Goal: Transaction & Acquisition: Purchase product/service

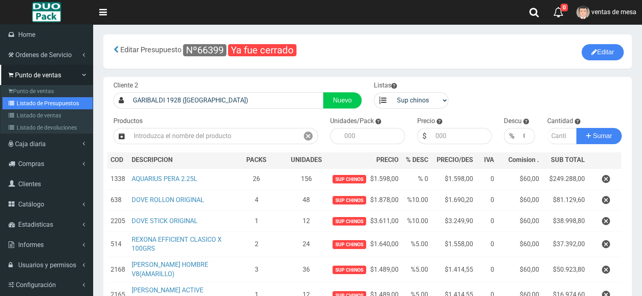
click at [45, 103] on link "Listado de Presupuestos" at bounding box center [47, 103] width 90 height 12
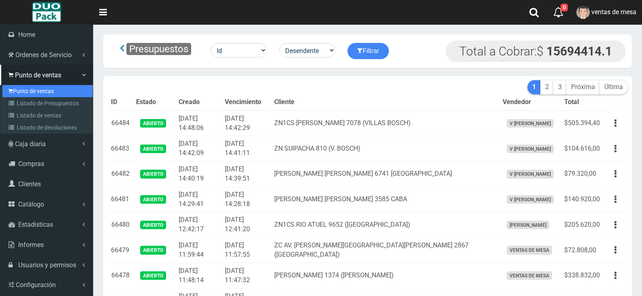
click at [22, 91] on link "Punto de ventas" at bounding box center [47, 91] width 90 height 12
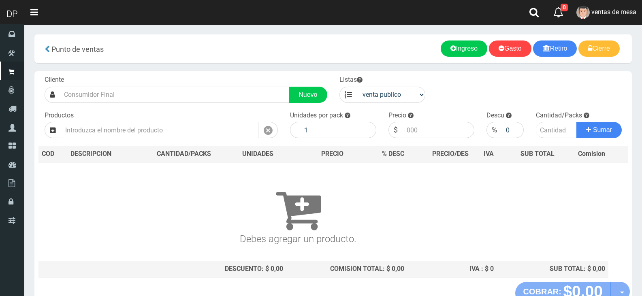
click at [176, 129] on input "text" at bounding box center [160, 130] width 198 height 16
type input "A"
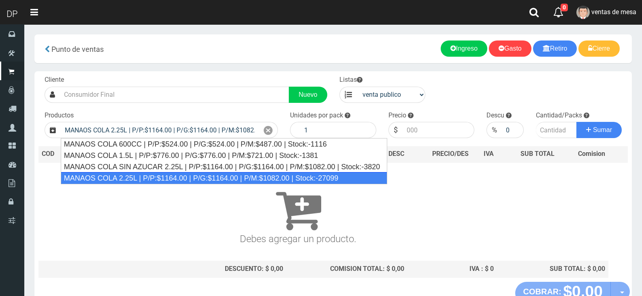
type input "MANAOS COLA 2.25L | P/P:$1164.00 | P/G:$1164.00 | P/M:$1082.00 | Stock:-27099"
type input "6"
type input "1164.00"
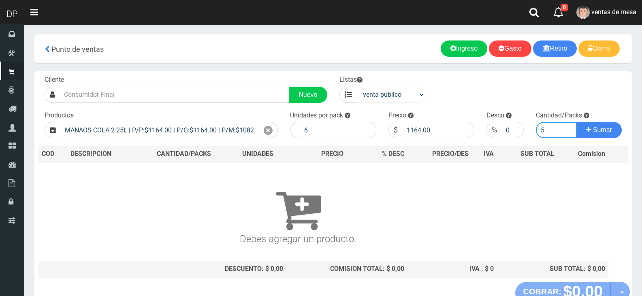
type input "5"
click at [423, 88] on div "venta publico Sup chinos reventas" at bounding box center [382, 95] width 86 height 16
drag, startPoint x: 400, startPoint y: 95, endPoint x: 395, endPoint y: 102, distance: 8.8
click at [398, 96] on select "venta publico Sup chinos reventas" at bounding box center [391, 95] width 69 height 16
select select "3"
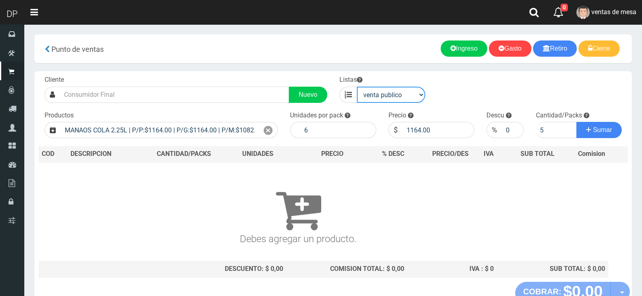
click at [357, 87] on select "venta publico Sup chinos reventas" at bounding box center [391, 95] width 69 height 16
click at [273, 134] on div at bounding box center [268, 130] width 19 height 16
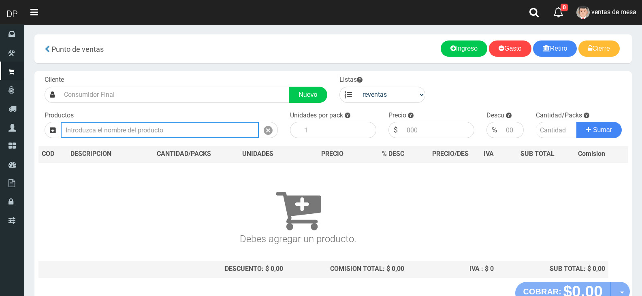
click at [187, 134] on input "text" at bounding box center [160, 130] width 198 height 16
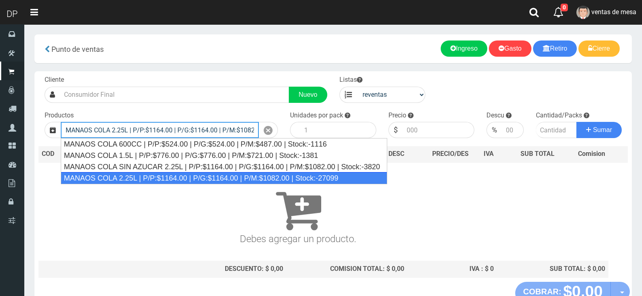
type input "MANAOS COLA 2.25L | P/P:$1164.00 | P/G:$1164.00 | P/M:$1082.00 | Stock:-27099"
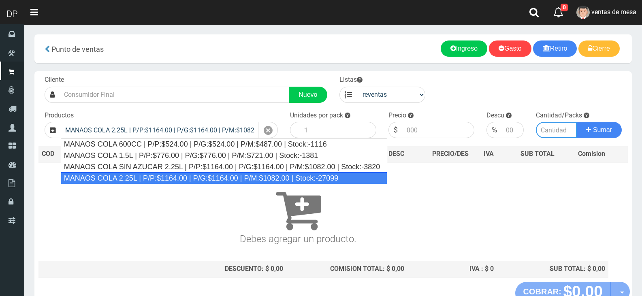
type input "6"
type input "1082.00"
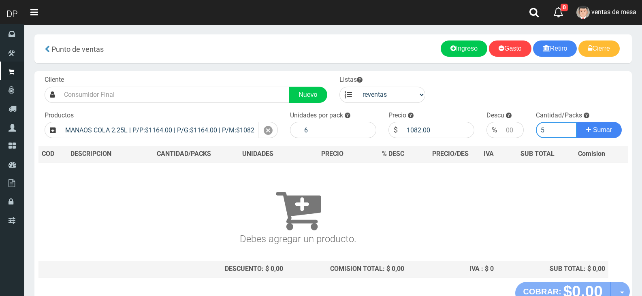
type input "5"
click at [576, 122] on button "Sumar" at bounding box center [598, 130] width 45 height 16
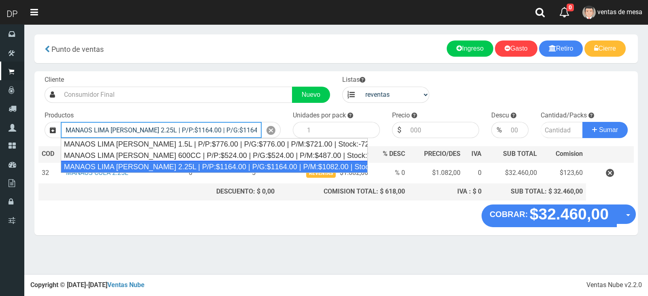
type input "MANAOS LIMA LIMON 2.25L | P/P:$1164.00 | P/G:$1164.00 | P/M:$1082.00 | Stock:-1…"
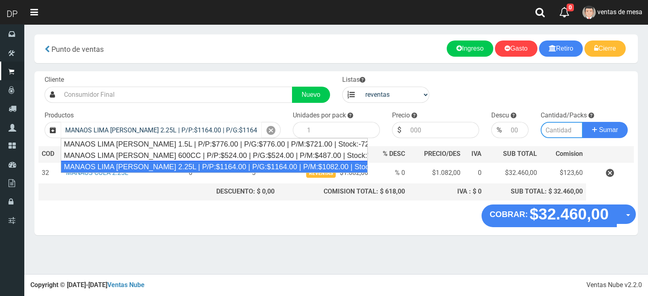
type input "6"
type input "1082.00"
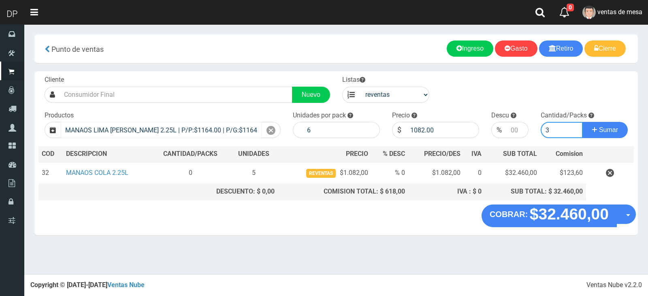
type input "3"
click at [582, 122] on button "Sumar" at bounding box center [604, 130] width 45 height 16
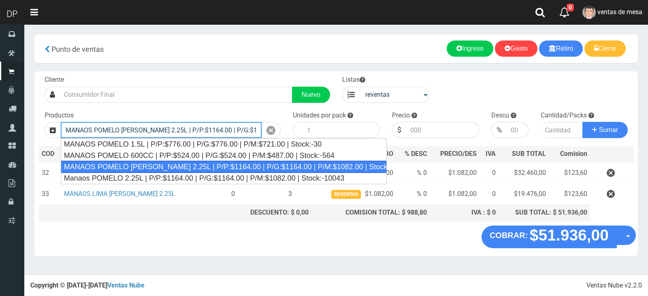
type input "MANAOS POMELO ROSADO 2.25L | P/P:$1164.00 | P/G:$1164.00 | P/M:$1082.00 | Stock…"
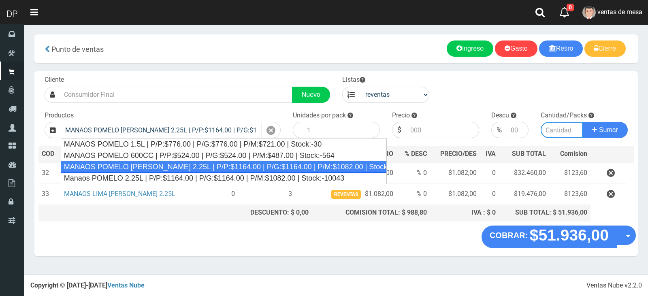
type input "6"
type input "1082.00"
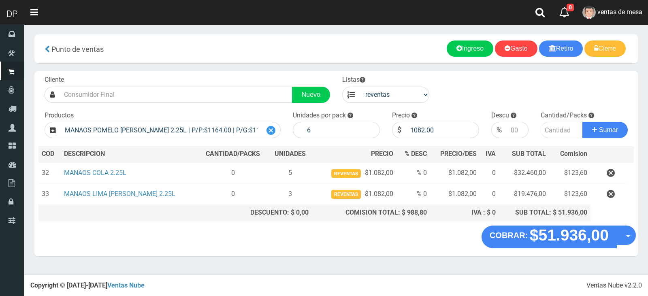
click at [268, 134] on icon at bounding box center [270, 131] width 9 height 12
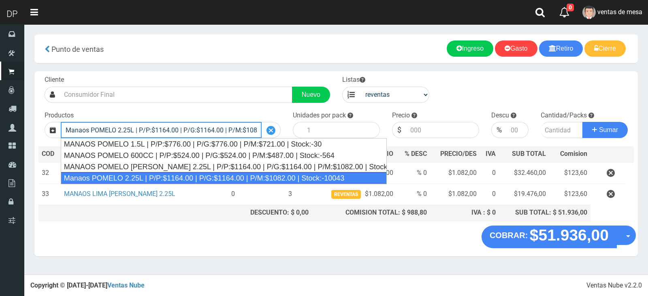
type input "Manaos POMELO 2.25L | P/P:$1164.00 | P/G:$1164.00 | P/M:$1082.00 | Stock:-10043"
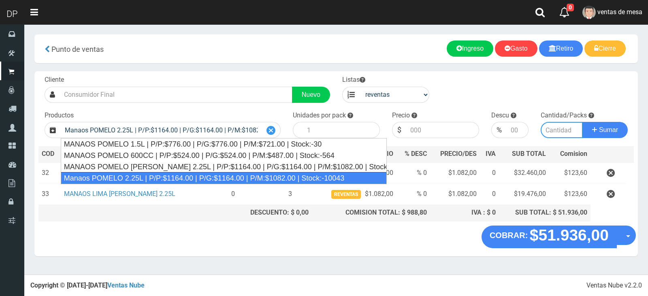
type input "6"
type input "1082.00"
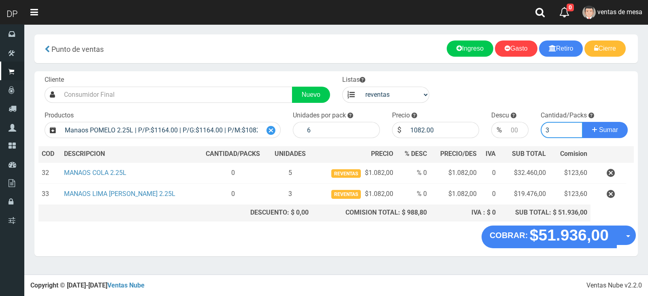
type input "3"
click at [582, 122] on button "Sumar" at bounding box center [604, 130] width 45 height 16
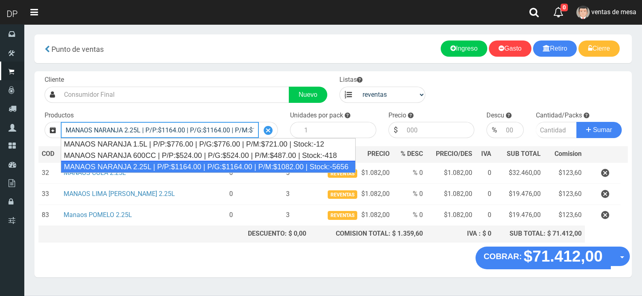
type input "MANAOS NARANJA 2.25L | P/P:$1164.00 | P/G:$1164.00 | P/M:$1082.00 | Stock:-5656"
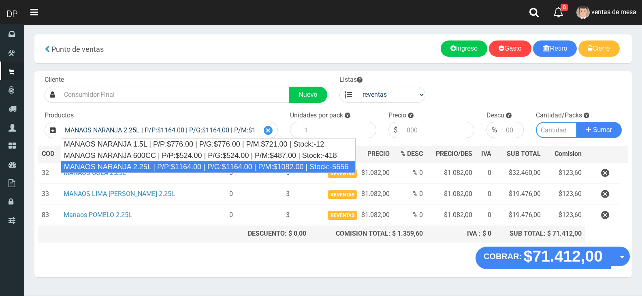
type input "6"
type input "1082.00"
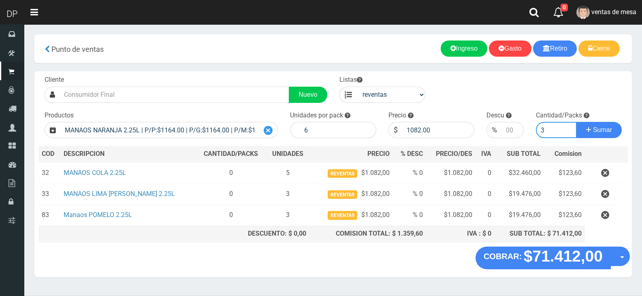
type input "3"
click at [576, 122] on button "Sumar" at bounding box center [598, 130] width 45 height 16
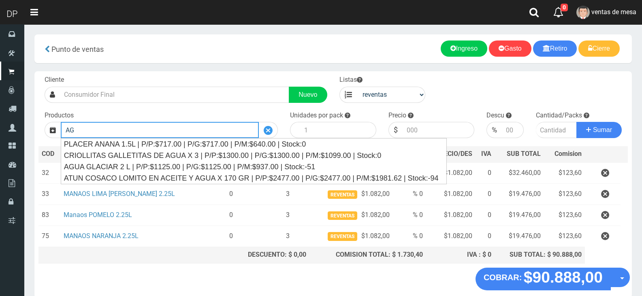
type input "A"
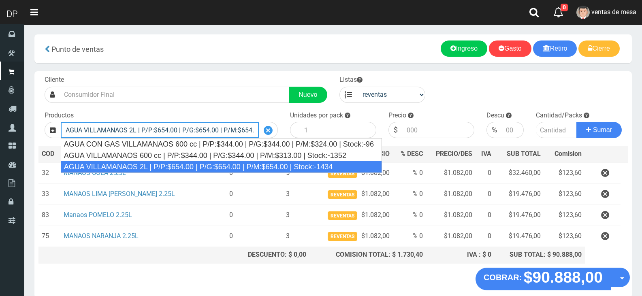
type input "AGUA VILLAMANAOS 2L | P/P:$654.00 | P/G:$654.00 | P/M:$654.00 | Stock:-1434"
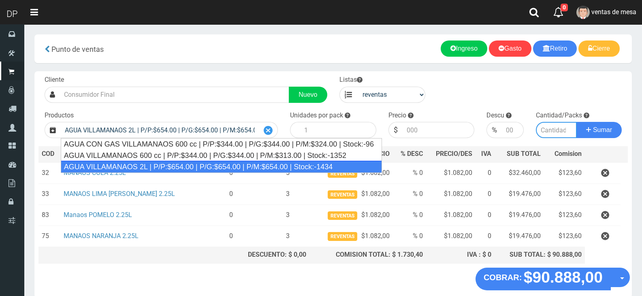
type input "6"
type input "654.00"
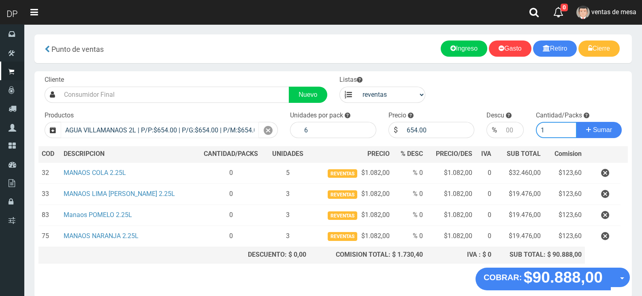
type input "1"
click at [576, 122] on button "Sumar" at bounding box center [598, 130] width 45 height 16
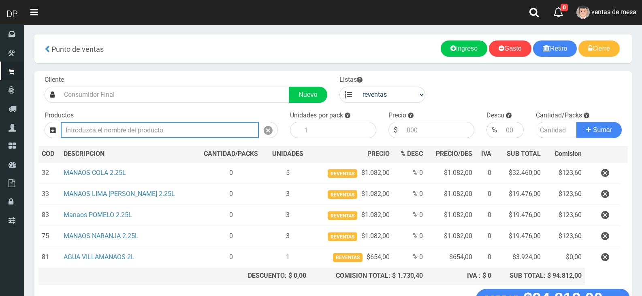
type input "A"
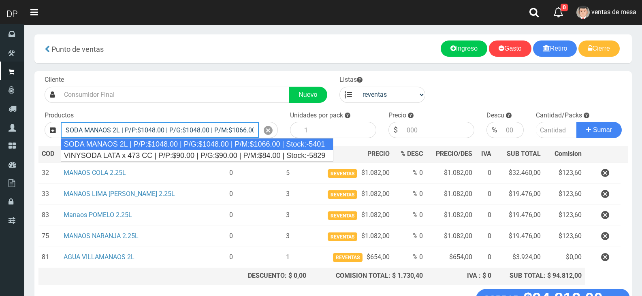
type input "SODA MANAOS 2L | P/P:$1048.00 | P/G:$1048.00 | P/M:$1066.00 | Stock:-5401"
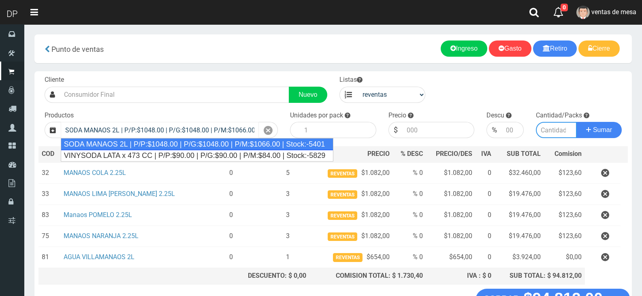
type input "6"
type input "1066.00"
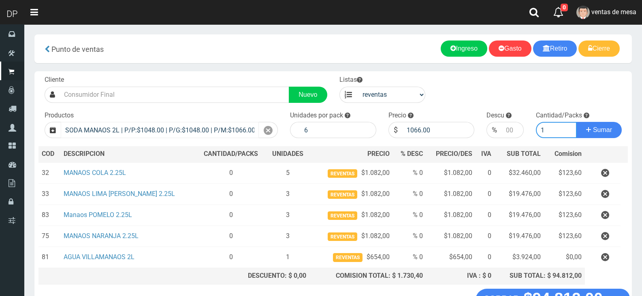
type input "1"
click at [576, 122] on button "Sumar" at bounding box center [598, 130] width 45 height 16
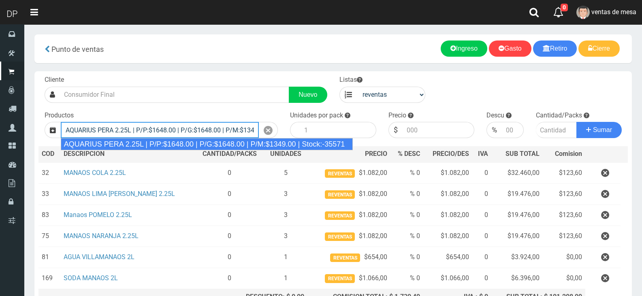
type input "AQUARIUS PERA 2.25L | P/P:$1648.00 | P/G:$1648.00 | P/M:$1349.00 | Stock:-35571"
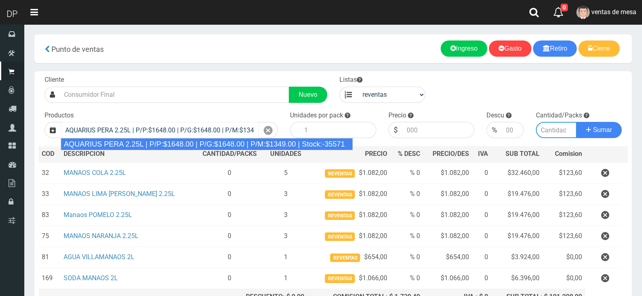
type input "6"
type input "1349.00"
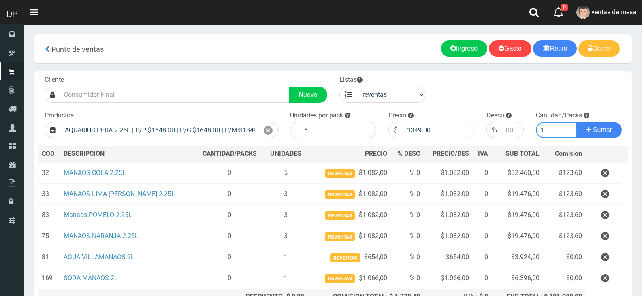
type input "1"
click at [406, 133] on input "1349.00" at bounding box center [438, 130] width 72 height 16
click at [406, 134] on input "1349.00" at bounding box center [438, 130] width 72 height 16
type input "1648"
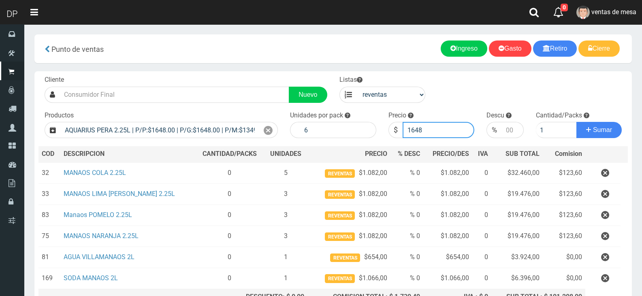
click at [576, 122] on button "Sumar" at bounding box center [598, 130] width 45 height 16
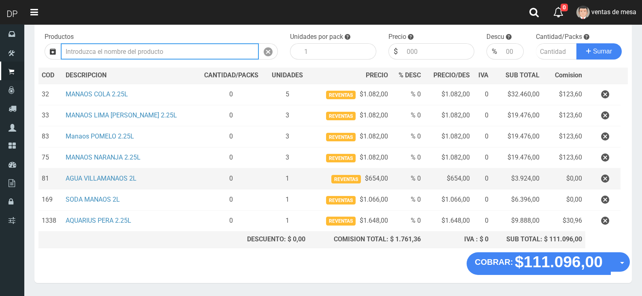
scroll to position [102, 0]
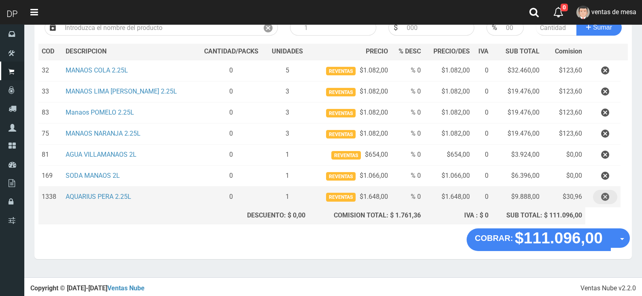
click at [606, 200] on icon "button" at bounding box center [605, 197] width 8 height 14
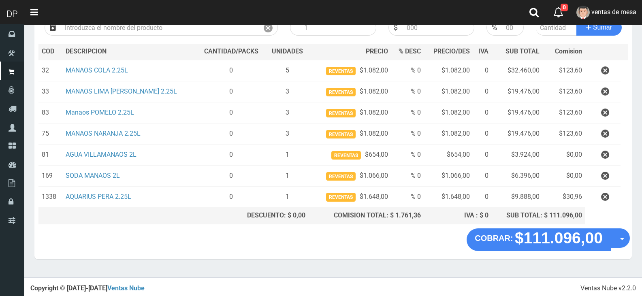
click at [0, 0] on div "Cargando..." at bounding box center [0, 0] width 0 height 0
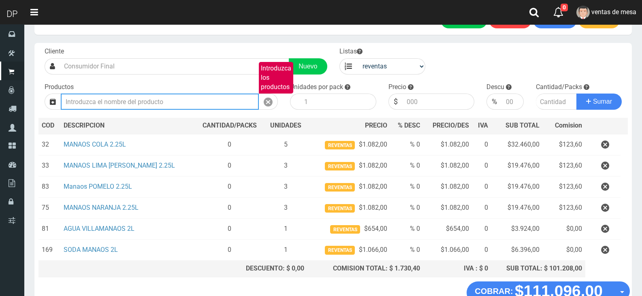
scroll to position [21, 0]
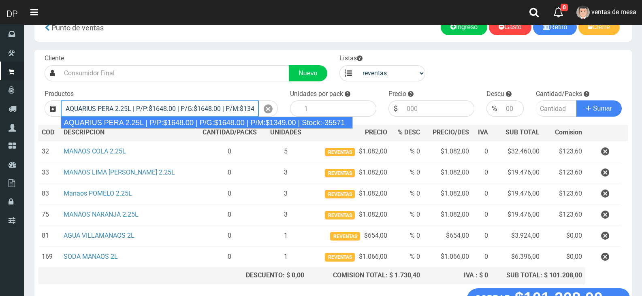
type input "AQUARIUS PERA 2.25L | P/P:$1648.00 | P/G:$1648.00 | P/M:$1349.00 | Stock:-35571"
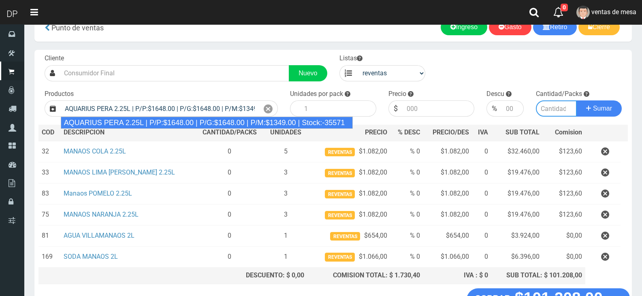
type input "6"
type input "1349.00"
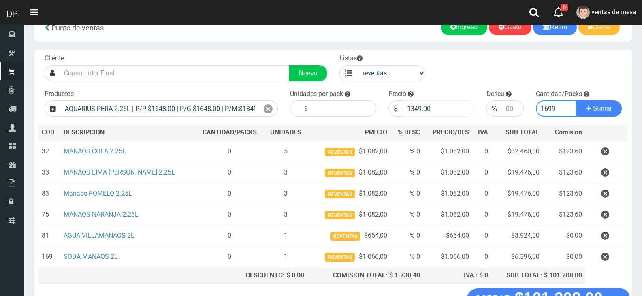
type input "1699"
click at [422, 105] on input "1349.00" at bounding box center [438, 108] width 72 height 16
type input "1699"
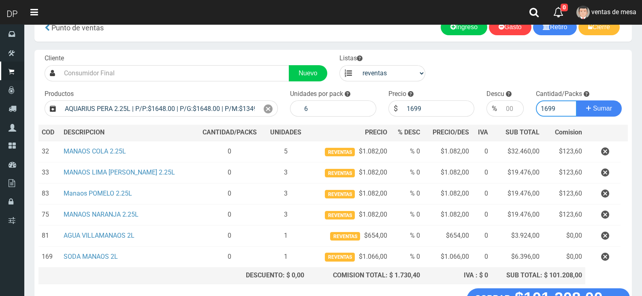
click at [543, 102] on input "1699" at bounding box center [556, 108] width 41 height 16
type input "1"
click at [576, 100] on button "Sumar" at bounding box center [598, 108] width 45 height 16
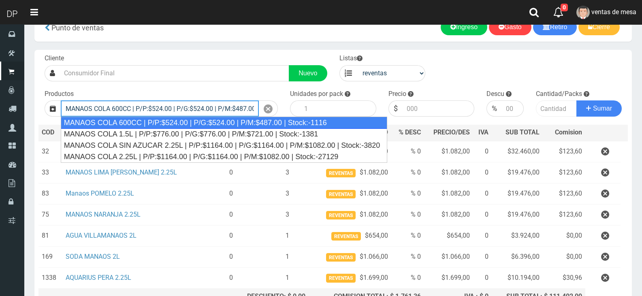
type input "MANAOS COLA 600CC | P/P:$524.00 | P/G:$524.00 | P/M:$487.00 | Stock:-1116"
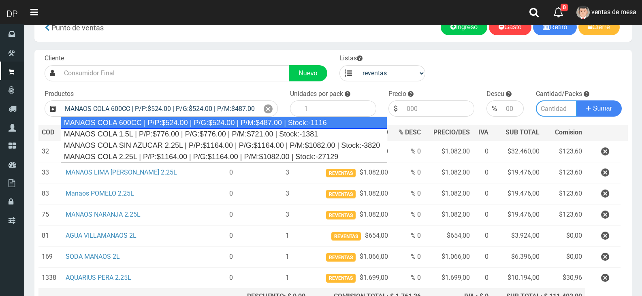
type input "12"
type input "487.00"
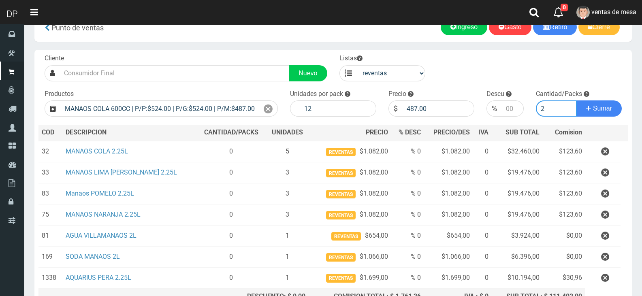
type input "2"
click at [546, 115] on input "2" at bounding box center [556, 108] width 41 height 16
click at [576, 100] on button "Sumar" at bounding box center [598, 108] width 45 height 16
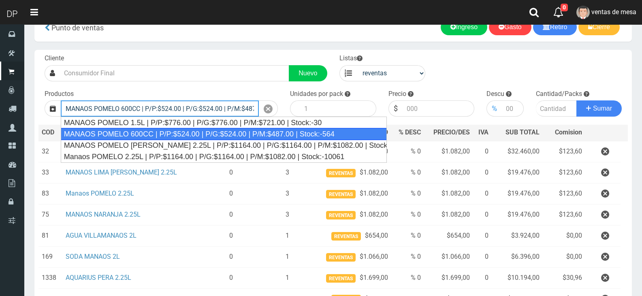
type input "MANAOS POMELO 600CC | P/P:$524.00 | P/G:$524.00 | P/M:$487.00 | Stock:-564"
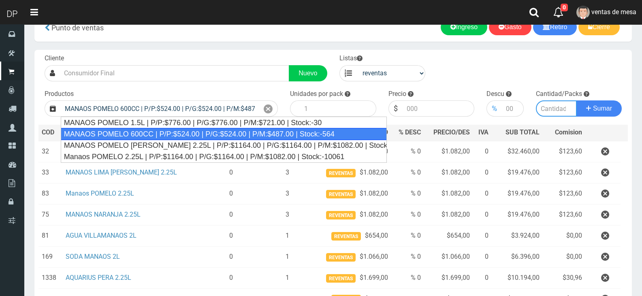
type input "12"
type input "487.00"
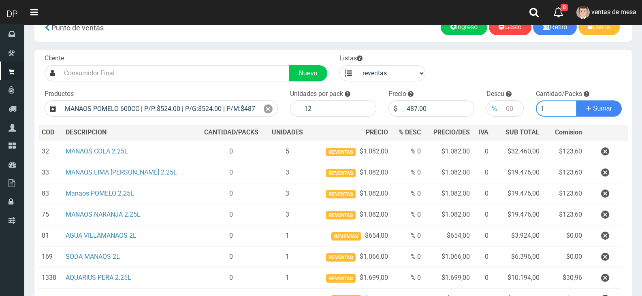
type input "1"
click at [576, 100] on button "Sumar" at bounding box center [598, 108] width 45 height 16
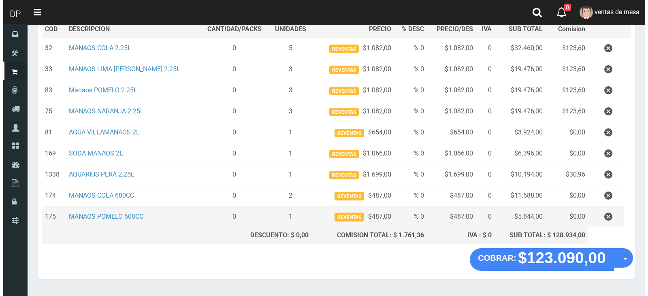
scroll to position [145, 0]
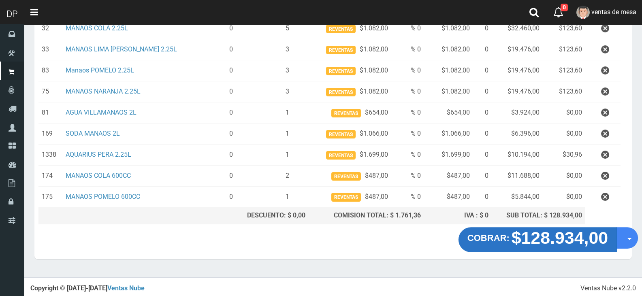
click at [517, 232] on strong "$128.934,00" at bounding box center [559, 237] width 97 height 19
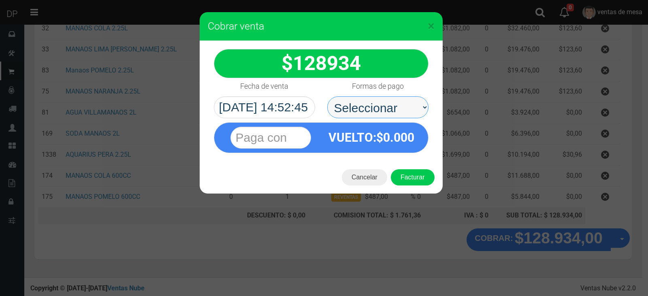
click at [414, 102] on select "Seleccionar Efectivo Tarjeta de Crédito Depósito Débito" at bounding box center [377, 107] width 101 height 22
select select "Efectivo"
click at [327, 96] on select "Seleccionar Efectivo Tarjeta de Crédito Depósito Débito" at bounding box center [377, 107] width 101 height 22
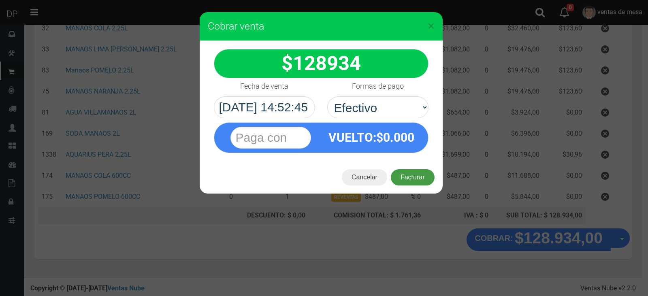
click at [412, 176] on button "Facturar" at bounding box center [413, 177] width 44 height 16
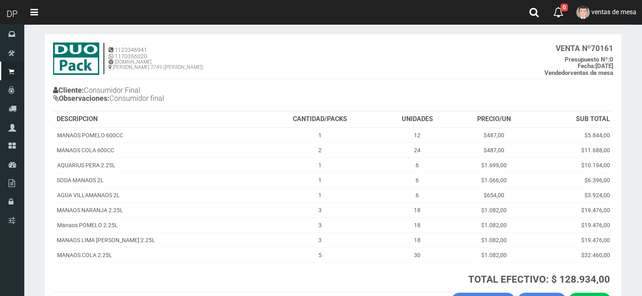
scroll to position [91, 0]
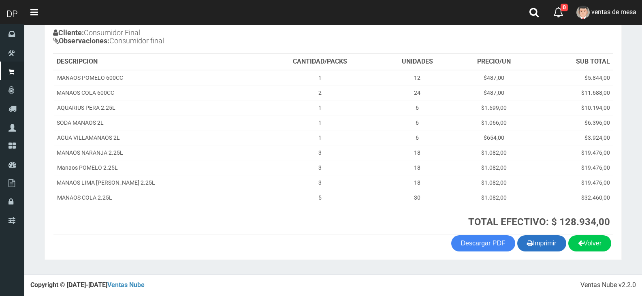
click at [553, 241] on button "Imprimir" at bounding box center [541, 243] width 49 height 16
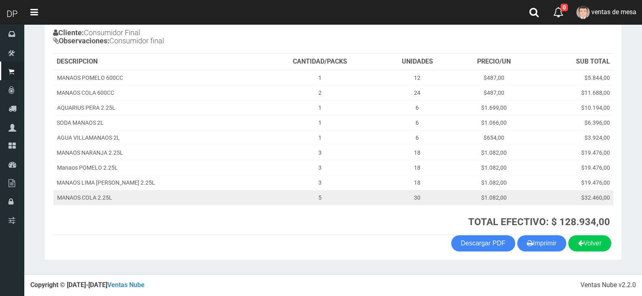
click at [345, 201] on td "5" at bounding box center [320, 197] width 120 height 15
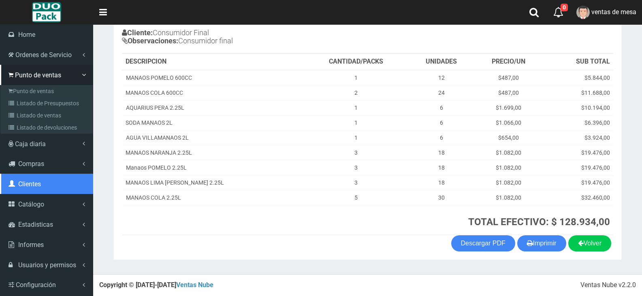
click at [24, 193] on link "Clientes" at bounding box center [46, 184] width 93 height 20
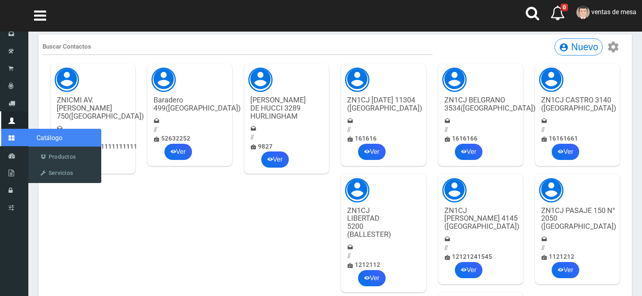
click at [7, 138] on link "Catálogo" at bounding box center [14, 137] width 28 height 17
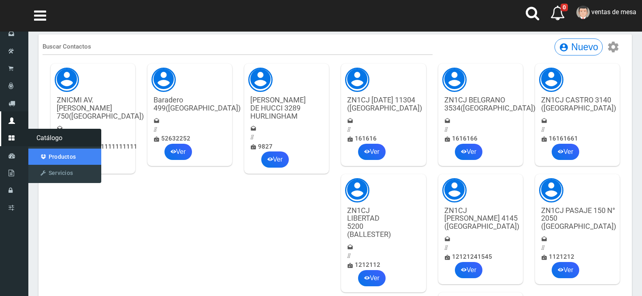
click at [66, 155] on link "Productos" at bounding box center [64, 157] width 73 height 16
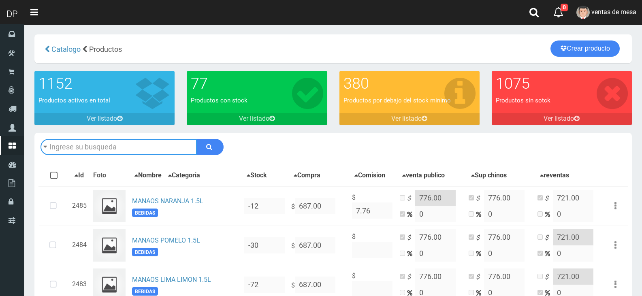
click at [168, 149] on input "text" at bounding box center [118, 147] width 156 height 16
type input "CERAMIDAS"
click at [196, 139] on button "submit" at bounding box center [209, 147] width 27 height 16
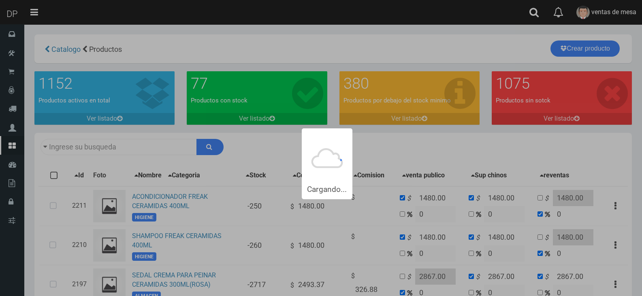
type input "CERAMIDAS"
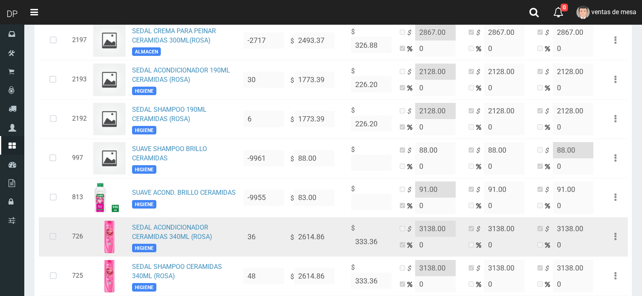
scroll to position [283, 0]
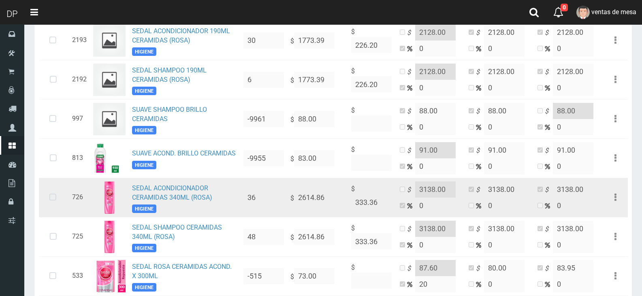
click at [62, 204] on icon at bounding box center [52, 197] width 21 height 27
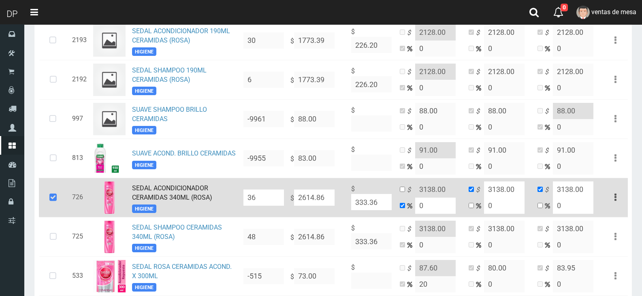
click at [58, 202] on icon at bounding box center [53, 197] width 22 height 27
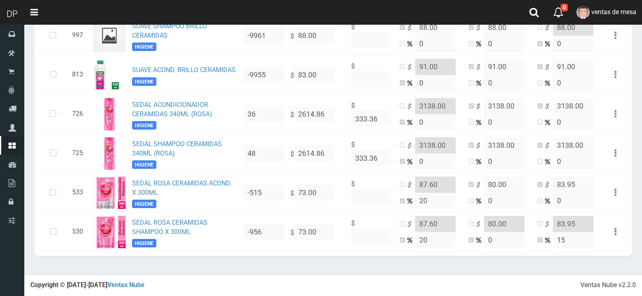
scroll to position [369, 0]
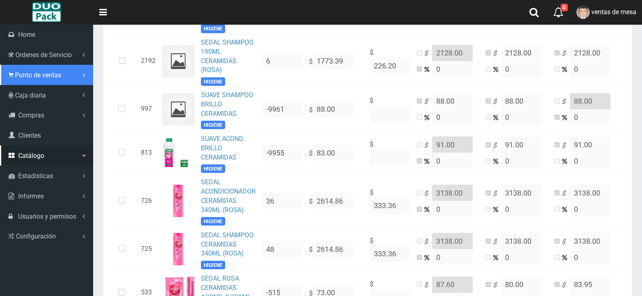
click at [33, 77] on span "Punto de ventas" at bounding box center [38, 75] width 46 height 8
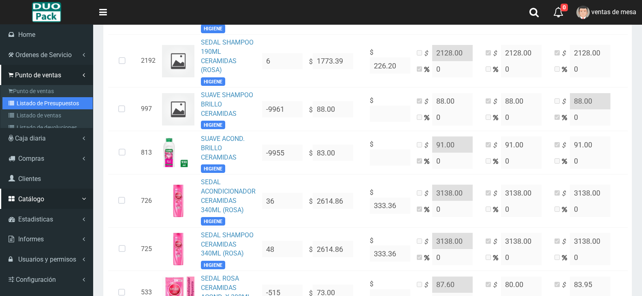
click at [58, 102] on link "Listado de Presupuestos" at bounding box center [47, 103] width 90 height 12
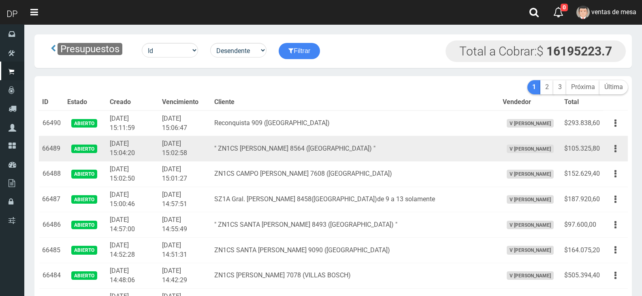
click at [357, 146] on td "" ZN1CS [PERSON_NAME] 8564 ([GEOGRAPHIC_DATA]) "" at bounding box center [355, 149] width 288 height 26
click at [322, 147] on td "" ZN1CS [PERSON_NAME] 8564 ([GEOGRAPHIC_DATA]) "" at bounding box center [355, 149] width 288 height 26
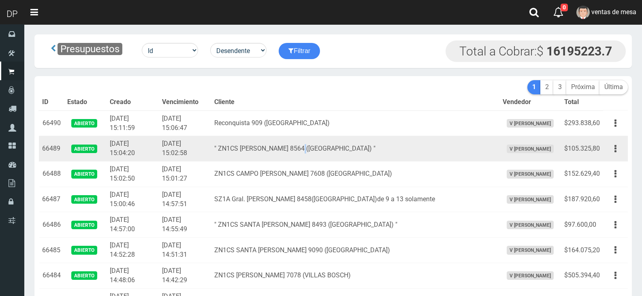
click at [322, 147] on td "" ZN1CS GABINO EZEIZA 8564 (LOMA HERMOSA) "" at bounding box center [355, 149] width 288 height 26
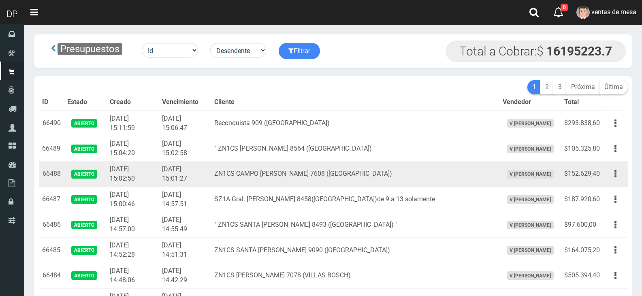
click at [320, 172] on td "ZN1CS CAMPO DE MAYO 7608 (VILLA BOSCH)" at bounding box center [355, 175] width 288 height 26
click at [320, 173] on td "ZN1CS CAMPO DE MAYO 7608 (VILLA BOSCH)" at bounding box center [355, 175] width 288 height 26
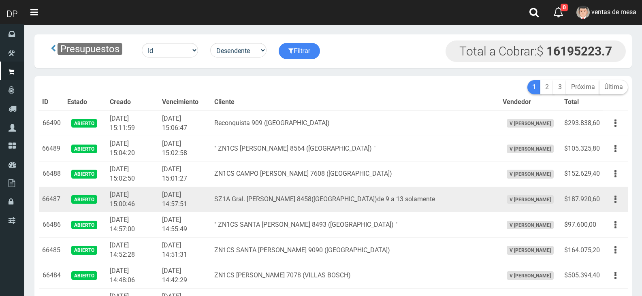
click at [315, 196] on td "SZ1A Gral. Lavalle 8458(Loma Hermosa)de 9 a 13 solamente" at bounding box center [355, 200] width 288 height 26
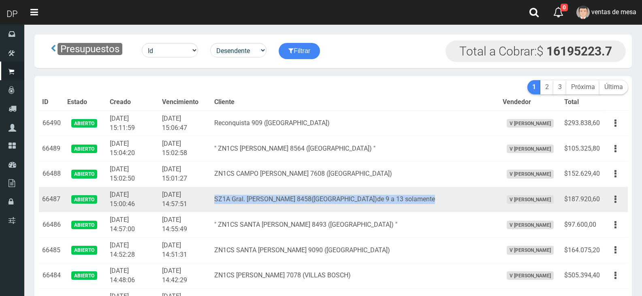
click at [315, 196] on td "SZ1A Gral. [PERSON_NAME] 8458([GEOGRAPHIC_DATA])de 9 a 13 solamente" at bounding box center [355, 200] width 288 height 26
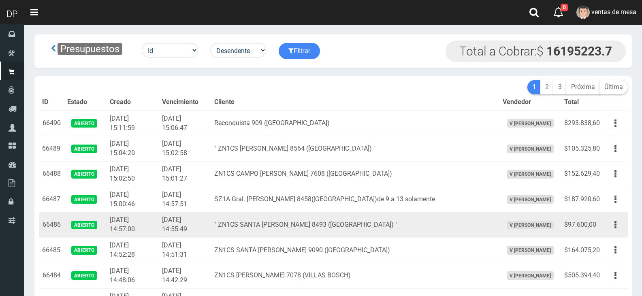
click at [290, 226] on td "" ZN1CS SANTA [PERSON_NAME] 8493 ([GEOGRAPHIC_DATA]) "" at bounding box center [355, 225] width 288 height 26
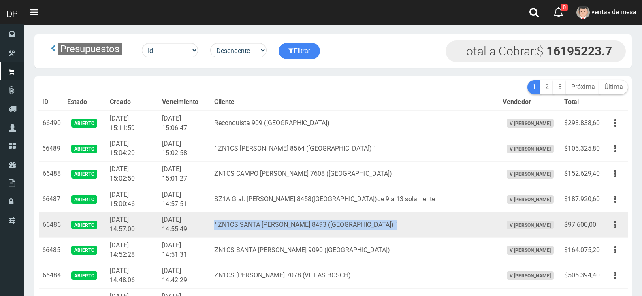
click at [290, 227] on td "" ZN1CS SANTA [PERSON_NAME] 8493 ([GEOGRAPHIC_DATA]) "" at bounding box center [355, 225] width 288 height 26
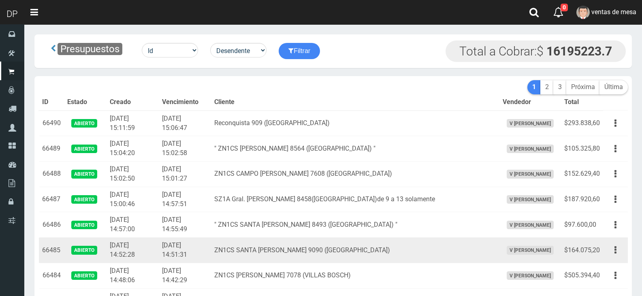
drag, startPoint x: 290, startPoint y: 243, endPoint x: 290, endPoint y: 248, distance: 5.3
click at [290, 248] on td "ZN1CS SANTA [PERSON_NAME] 9090 ([GEOGRAPHIC_DATA])" at bounding box center [355, 251] width 288 height 26
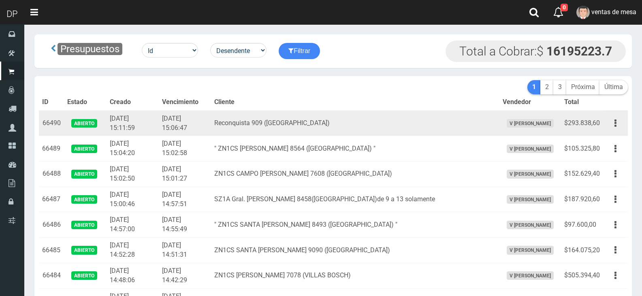
click at [172, 129] on td "2025-09-13 15:06:47" at bounding box center [185, 124] width 52 height 26
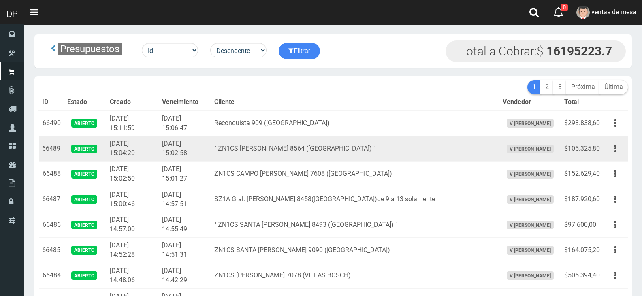
click at [317, 156] on td "" ZN1CS GABINO EZEIZA 8564 (LOMA HERMOSA) "" at bounding box center [355, 149] width 288 height 26
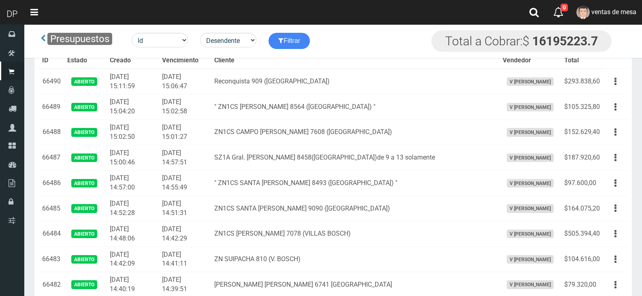
scroll to position [660, 0]
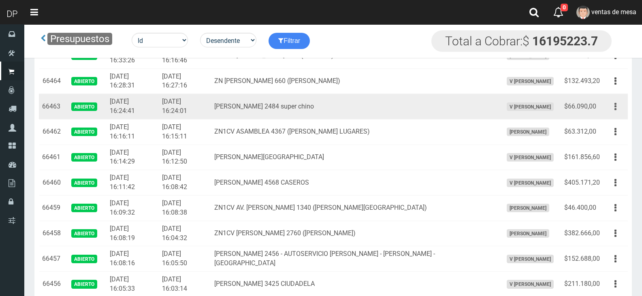
click at [621, 105] on button "button" at bounding box center [615, 107] width 18 height 14
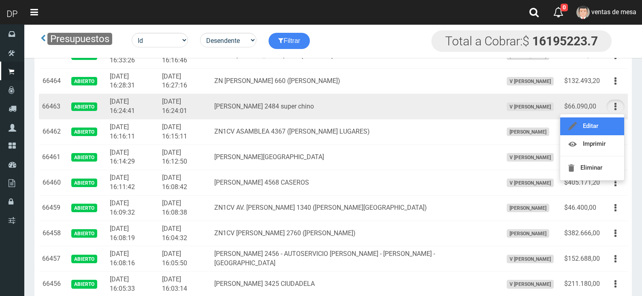
click at [611, 124] on link "Editar" at bounding box center [592, 126] width 64 height 18
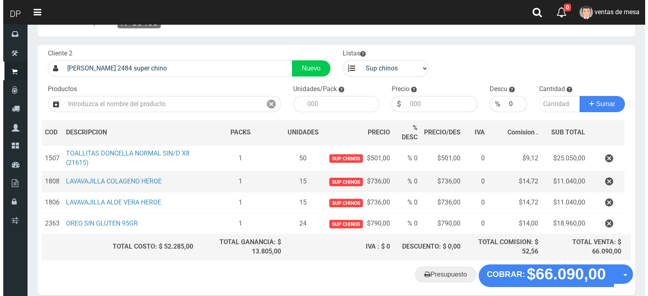
scroll to position [65, 0]
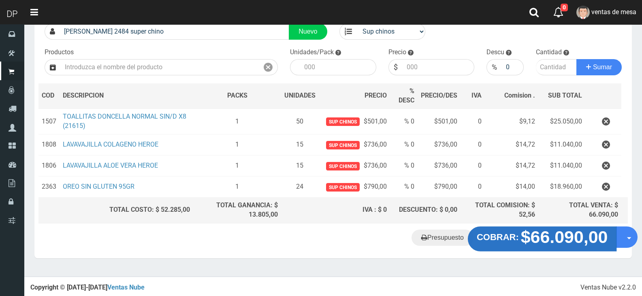
click at [545, 240] on strong "$66.090,00" at bounding box center [564, 236] width 87 height 19
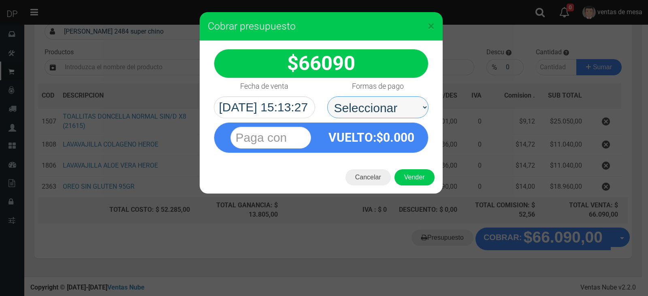
click at [383, 104] on select "Seleccionar Efectivo Tarjeta de Crédito Depósito Débito" at bounding box center [377, 107] width 101 height 22
select select "Efectivo"
click at [327, 96] on select "Seleccionar Efectivo Tarjeta de Crédito Depósito Débito" at bounding box center [377, 107] width 101 height 22
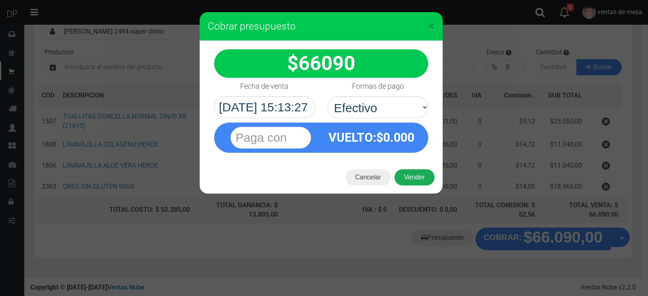
click at [402, 176] on button "Vender" at bounding box center [414, 177] width 40 height 16
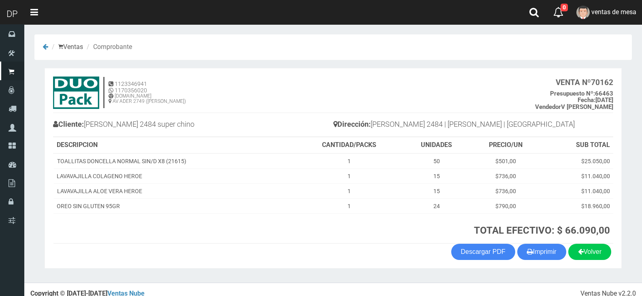
scroll to position [9, 0]
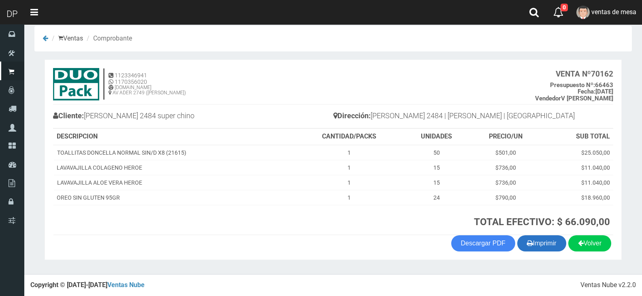
click at [543, 238] on button "Imprimir" at bounding box center [541, 243] width 49 height 16
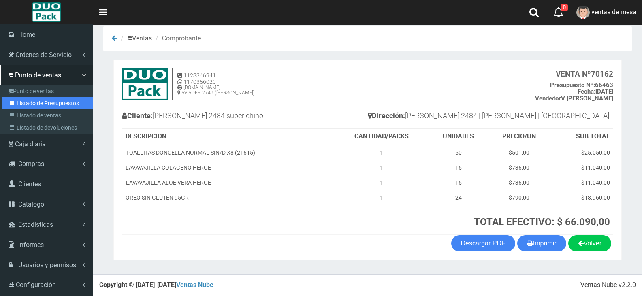
click at [32, 108] on link "Listado de Presupuestos" at bounding box center [47, 103] width 90 height 12
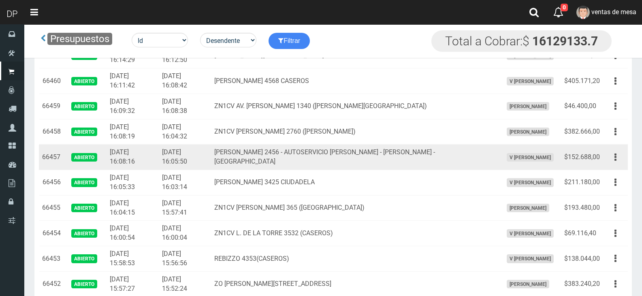
click at [604, 156] on td "Editar Imprimir Eliminar" at bounding box center [615, 158] width 25 height 26
click at [616, 158] on button "button" at bounding box center [615, 157] width 18 height 14
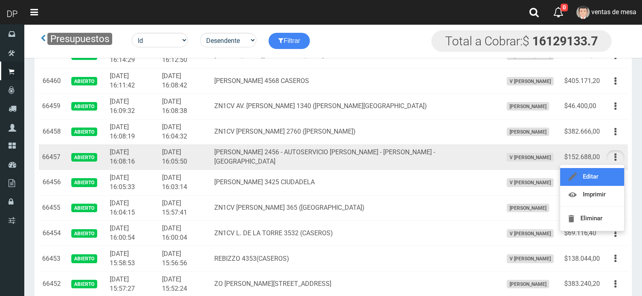
click at [613, 170] on link "Editar" at bounding box center [592, 177] width 64 height 18
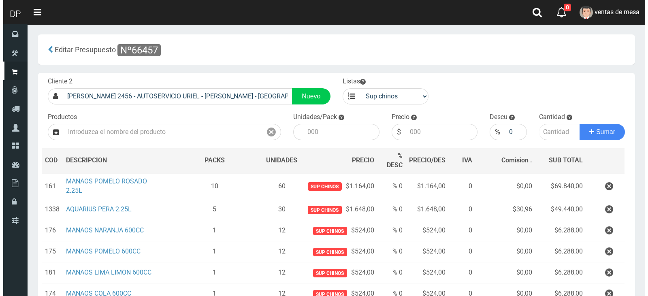
scroll to position [128, 0]
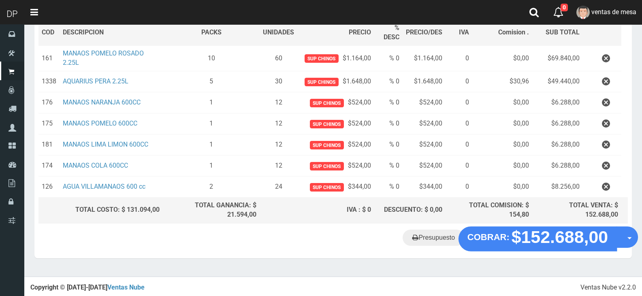
click at [487, 251] on div "Presupuesto COBRAR: $152.688,00 Opciones" at bounding box center [332, 243] width 597 height 31
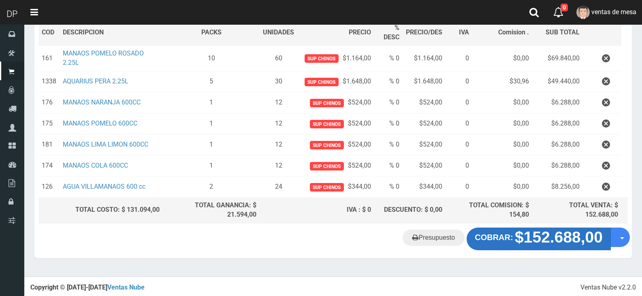
click at [489, 242] on button "COBRAR: $152.688,00" at bounding box center [538, 239] width 144 height 23
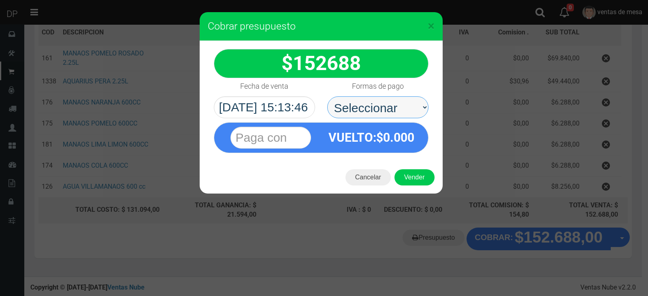
click at [355, 114] on select "Seleccionar Efectivo Tarjeta de Crédito Depósito Débito" at bounding box center [377, 107] width 101 height 22
select select "Efectivo"
click at [327, 96] on select "Seleccionar Efectivo Tarjeta de Crédito Depósito Débito" at bounding box center [377, 107] width 101 height 22
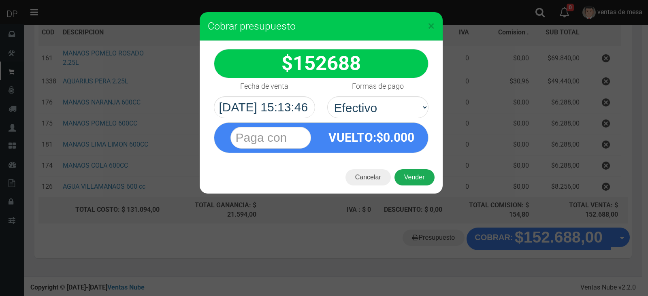
click at [407, 173] on button "Vender" at bounding box center [414, 177] width 40 height 16
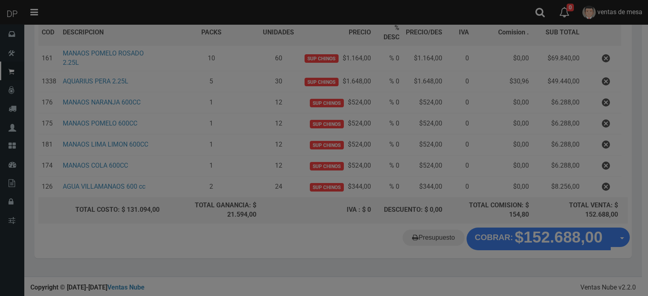
scroll to position [124, 0]
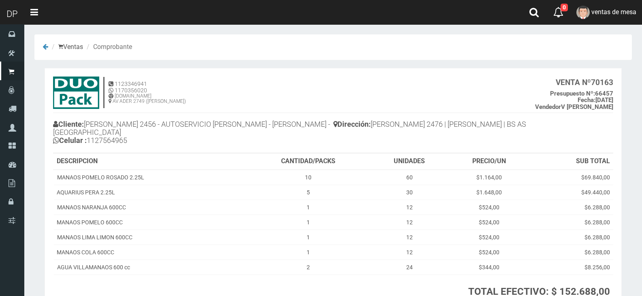
scroll to position [70, 0]
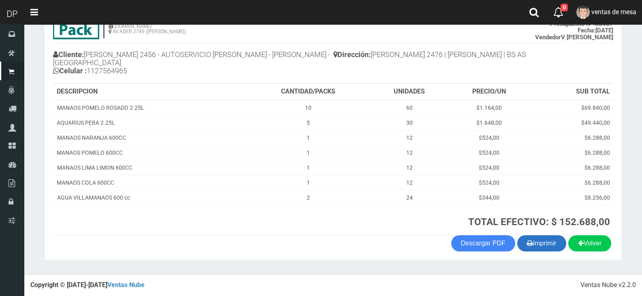
click at [532, 243] on button "Imprimir" at bounding box center [541, 243] width 49 height 16
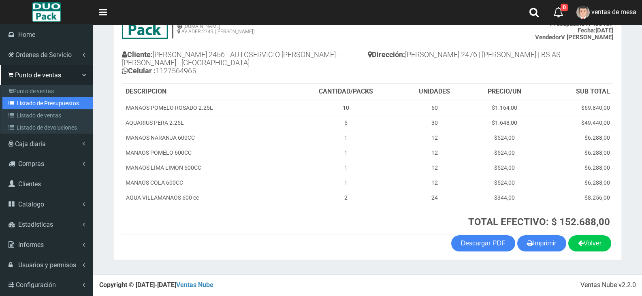
click at [39, 106] on link "Listado de Presupuestos" at bounding box center [47, 103] width 90 height 12
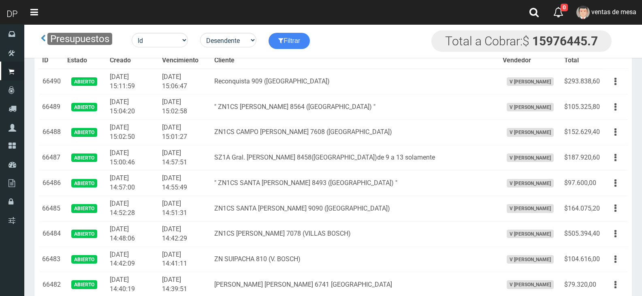
scroll to position [1270, 0]
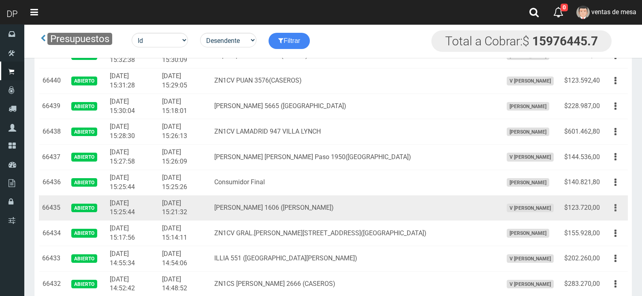
click at [608, 213] on div "Editar Imprimir Eliminar" at bounding box center [615, 208] width 18 height 14
click at [612, 214] on td "Editar Imprimir Eliminar" at bounding box center [615, 208] width 25 height 26
click at [610, 218] on td "Editar Imprimir Eliminar" at bounding box center [615, 208] width 25 height 26
click at [612, 210] on button "button" at bounding box center [615, 208] width 18 height 14
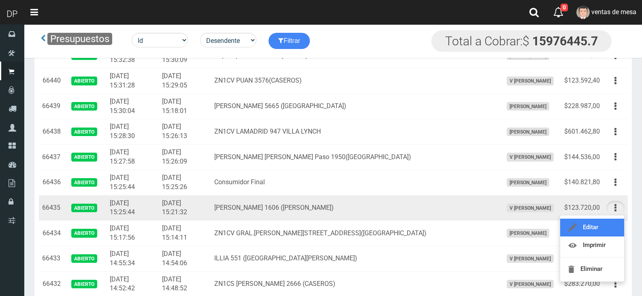
click at [608, 223] on link "Editar" at bounding box center [592, 228] width 64 height 18
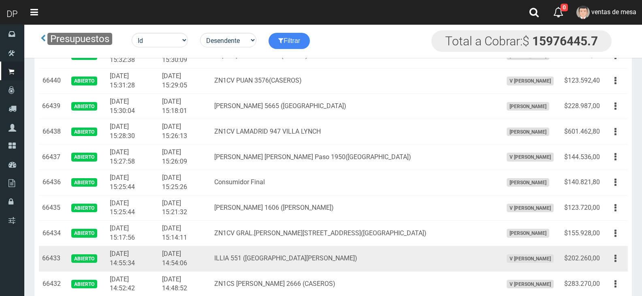
scroll to position [1300, 0]
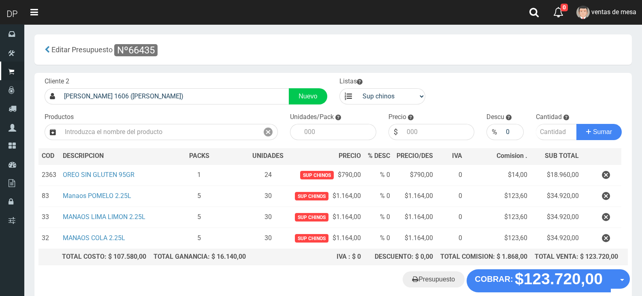
drag, startPoint x: 274, startPoint y: 287, endPoint x: 278, endPoint y: 285, distance: 4.5
click at [275, 287] on "Presupuesto COBRAR: $123.720,00 Opciones" at bounding box center [332, 280] width 593 height 23
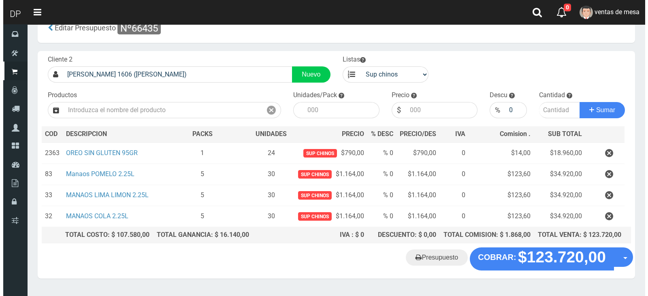
scroll to position [42, 0]
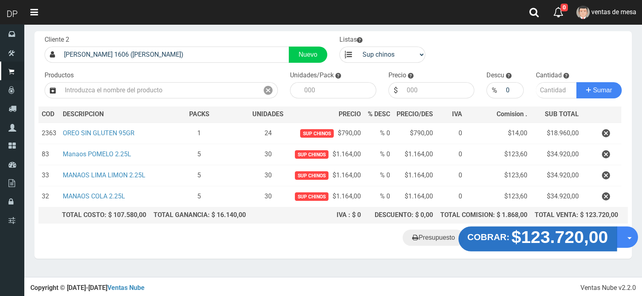
click at [523, 240] on strong "$123.720,00" at bounding box center [559, 237] width 97 height 19
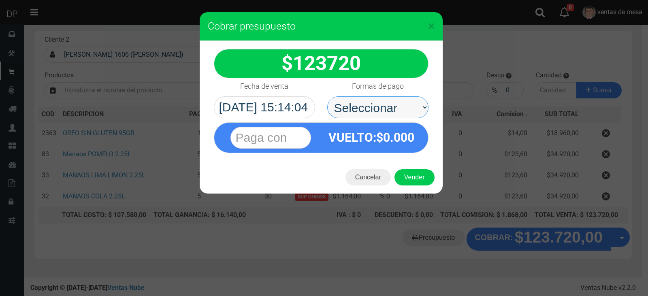
drag, startPoint x: 368, startPoint y: 102, endPoint x: 367, endPoint y: 107, distance: 4.5
click at [367, 102] on select "Seleccionar Efectivo Tarjeta de Crédito Depósito Débito" at bounding box center [377, 107] width 101 height 22
select select "Efectivo"
click at [327, 96] on select "Seleccionar Efectivo Tarjeta de Crédito Depósito Débito" at bounding box center [377, 107] width 101 height 22
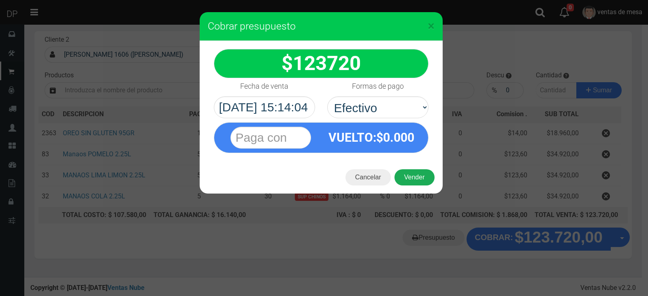
click at [406, 177] on button "Vender" at bounding box center [414, 177] width 40 height 16
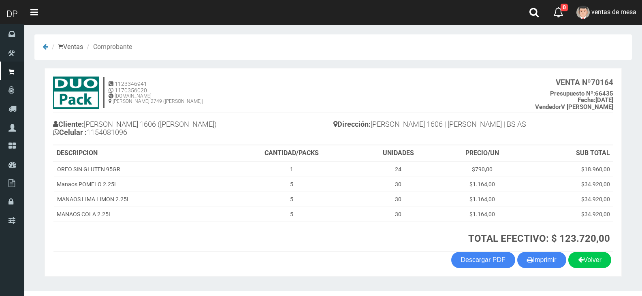
scroll to position [17, 0]
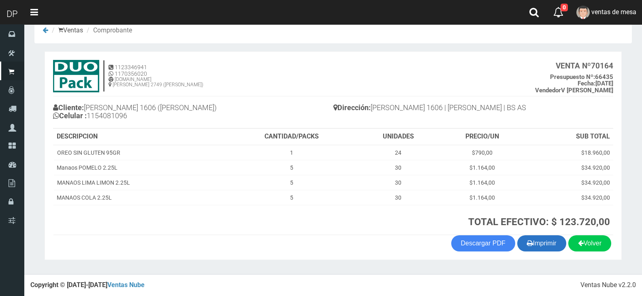
click at [534, 241] on button "Imprimir" at bounding box center [541, 243] width 49 height 16
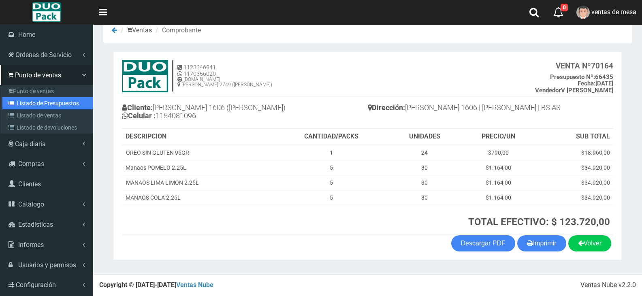
click at [33, 103] on link "Listado de Presupuestos" at bounding box center [47, 103] width 90 height 12
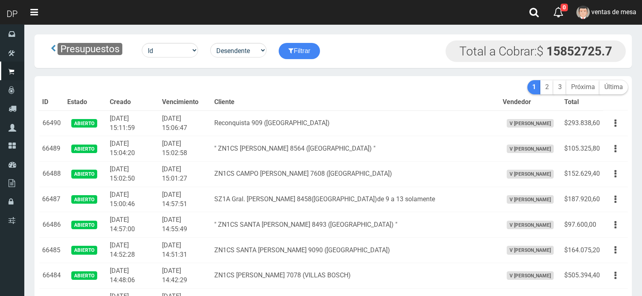
click at [185, 119] on td "[DATE] 15:06:47" at bounding box center [185, 124] width 52 height 26
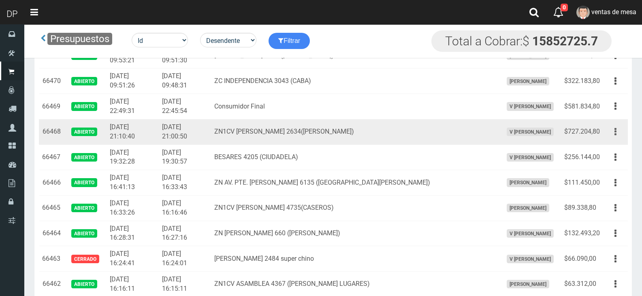
click at [616, 128] on icon "button" at bounding box center [615, 132] width 2 height 14
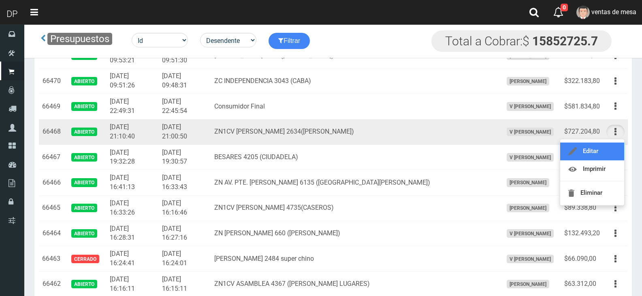
click at [609, 149] on link "Editar" at bounding box center [592, 151] width 64 height 18
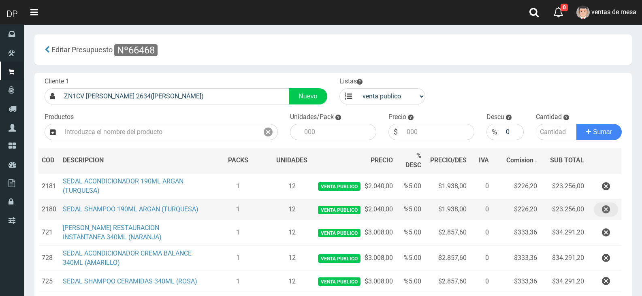
click at [601, 213] on button "button" at bounding box center [605, 209] width 24 height 14
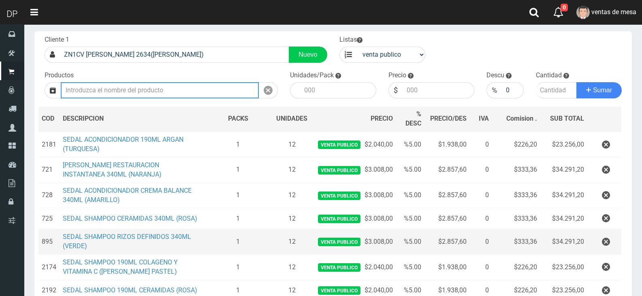
scroll to position [40, 0]
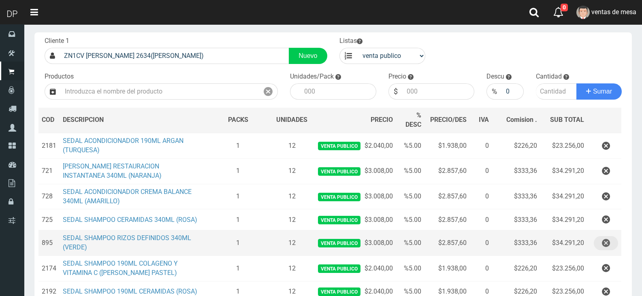
click at [604, 248] on icon "button" at bounding box center [606, 243] width 8 height 14
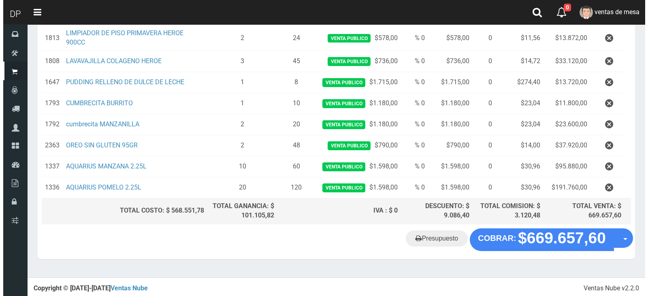
scroll to position [402, 0]
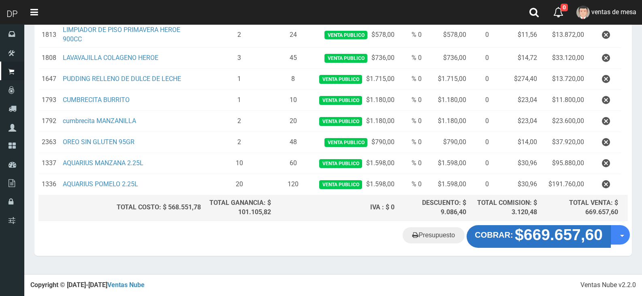
click at [501, 231] on button "COBRAR: $669.657,60" at bounding box center [538, 236] width 144 height 23
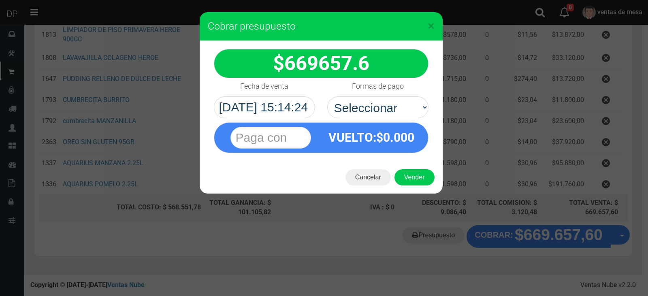
click at [366, 119] on div "VUELTO :$ 0.000" at bounding box center [321, 135] width 227 height 35
click at [376, 111] on select "Seleccionar Efectivo Tarjeta de Crédito Depósito Débito" at bounding box center [377, 107] width 101 height 22
select select "Efectivo"
click at [327, 96] on select "Seleccionar Efectivo Tarjeta de Crédito Depósito Débito" at bounding box center [377, 107] width 101 height 22
click at [413, 175] on button "Vender" at bounding box center [414, 177] width 40 height 16
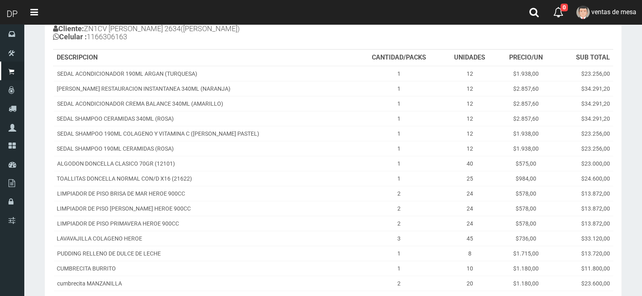
scroll to position [238, 0]
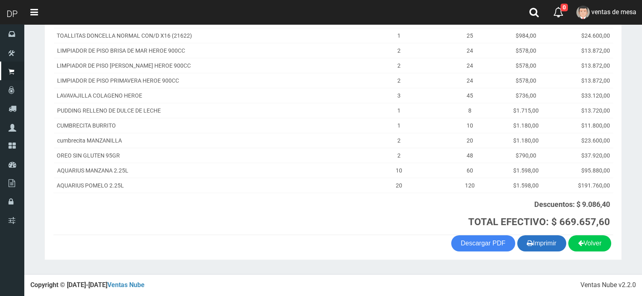
click at [547, 243] on button "Imprimir" at bounding box center [541, 243] width 49 height 16
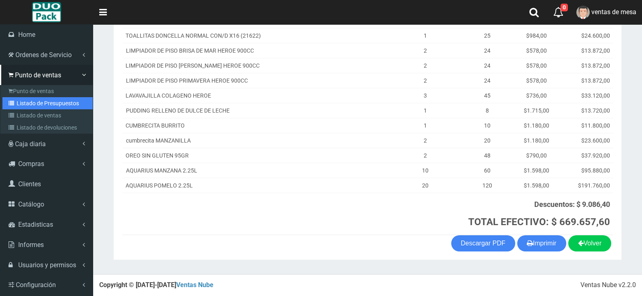
click at [21, 100] on link "Listado de Presupuestos" at bounding box center [47, 103] width 90 height 12
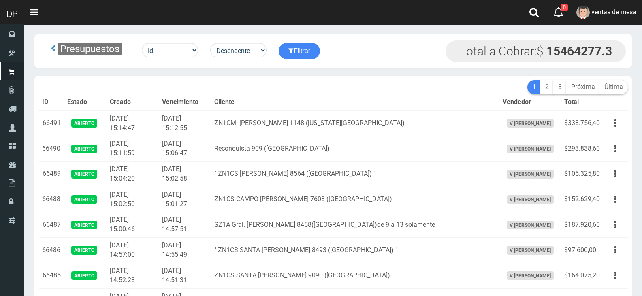
drag, startPoint x: 0, startPoint y: 0, endPoint x: 183, endPoint y: 101, distance: 209.5
click at [183, 101] on th "Vencimiento" at bounding box center [185, 102] width 52 height 16
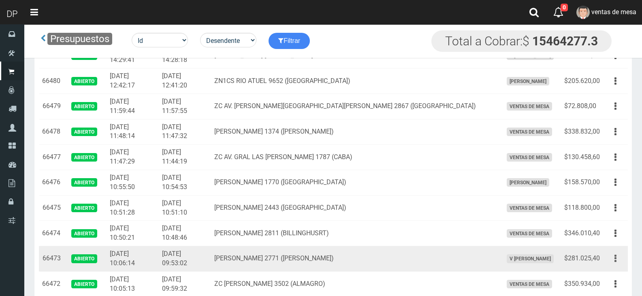
click at [616, 257] on icon "button" at bounding box center [615, 258] width 2 height 14
click at [614, 272] on link "Editar" at bounding box center [592, 278] width 64 height 18
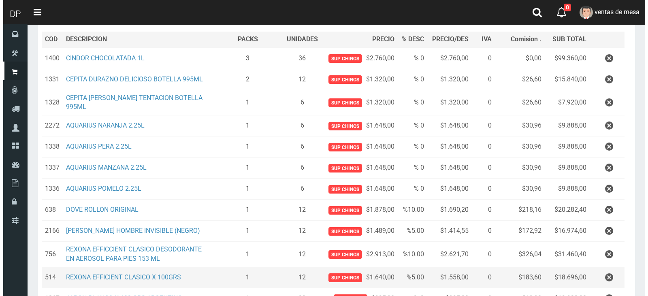
scroll to position [245, 0]
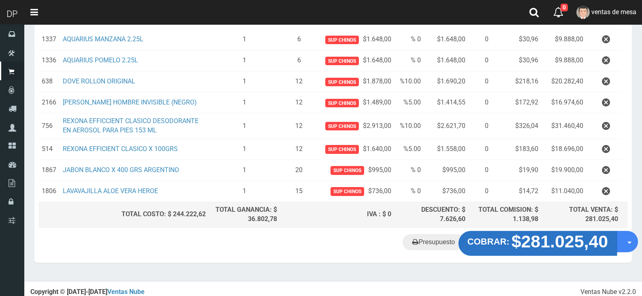
click at [559, 236] on strong "$281.025,40" at bounding box center [559, 241] width 97 height 19
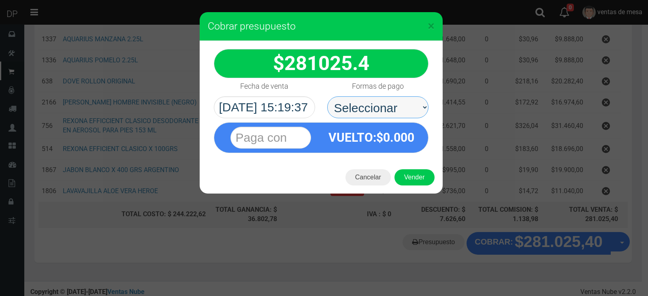
drag, startPoint x: 379, startPoint y: 111, endPoint x: 379, endPoint y: 115, distance: 4.1
click at [379, 111] on select "Seleccionar Efectivo Tarjeta de Crédito Depósito Débito" at bounding box center [377, 107] width 101 height 22
select select "Efectivo"
click at [327, 96] on select "Seleccionar Efectivo Tarjeta de Crédito Depósito Débito" at bounding box center [377, 107] width 101 height 22
click at [405, 166] on div "Cancelar Vender" at bounding box center [321, 177] width 243 height 32
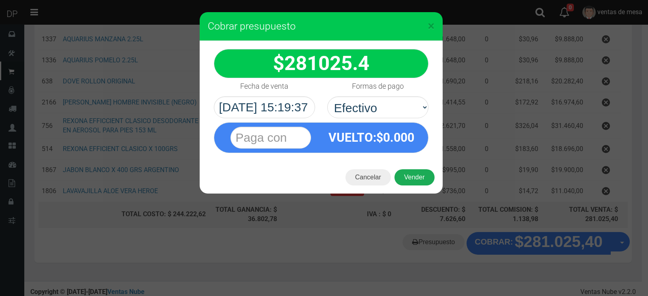
click at [408, 177] on button "Vender" at bounding box center [414, 177] width 40 height 16
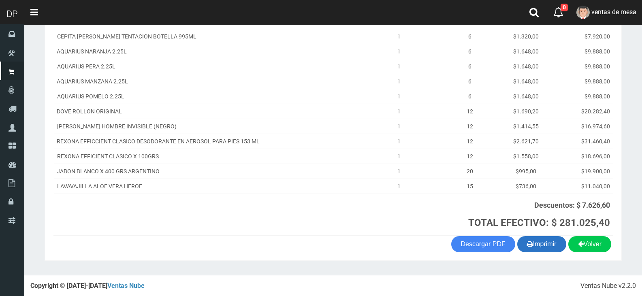
scroll to position [164, 0]
click at [544, 243] on button "Imprimir" at bounding box center [541, 243] width 49 height 16
drag, startPoint x: 554, startPoint y: 246, endPoint x: 549, endPoint y: 243, distance: 5.8
click at [554, 246] on button "Imprimir" at bounding box center [541, 243] width 49 height 16
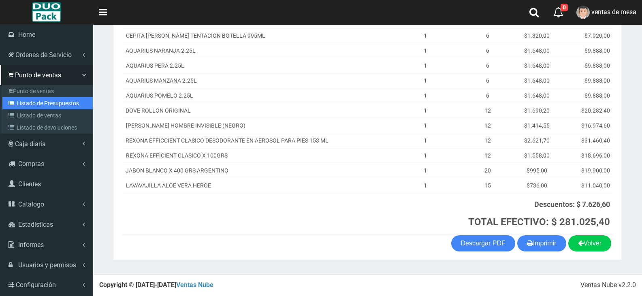
drag, startPoint x: 37, startPoint y: 98, endPoint x: 51, endPoint y: 84, distance: 19.8
click at [37, 98] on link "Listado de Presupuestos" at bounding box center [47, 103] width 90 height 12
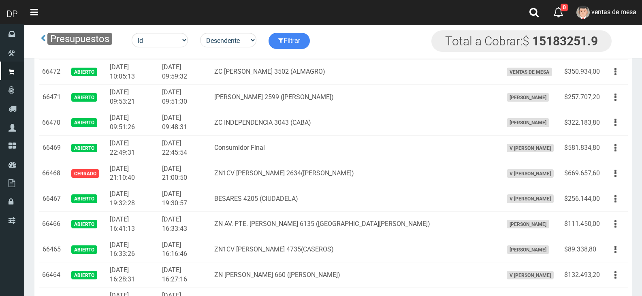
scroll to position [695, 0]
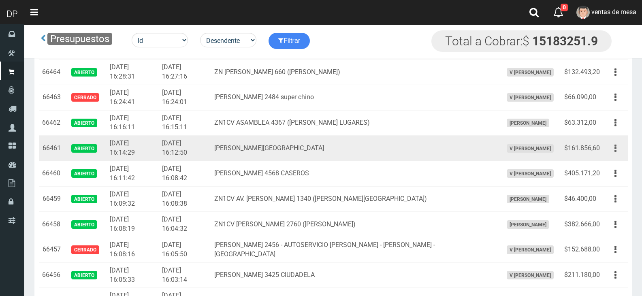
click at [616, 147] on button "button" at bounding box center [615, 148] width 18 height 14
click at [614, 158] on ul "Editar Imprimir Eliminar" at bounding box center [591, 188] width 65 height 67
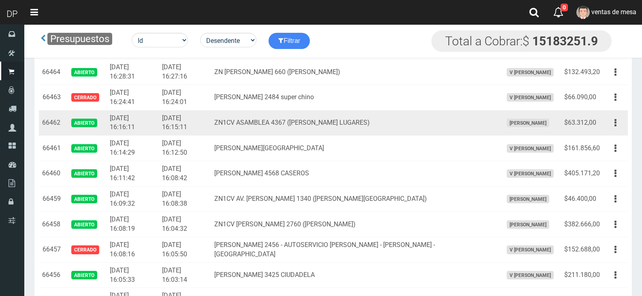
click at [422, 132] on td "ZN1CV ASAMBLEA 4367 ([PERSON_NAME] LUGARES)" at bounding box center [355, 123] width 288 height 26
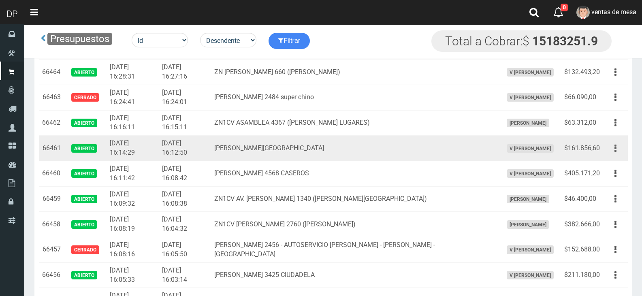
click at [611, 153] on button "button" at bounding box center [615, 148] width 18 height 14
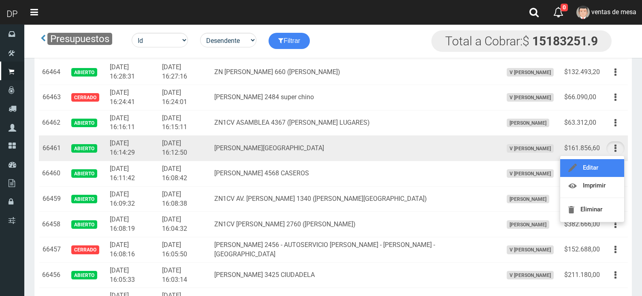
click at [608, 166] on link "Editar" at bounding box center [592, 168] width 64 height 18
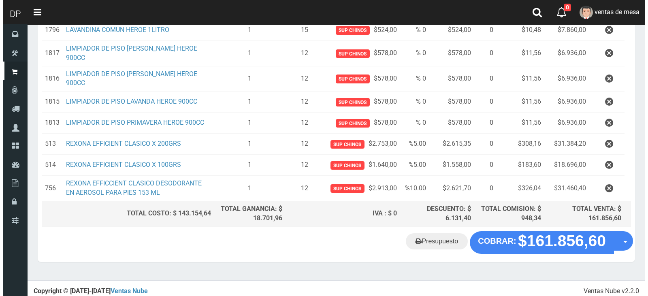
scroll to position [220, 0]
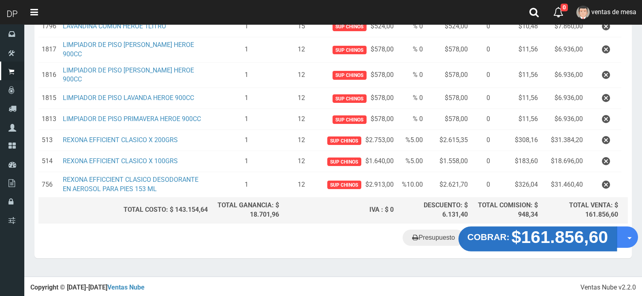
click at [526, 235] on strong "$161.856,60" at bounding box center [559, 236] width 97 height 19
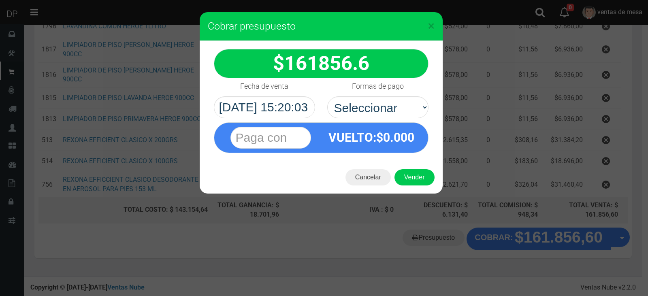
select select "Efectivo"
click at [327, 96] on select "Seleccionar Efectivo Tarjeta de Crédito Depósito Débito" at bounding box center [377, 107] width 101 height 22
click at [408, 179] on button "Vender" at bounding box center [414, 177] width 40 height 16
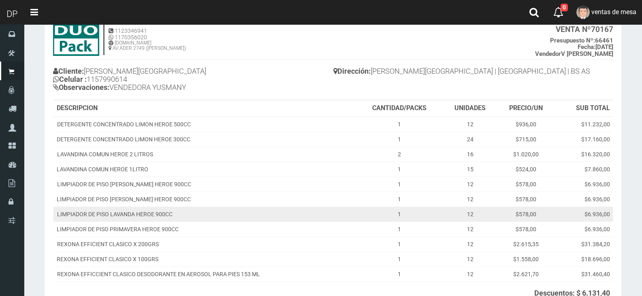
scroll to position [142, 0]
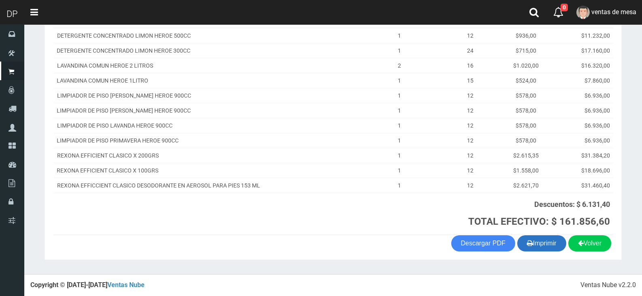
click at [557, 248] on button "Imprimir" at bounding box center [541, 243] width 49 height 16
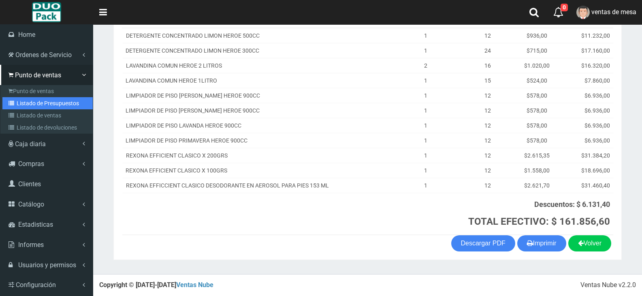
click at [36, 100] on link "Listado de Presupuestos" at bounding box center [47, 103] width 90 height 12
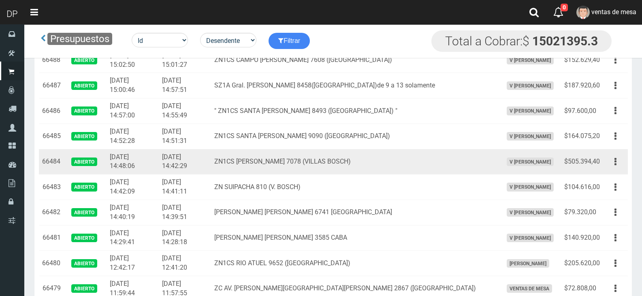
scroll to position [121, 0]
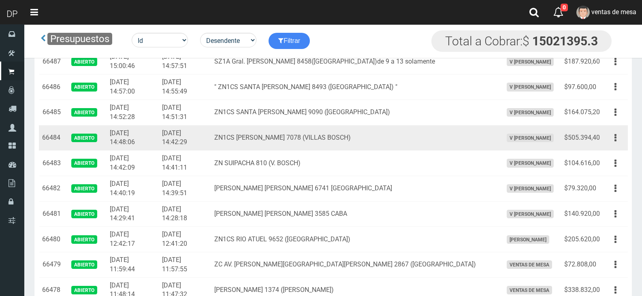
click at [232, 147] on td "ZN1CS [PERSON_NAME] 7078 (VILLAS BOSCH)" at bounding box center [355, 138] width 288 height 26
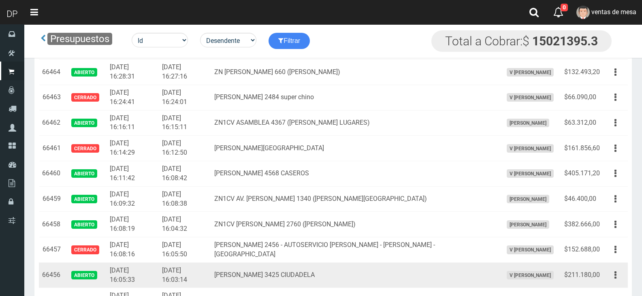
scroll to position [735, 0]
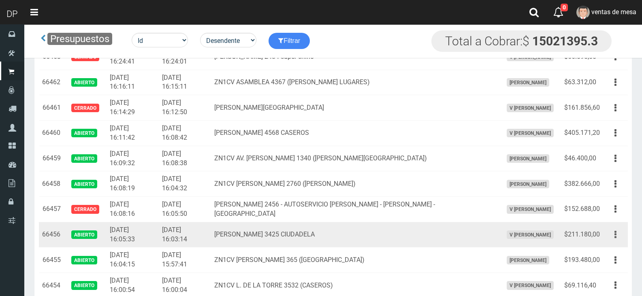
click at [618, 238] on button "button" at bounding box center [615, 235] width 18 height 14
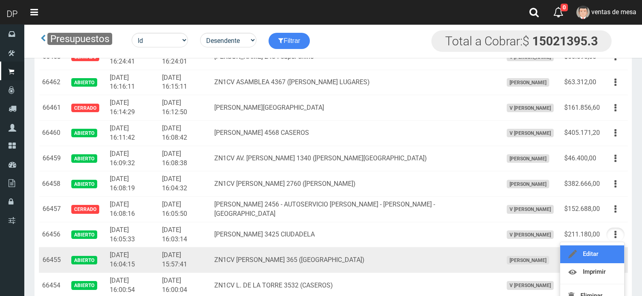
click at [610, 247] on link "Editar" at bounding box center [592, 254] width 64 height 18
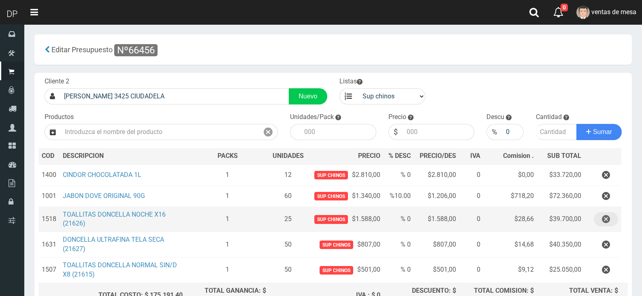
click at [608, 219] on icon "button" at bounding box center [606, 219] width 8 height 14
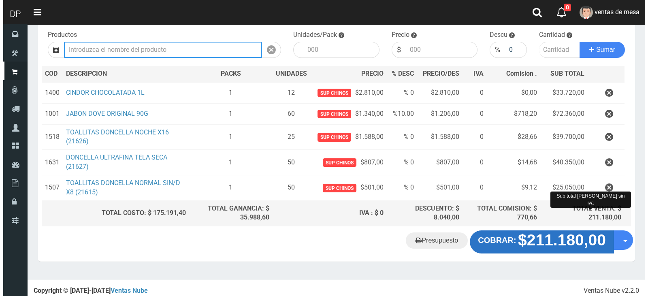
scroll to position [60, 0]
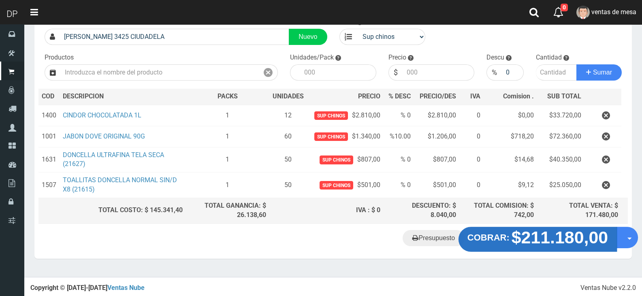
click at [543, 236] on strong "$211.180,00" at bounding box center [559, 237] width 97 height 19
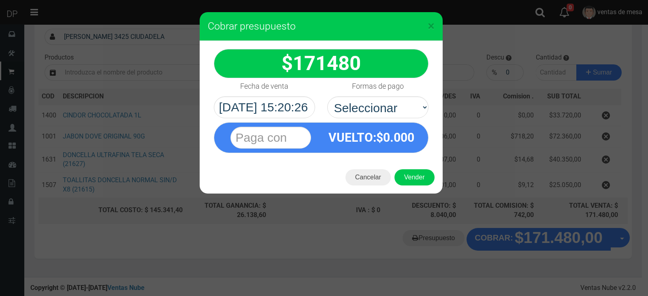
click at [391, 119] on div "VUELTO :$ 0.000" at bounding box center [321, 135] width 227 height 35
click at [389, 116] on select "Seleccionar Efectivo Tarjeta de Crédito Depósito Débito" at bounding box center [377, 107] width 101 height 22
select select "Efectivo"
click at [327, 96] on select "Seleccionar Efectivo Tarjeta de Crédito Depósito Débito" at bounding box center [377, 107] width 101 height 22
click at [411, 176] on button "Vender" at bounding box center [414, 177] width 40 height 16
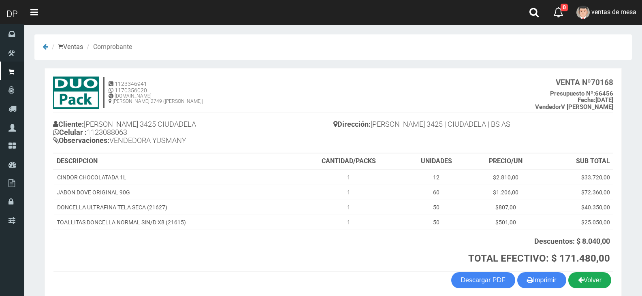
scroll to position [37, 0]
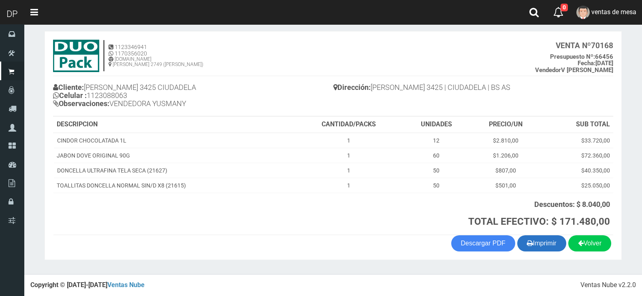
click at [552, 239] on button "Imprimir" at bounding box center [541, 243] width 49 height 16
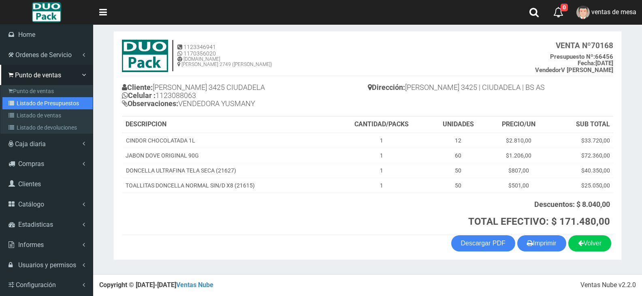
click at [45, 107] on link "Listado de Presupuestos" at bounding box center [47, 103] width 90 height 12
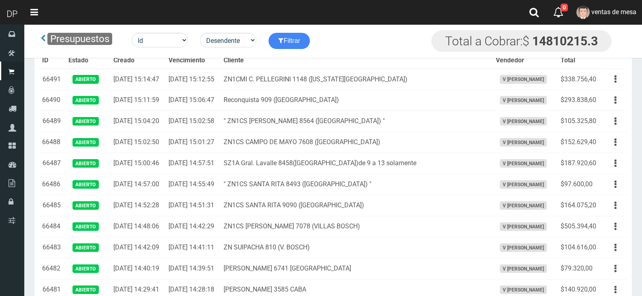
scroll to position [1295, 0]
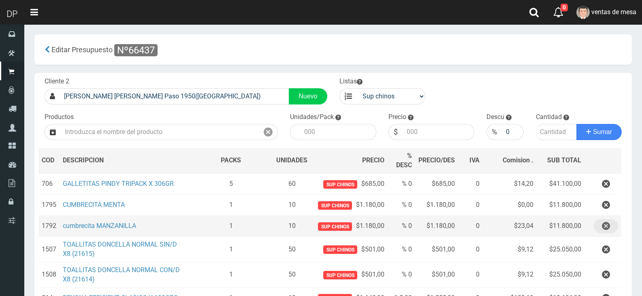
click at [613, 228] on button "button" at bounding box center [605, 226] width 24 height 14
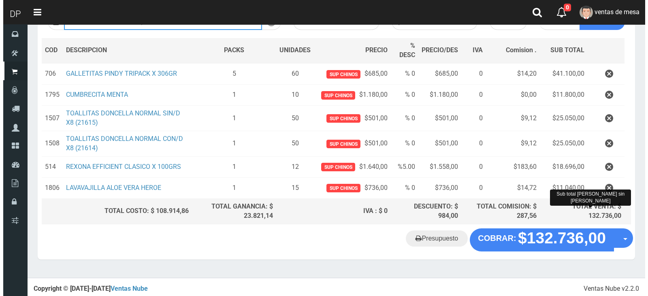
scroll to position [111, 0]
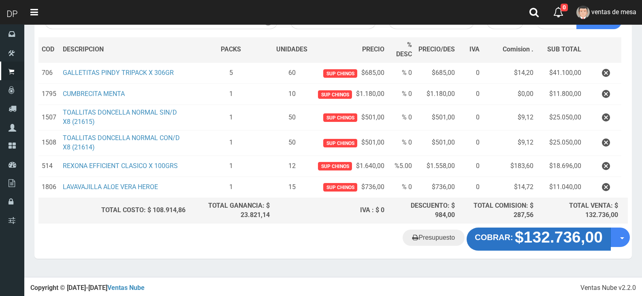
click at [532, 245] on strong "$132.736,00" at bounding box center [559, 237] width 88 height 17
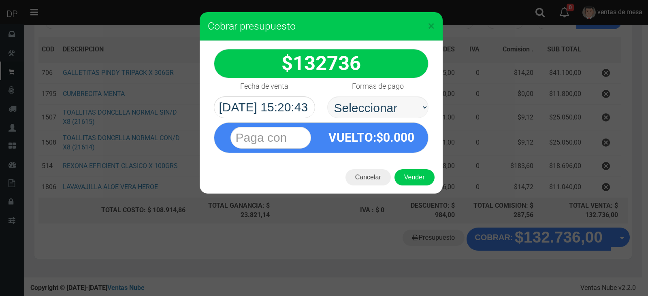
click at [365, 111] on select "Seleccionar Efectivo Tarjeta de Crédito Depósito Débito" at bounding box center [377, 107] width 101 height 22
select select "Efectivo"
click at [327, 96] on select "Seleccionar Efectivo Tarjeta de Crédito Depósito Débito" at bounding box center [377, 107] width 101 height 22
click at [398, 166] on div "Cancelar Vender" at bounding box center [321, 177] width 243 height 32
click at [412, 184] on button "Vender" at bounding box center [414, 177] width 40 height 16
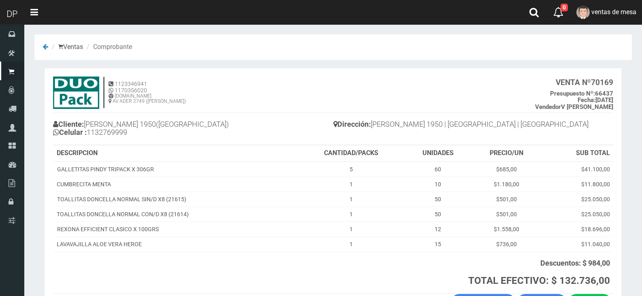
scroll to position [59, 0]
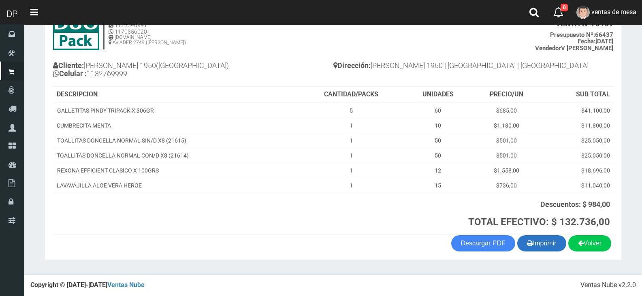
click at [532, 238] on button "Imprimir" at bounding box center [541, 243] width 49 height 16
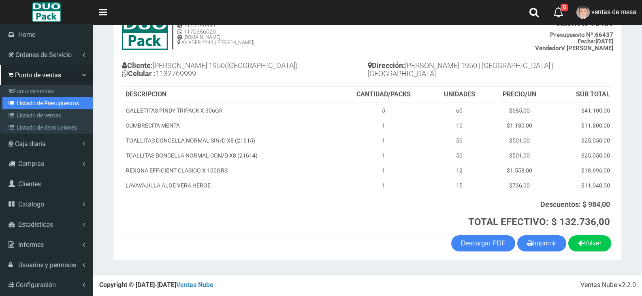
click at [12, 103] on icon at bounding box center [13, 103] width 8 height 6
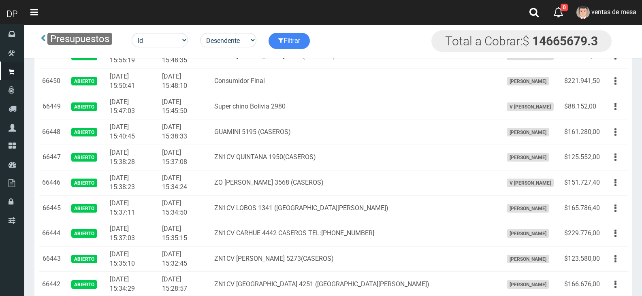
scroll to position [1228, 0]
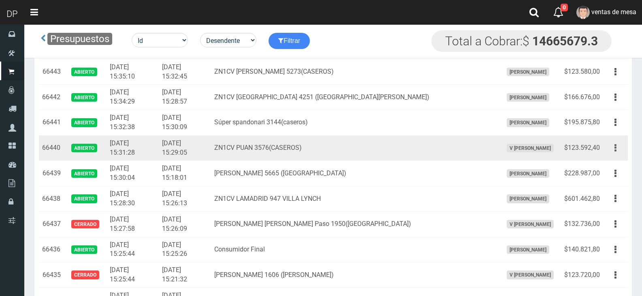
click at [619, 150] on button "button" at bounding box center [615, 148] width 18 height 14
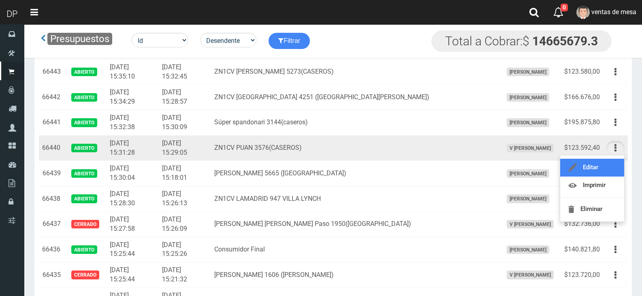
click at [609, 166] on link "Editar" at bounding box center [592, 168] width 64 height 18
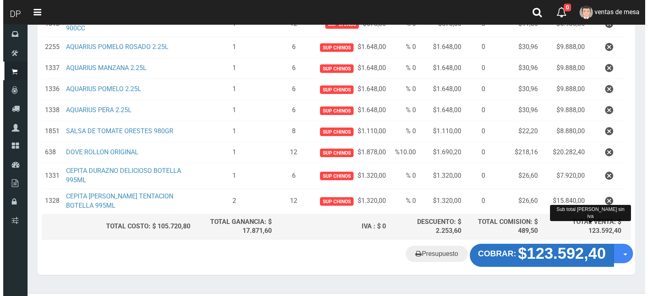
scroll to position [211, 0]
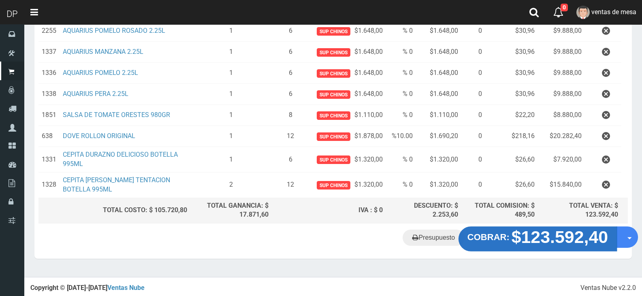
click at [527, 237] on strong "$123.592,40" at bounding box center [559, 237] width 97 height 19
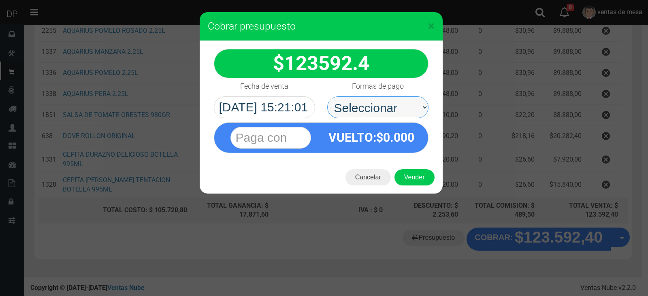
drag, startPoint x: 400, startPoint y: 118, endPoint x: 396, endPoint y: 112, distance: 7.1
click at [398, 117] on select "Seleccionar Efectivo Tarjeta de Crédito Depósito Débito" at bounding box center [377, 107] width 101 height 22
select select "Efectivo"
click at [327, 96] on select "Seleccionar Efectivo Tarjeta de Crédito Depósito Débito" at bounding box center [377, 107] width 101 height 22
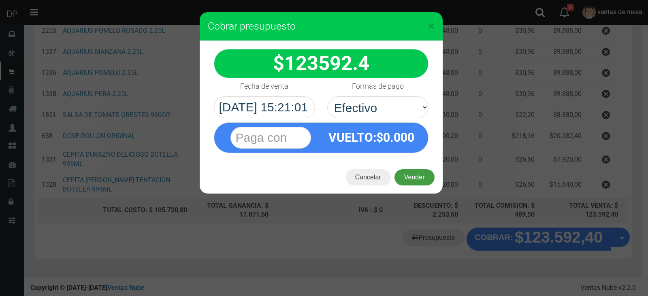
click at [401, 176] on button "Vender" at bounding box center [414, 177] width 40 height 16
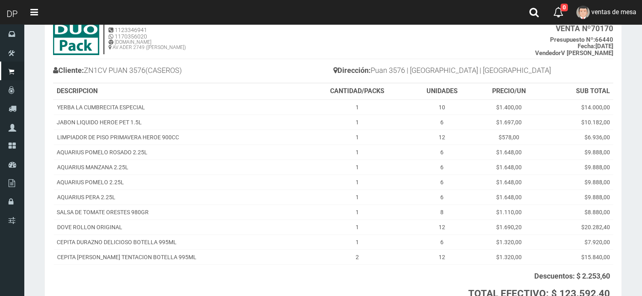
scroll to position [81, 0]
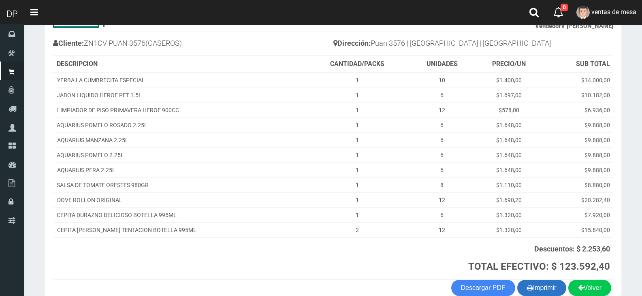
click at [547, 287] on button "Imprimir" at bounding box center [541, 288] width 49 height 16
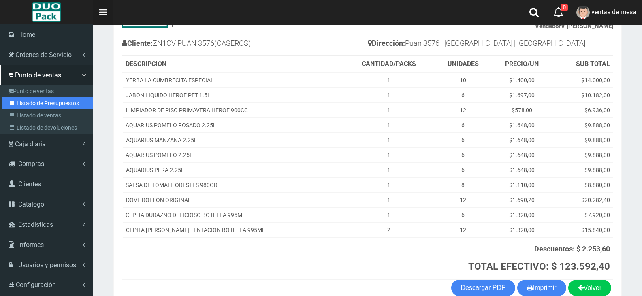
drag, startPoint x: 20, startPoint y: 105, endPoint x: 106, endPoint y: 13, distance: 125.7
click at [20, 105] on link "Listado de Presupuestos" at bounding box center [47, 103] width 90 height 12
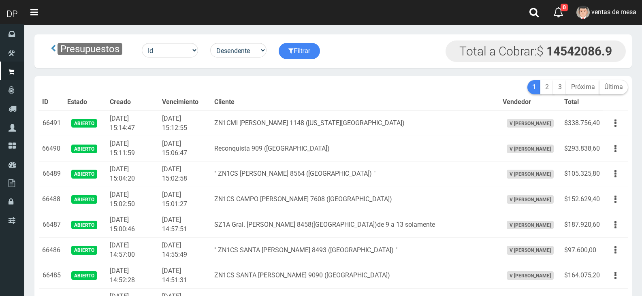
click at [179, 205] on td "[DATE] 15:01:27" at bounding box center [185, 200] width 52 height 26
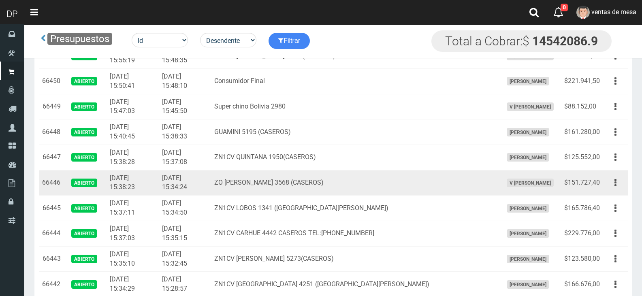
drag, startPoint x: 619, startPoint y: 182, endPoint x: 602, endPoint y: 195, distance: 21.3
click at [618, 182] on button "button" at bounding box center [615, 183] width 18 height 14
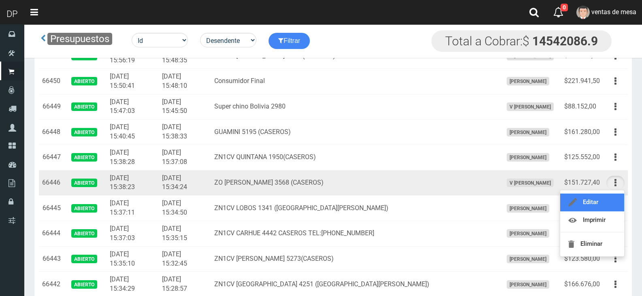
click at [600, 200] on link "Editar" at bounding box center [592, 203] width 64 height 18
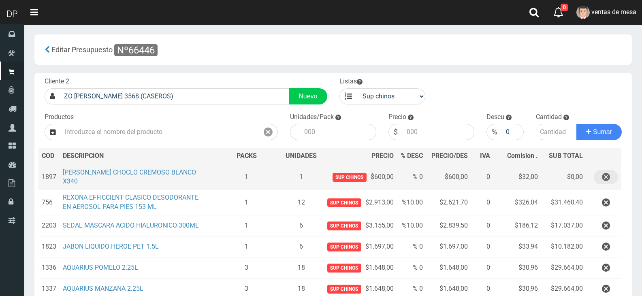
click at [599, 181] on button "button" at bounding box center [605, 177] width 24 height 14
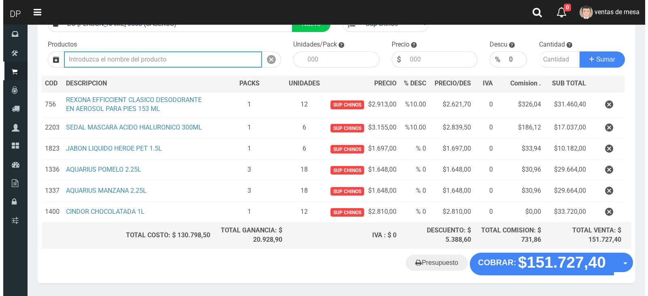
scroll to position [98, 0]
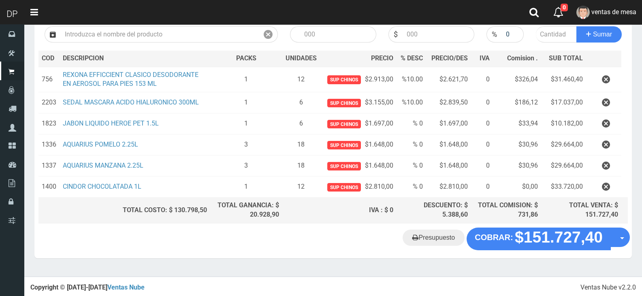
drag, startPoint x: 97, startPoint y: 240, endPoint x: 110, endPoint y: 240, distance: 12.6
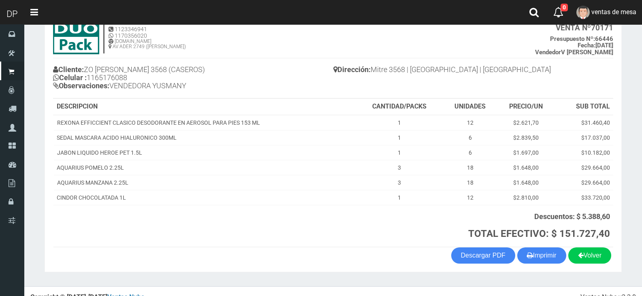
scroll to position [67, 0]
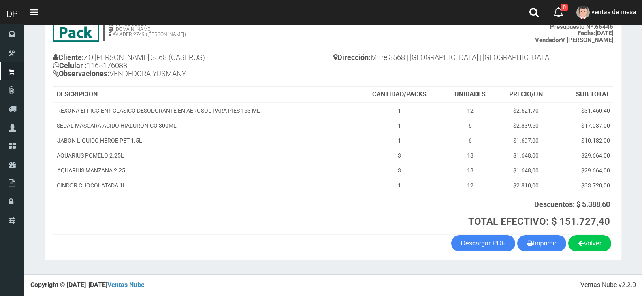
click at [523, 251] on section "1123346941 1170356020 [DOMAIN_NAME] AV ADER 2749 ([PERSON_NAME]) VENTA Nº 70171…" at bounding box center [333, 130] width 577 height 259
click at [525, 235] on button "Imprimir" at bounding box center [541, 243] width 49 height 16
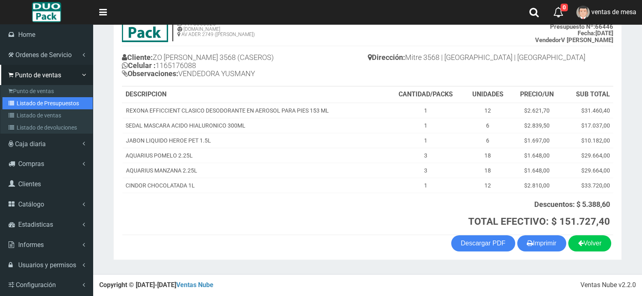
click at [24, 101] on link "Listado de Presupuestos" at bounding box center [47, 103] width 90 height 12
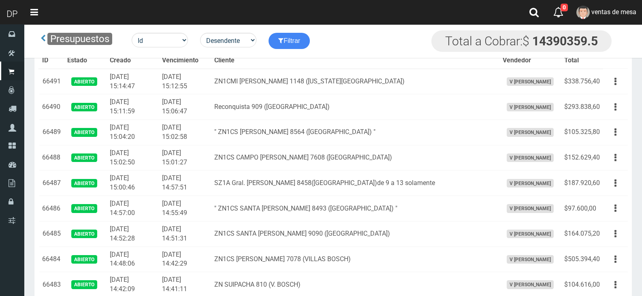
scroll to position [1041, 0]
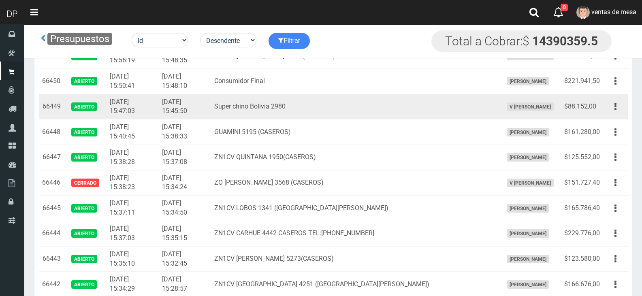
drag, startPoint x: 621, startPoint y: 108, endPoint x: 617, endPoint y: 115, distance: 7.9
click at [619, 107] on button "button" at bounding box center [615, 107] width 18 height 14
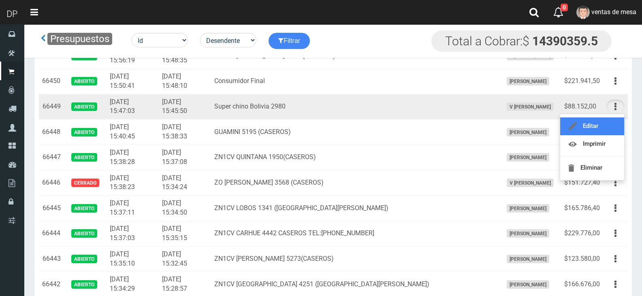
click at [615, 120] on link "Editar" at bounding box center [592, 126] width 64 height 18
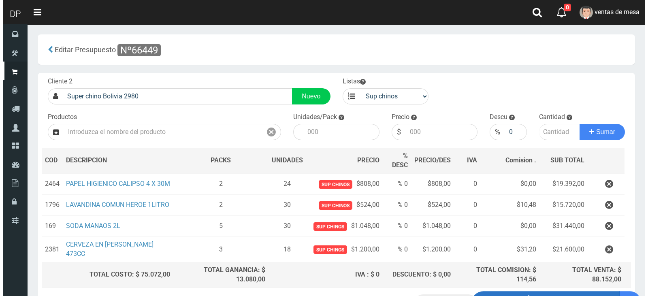
scroll to position [65, 0]
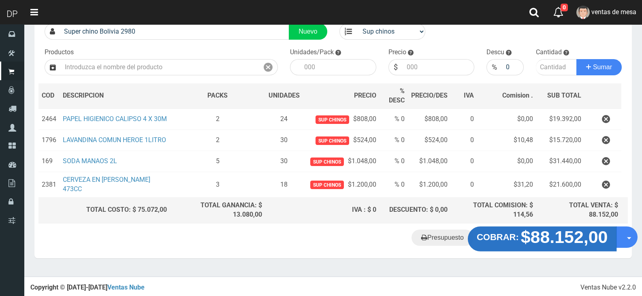
click at [510, 235] on strong "COBRAR:" at bounding box center [497, 237] width 42 height 10
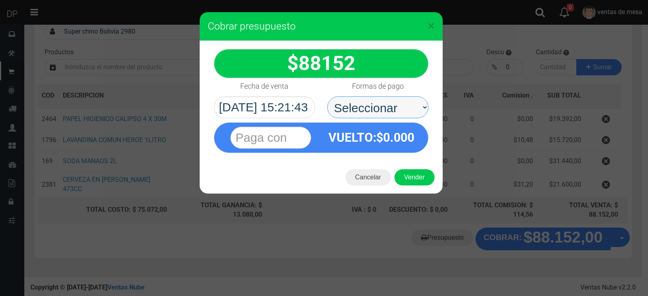
drag, startPoint x: 378, startPoint y: 107, endPoint x: 381, endPoint y: 113, distance: 6.7
click at [378, 107] on select "Seleccionar Efectivo Tarjeta de Crédito Depósito Débito" at bounding box center [377, 107] width 101 height 22
select select "Efectivo"
click at [327, 96] on select "Seleccionar Efectivo Tarjeta de Crédito Depósito Débito" at bounding box center [377, 107] width 101 height 22
click at [409, 163] on div "Cancelar Vender" at bounding box center [321, 177] width 243 height 32
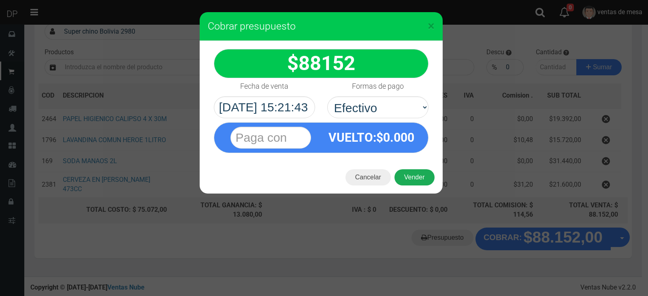
click at [411, 169] on button "Vender" at bounding box center [414, 177] width 40 height 16
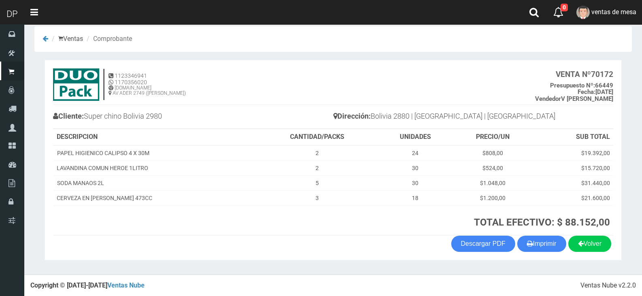
scroll to position [9, 0]
click at [542, 236] on button "Imprimir" at bounding box center [541, 243] width 49 height 16
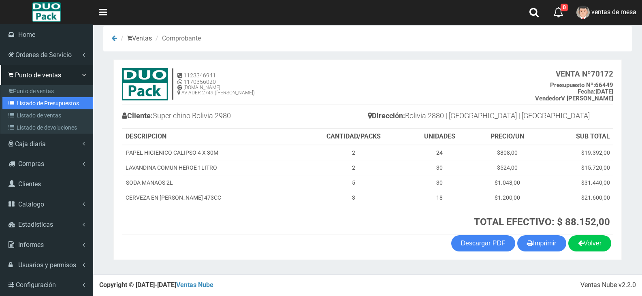
drag, startPoint x: 16, startPoint y: 102, endPoint x: 17, endPoint y: 98, distance: 4.1
click at [16, 102] on icon at bounding box center [13, 103] width 8 height 6
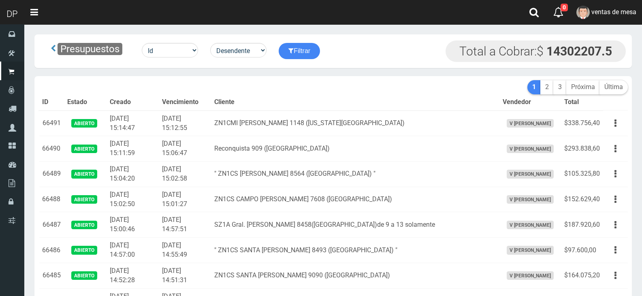
click at [174, 141] on td "[DATE] 15:06:47" at bounding box center [185, 149] width 52 height 26
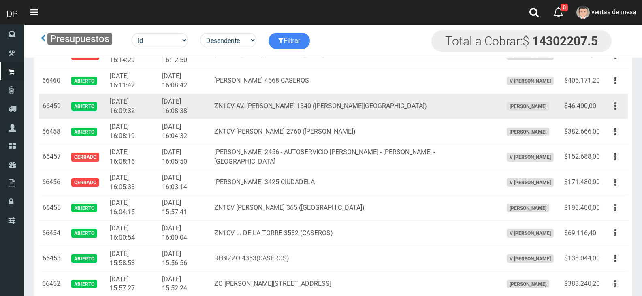
scroll to position [949, 0]
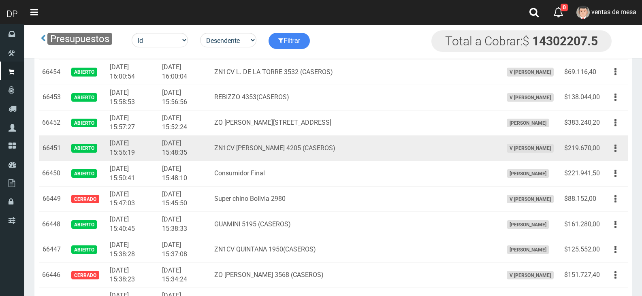
click at [604, 151] on td "Editar Imprimir Eliminar" at bounding box center [615, 149] width 25 height 26
click at [612, 151] on button "button" at bounding box center [615, 148] width 18 height 14
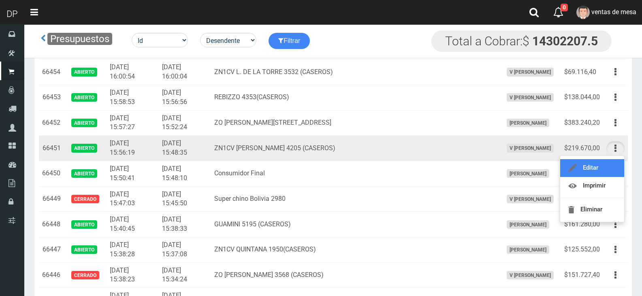
click at [615, 172] on link "Editar" at bounding box center [592, 168] width 64 height 18
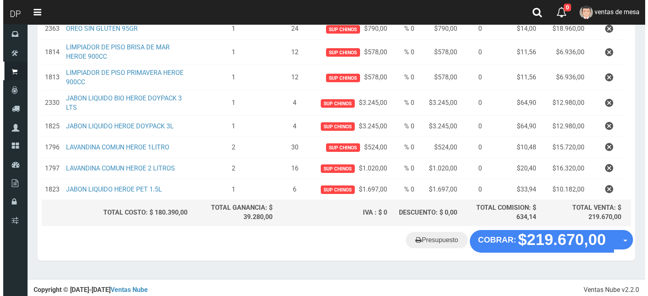
scroll to position [221, 0]
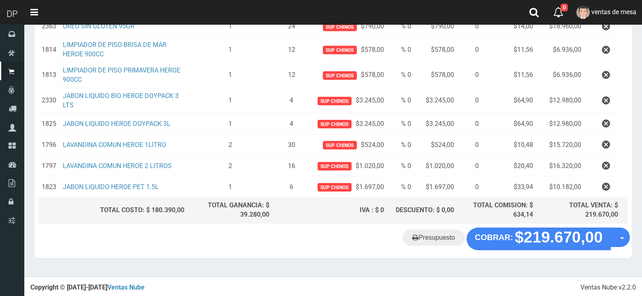
click at [516, 248] on div "Presupuesto COBRAR: $219.670,00 Opciones" at bounding box center [332, 243] width 597 height 31
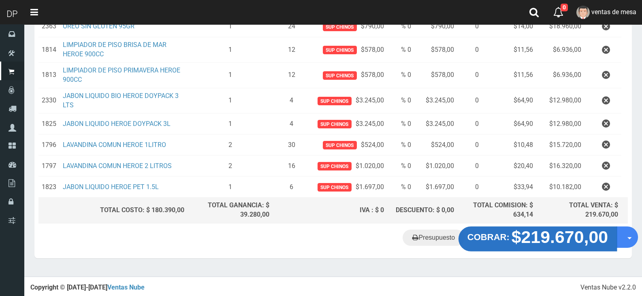
click at [516, 244] on strong "$219.670,00" at bounding box center [559, 237] width 97 height 19
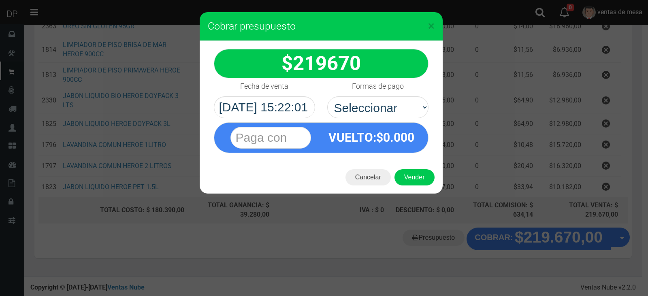
click at [370, 96] on div "Formas de pago Seleccionar Efectivo Tarjeta de Crédito Depósito Débito" at bounding box center [377, 98] width 113 height 40
drag, startPoint x: 372, startPoint y: 108, endPoint x: 375, endPoint y: 112, distance: 4.6
click at [372, 108] on select "Seleccionar Efectivo Tarjeta de Crédito Depósito Débito" at bounding box center [377, 107] width 101 height 22
select select "Efectivo"
click at [327, 96] on select "Seleccionar Efectivo Tarjeta de Crédito Depósito Débito" at bounding box center [377, 107] width 101 height 22
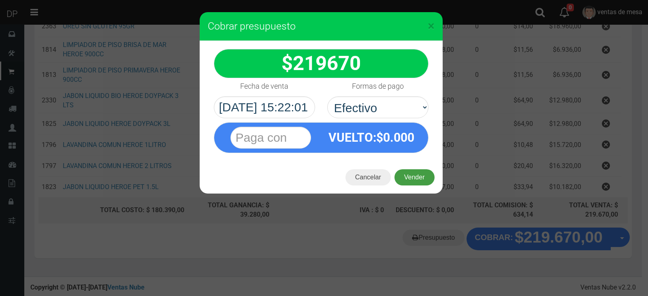
click at [408, 171] on button "Vender" at bounding box center [414, 177] width 40 height 16
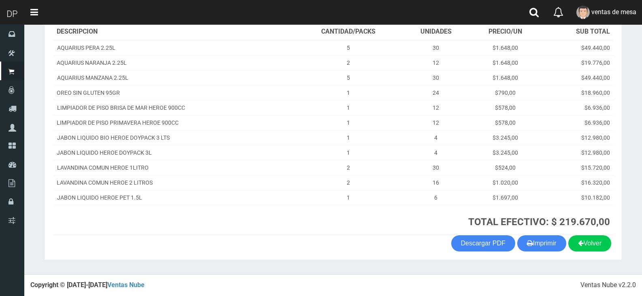
scroll to position [130, 0]
click at [563, 249] on div "Volver Imprimir Descargar PDF" at bounding box center [333, 243] width 572 height 16
click at [559, 247] on button "Imprimir" at bounding box center [541, 243] width 49 height 16
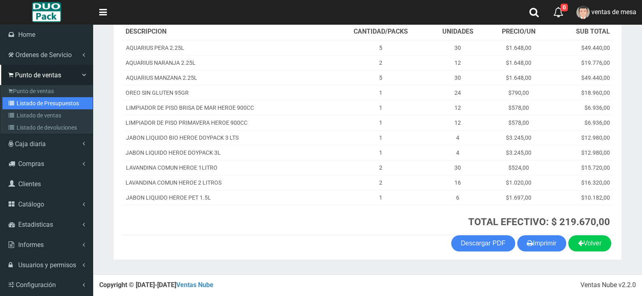
click at [30, 97] on link "Listado de Presupuestos" at bounding box center [47, 103] width 90 height 12
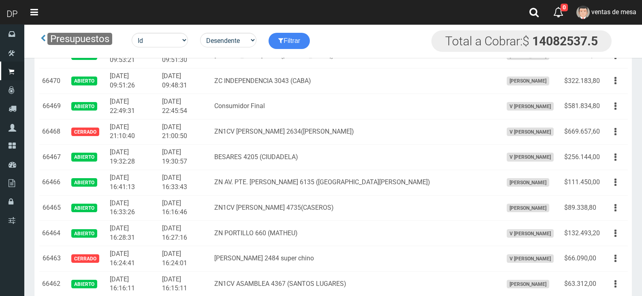
scroll to position [720, 0]
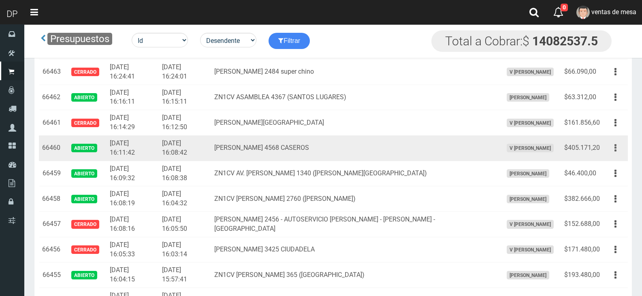
click at [620, 149] on button "button" at bounding box center [615, 148] width 18 height 14
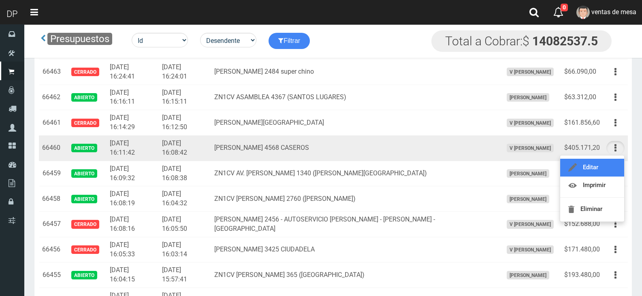
click at [610, 170] on link "Editar" at bounding box center [592, 168] width 64 height 18
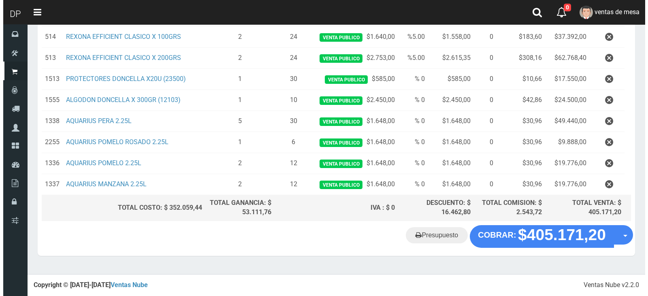
scroll to position [233, 0]
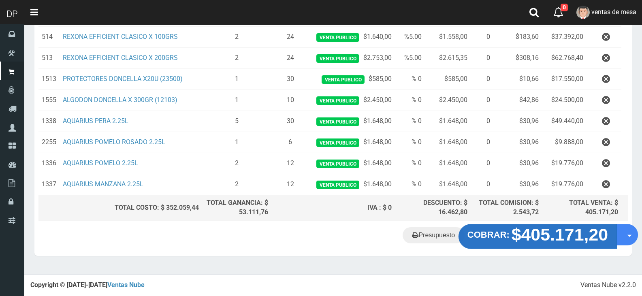
click at [566, 238] on strong "$405.171,20" at bounding box center [559, 234] width 97 height 19
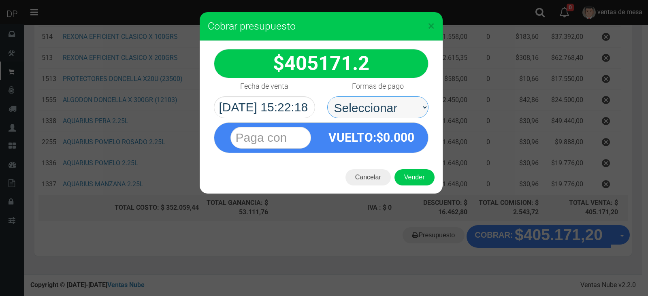
click at [408, 117] on select "Seleccionar Efectivo Tarjeta de Crédito Depósito Débito" at bounding box center [377, 107] width 101 height 22
select select "Efectivo"
click at [327, 96] on select "Seleccionar Efectivo Tarjeta de Crédito Depósito Débito" at bounding box center [377, 107] width 101 height 22
click at [413, 168] on div "Cancelar Vender" at bounding box center [321, 177] width 243 height 32
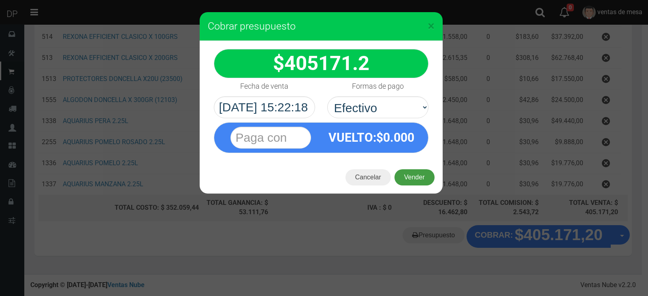
click at [415, 177] on button "Vender" at bounding box center [414, 177] width 40 height 16
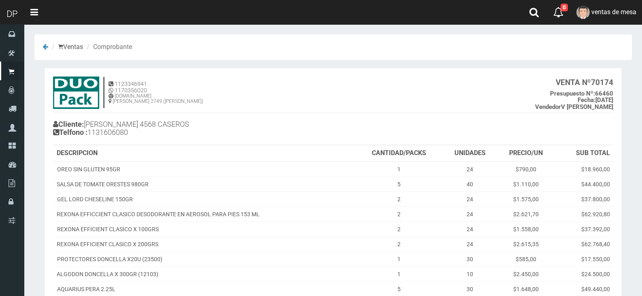
scroll to position [149, 0]
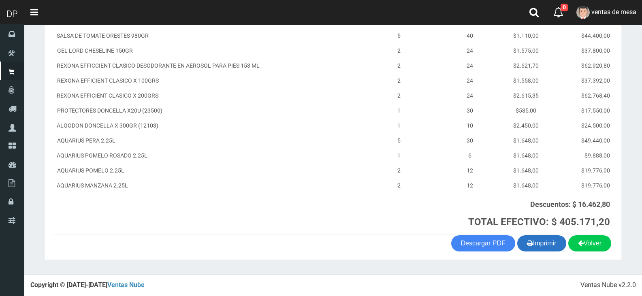
click at [527, 239] on icon "button" at bounding box center [530, 242] width 6 height 11
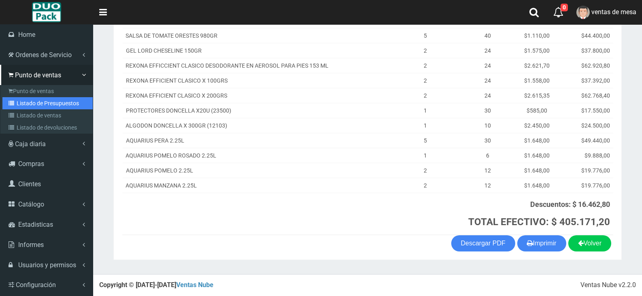
click at [12, 103] on icon at bounding box center [13, 103] width 8 height 6
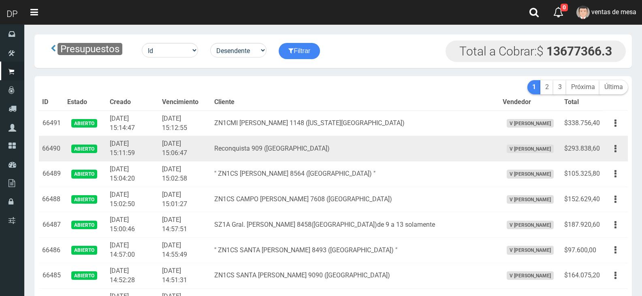
scroll to position [787, 0]
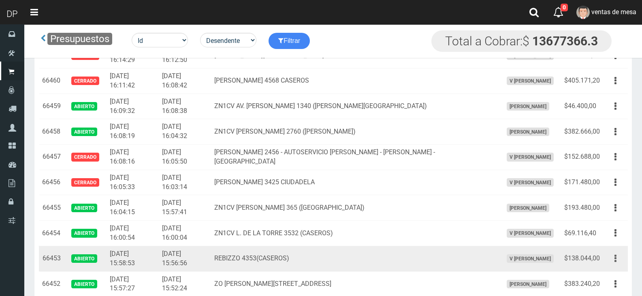
click at [607, 255] on button "button" at bounding box center [615, 258] width 18 height 14
click at [606, 276] on link "Editar" at bounding box center [592, 278] width 64 height 18
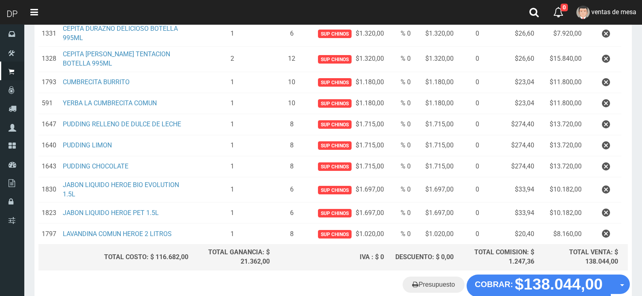
scroll to position [225, 0]
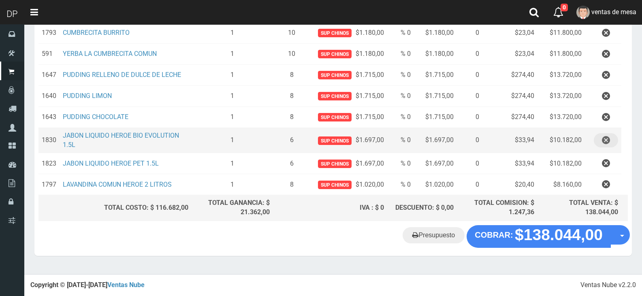
click at [604, 143] on icon "button" at bounding box center [606, 140] width 8 height 14
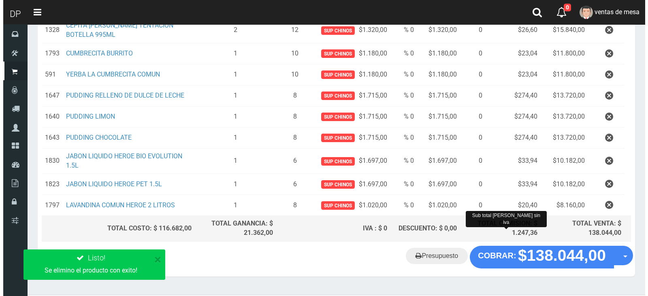
scroll to position [200, 0]
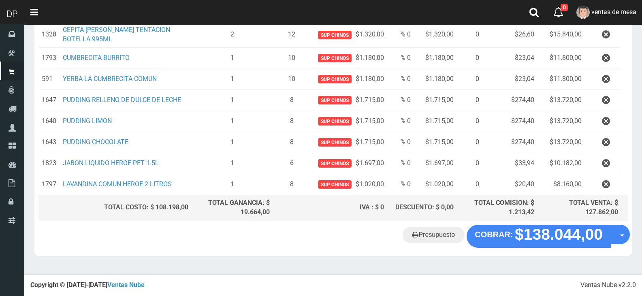
click at [525, 257] on section "× Titulo del Msj texto Mas Texto Cancelar Aceptar Editar Presupuesto Nº66453" at bounding box center [332, 50] width 617 height 448
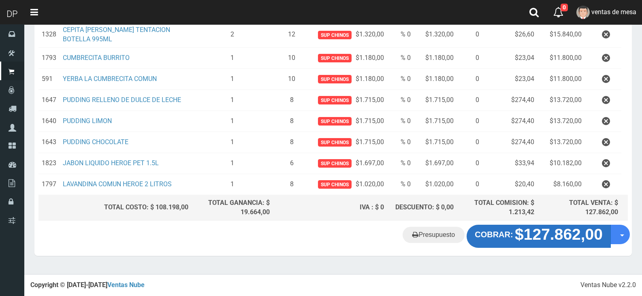
click at [525, 242] on strong "$127.862,00" at bounding box center [559, 234] width 88 height 17
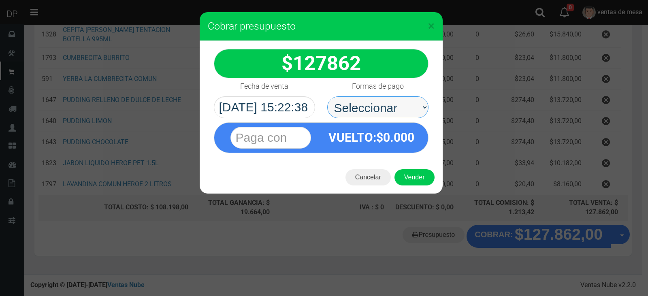
click at [394, 112] on select "Seleccionar Efectivo Tarjeta de Crédito Depósito Débito" at bounding box center [377, 107] width 101 height 22
select select "Efectivo"
click at [327, 96] on select "Seleccionar Efectivo Tarjeta de Crédito Depósito Débito" at bounding box center [377, 107] width 101 height 22
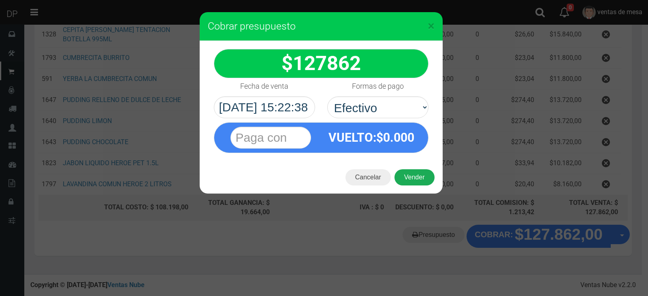
click at [414, 177] on button "Vender" at bounding box center [414, 177] width 40 height 16
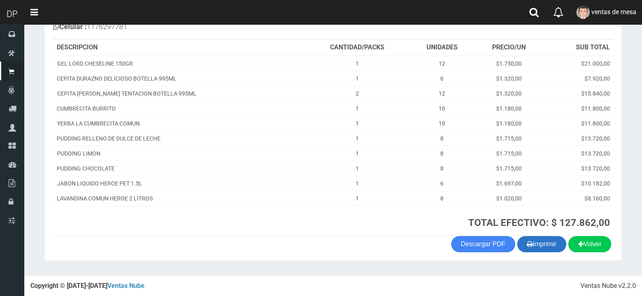
scroll to position [106, 0]
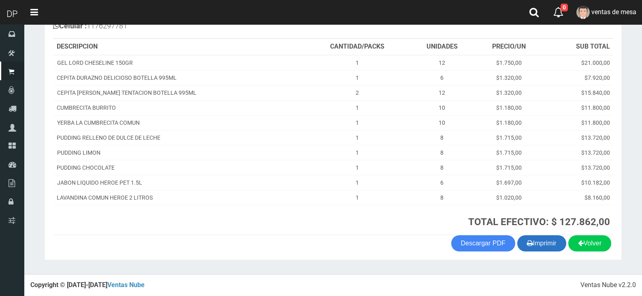
click at [527, 241] on icon "button" at bounding box center [530, 242] width 6 height 11
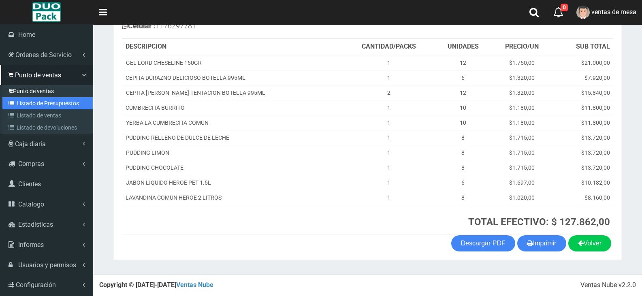
drag, startPoint x: 21, startPoint y: 102, endPoint x: 26, endPoint y: 93, distance: 9.8
click at [21, 102] on link "Listado de Presupuestos" at bounding box center [47, 103] width 90 height 12
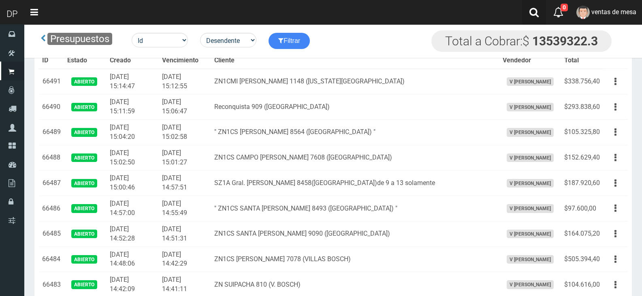
scroll to position [787, 0]
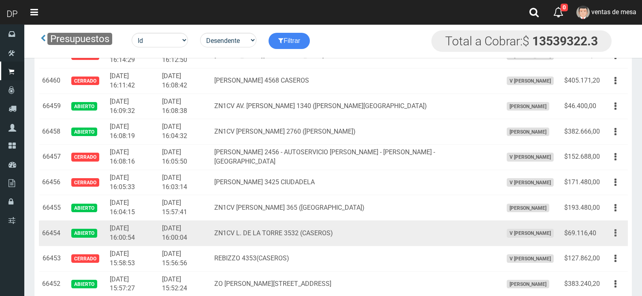
click at [610, 236] on button "button" at bounding box center [615, 233] width 18 height 14
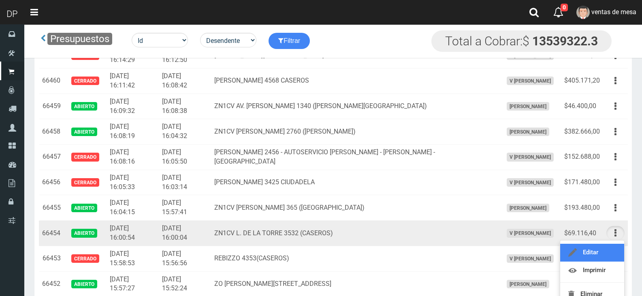
click at [610, 245] on link "Editar" at bounding box center [592, 253] width 64 height 18
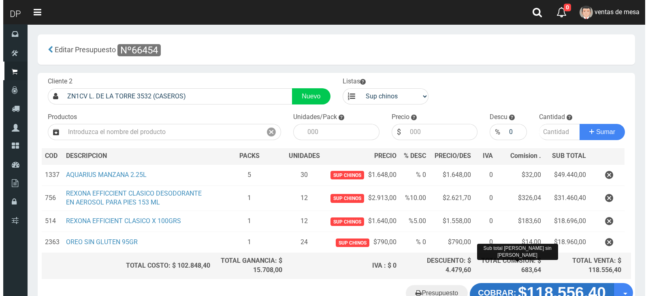
scroll to position [55, 0]
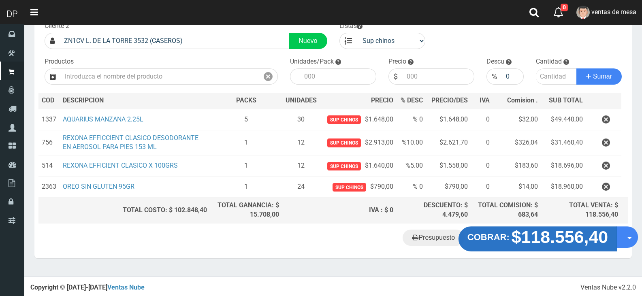
click at [518, 238] on strong "$118.556,40" at bounding box center [559, 237] width 97 height 19
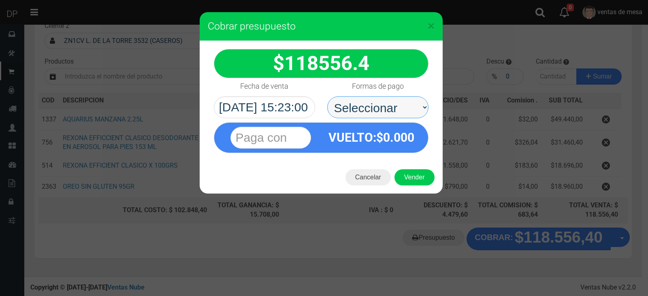
drag, startPoint x: 383, startPoint y: 111, endPoint x: 383, endPoint y: 116, distance: 4.9
click at [383, 111] on select "Seleccionar Efectivo Tarjeta de Crédito Depósito Débito" at bounding box center [377, 107] width 101 height 22
select select "Efectivo"
click at [327, 96] on select "Seleccionar Efectivo Tarjeta de Crédito Depósito Débito" at bounding box center [377, 107] width 101 height 22
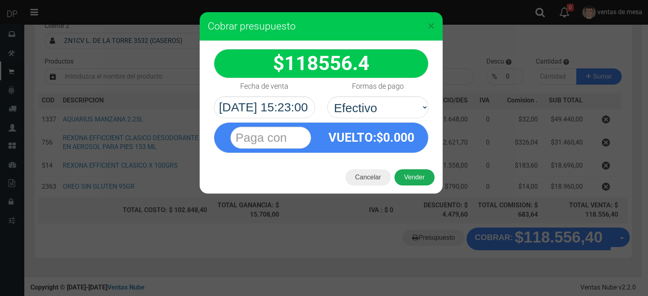
click at [415, 175] on button "Vender" at bounding box center [414, 177] width 40 height 16
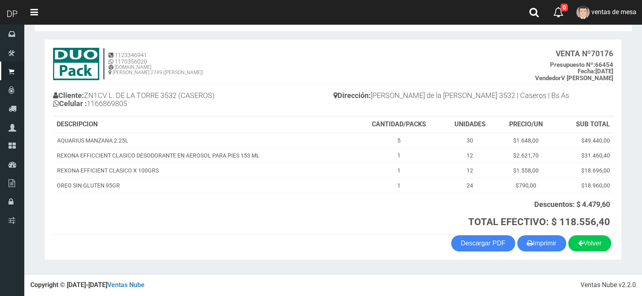
scroll to position [29, 0]
click at [540, 241] on button "Imprimir" at bounding box center [541, 243] width 49 height 16
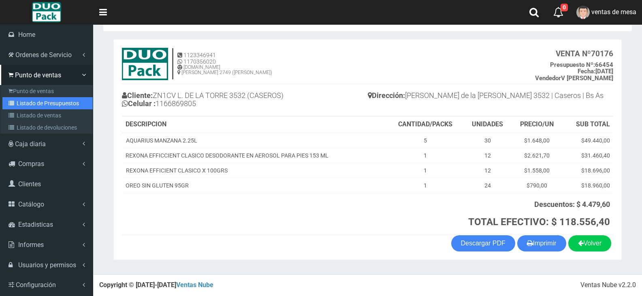
drag, startPoint x: 35, startPoint y: 105, endPoint x: 38, endPoint y: 100, distance: 5.4
click at [35, 105] on link "Listado de Presupuestos" at bounding box center [47, 103] width 90 height 12
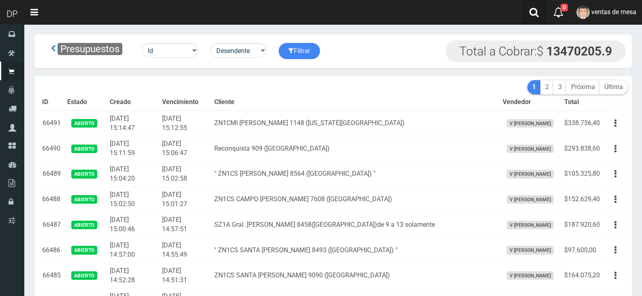
scroll to position [1041, 0]
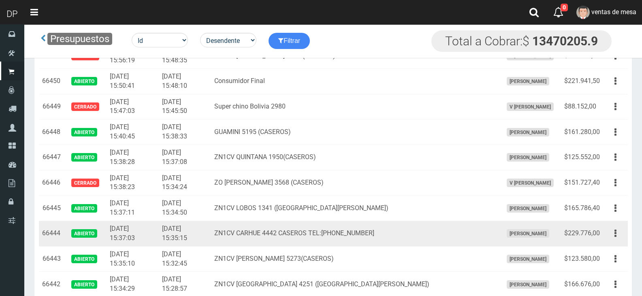
click at [621, 241] on td "Editar Imprimir Eliminar" at bounding box center [615, 234] width 25 height 26
click at [617, 238] on button "button" at bounding box center [615, 233] width 18 height 14
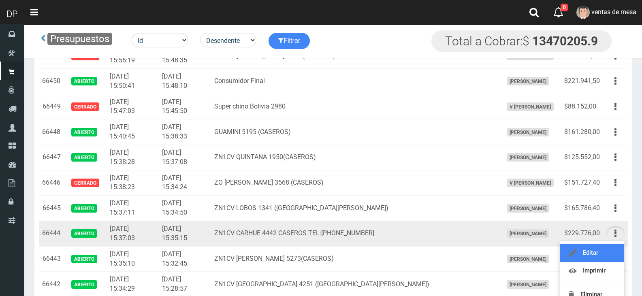
click at [614, 247] on link "Editar" at bounding box center [592, 253] width 64 height 18
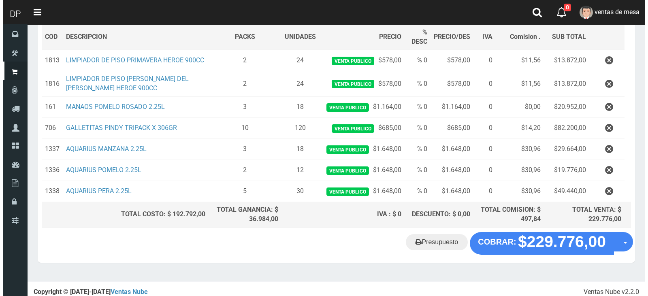
scroll to position [132, 0]
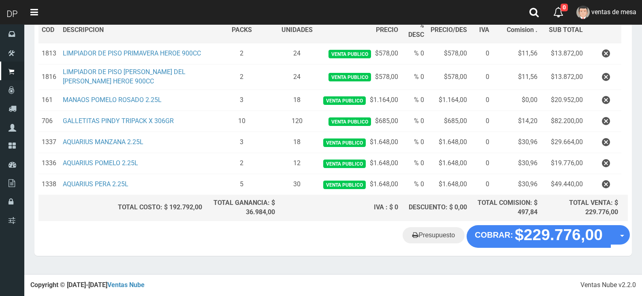
click at [552, 251] on div "Presupuesto COBRAR: $229.776,00 Opciones" at bounding box center [332, 240] width 597 height 31
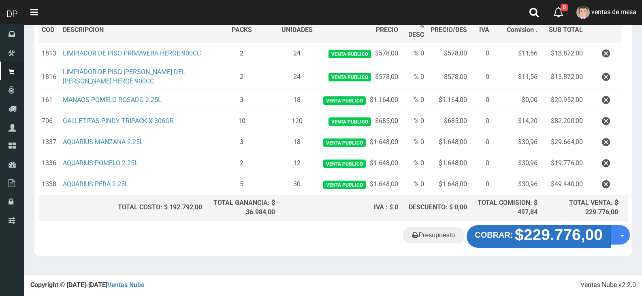
click at [549, 242] on strong "$229.776,00" at bounding box center [559, 234] width 88 height 17
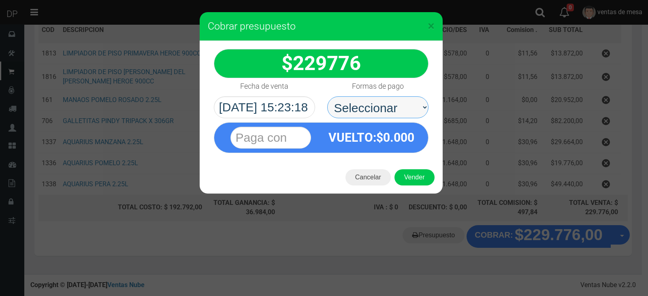
click at [400, 112] on select "Seleccionar Efectivo Tarjeta de Crédito Depósito Débito" at bounding box center [377, 107] width 101 height 22
select select "Efectivo"
click at [327, 96] on select "Seleccionar Efectivo Tarjeta de Crédito Depósito Débito" at bounding box center [377, 107] width 101 height 22
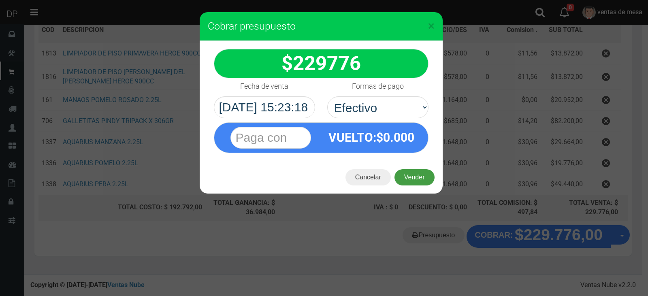
click at [405, 170] on button "Vender" at bounding box center [414, 177] width 40 height 16
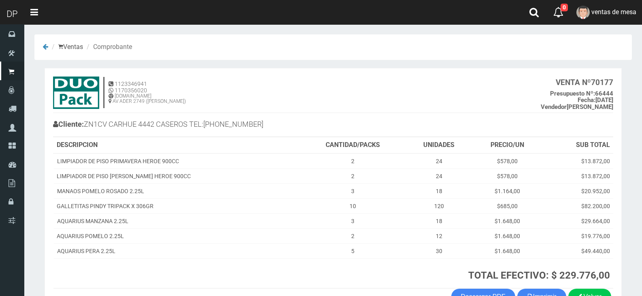
scroll to position [53, 0]
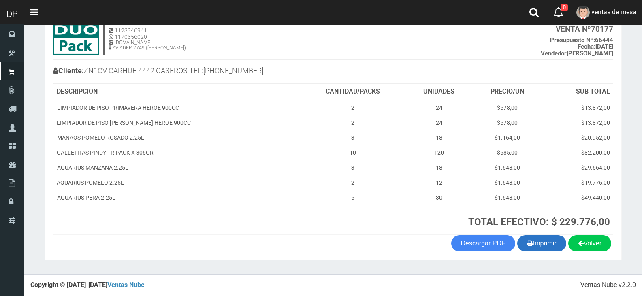
drag, startPoint x: 535, startPoint y: 252, endPoint x: 534, endPoint y: 243, distance: 8.9
click at [535, 251] on section "1123346941 1170356020 [DOMAIN_NAME] AV ADER 2749 ([PERSON_NAME]) VENTA Nº 70177…" at bounding box center [333, 138] width 577 height 246
click at [534, 242] on button "Imprimir" at bounding box center [541, 243] width 49 height 16
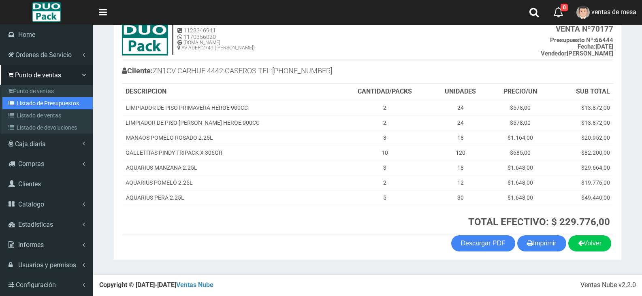
click at [22, 104] on link "Listado de Presupuestos" at bounding box center [47, 103] width 90 height 12
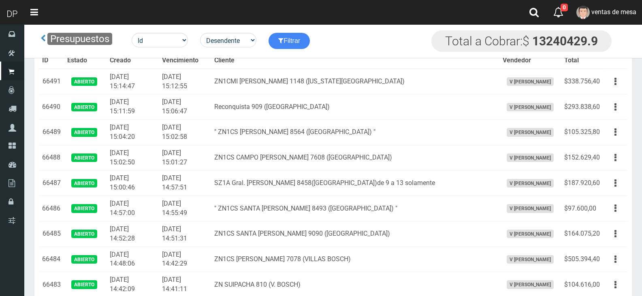
scroll to position [534, 0]
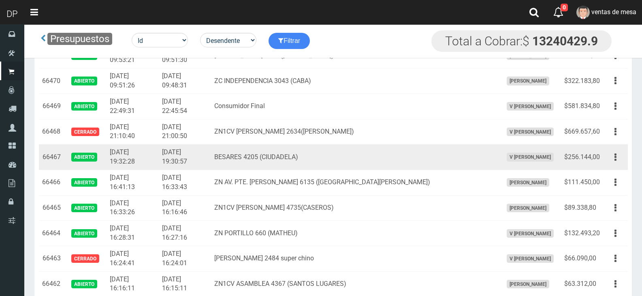
drag, startPoint x: 616, startPoint y: 162, endPoint x: 614, endPoint y: 176, distance: 14.4
click at [616, 162] on button "button" at bounding box center [615, 157] width 18 height 14
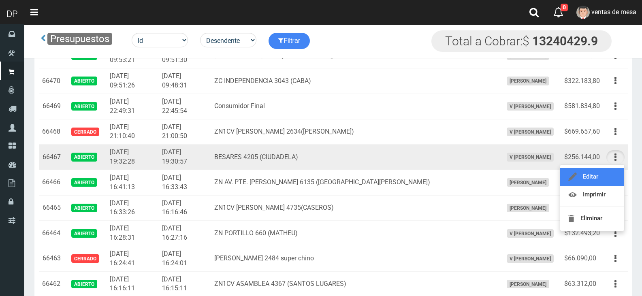
click at [613, 178] on link "Editar" at bounding box center [592, 177] width 64 height 18
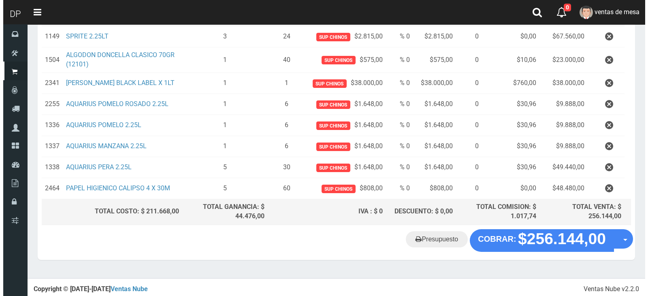
scroll to position [153, 0]
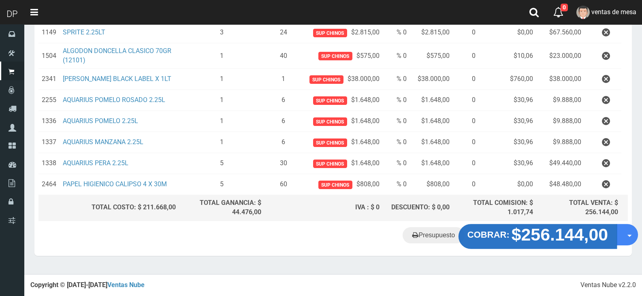
click at [528, 244] on strong "$256.144,00" at bounding box center [559, 234] width 97 height 19
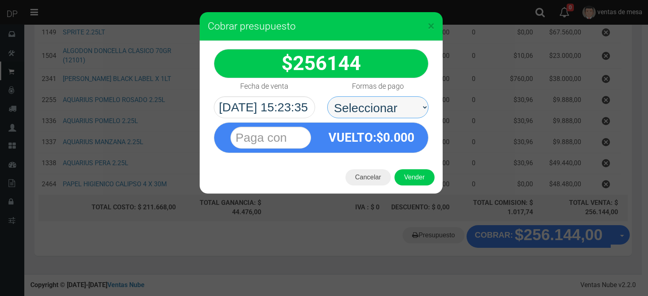
click at [353, 114] on select "Seleccionar Efectivo Tarjeta de Crédito Depósito Débito" at bounding box center [377, 107] width 101 height 22
select select "Efectivo"
click at [327, 96] on select "Seleccionar Efectivo Tarjeta de Crédito Depósito Débito" at bounding box center [377, 107] width 101 height 22
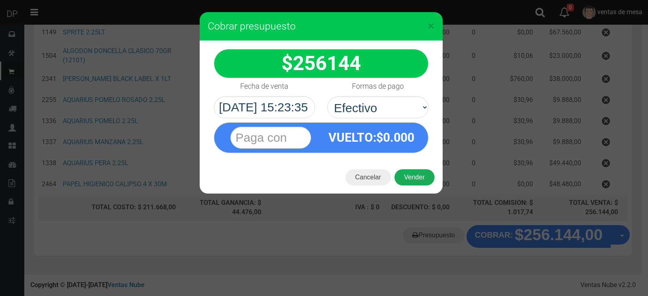
click at [405, 173] on button "Vender" at bounding box center [414, 177] width 40 height 16
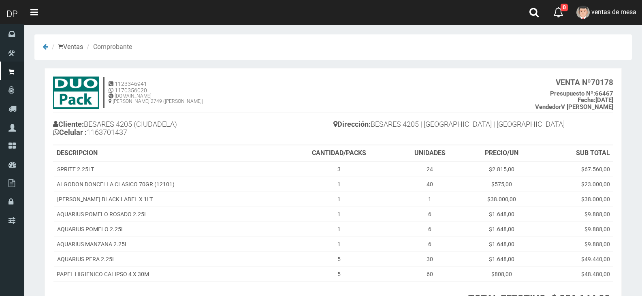
scroll to position [77, 0]
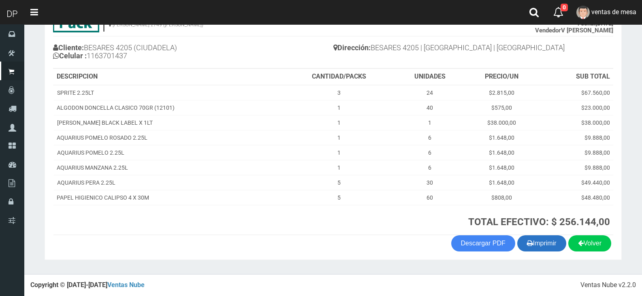
click at [542, 242] on button "Imprimir" at bounding box center [541, 243] width 49 height 16
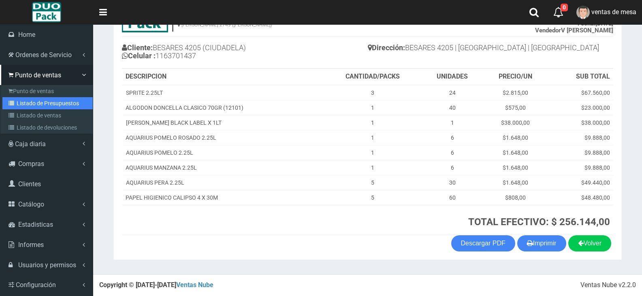
click at [26, 103] on link "Listado de Presupuestos" at bounding box center [47, 103] width 90 height 12
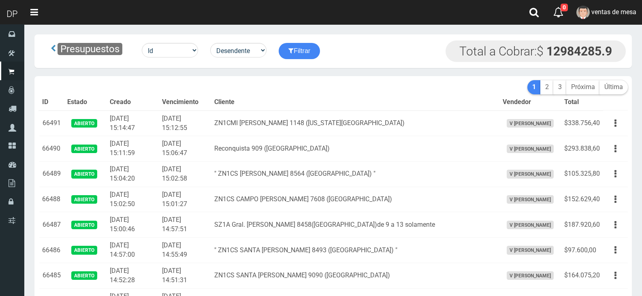
click at [237, 97] on th "Cliente" at bounding box center [355, 102] width 288 height 16
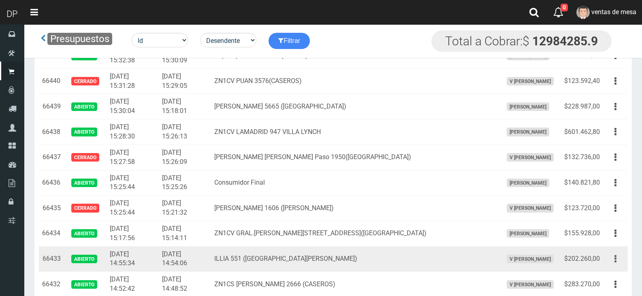
drag, startPoint x: 622, startPoint y: 257, endPoint x: 612, endPoint y: 265, distance: 13.0
click at [621, 258] on button "button" at bounding box center [615, 259] width 18 height 14
click at [609, 275] on link "Editar" at bounding box center [592, 279] width 64 height 18
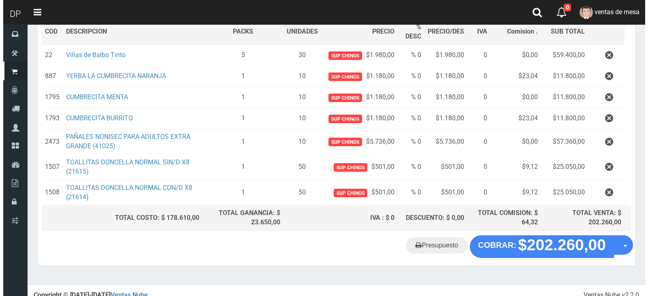
scroll to position [136, 0]
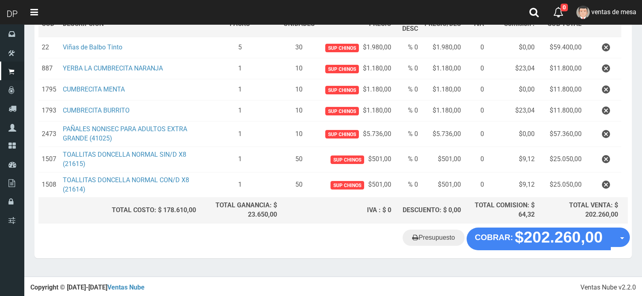
click at [519, 250] on div "Presupuesto COBRAR: $202.260,00 Opciones" at bounding box center [332, 243] width 597 height 31
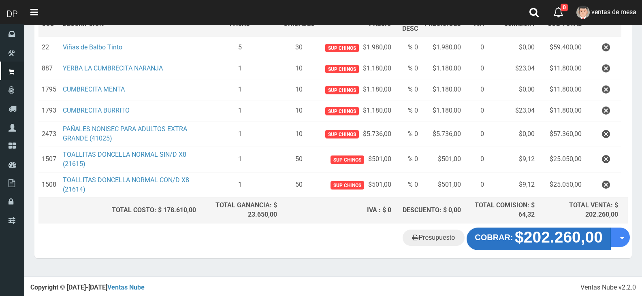
click at [519, 240] on strong "$202.260,00" at bounding box center [559, 236] width 88 height 17
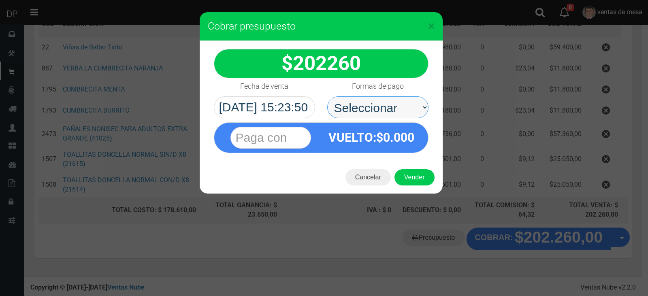
drag, startPoint x: 383, startPoint y: 108, endPoint x: 383, endPoint y: 116, distance: 7.3
click at [383, 108] on select "Seleccionar Efectivo Tarjeta de Crédito Depósito Débito" at bounding box center [377, 107] width 101 height 22
select select "Efectivo"
click at [327, 96] on select "Seleccionar Efectivo Tarjeta de Crédito Depósito Débito" at bounding box center [377, 107] width 101 height 22
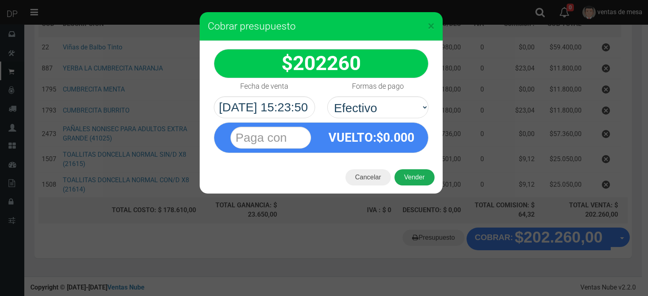
click at [404, 169] on div "Cancelar Vender" at bounding box center [321, 177] width 243 height 32
click at [404, 169] on button "Vender" at bounding box center [414, 177] width 40 height 16
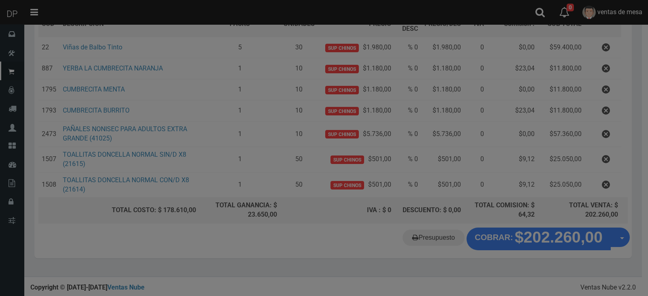
scroll to position [124, 0]
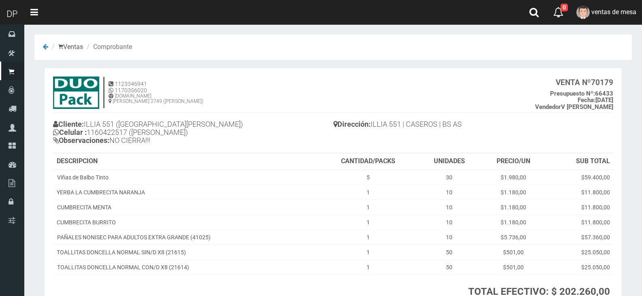
scroll to position [70, 0]
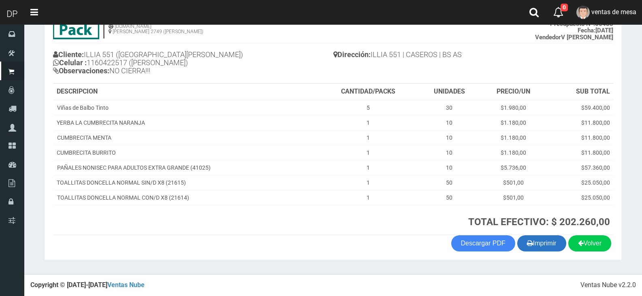
click at [535, 244] on button "Imprimir" at bounding box center [541, 243] width 49 height 16
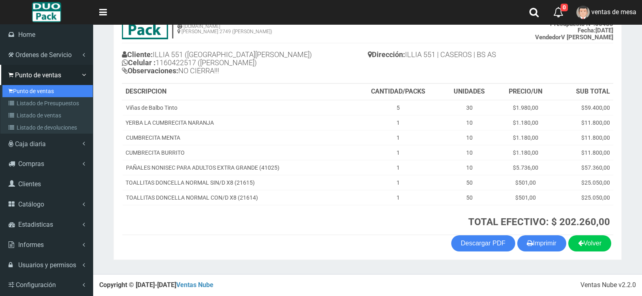
click at [27, 92] on link "Punto de ventas" at bounding box center [47, 91] width 90 height 12
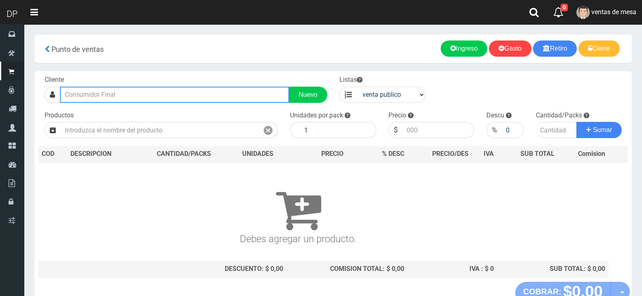
click at [115, 94] on input "text" at bounding box center [174, 95] width 229 height 16
click at [151, 93] on input "text" at bounding box center [174, 95] width 229 height 16
click at [156, 97] on input "text" at bounding box center [174, 95] width 229 height 16
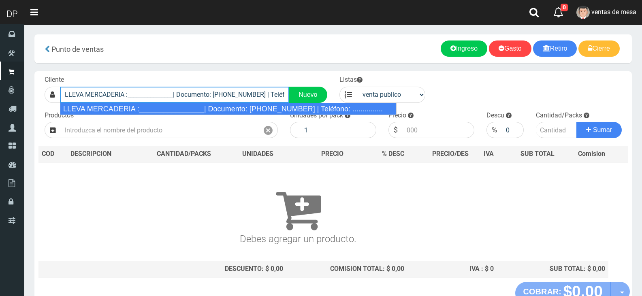
type input "LLEVA MERCADERIA :________________| Documento: 01111111111111111111 | Teléfono:…"
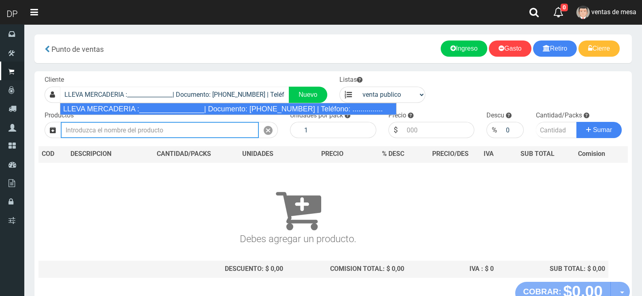
select select "2"
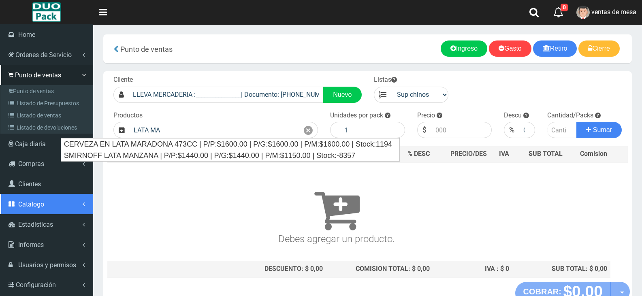
click at [39, 205] on span "Catálogo" at bounding box center [31, 204] width 26 height 8
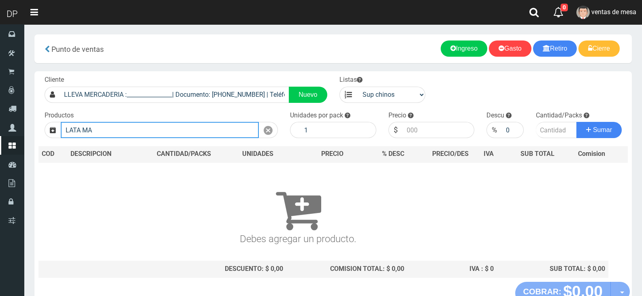
click at [120, 135] on input "LATA MA" at bounding box center [160, 130] width 198 height 16
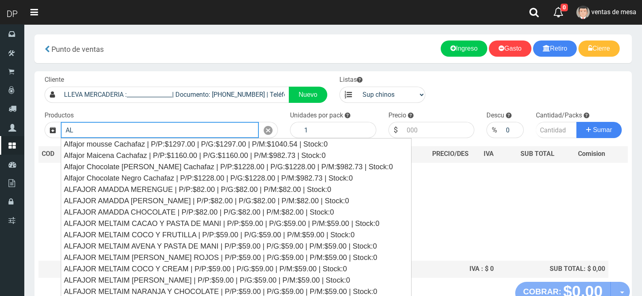
type input "A"
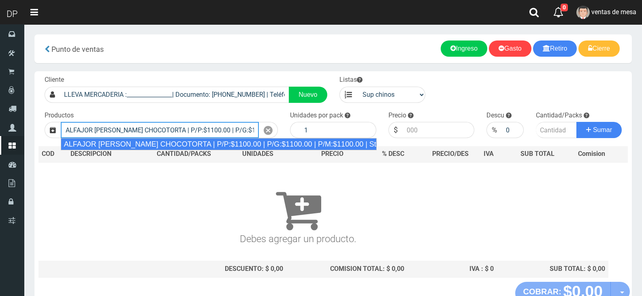
type input "ALFAJOR AGUILA CHOCOTORTA | P/P:$1100.00 | P/G:$1100.00 | P/M:$1100.00 | Stock:…"
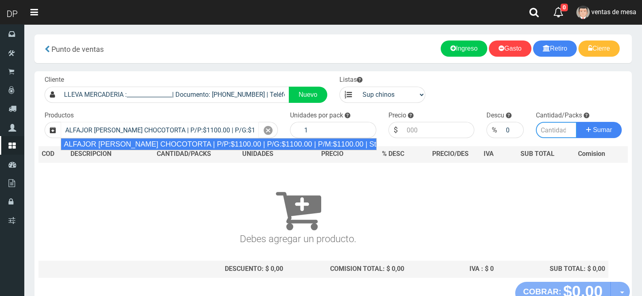
type input "21"
type input "1100.00"
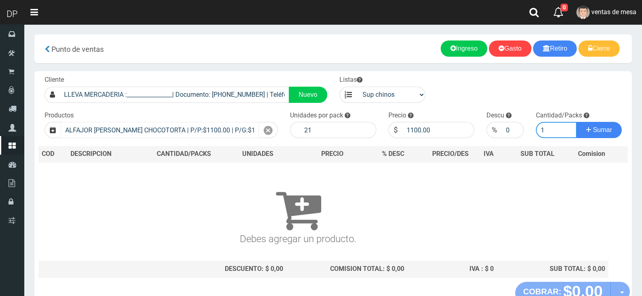
type input "1"
click at [576, 122] on button "Sumar" at bounding box center [598, 130] width 45 height 16
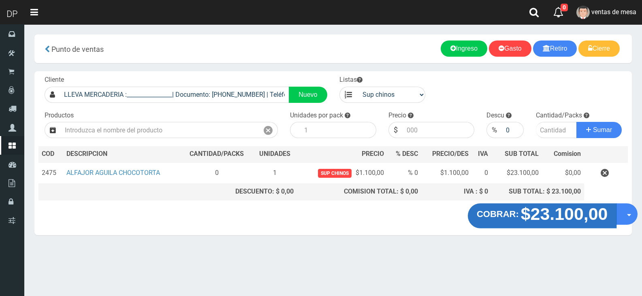
click at [573, 223] on strong "$23.100,00" at bounding box center [564, 213] width 87 height 19
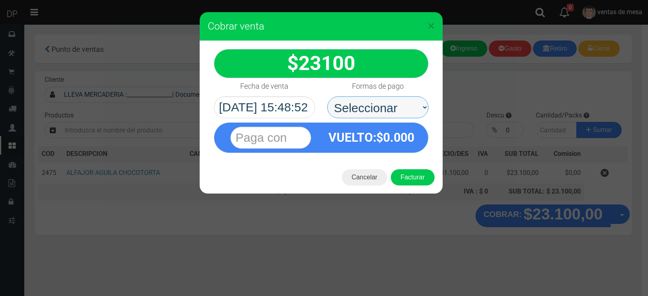
click at [392, 111] on select "Seleccionar Efectivo Tarjeta de Crédito Depósito Débito" at bounding box center [377, 107] width 101 height 22
select select "Efectivo"
click at [327, 96] on select "Seleccionar Efectivo Tarjeta de Crédito Depósito Débito" at bounding box center [377, 107] width 101 height 22
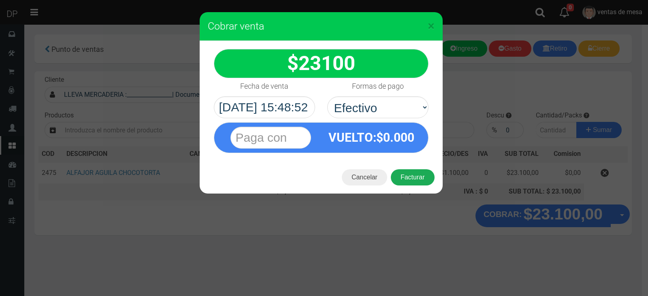
click at [415, 185] on button "Facturar" at bounding box center [413, 177] width 44 height 16
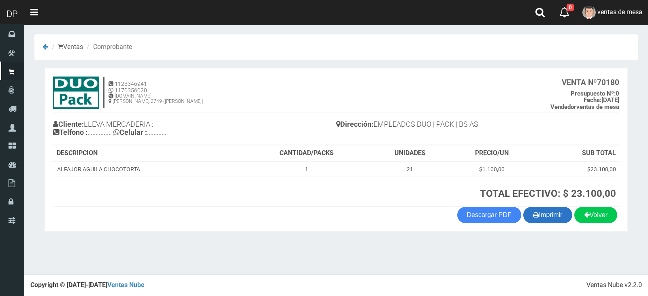
click at [533, 213] on icon "button" at bounding box center [536, 214] width 6 height 11
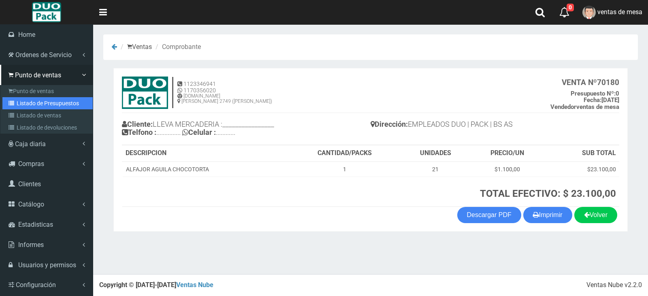
click at [43, 106] on link "Listado de Presupuestos" at bounding box center [47, 103] width 90 height 12
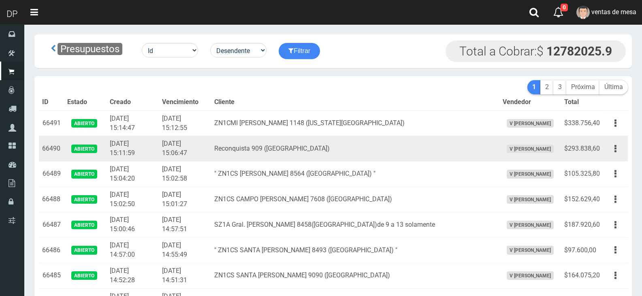
scroll to position [1041, 0]
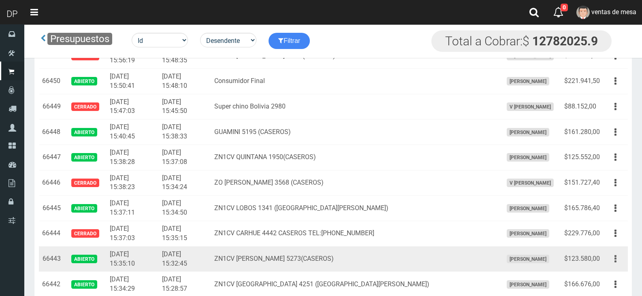
click at [615, 252] on icon "button" at bounding box center [615, 259] width 2 height 14
click at [614, 269] on ul "Editar Imprimir Eliminar" at bounding box center [591, 299] width 65 height 67
click at [609, 257] on button "button" at bounding box center [615, 259] width 18 height 14
click at [606, 273] on link "Editar" at bounding box center [592, 279] width 64 height 18
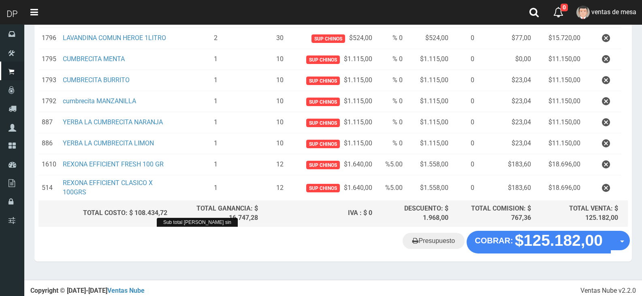
scroll to position [169, 0]
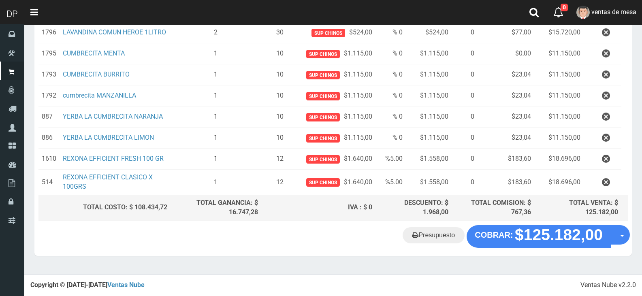
click at [142, 255] on div "Presupuesto COBRAR: $125.182,00 Opciones" at bounding box center [332, 240] width 597 height 31
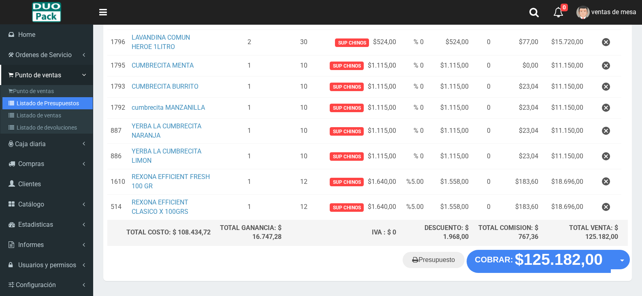
click at [33, 101] on link "Listado de Presupuestos" at bounding box center [47, 103] width 90 height 12
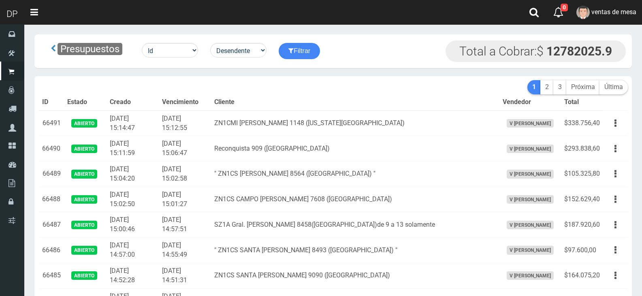
scroll to position [787, 0]
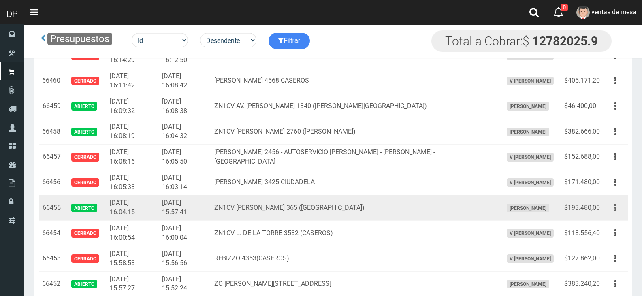
click at [617, 210] on button "button" at bounding box center [615, 208] width 18 height 14
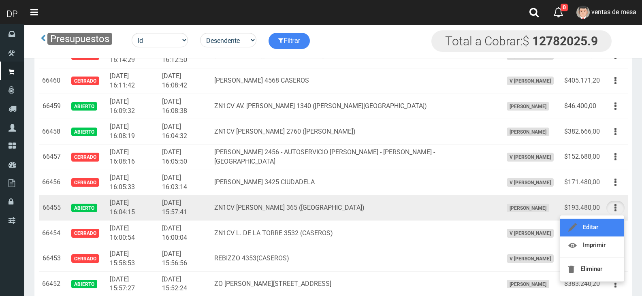
click at [607, 223] on link "Editar" at bounding box center [592, 228] width 64 height 18
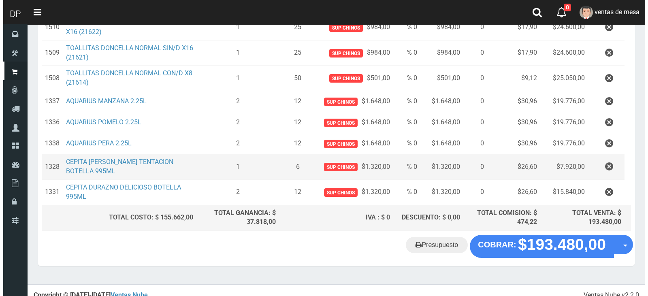
scroll to position [234, 0]
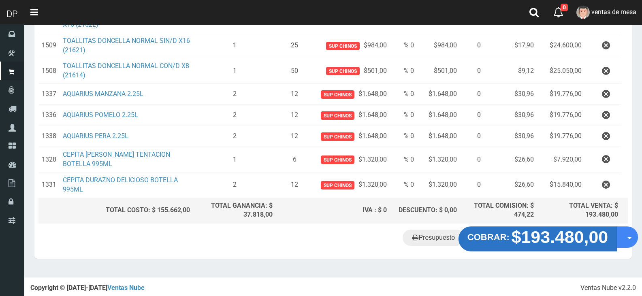
click at [499, 242] on strong "COBRAR:" at bounding box center [488, 237] width 42 height 10
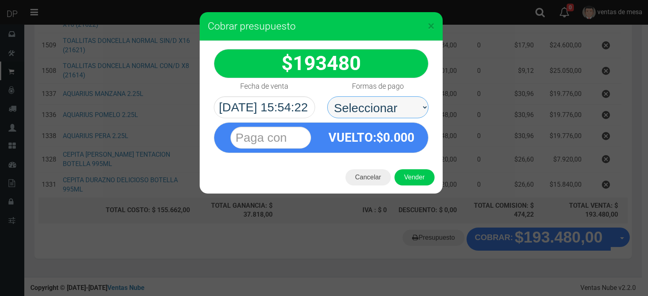
click at [368, 109] on select "Seleccionar Efectivo Tarjeta de Crédito Depósito Débito" at bounding box center [377, 107] width 101 height 22
select select "Efectivo"
click at [327, 96] on select "Seleccionar Efectivo Tarjeta de Crédito Depósito Débito" at bounding box center [377, 107] width 101 height 22
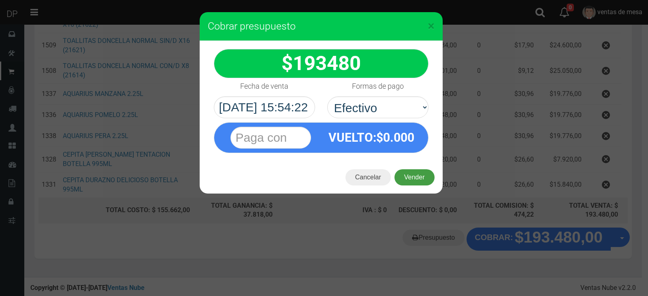
click at [411, 177] on button "Vender" at bounding box center [414, 177] width 40 height 16
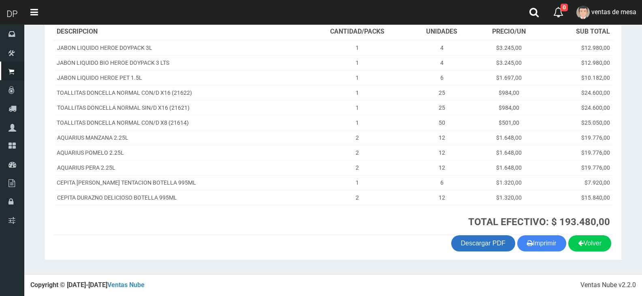
scroll to position [130, 0]
click at [527, 242] on icon "button" at bounding box center [530, 242] width 6 height 11
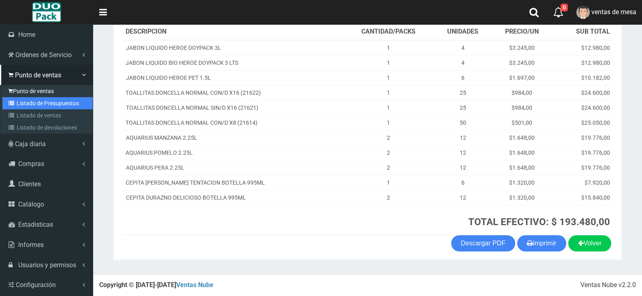
drag, startPoint x: 15, startPoint y: 100, endPoint x: 19, endPoint y: 93, distance: 8.0
click at [17, 100] on link "Listado de Presupuestos" at bounding box center [47, 103] width 90 height 12
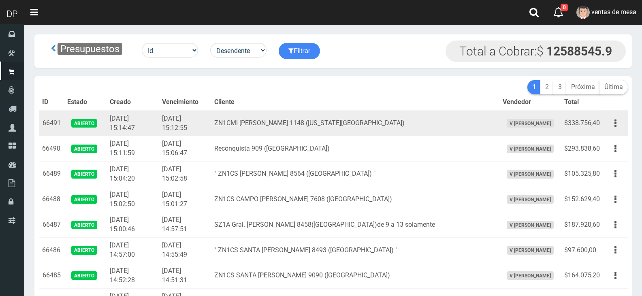
click at [178, 122] on td "[DATE] 15:12:55" at bounding box center [185, 124] width 52 height 26
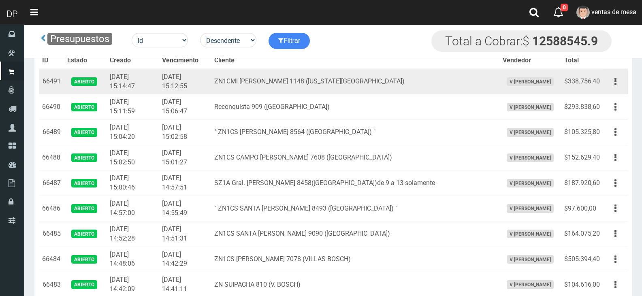
scroll to position [1041, 0]
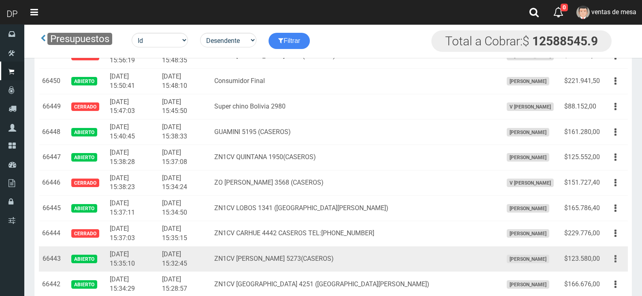
click at [622, 255] on button "button" at bounding box center [615, 259] width 18 height 14
click at [610, 278] on link "Editar" at bounding box center [592, 279] width 64 height 18
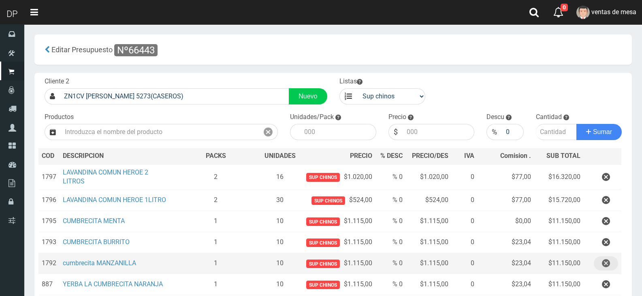
click at [600, 267] on button "button" at bounding box center [605, 263] width 24 height 14
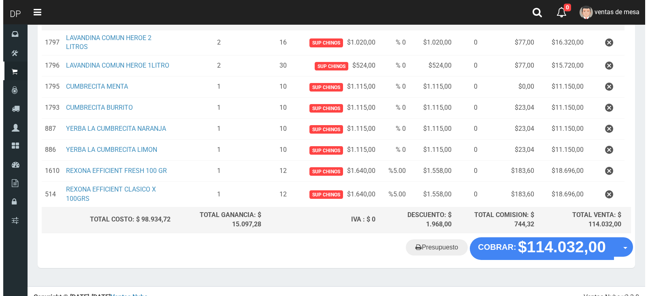
scroll to position [148, 0]
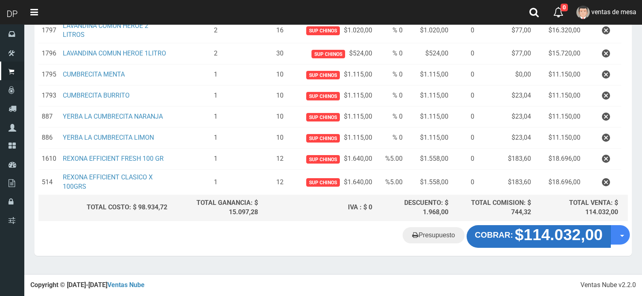
click at [506, 235] on strong "COBRAR:" at bounding box center [493, 234] width 38 height 9
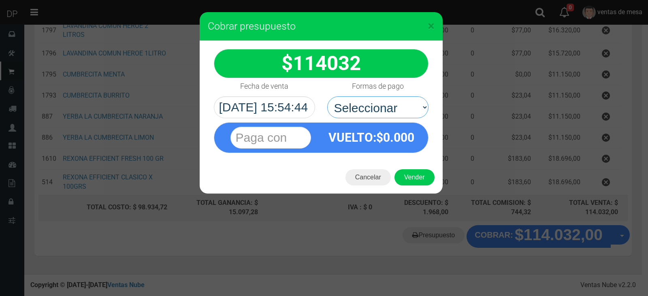
click at [391, 108] on select "Seleccionar Efectivo Tarjeta de Crédito Depósito Débito" at bounding box center [377, 107] width 101 height 22
select select "Efectivo"
click at [327, 96] on select "Seleccionar Efectivo Tarjeta de Crédito Depósito Débito" at bounding box center [377, 107] width 101 height 22
click at [414, 192] on div "Cancelar Vender" at bounding box center [321, 177] width 243 height 32
click at [412, 182] on button "Vender" at bounding box center [414, 177] width 40 height 16
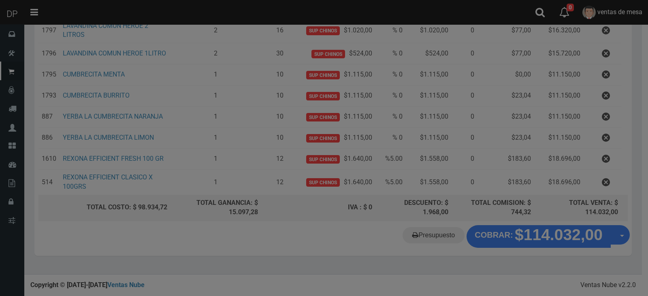
scroll to position [0, 0]
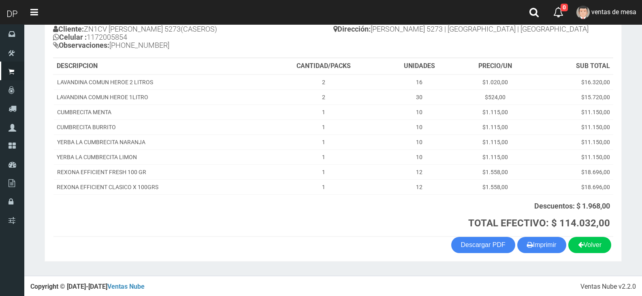
scroll to position [97, 0]
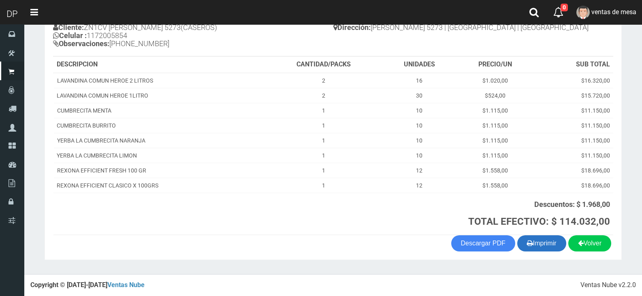
click at [546, 248] on button "Imprimir" at bounding box center [541, 243] width 49 height 16
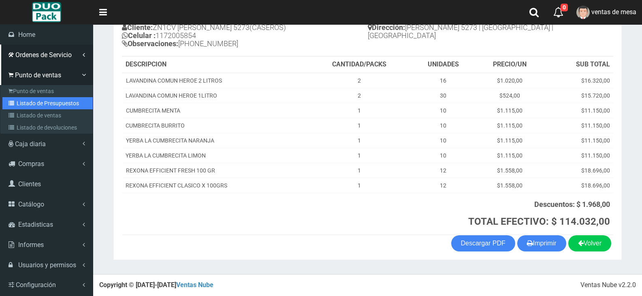
drag, startPoint x: 10, startPoint y: 100, endPoint x: 46, endPoint y: 52, distance: 59.6
click at [10, 100] on icon at bounding box center [13, 103] width 8 height 6
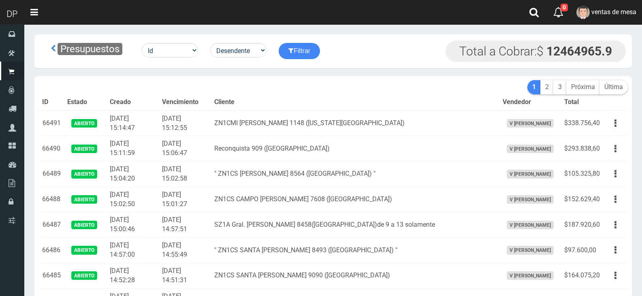
click at [172, 116] on td "[DATE] 15:12:55" at bounding box center [185, 124] width 52 height 26
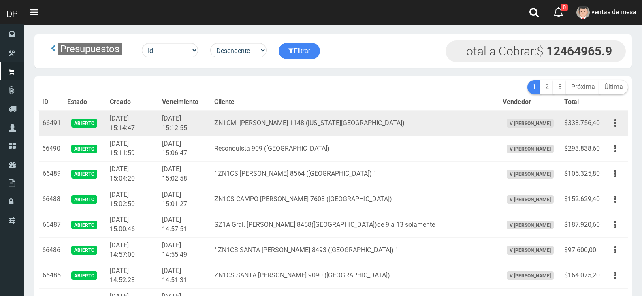
scroll to position [1041, 0]
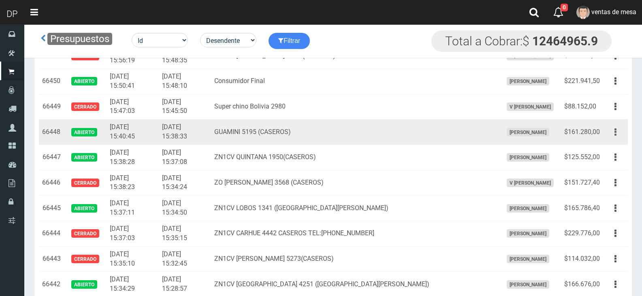
click at [620, 135] on button "button" at bounding box center [615, 132] width 18 height 14
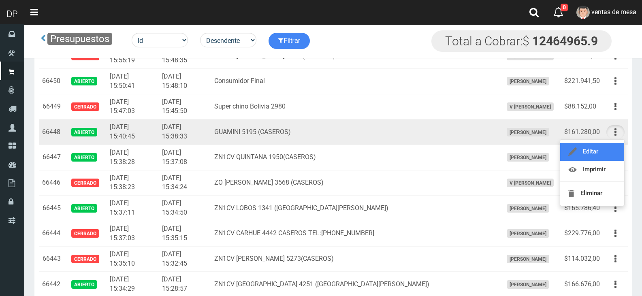
click at [616, 153] on link "Editar" at bounding box center [592, 152] width 64 height 18
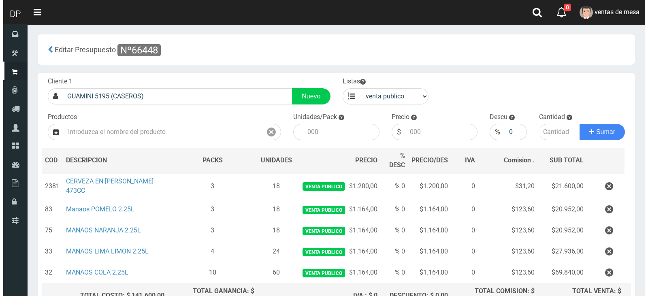
scroll to position [81, 0]
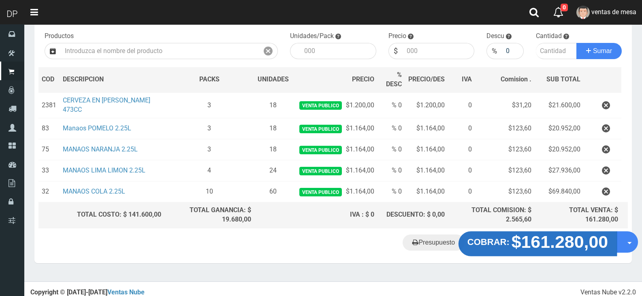
click at [515, 236] on strong "$161.280,00" at bounding box center [559, 241] width 97 height 19
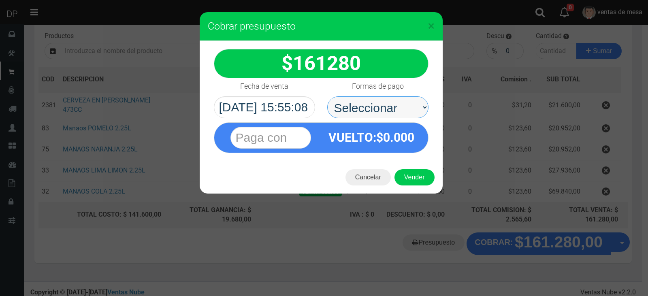
click at [375, 110] on select "Seleccionar Efectivo Tarjeta de Crédito Depósito Débito" at bounding box center [377, 107] width 101 height 22
select select "Efectivo"
click at [327, 96] on select "Seleccionar Efectivo Tarjeta de Crédito Depósito Débito" at bounding box center [377, 107] width 101 height 22
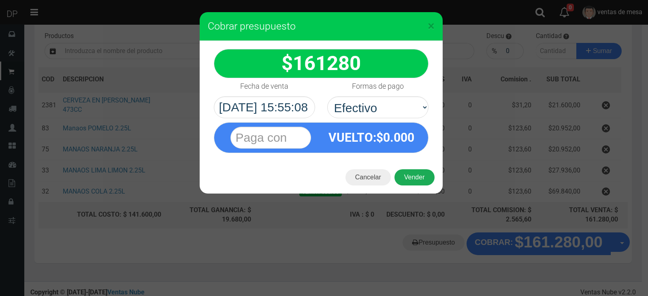
click at [407, 176] on button "Vender" at bounding box center [414, 177] width 40 height 16
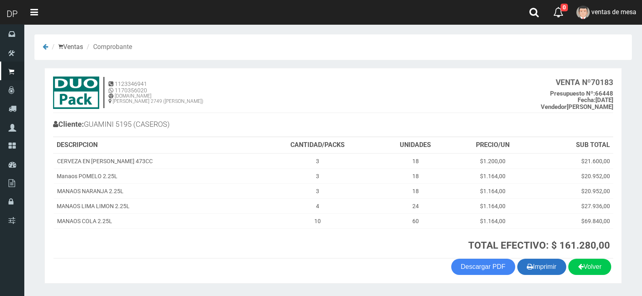
click at [549, 268] on button "Imprimir" at bounding box center [541, 267] width 49 height 16
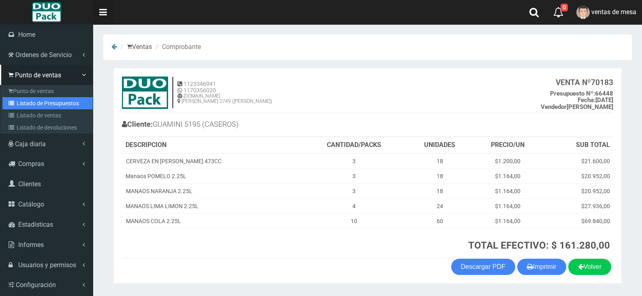
drag, startPoint x: 16, startPoint y: 105, endPoint x: 99, endPoint y: 12, distance: 124.5
click at [17, 105] on link "Listado de Presupuestos" at bounding box center [47, 103] width 90 height 12
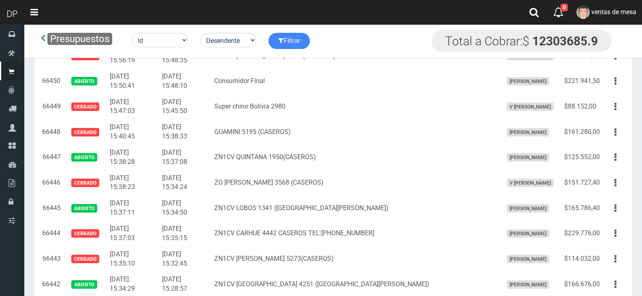
scroll to position [1202, 0]
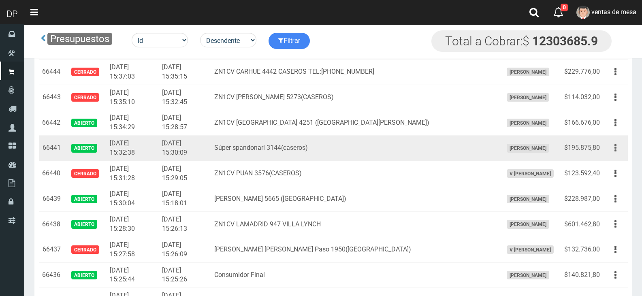
click at [610, 142] on button "button" at bounding box center [615, 148] width 18 height 14
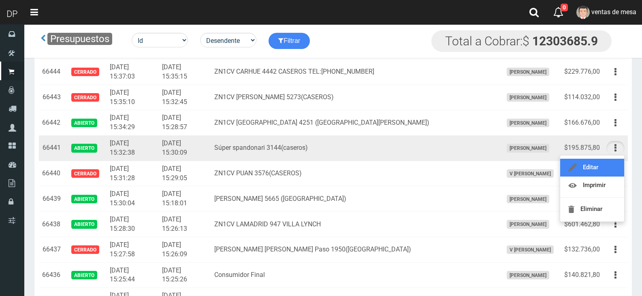
click at [610, 161] on link "Editar" at bounding box center [592, 168] width 64 height 18
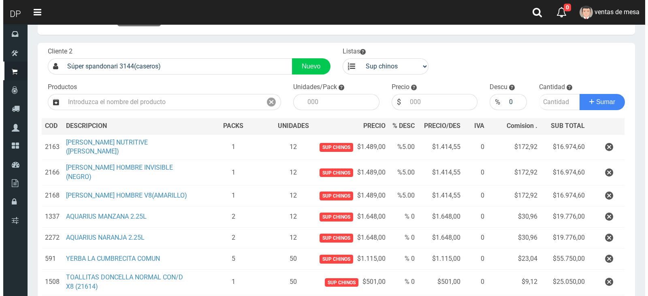
scroll to position [153, 0]
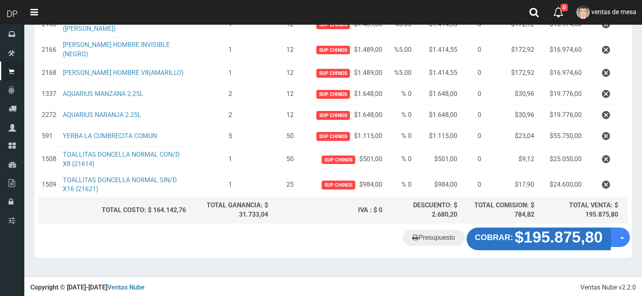
click at [499, 236] on strong "COBRAR:" at bounding box center [493, 237] width 38 height 9
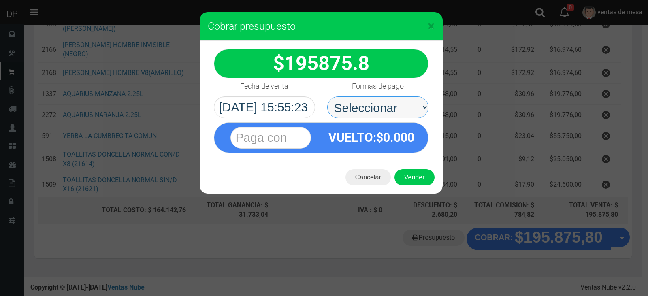
click at [369, 117] on select "Seleccionar Efectivo Tarjeta de Crédito Depósito Débito" at bounding box center [377, 107] width 101 height 22
select select "Efectivo"
click at [327, 96] on select "Seleccionar Efectivo Tarjeta de Crédito Depósito Débito" at bounding box center [377, 107] width 101 height 22
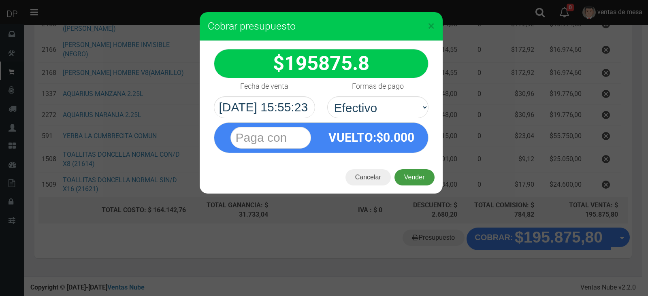
click at [410, 182] on button "Vender" at bounding box center [414, 177] width 40 height 16
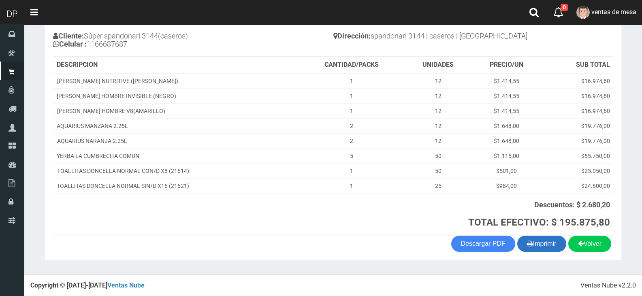
scroll to position [89, 0]
click at [551, 248] on button "Imprimir" at bounding box center [541, 243] width 49 height 16
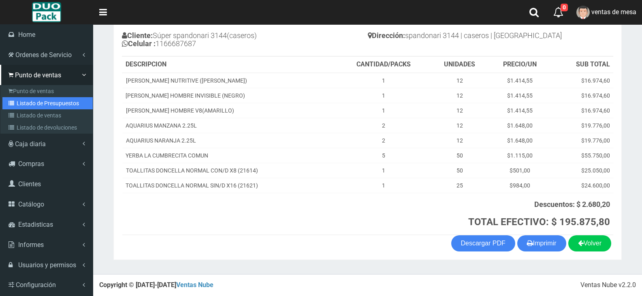
click at [45, 97] on link "Listado de Presupuestos" at bounding box center [47, 103] width 90 height 12
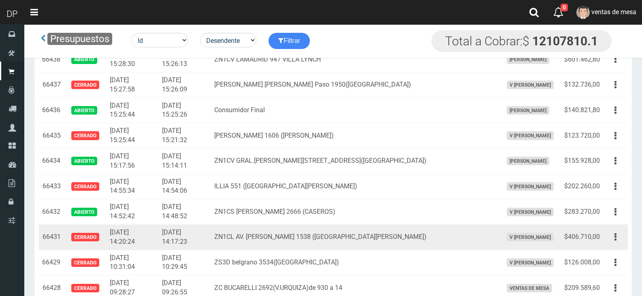
scroll to position [1376, 0]
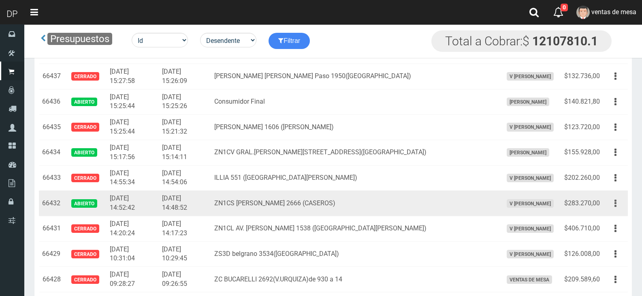
click at [610, 202] on button "button" at bounding box center [615, 203] width 18 height 14
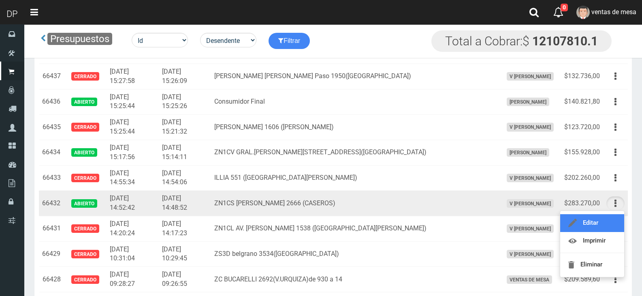
click at [609, 221] on link "Editar" at bounding box center [592, 223] width 64 height 18
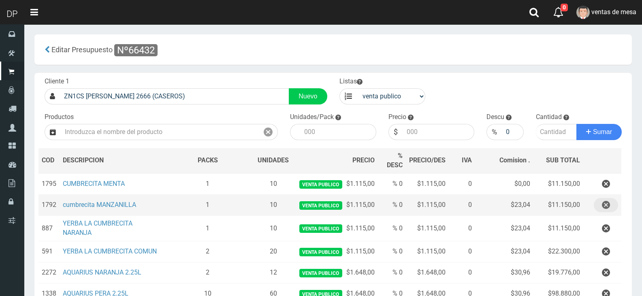
click at [604, 199] on icon "button" at bounding box center [606, 205] width 8 height 14
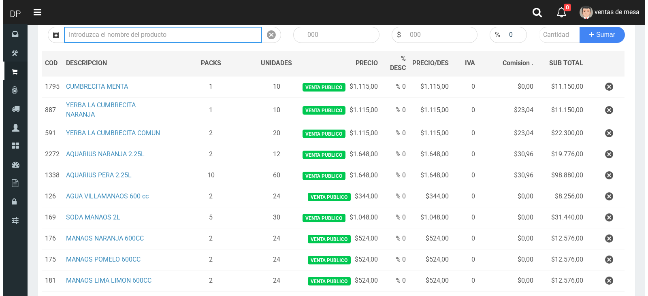
scroll to position [212, 0]
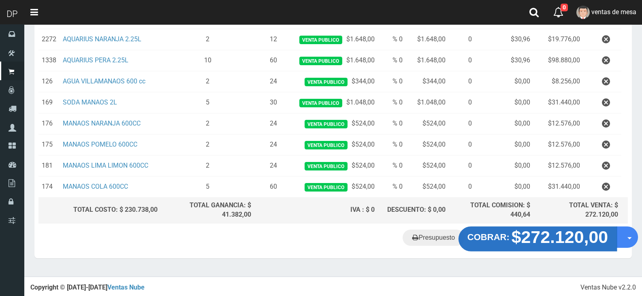
click at [480, 238] on strong "COBRAR:" at bounding box center [488, 237] width 42 height 10
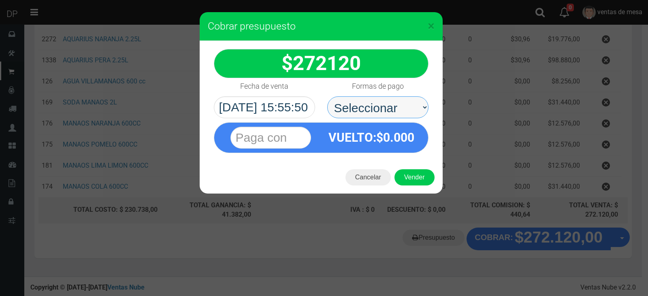
click at [361, 112] on select "Seleccionar Efectivo Tarjeta de Crédito Depósito Débito" at bounding box center [377, 107] width 101 height 22
select select "Efectivo"
click at [327, 96] on select "Seleccionar Efectivo Tarjeta de Crédito Depósito Débito" at bounding box center [377, 107] width 101 height 22
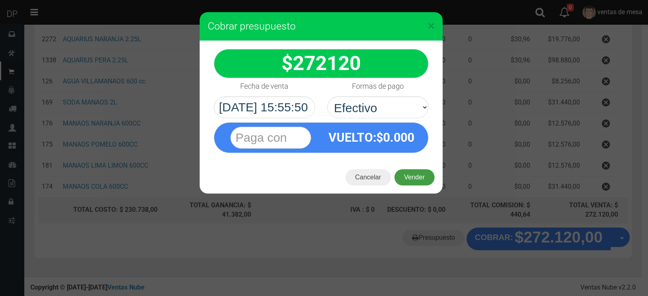
click at [412, 175] on button "Vender" at bounding box center [414, 177] width 40 height 16
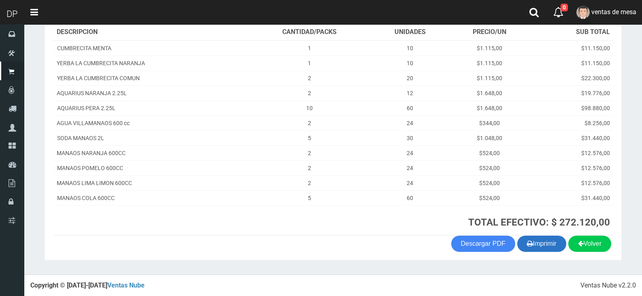
scroll to position [113, 0]
click at [530, 236] on button "Imprimir" at bounding box center [541, 243] width 49 height 16
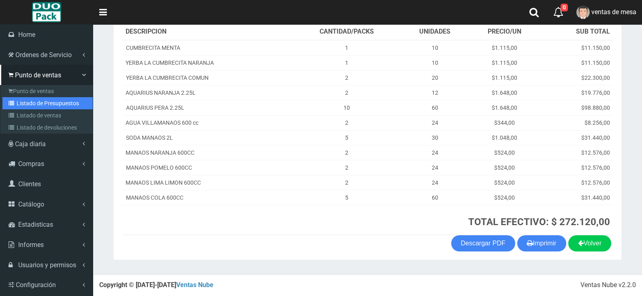
click at [40, 106] on link "Listado de Presupuestos" at bounding box center [47, 103] width 90 height 12
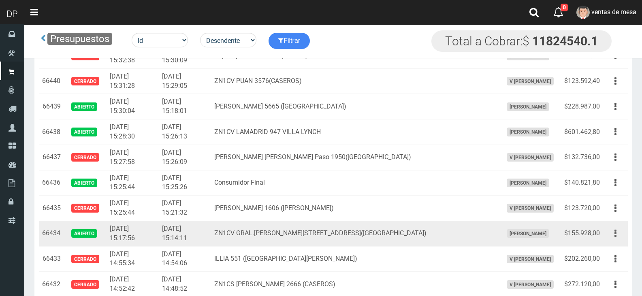
click at [606, 234] on button "button" at bounding box center [615, 233] width 18 height 14
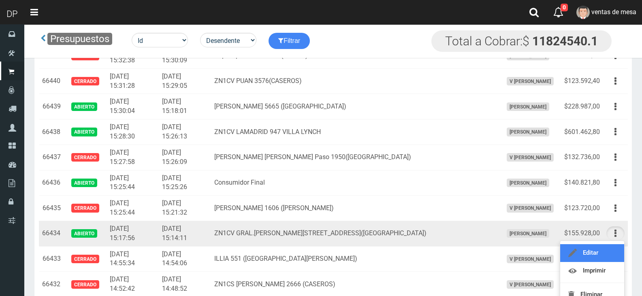
click at [605, 249] on link "Editar" at bounding box center [592, 253] width 64 height 18
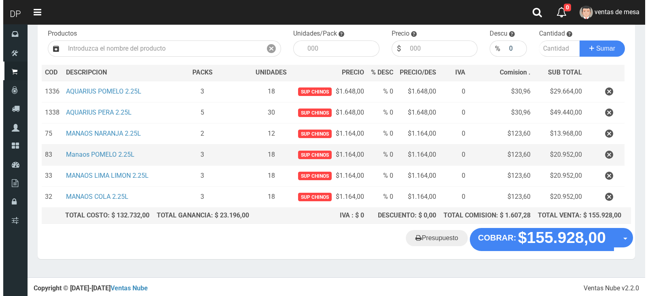
scroll to position [84, 0]
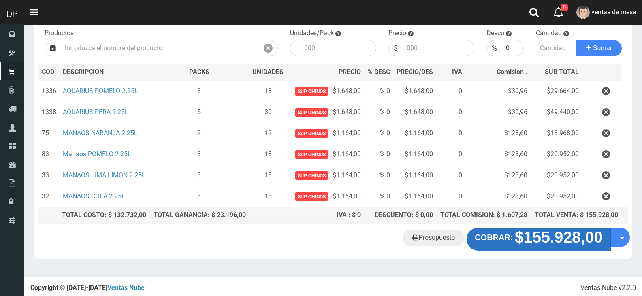
click at [516, 239] on strong "$155.928,00" at bounding box center [559, 237] width 88 height 17
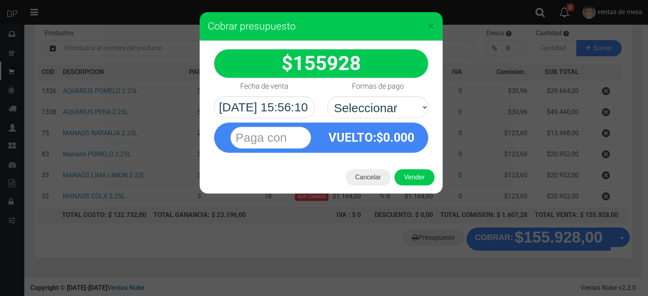
click at [400, 121] on div "VUELTO :$ 0.000" at bounding box center [321, 135] width 227 height 35
click at [393, 94] on label "Formas de pago" at bounding box center [378, 86] width 52 height 16
click at [393, 96] on select "Seleccionar Efectivo Tarjeta de Crédito Depósito Débito" at bounding box center [377, 107] width 101 height 22
drag, startPoint x: 392, startPoint y: 108, endPoint x: 392, endPoint y: 114, distance: 6.1
click at [392, 108] on select "Seleccionar Efectivo Tarjeta de Crédito Depósito Débito" at bounding box center [377, 107] width 101 height 22
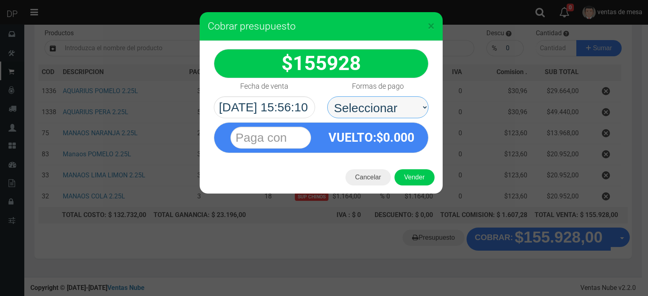
select select "Efectivo"
click at [327, 96] on select "Seleccionar Efectivo Tarjeta de Crédito Depósito Débito" at bounding box center [377, 107] width 101 height 22
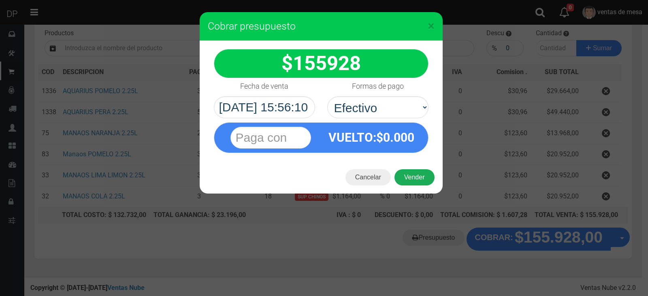
click at [410, 172] on button "Vender" at bounding box center [414, 177] width 40 height 16
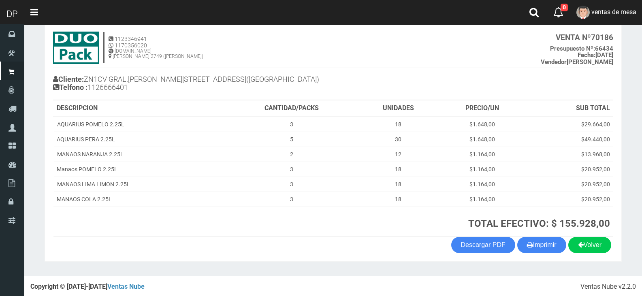
scroll to position [47, 0]
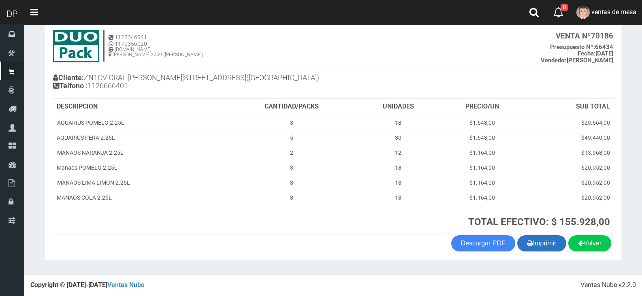
click at [534, 247] on button "Imprimir" at bounding box center [541, 243] width 49 height 16
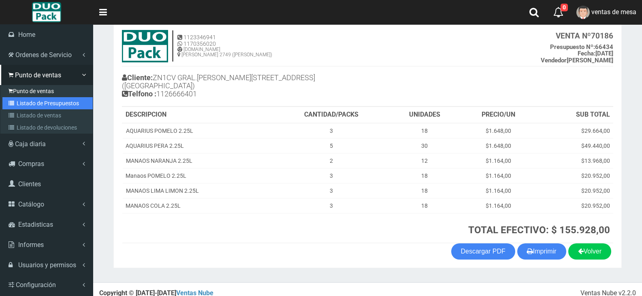
drag, startPoint x: 23, startPoint y: 98, endPoint x: 35, endPoint y: 89, distance: 15.1
click at [23, 98] on link "Listado de Presupuestos" at bounding box center [47, 103] width 90 height 12
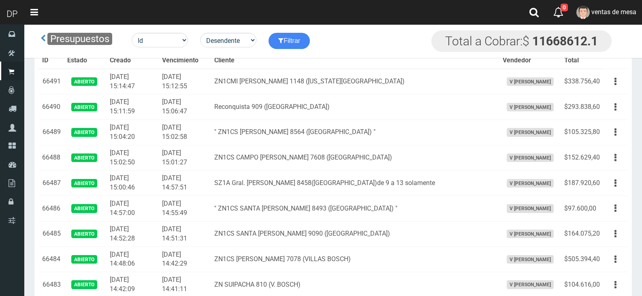
scroll to position [1295, 0]
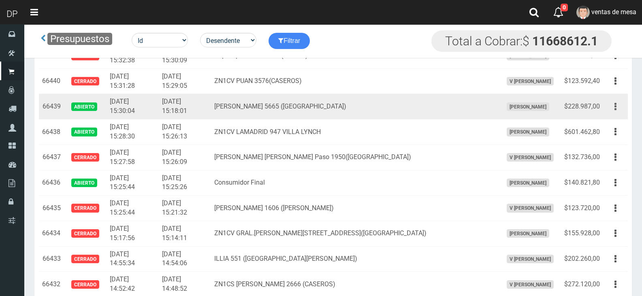
click at [607, 110] on button "button" at bounding box center [615, 107] width 18 height 14
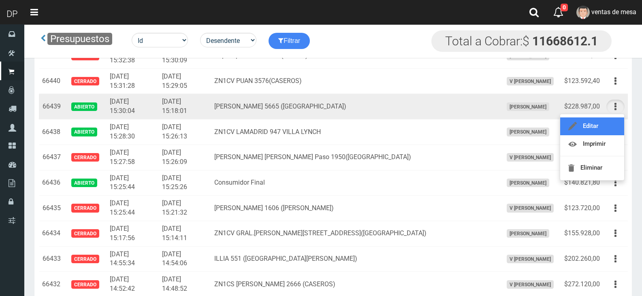
click at [605, 124] on link "Editar" at bounding box center [592, 126] width 64 height 18
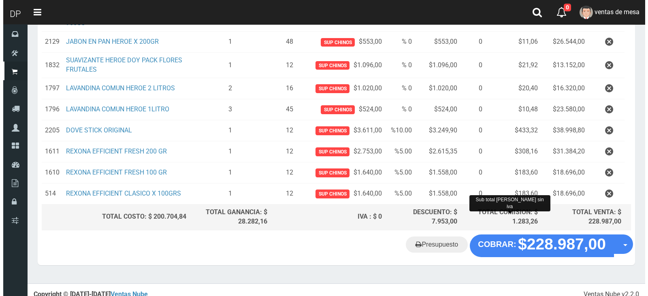
scroll to position [241, 0]
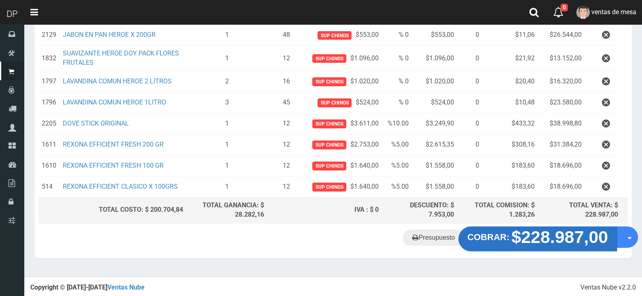
click at [530, 243] on strong "$228.987,00" at bounding box center [559, 236] width 97 height 19
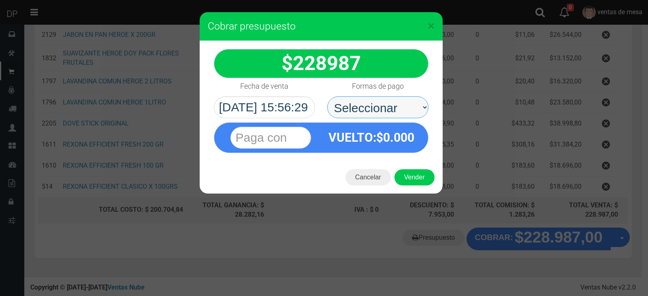
click at [385, 101] on select "Seleccionar Efectivo Tarjeta de Crédito Depósito Débito" at bounding box center [377, 107] width 101 height 22
select select "Efectivo"
click at [327, 96] on select "Seleccionar Efectivo Tarjeta de Crédito Depósito Débito" at bounding box center [377, 107] width 101 height 22
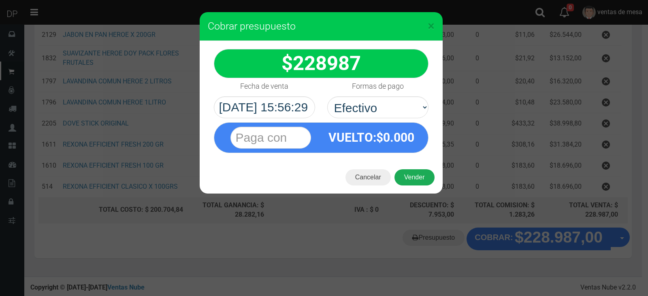
click at [414, 177] on button "Vender" at bounding box center [414, 177] width 40 height 16
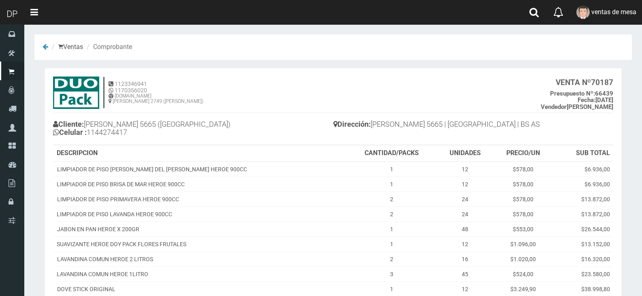
scroll to position [149, 0]
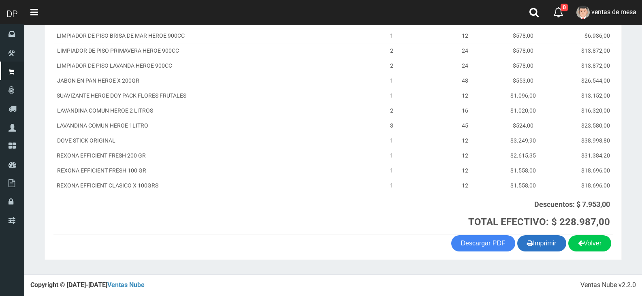
click at [546, 242] on button "Imprimir" at bounding box center [541, 243] width 49 height 16
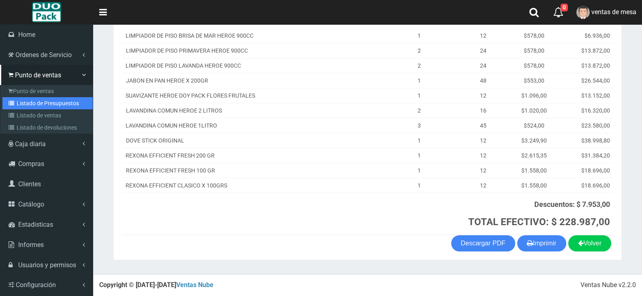
click at [7, 100] on link "Listado de Presupuestos" at bounding box center [47, 103] width 90 height 12
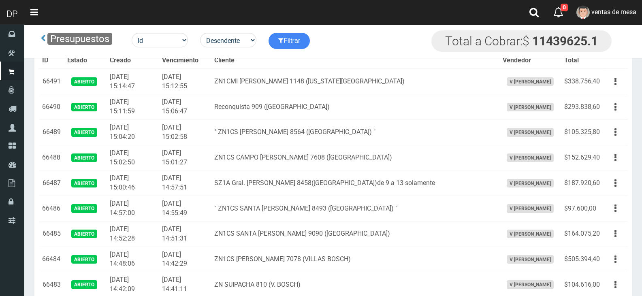
scroll to position [534, 0]
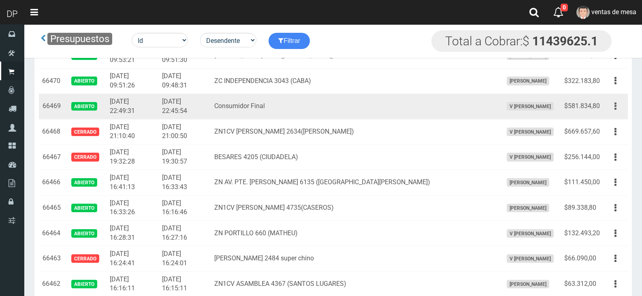
click at [608, 111] on div "Editar Imprimir Eliminar" at bounding box center [615, 106] width 18 height 14
click at [610, 111] on button "button" at bounding box center [615, 106] width 18 height 14
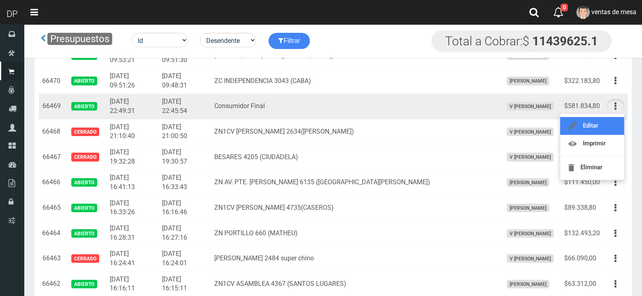
click at [608, 121] on link "Editar" at bounding box center [592, 126] width 64 height 18
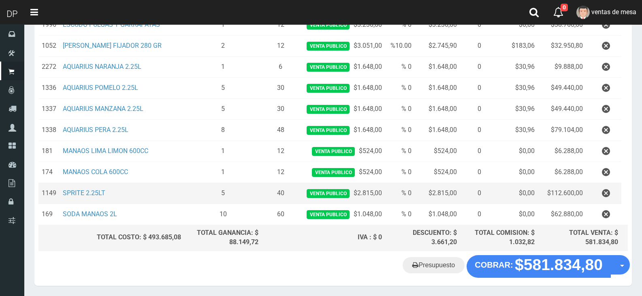
scroll to position [270, 0]
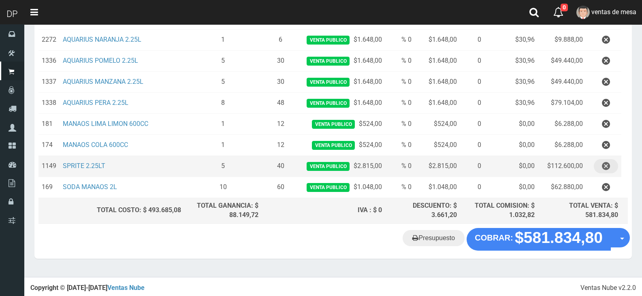
click at [611, 166] on button "button" at bounding box center [605, 166] width 24 height 14
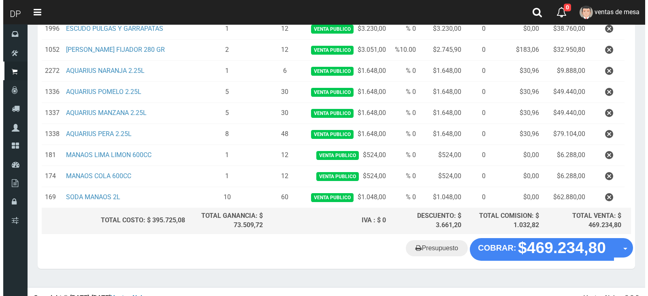
scroll to position [249, 0]
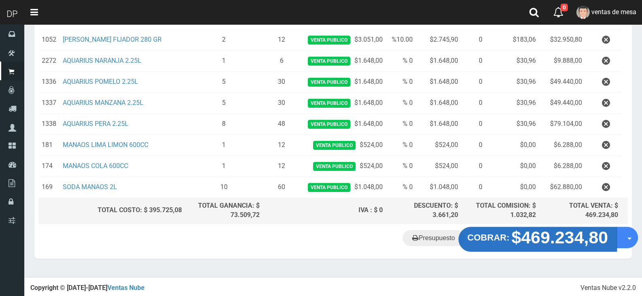
click at [508, 237] on strong "COBRAR:" at bounding box center [488, 237] width 42 height 10
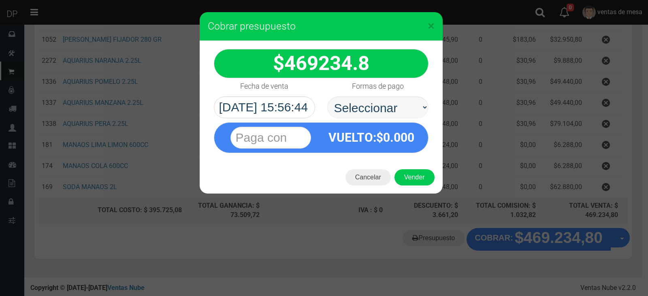
select select "Efectivo"
click at [327, 96] on select "Seleccionar Efectivo Tarjeta de Crédito Depósito Débito" at bounding box center [377, 107] width 101 height 22
click at [406, 168] on div "Cancelar Vender" at bounding box center [321, 177] width 243 height 32
click at [408, 175] on button "Vender" at bounding box center [414, 177] width 40 height 16
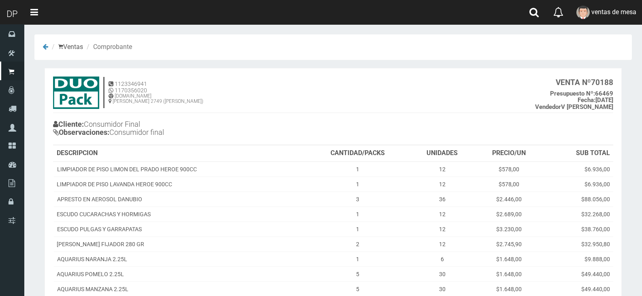
scroll to position [164, 0]
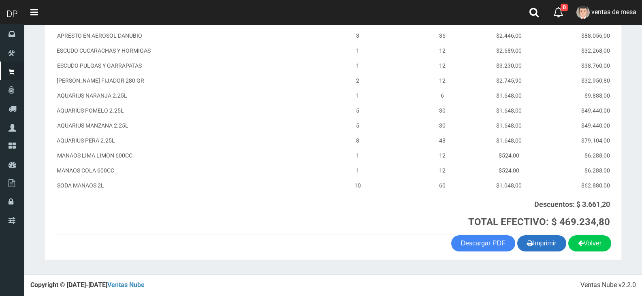
click at [528, 238] on icon "button" at bounding box center [530, 242] width 6 height 11
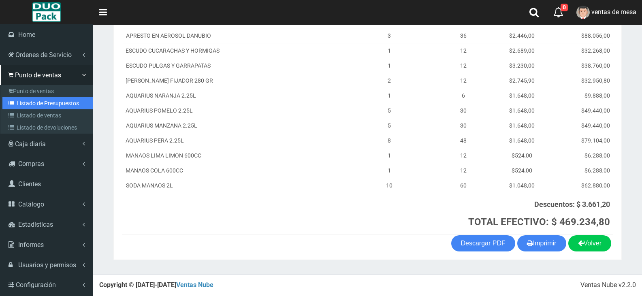
click at [31, 99] on link "Listado de Presupuestos" at bounding box center [47, 103] width 90 height 12
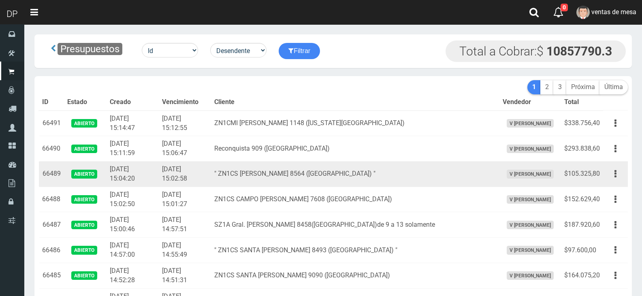
click at [145, 166] on td "[DATE] 15:04:20" at bounding box center [132, 175] width 52 height 26
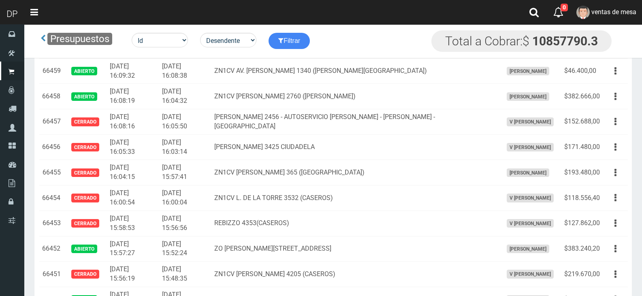
scroll to position [868, 0]
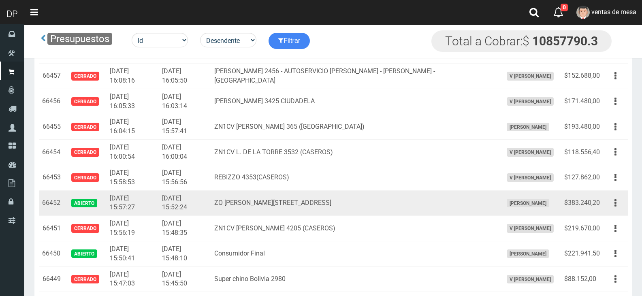
click at [603, 199] on td "Editar Imprimir Eliminar" at bounding box center [615, 203] width 25 height 26
click at [614, 207] on icon "button" at bounding box center [615, 203] width 2 height 14
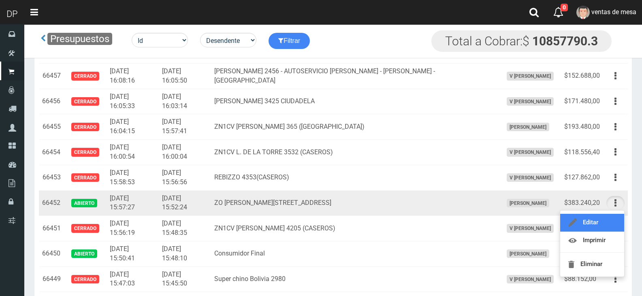
click at [609, 221] on link "Editar" at bounding box center [592, 223] width 64 height 18
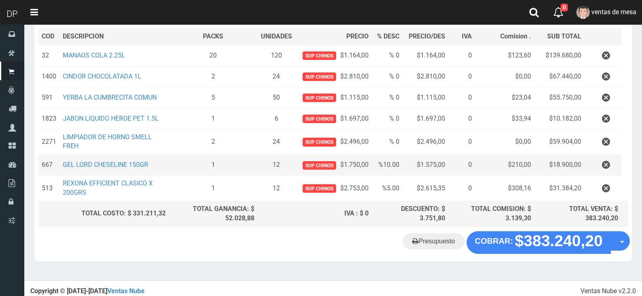
scroll to position [123, 0]
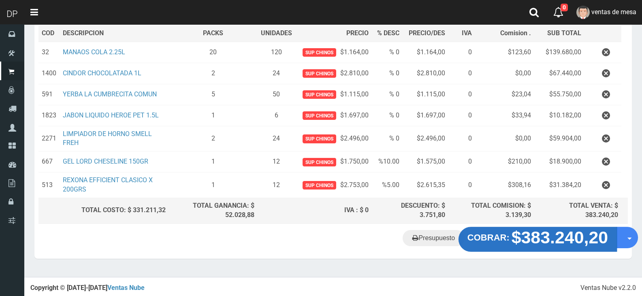
click at [495, 232] on button "COBRAR: $383.240,20" at bounding box center [537, 239] width 158 height 25
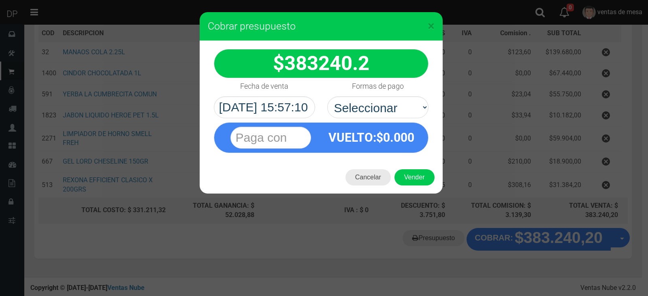
click at [376, 173] on button "Cancelar" at bounding box center [367, 177] width 45 height 16
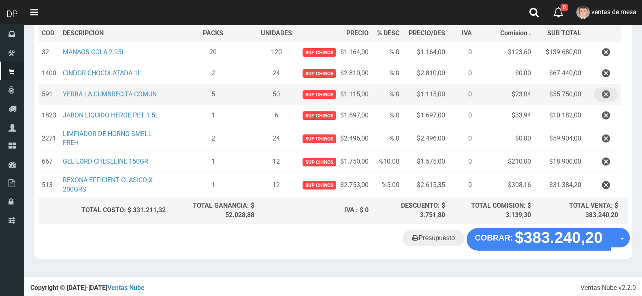
click at [604, 98] on icon "button" at bounding box center [606, 94] width 8 height 14
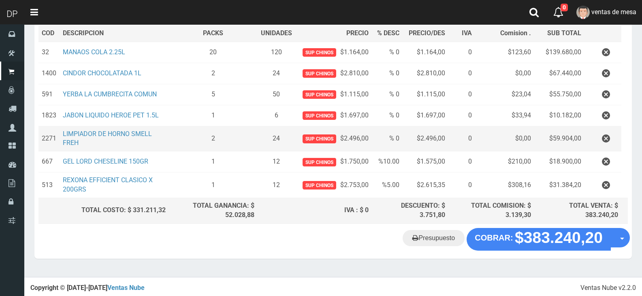
scroll to position [102, 0]
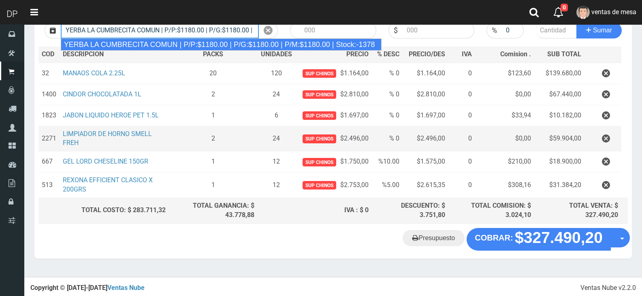
type input "YERBA LA CUMBRECITA COMUN | P/P:$1180.00 | P/G:$1180.00 | P/M:$1180.00 | Stock:…"
type input "10"
type input "1180.00"
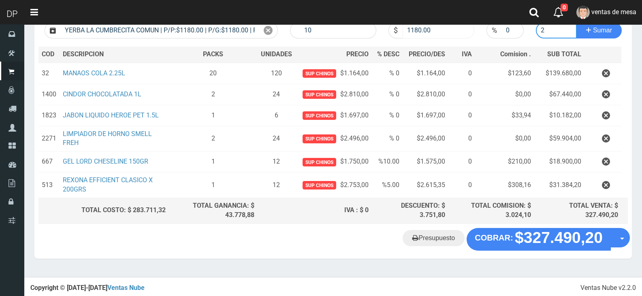
type input "2"
click at [433, 27] on input "1180.00" at bounding box center [438, 30] width 72 height 16
type input "1115"
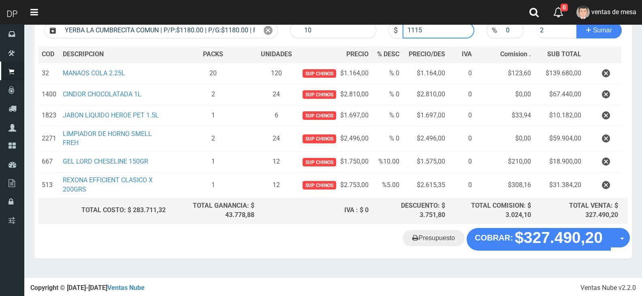
click at [576, 22] on button "Sumar" at bounding box center [598, 30] width 45 height 16
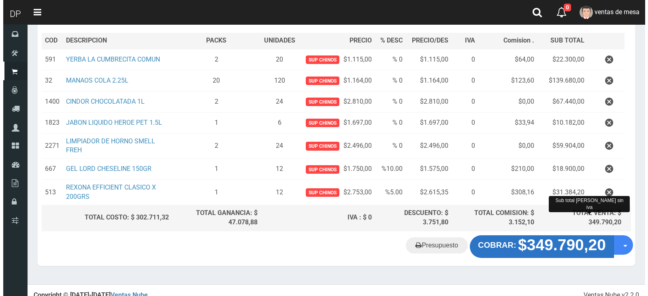
scroll to position [123, 0]
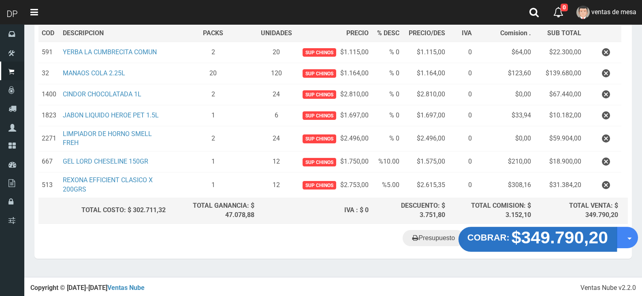
click at [555, 242] on strong "$349.790,20" at bounding box center [559, 237] width 97 height 19
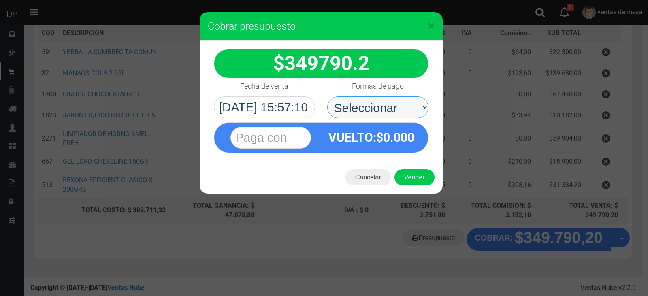
click at [406, 113] on select "Seleccionar Efectivo Tarjeta de Crédito Depósito Débito" at bounding box center [377, 107] width 101 height 22
select select "Efectivo"
click at [327, 96] on select "Seleccionar Efectivo Tarjeta de Crédito Depósito Débito" at bounding box center [377, 107] width 101 height 22
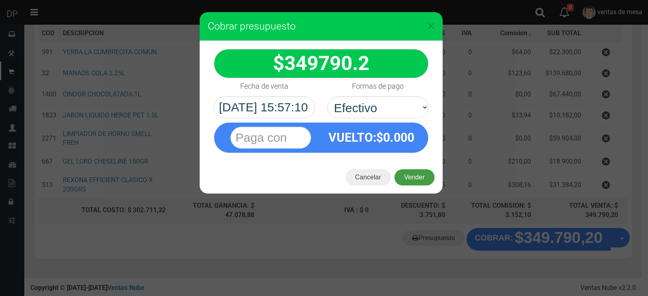
click at [413, 169] on button "Vender" at bounding box center [414, 177] width 40 height 16
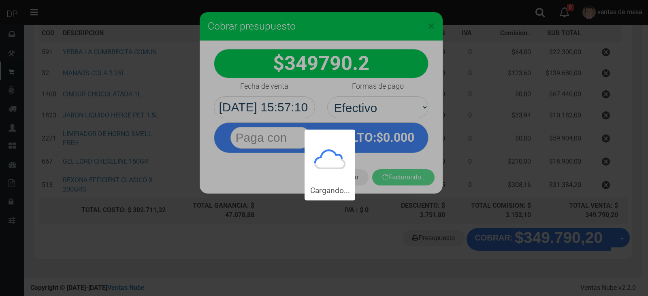
click at [410, 174] on div "Cargando..." at bounding box center [324, 100] width 648 height 200
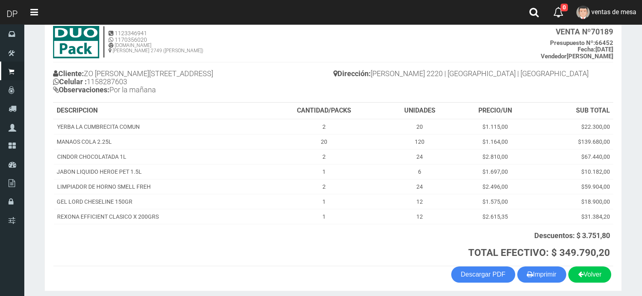
scroll to position [82, 0]
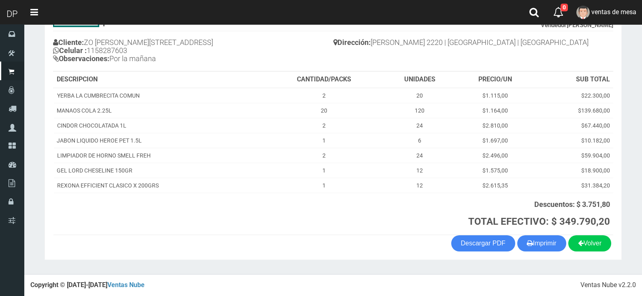
drag, startPoint x: 532, startPoint y: 243, endPoint x: 519, endPoint y: 224, distance: 23.0
click at [532, 243] on button "Imprimir" at bounding box center [541, 243] width 49 height 16
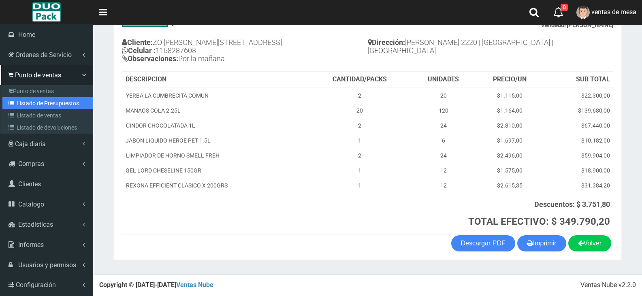
click at [24, 101] on link "Listado de Presupuestos" at bounding box center [47, 103] width 90 height 12
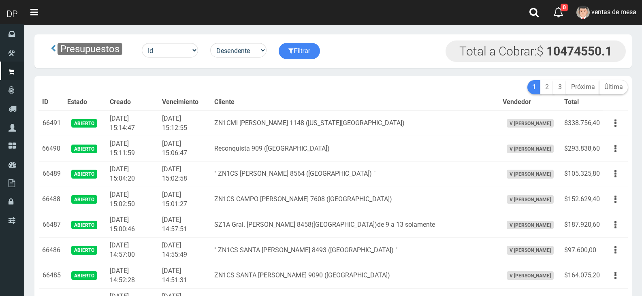
drag, startPoint x: 0, startPoint y: 0, endPoint x: 161, endPoint y: 106, distance: 193.1
click at [159, 106] on th "Creado" at bounding box center [132, 102] width 52 height 16
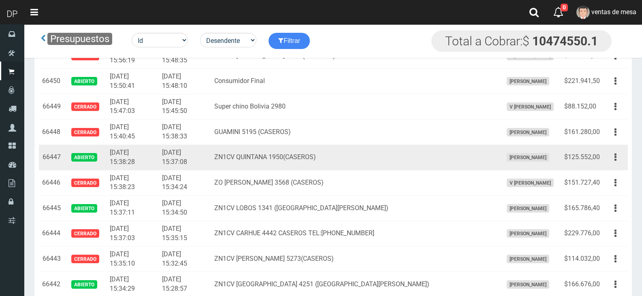
drag, startPoint x: 618, startPoint y: 160, endPoint x: 615, endPoint y: 169, distance: 10.0
click at [617, 160] on button "button" at bounding box center [615, 157] width 18 height 14
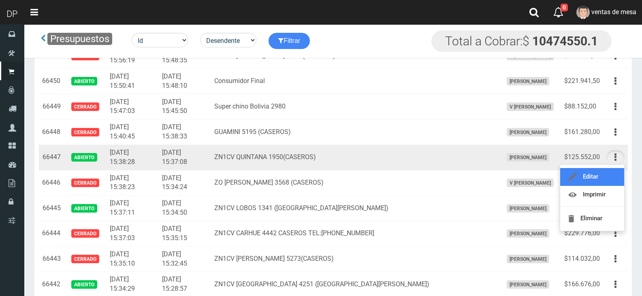
click at [613, 174] on link "Editar" at bounding box center [592, 177] width 64 height 18
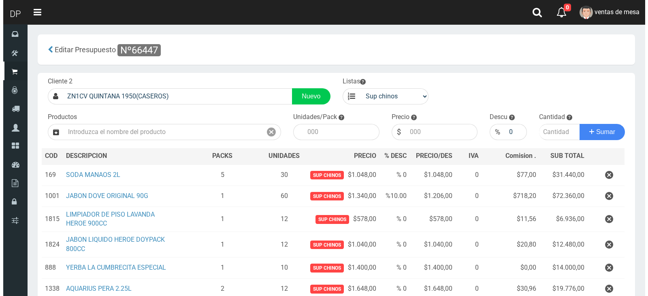
scroll to position [102, 0]
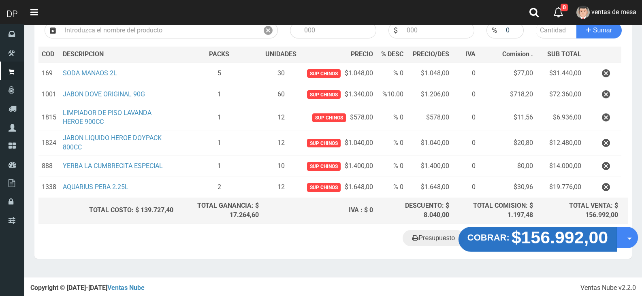
click at [534, 242] on strong "$156.992,00" at bounding box center [559, 237] width 97 height 19
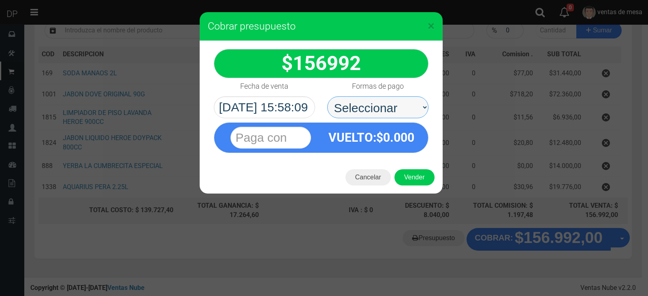
click at [384, 108] on select "Seleccionar Efectivo Tarjeta de Crédito Depósito Débito" at bounding box center [377, 107] width 101 height 22
select select "Efectivo"
click at [327, 96] on select "Seleccionar Efectivo Tarjeta de Crédito Depósito Débito" at bounding box center [377, 107] width 101 height 22
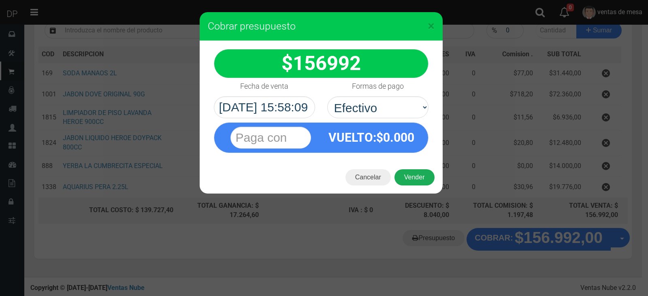
click at [402, 171] on button "Vender" at bounding box center [414, 177] width 40 height 16
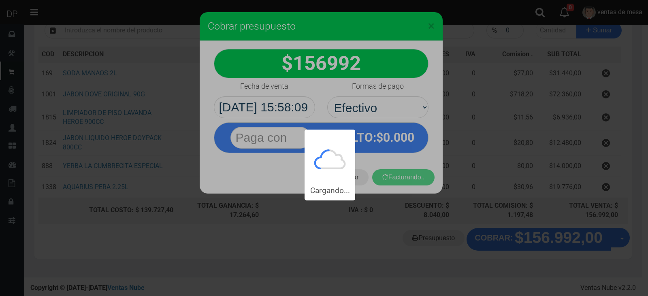
click at [404, 174] on div "Cargando..." at bounding box center [324, 100] width 648 height 200
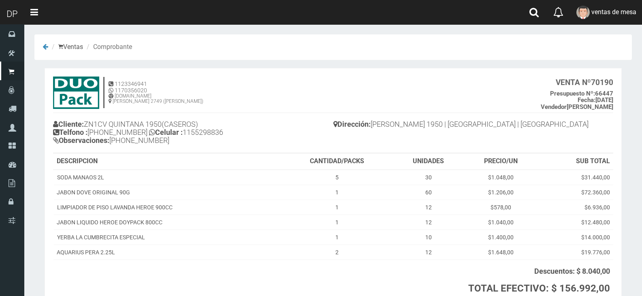
scroll to position [67, 0]
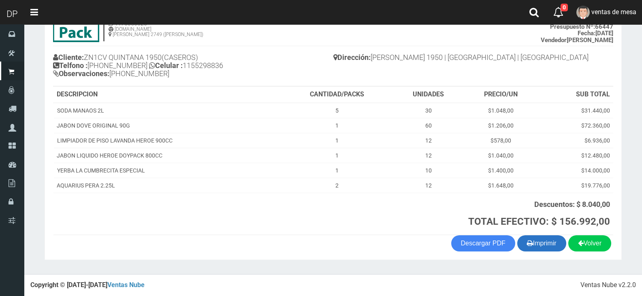
click at [527, 240] on icon "button" at bounding box center [530, 242] width 6 height 11
click at [189, 102] on th "DESCRIPCION" at bounding box center [166, 95] width 227 height 16
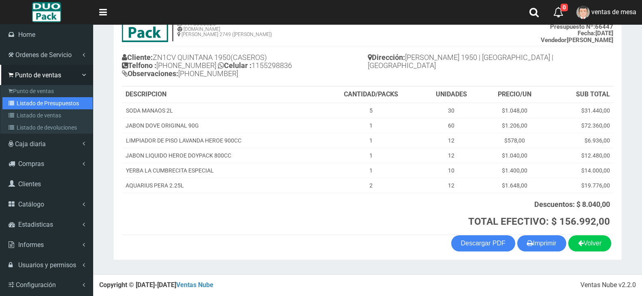
drag, startPoint x: 23, startPoint y: 106, endPoint x: 55, endPoint y: 107, distance: 32.8
click at [23, 106] on link "Listado de Presupuestos" at bounding box center [47, 103] width 90 height 12
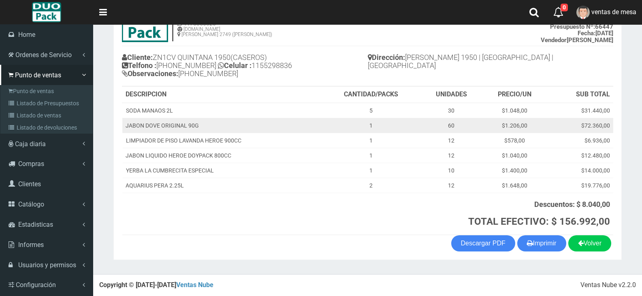
click at [177, 118] on td "JABON DOVE ORIGINAL 90G" at bounding box center [221, 125] width 199 height 15
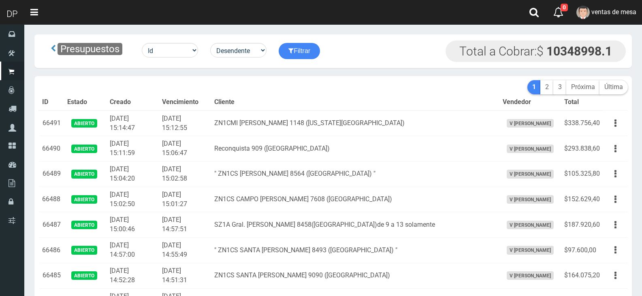
scroll to position [534, 0]
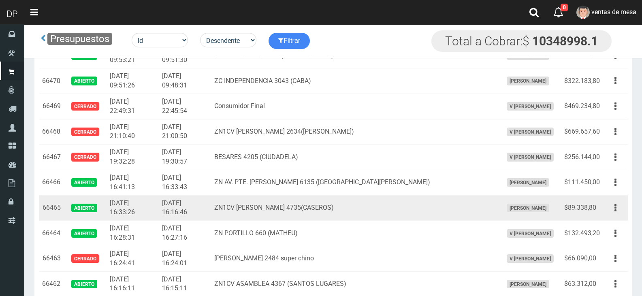
click at [603, 216] on tr "66465 Abierto [DATE] 16:33:26 [DATE] 16:16:46 ZN1CV [PERSON_NAME] 4735(CASEROS)…" at bounding box center [333, 208] width 589 height 26
click at [606, 211] on button "button" at bounding box center [615, 208] width 18 height 14
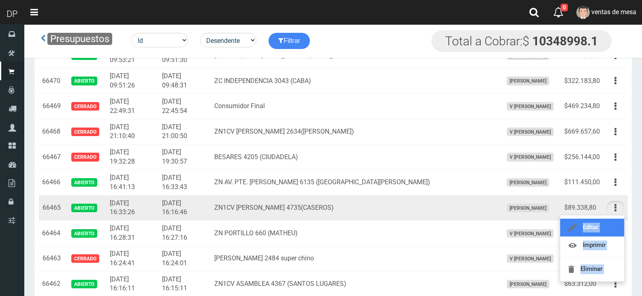
click at [605, 225] on link "Editar" at bounding box center [592, 228] width 64 height 18
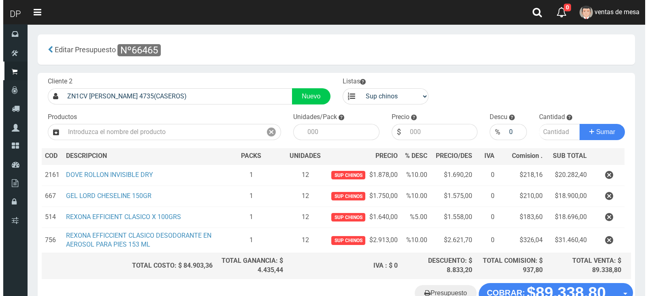
scroll to position [55, 0]
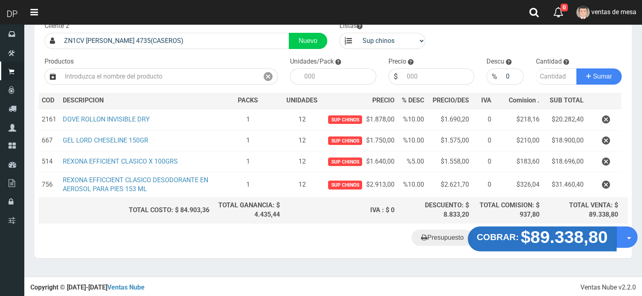
click at [540, 234] on strong "$89.338,80" at bounding box center [564, 237] width 87 height 19
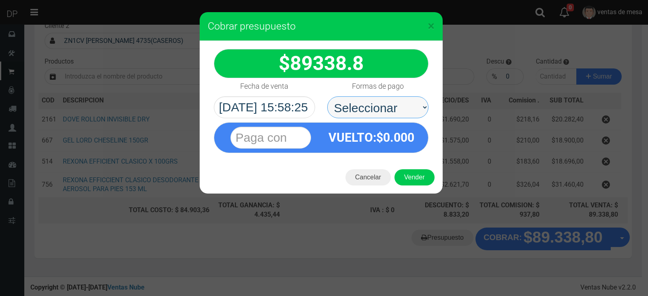
click at [394, 106] on select "Seleccionar Efectivo Tarjeta de Crédito Depósito Débito" at bounding box center [377, 107] width 101 height 22
select select "Efectivo"
click at [327, 96] on select "Seleccionar Efectivo Tarjeta de Crédito Depósito Débito" at bounding box center [377, 107] width 101 height 22
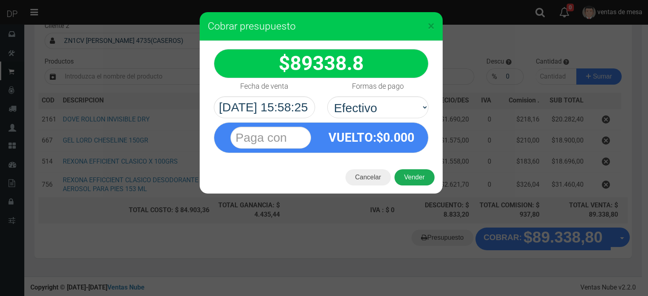
click at [414, 183] on button "Vender" at bounding box center [414, 177] width 40 height 16
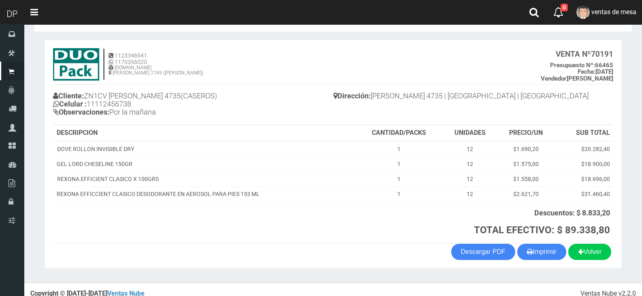
scroll to position [37, 0]
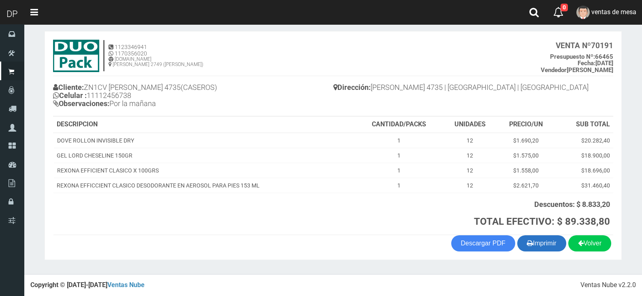
click at [545, 241] on button "Imprimir" at bounding box center [541, 243] width 49 height 16
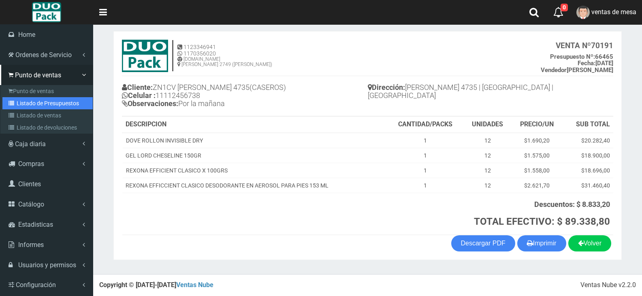
click at [29, 104] on link "Listado de Presupuestos" at bounding box center [47, 103] width 90 height 12
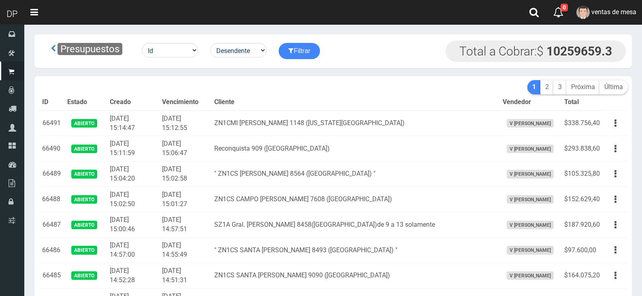
click at [182, 101] on th "Vencimiento" at bounding box center [185, 102] width 52 height 16
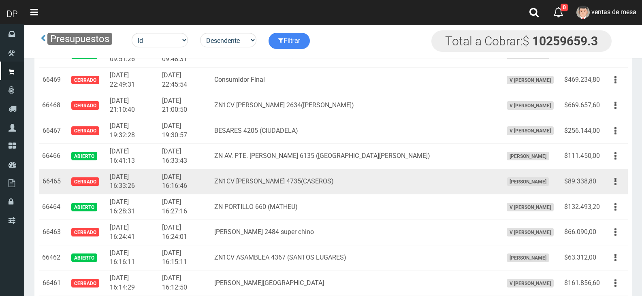
scroll to position [574, 0]
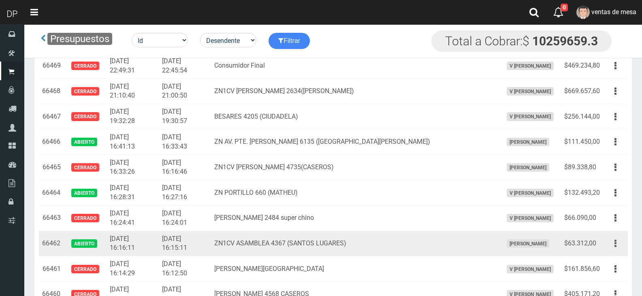
click at [612, 244] on button "button" at bounding box center [615, 243] width 18 height 14
click at [609, 257] on link "Editar" at bounding box center [592, 263] width 64 height 18
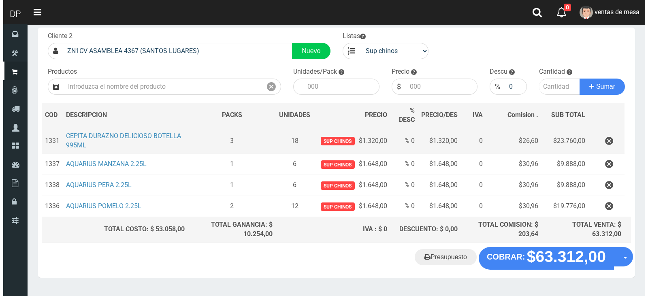
scroll to position [65, 0]
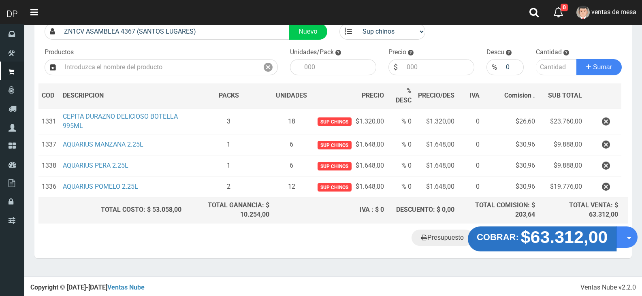
click at [490, 240] on strong "COBRAR:" at bounding box center [497, 237] width 42 height 10
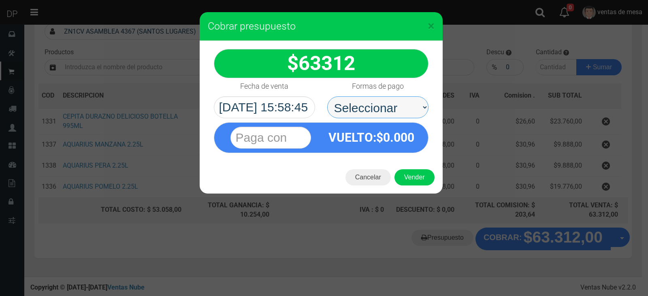
drag, startPoint x: 338, startPoint y: 106, endPoint x: 343, endPoint y: 116, distance: 11.8
click at [339, 105] on select "Seleccionar Efectivo Tarjeta de Crédito Depósito Débito" at bounding box center [377, 107] width 101 height 22
select select "Efectivo"
click at [327, 96] on select "Seleccionar Efectivo Tarjeta de Crédito Depósito Débito" at bounding box center [377, 107] width 101 height 22
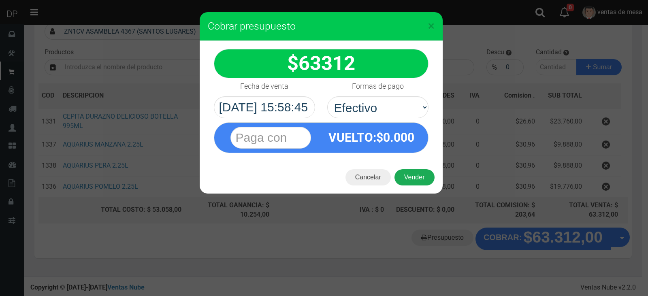
click at [413, 174] on button "Vender" at bounding box center [414, 177] width 40 height 16
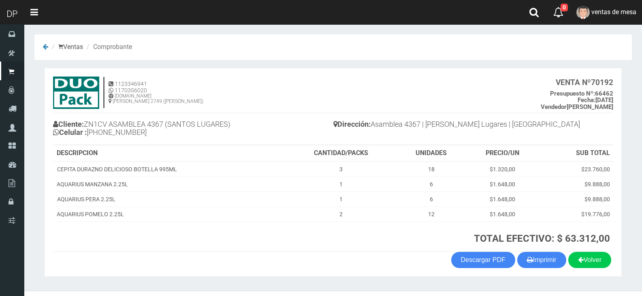
scroll to position [17, 0]
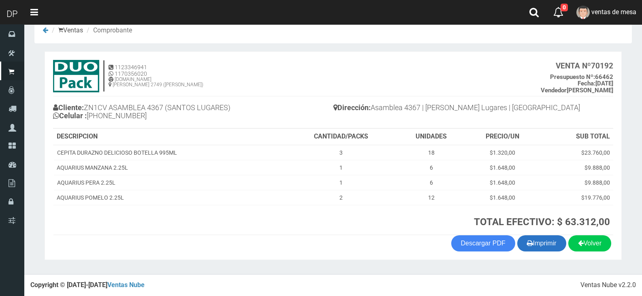
click at [540, 245] on button "Imprimir" at bounding box center [541, 243] width 49 height 16
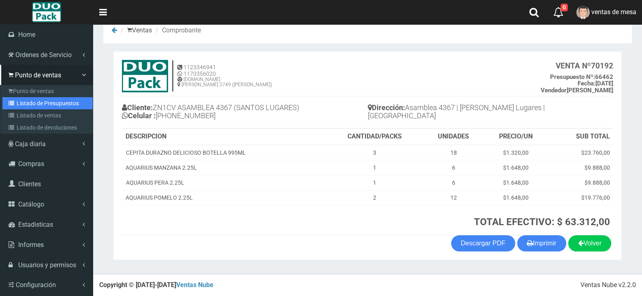
click at [35, 102] on link "Listado de Presupuestos" at bounding box center [47, 103] width 90 height 12
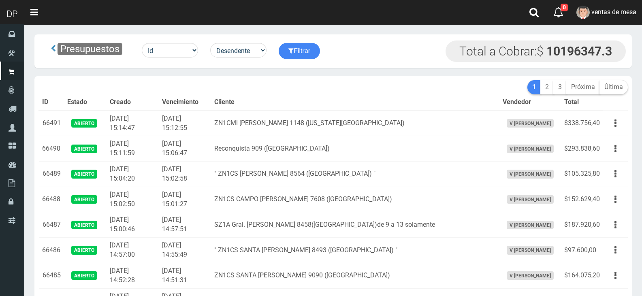
scroll to position [711, 0]
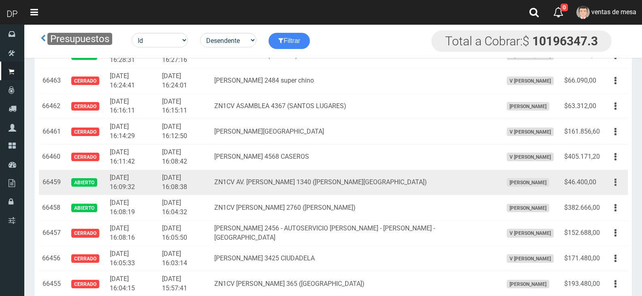
click at [617, 181] on button "button" at bounding box center [615, 182] width 18 height 14
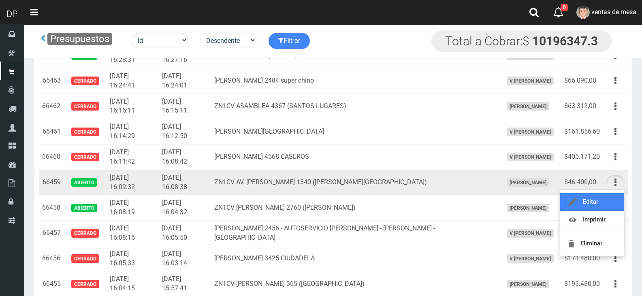
click at [611, 196] on link "Editar" at bounding box center [592, 202] width 64 height 18
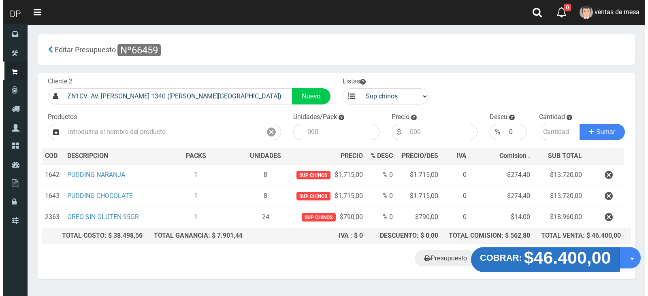
scroll to position [21, 0]
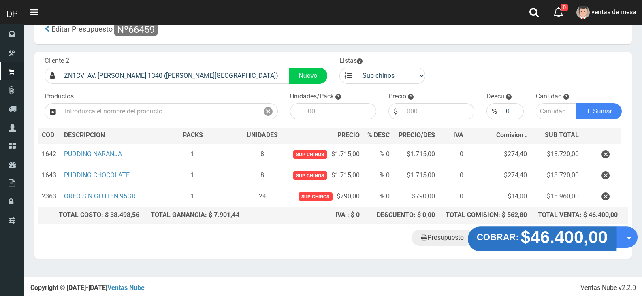
click at [504, 236] on strong "COBRAR:" at bounding box center [497, 237] width 42 height 10
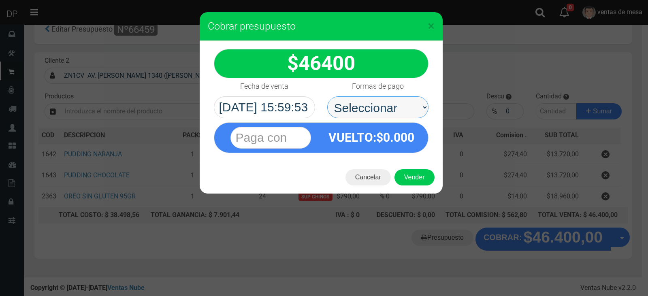
drag, startPoint x: 383, startPoint y: 103, endPoint x: 382, endPoint y: 116, distance: 13.5
click at [383, 103] on select "Seleccionar Efectivo Tarjeta de Crédito Depósito Débito" at bounding box center [377, 107] width 101 height 22
select select "Efectivo"
click at [327, 96] on select "Seleccionar Efectivo Tarjeta de Crédito Depósito Débito" at bounding box center [377, 107] width 101 height 22
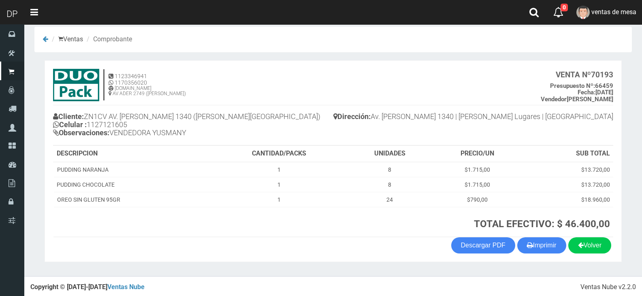
scroll to position [10, 0]
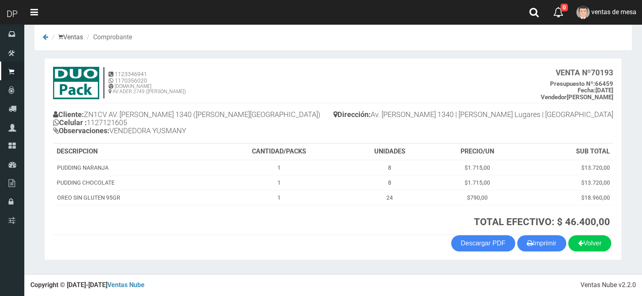
click at [551, 251] on section "1123346941 1170356020 [DOMAIN_NAME] AV ADER 2749 ([PERSON_NAME]) VENTA Nº 70193…" at bounding box center [333, 159] width 577 height 202
click at [549, 249] on button "Imprimir" at bounding box center [541, 243] width 49 height 16
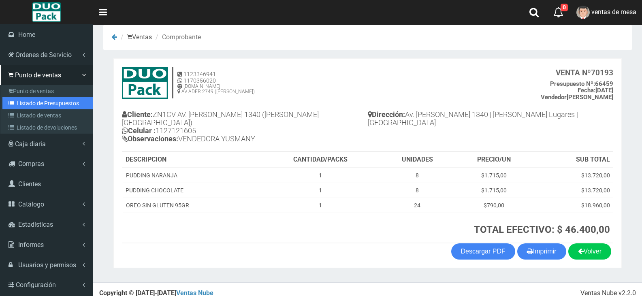
drag, startPoint x: 39, startPoint y: 106, endPoint x: 46, endPoint y: 100, distance: 8.9
click at [39, 106] on link "Listado de Presupuestos" at bounding box center [47, 103] width 90 height 12
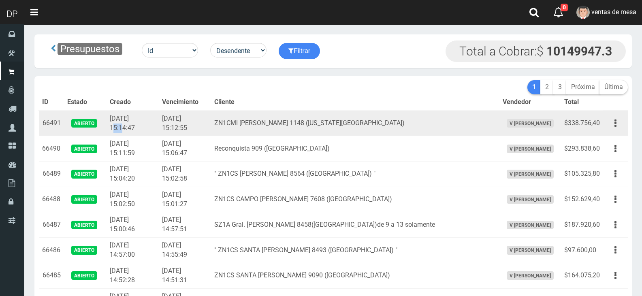
click at [159, 117] on td "[DATE] 15:14:47" at bounding box center [132, 124] width 52 height 26
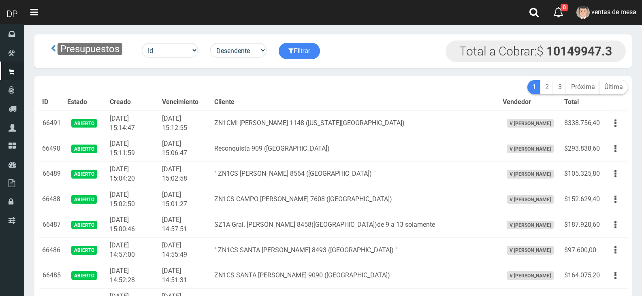
scroll to position [787, 0]
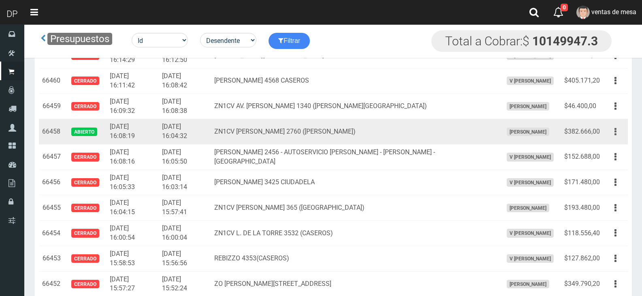
click at [617, 132] on button "button" at bounding box center [615, 132] width 18 height 14
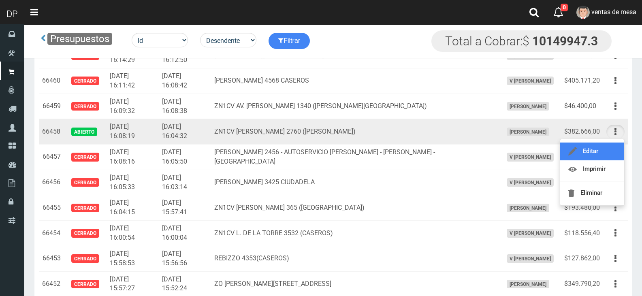
click at [611, 145] on link "Editar" at bounding box center [592, 151] width 64 height 18
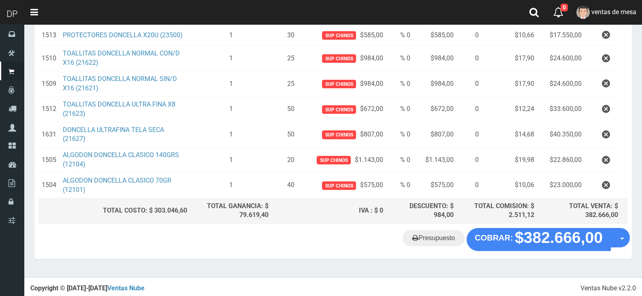
scroll to position [415, 0]
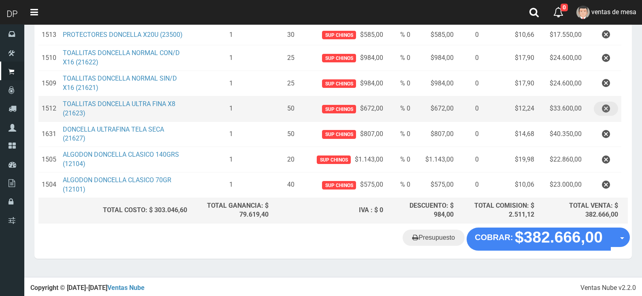
click at [602, 108] on icon "button" at bounding box center [606, 109] width 8 height 14
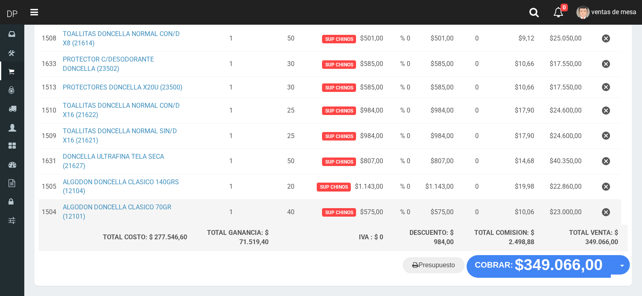
scroll to position [389, 0]
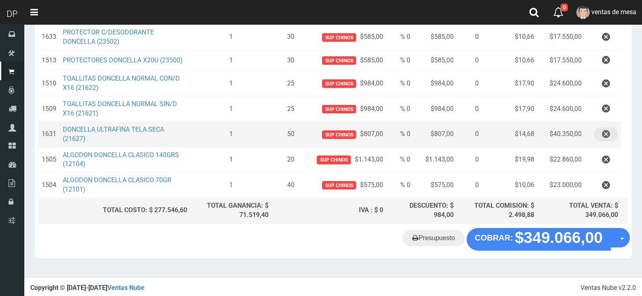
click at [605, 134] on icon "button" at bounding box center [606, 134] width 8 height 14
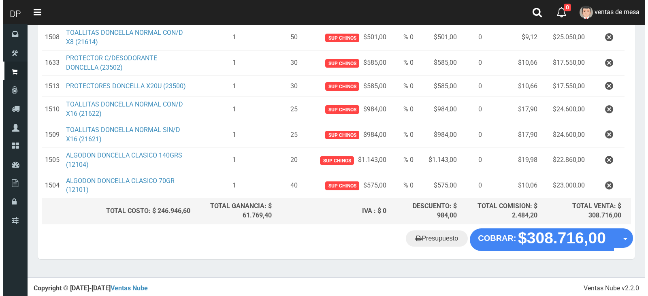
scroll to position [364, 0]
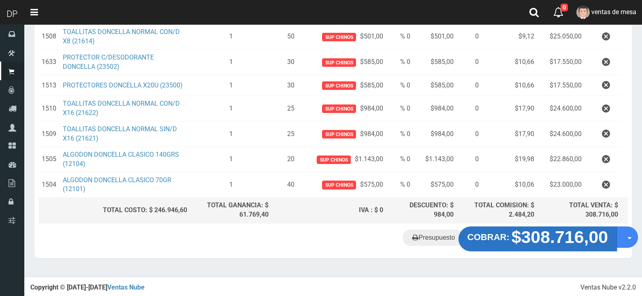
click at [511, 246] on strong "$308.716,00" at bounding box center [559, 237] width 97 height 19
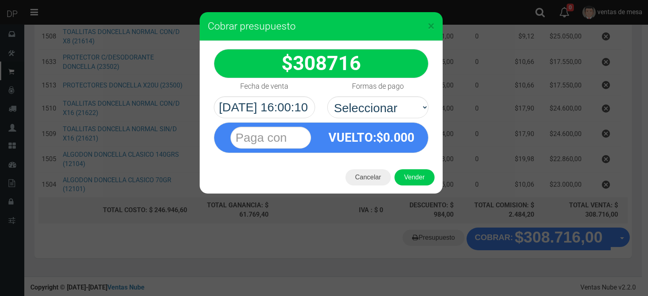
click at [387, 116] on select "Seleccionar Efectivo Tarjeta de Crédito Depósito Débito" at bounding box center [377, 107] width 101 height 22
click at [327, 96] on select "Seleccionar Efectivo Tarjeta de Crédito Depósito Débito" at bounding box center [377, 107] width 101 height 22
click at [396, 140] on span "0.000" at bounding box center [398, 137] width 31 height 14
click at [396, 116] on select "Seleccionar Efectivo Tarjeta de Crédito Depósito Débito" at bounding box center [377, 107] width 101 height 22
select select "Efectivo"
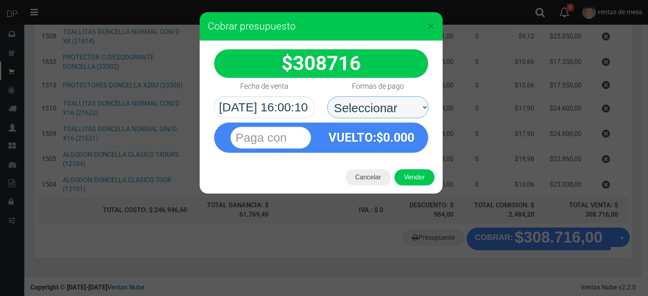
click at [327, 96] on select "Seleccionar Efectivo Tarjeta de Crédito Depósito Débito" at bounding box center [377, 107] width 101 height 22
click at [411, 186] on div "Cancelar Vender" at bounding box center [321, 177] width 243 height 32
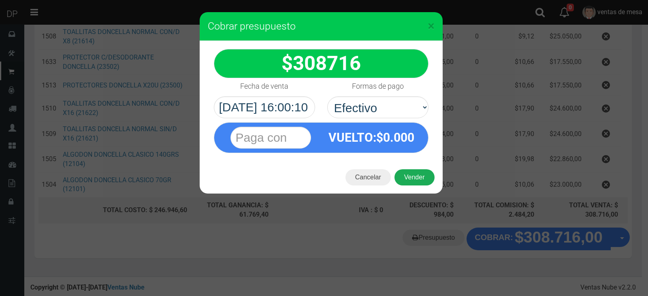
click at [411, 177] on button "Vender" at bounding box center [414, 177] width 40 height 16
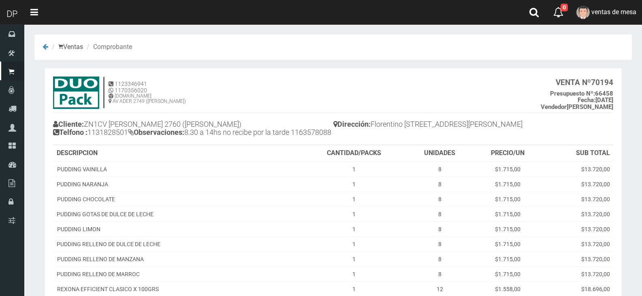
scroll to position [232, 0]
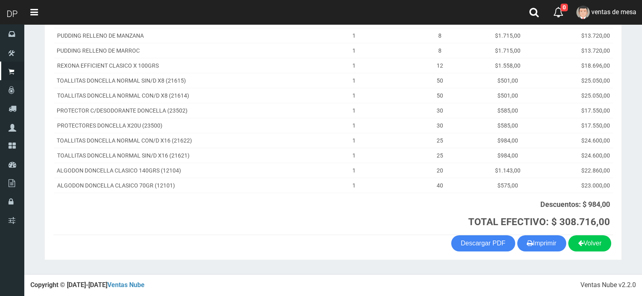
click at [561, 252] on section "1123346941 1170356020 [DOMAIN_NAME] AV ADER 2749 ([PERSON_NAME]) VENTA Nº 70194…" at bounding box center [333, 52] width 577 height 415
click at [560, 248] on button "Imprimir" at bounding box center [541, 243] width 49 height 16
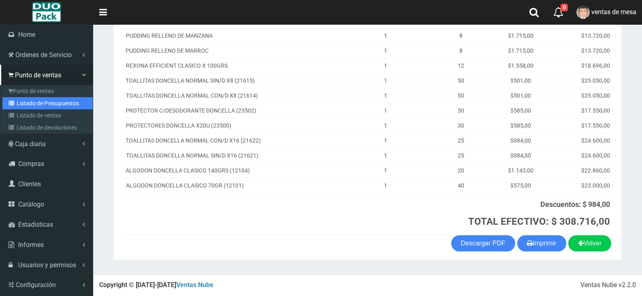
click at [31, 100] on link "Listado de Presupuestos" at bounding box center [47, 103] width 90 height 12
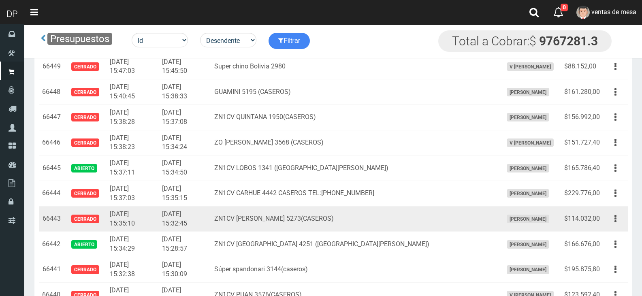
scroll to position [1081, 0]
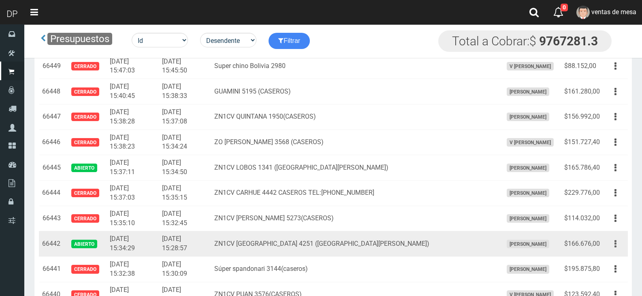
click at [607, 244] on button "button" at bounding box center [615, 244] width 18 height 14
click at [610, 257] on link "Editar" at bounding box center [592, 264] width 64 height 18
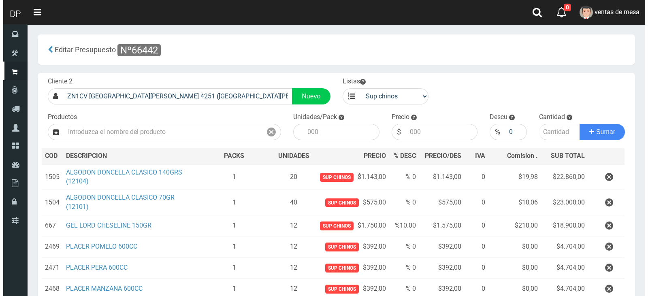
scroll to position [195, 0]
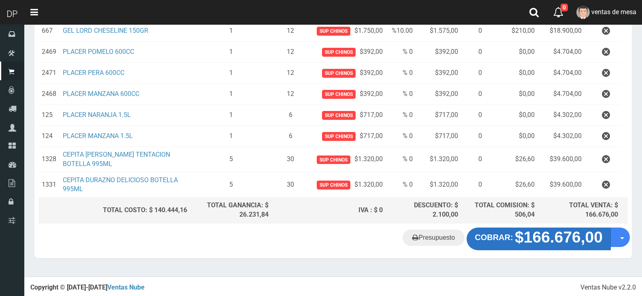
click at [486, 238] on strong "COBRAR:" at bounding box center [493, 237] width 38 height 9
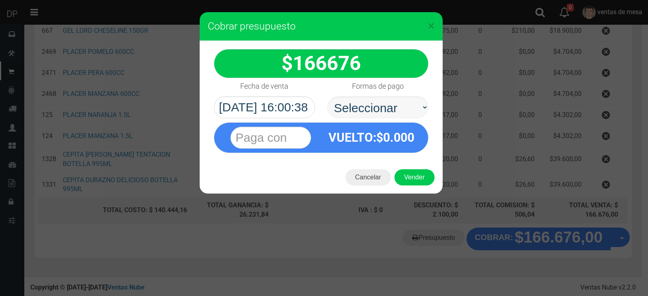
click at [381, 109] on select "Seleccionar Efectivo Tarjeta de Crédito Depósito Débito" at bounding box center [377, 107] width 101 height 22
select select "Efectivo"
click at [327, 96] on select "Seleccionar Efectivo Tarjeta de Crédito Depósito Débito" at bounding box center [377, 107] width 101 height 22
click at [404, 171] on button "Vender" at bounding box center [414, 177] width 40 height 16
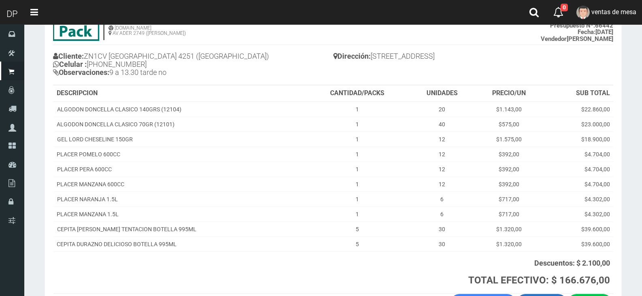
scroll to position [127, 0]
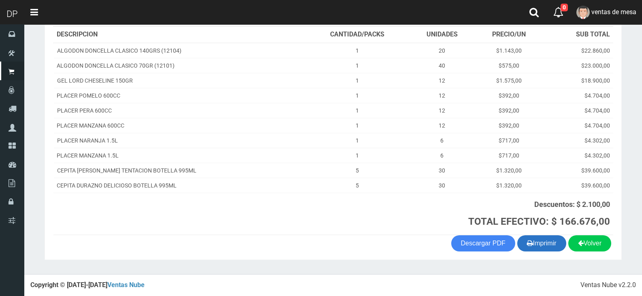
drag, startPoint x: 550, startPoint y: 249, endPoint x: 537, endPoint y: 236, distance: 18.0
click at [550, 250] on button "Imprimir" at bounding box center [541, 243] width 49 height 16
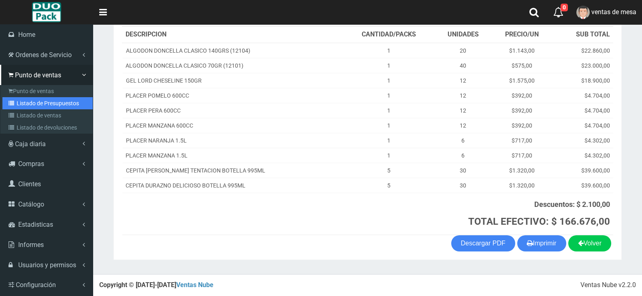
click at [53, 106] on link "Listado de Presupuestos" at bounding box center [47, 103] width 90 height 12
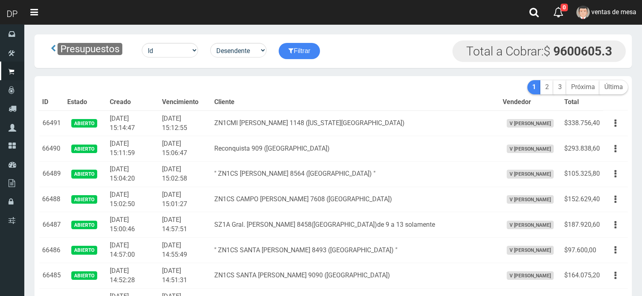
click at [211, 97] on th "Vencimiento" at bounding box center [185, 102] width 52 height 16
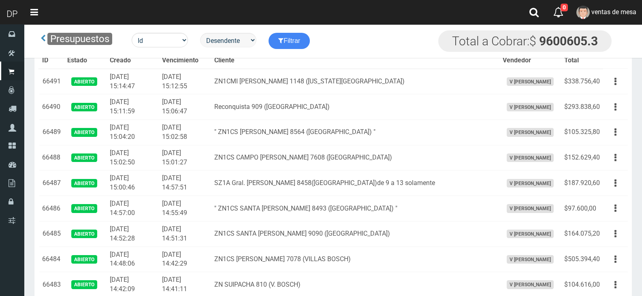
scroll to position [1295, 0]
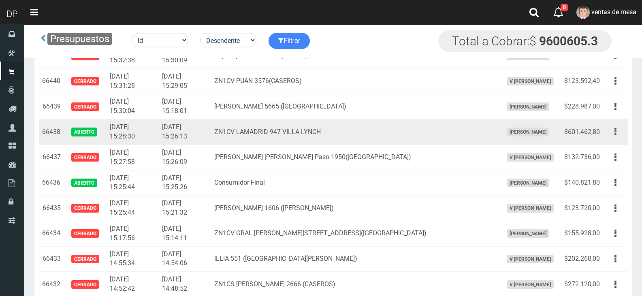
click at [612, 137] on button "button" at bounding box center [615, 132] width 18 height 14
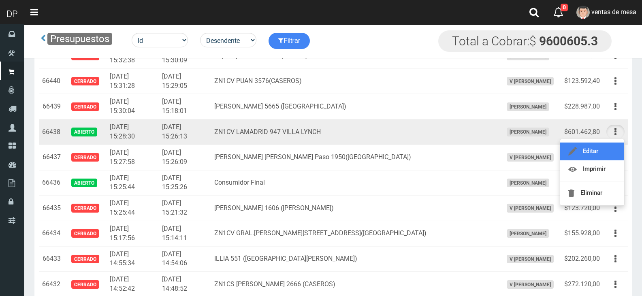
click at [608, 149] on link "Editar" at bounding box center [592, 151] width 64 height 18
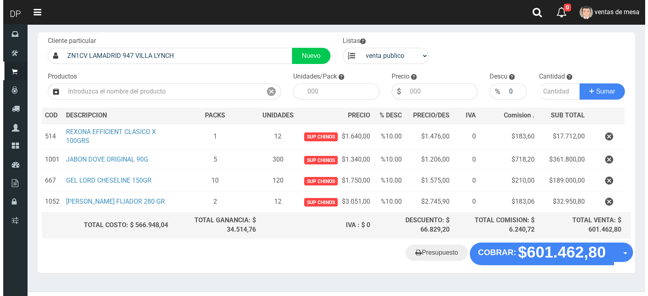
scroll to position [55, 0]
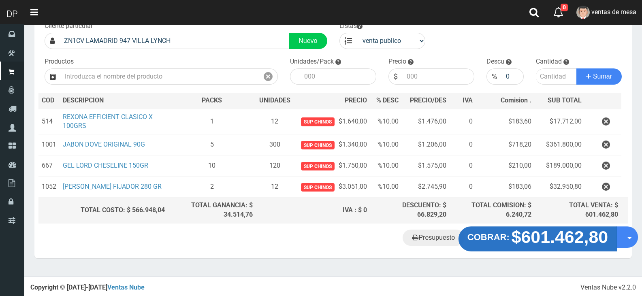
click at [504, 236] on strong "COBRAR:" at bounding box center [488, 237] width 42 height 10
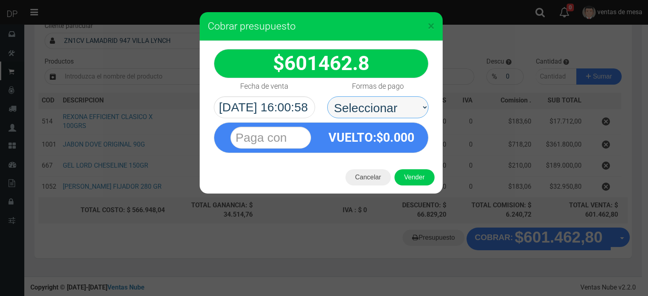
click at [352, 103] on select "Seleccionar Efectivo Tarjeta de Crédito Depósito Débito" at bounding box center [377, 107] width 101 height 22
select select "Efectivo"
click at [327, 96] on select "Seleccionar Efectivo Tarjeta de Crédito Depósito Débito" at bounding box center [377, 107] width 101 height 22
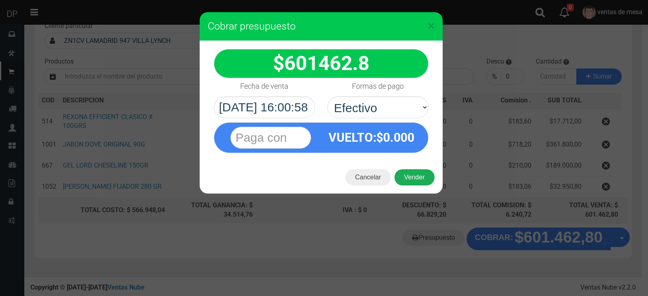
click at [408, 169] on div "Cancelar Vender" at bounding box center [321, 177] width 243 height 32
click at [408, 176] on button "Vender" at bounding box center [414, 177] width 40 height 16
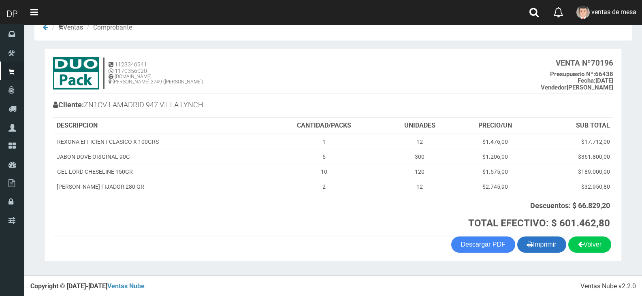
scroll to position [21, 0]
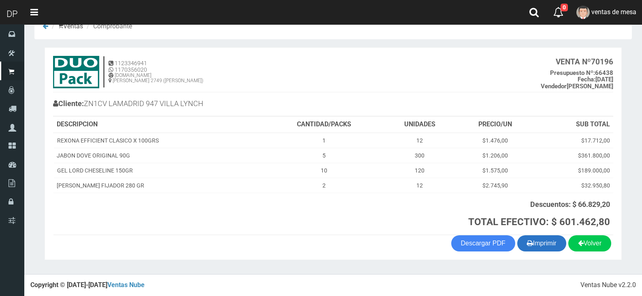
click at [543, 247] on button "Imprimir" at bounding box center [541, 243] width 49 height 16
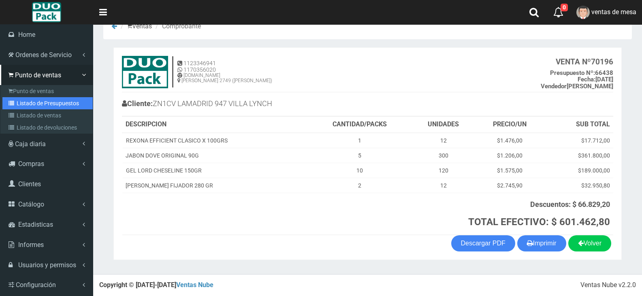
drag, startPoint x: 27, startPoint y: 104, endPoint x: 124, endPoint y: 9, distance: 135.7
click at [28, 104] on link "Listado de Presupuestos" at bounding box center [47, 103] width 90 height 12
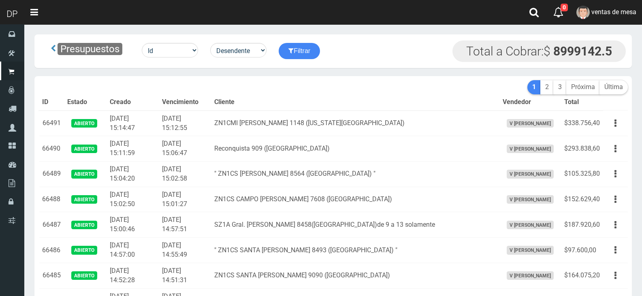
click at [159, 119] on td "[DATE] 15:14:47" at bounding box center [132, 124] width 52 height 26
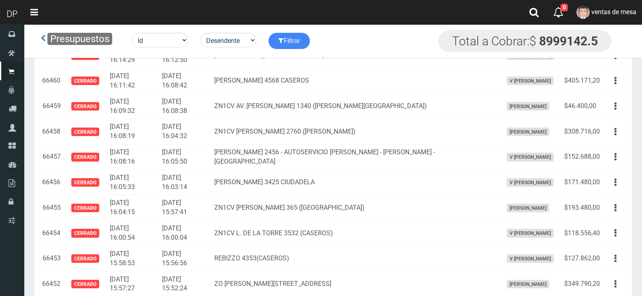
scroll to position [974, 0]
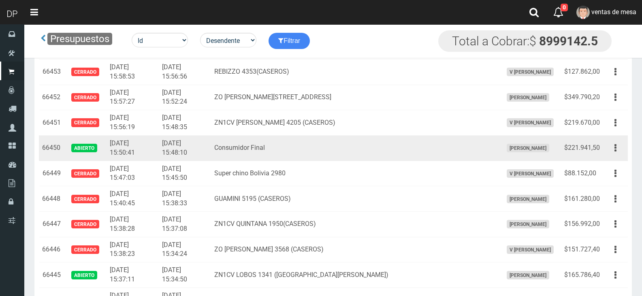
click at [625, 152] on td "Editar Imprimir Eliminar" at bounding box center [615, 148] width 25 height 26
click at [617, 149] on button "button" at bounding box center [615, 148] width 18 height 14
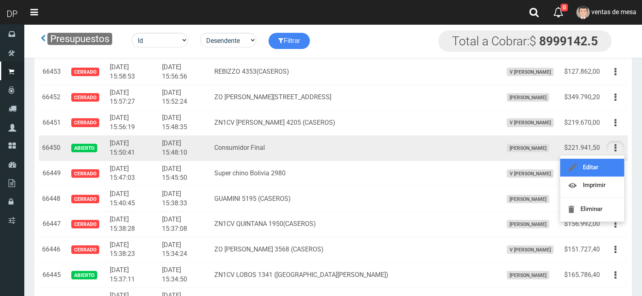
click at [612, 162] on link "Editar" at bounding box center [592, 168] width 64 height 18
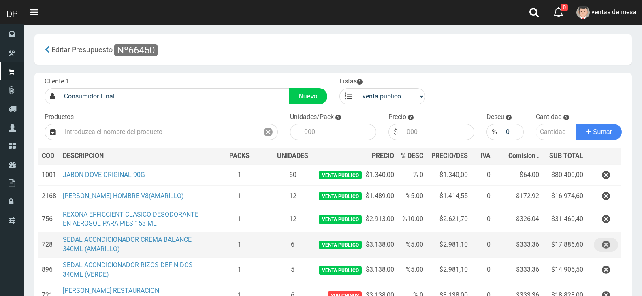
click at [605, 245] on icon "button" at bounding box center [606, 245] width 8 height 14
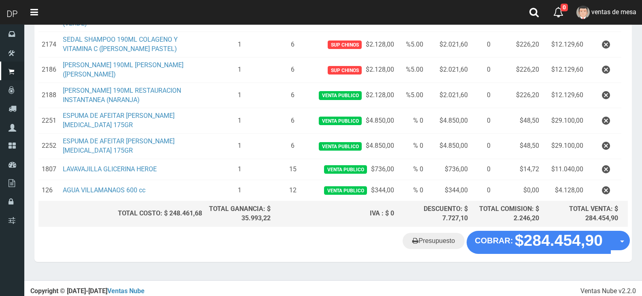
scroll to position [279, 0]
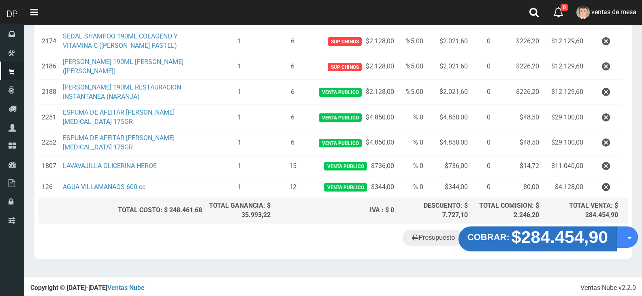
click at [518, 244] on strong "$284.454,90" at bounding box center [559, 237] width 97 height 19
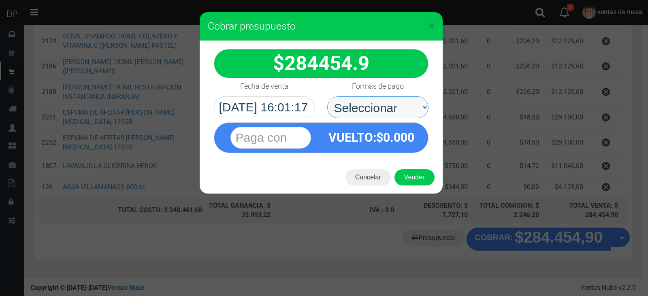
click at [401, 108] on select "Seleccionar Efectivo Tarjeta de Crédito Depósito Débito" at bounding box center [377, 107] width 101 height 22
select select "Efectivo"
click at [327, 96] on select "Seleccionar Efectivo Tarjeta de Crédito Depósito Débito" at bounding box center [377, 107] width 101 height 22
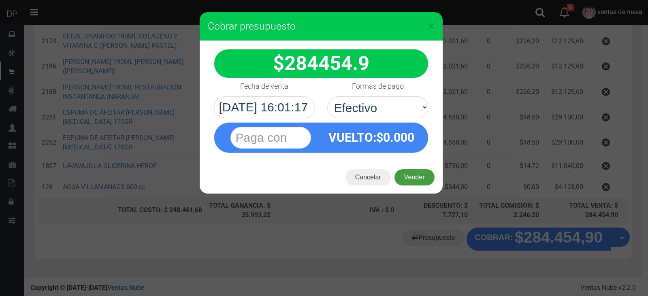
click at [416, 178] on button "Vender" at bounding box center [414, 177] width 40 height 16
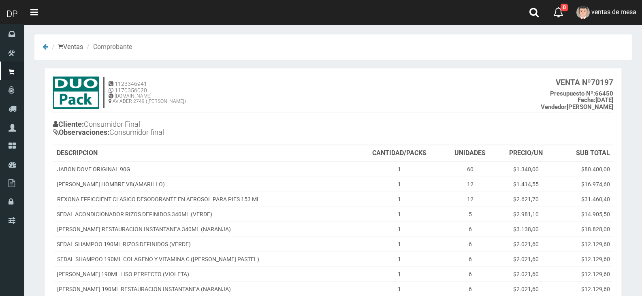
scroll to position [164, 0]
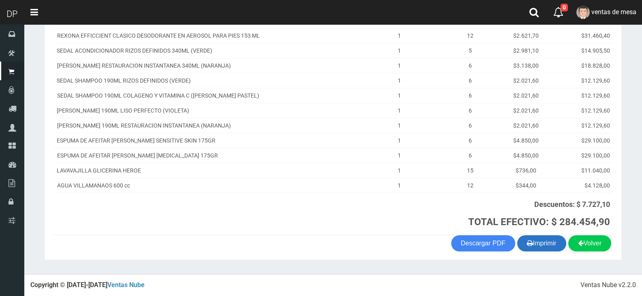
click at [549, 245] on button "Imprimir" at bounding box center [541, 243] width 49 height 16
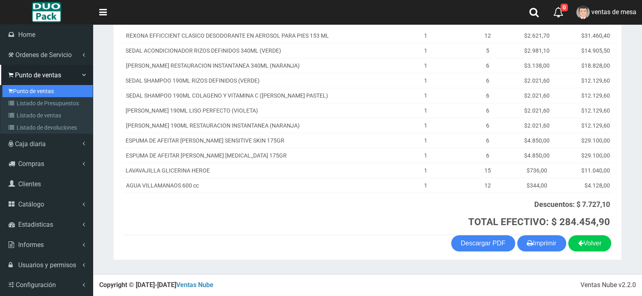
click at [30, 88] on link "Punto de ventas" at bounding box center [47, 91] width 90 height 12
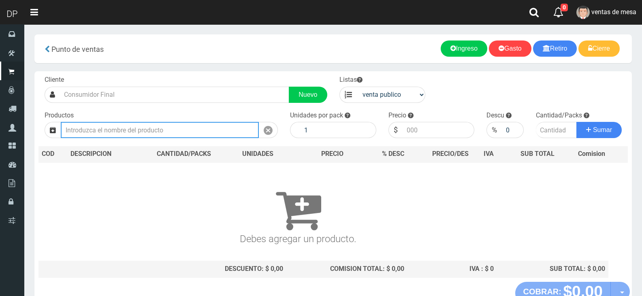
click at [147, 132] on input "text" at bounding box center [160, 130] width 198 height 16
type input "0"
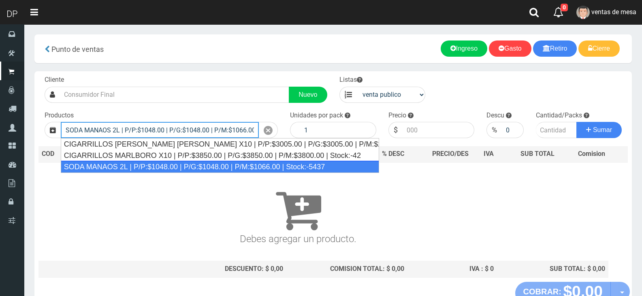
type input "SODA MANAOS 2L | P/P:$1048.00 | P/G:$1048.00 | P/M:$1066.00 | Stock:-5437"
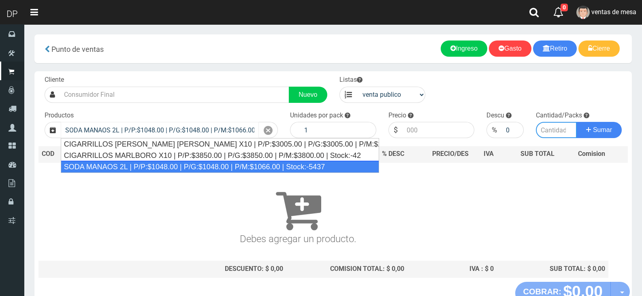
type input "6"
type input "1048.00"
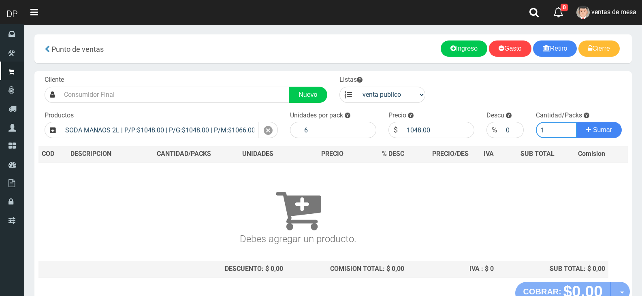
type input "1"
click at [576, 122] on button "Sumar" at bounding box center [598, 130] width 45 height 16
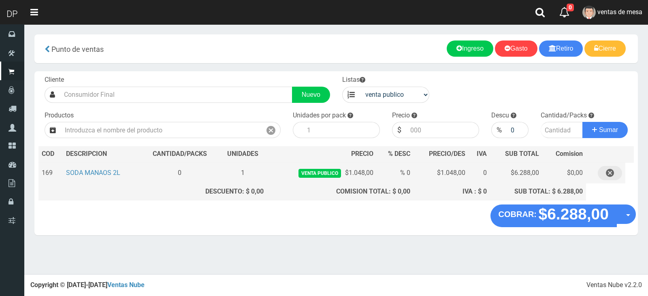
click at [599, 176] on button "button" at bounding box center [610, 173] width 24 height 14
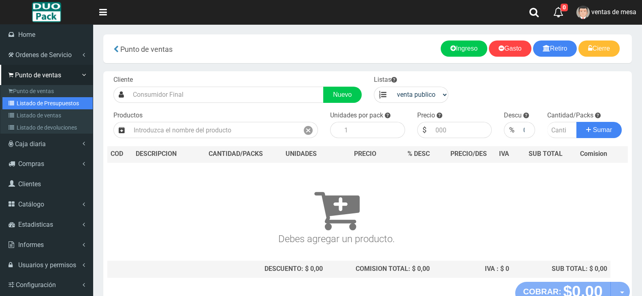
click at [16, 99] on link "Listado de Presupuestos" at bounding box center [47, 103] width 90 height 12
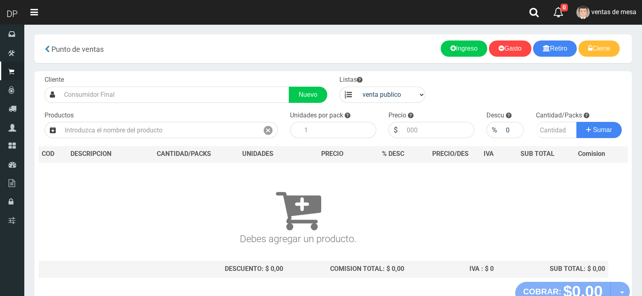
click at [223, 113] on div "Productos" at bounding box center [160, 125] width 245 height 28
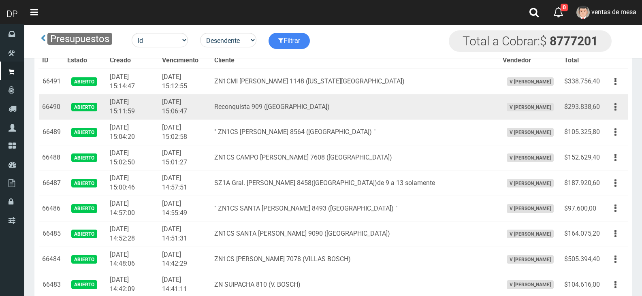
scroll to position [1041, 0]
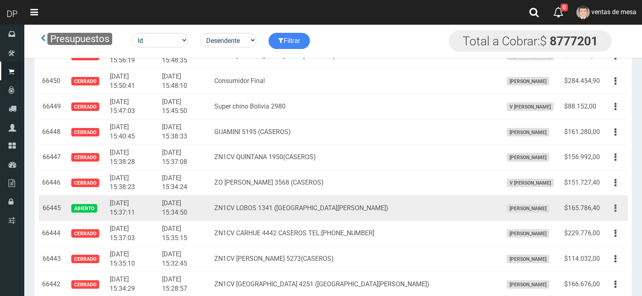
click at [611, 210] on button "button" at bounding box center [615, 208] width 18 height 14
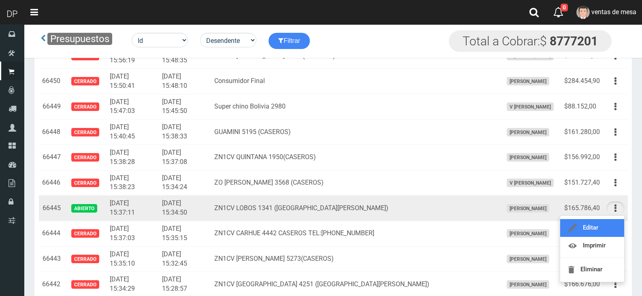
click at [610, 221] on link "Editar" at bounding box center [592, 228] width 64 height 18
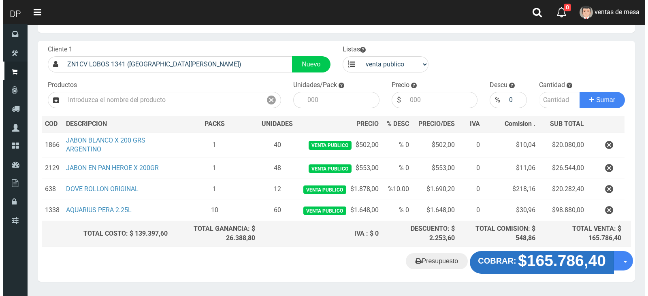
scroll to position [55, 0]
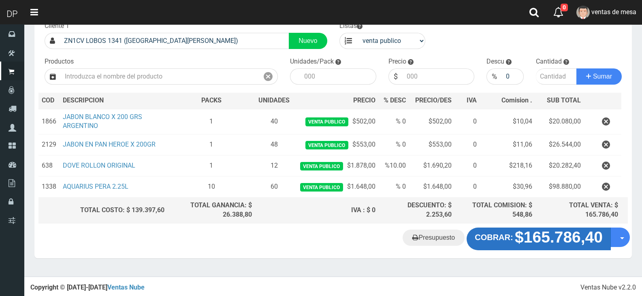
click at [512, 237] on strong "COBRAR:" at bounding box center [493, 237] width 38 height 9
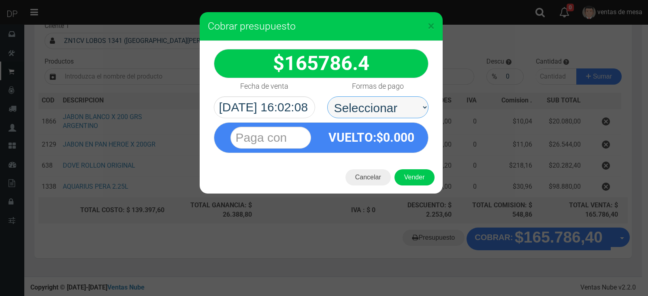
click at [365, 113] on select "Seleccionar Efectivo Tarjeta de Crédito Depósito Débito" at bounding box center [377, 107] width 101 height 22
select select "Efectivo"
click at [327, 96] on select "Seleccionar Efectivo Tarjeta de Crédito Depósito Débito" at bounding box center [377, 107] width 101 height 22
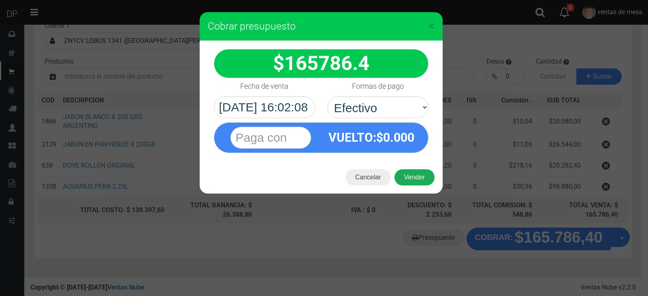
click at [407, 177] on button "Vender" at bounding box center [414, 177] width 40 height 16
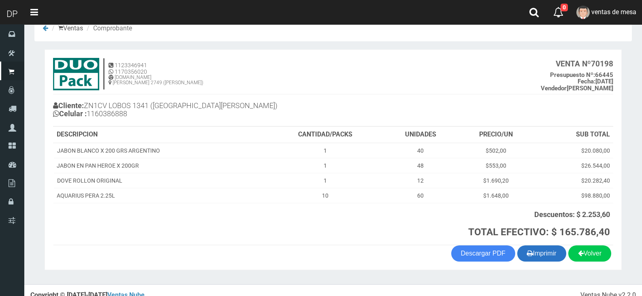
scroll to position [29, 0]
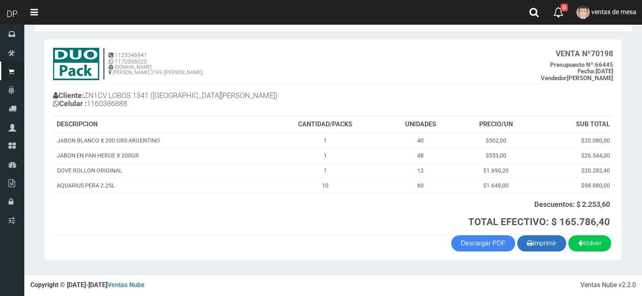
click at [527, 238] on icon "button" at bounding box center [530, 242] width 6 height 11
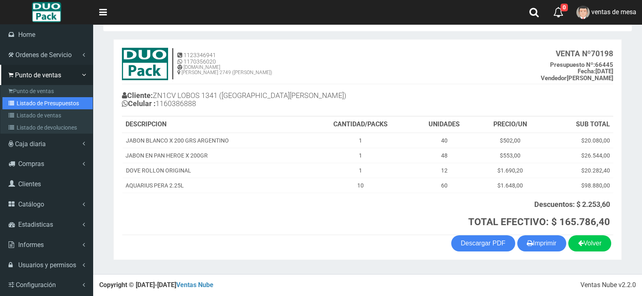
click at [15, 103] on icon at bounding box center [13, 103] width 8 height 6
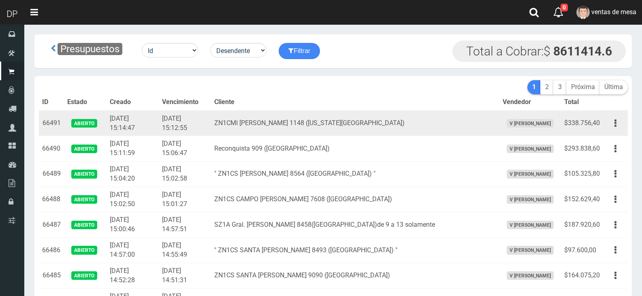
drag, startPoint x: 0, startPoint y: 0, endPoint x: 216, endPoint y: 134, distance: 254.2
click at [211, 134] on td "2025-09-13 15:12:55" at bounding box center [185, 124] width 52 height 26
click at [211, 135] on td "2025-09-13 15:12:55" at bounding box center [185, 124] width 52 height 26
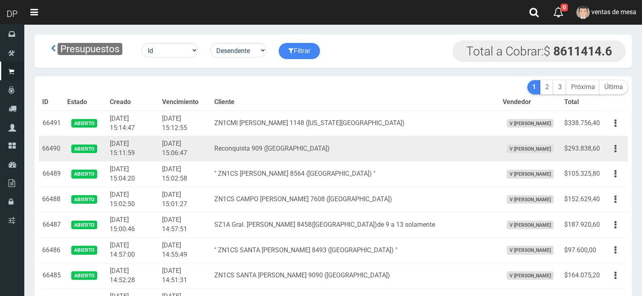
scroll to position [1295, 0]
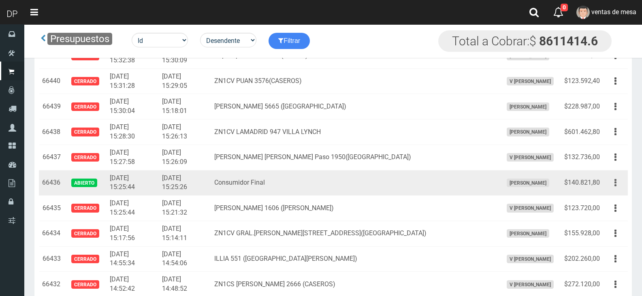
click at [615, 187] on icon "button" at bounding box center [615, 183] width 2 height 14
click at [610, 211] on link "Imprimir" at bounding box center [592, 220] width 64 height 18
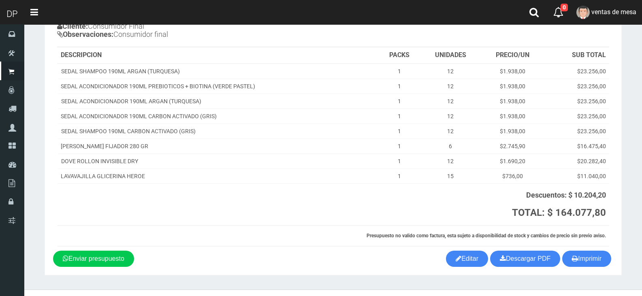
scroll to position [91, 0]
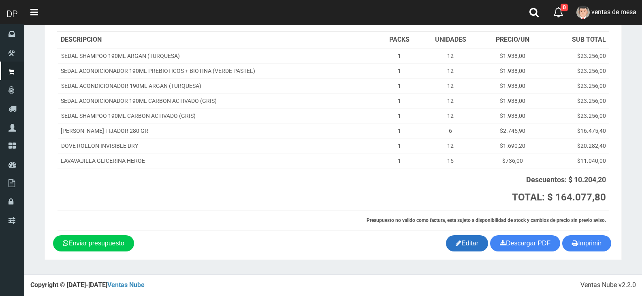
click at [451, 249] on link "Editar" at bounding box center [467, 243] width 42 height 16
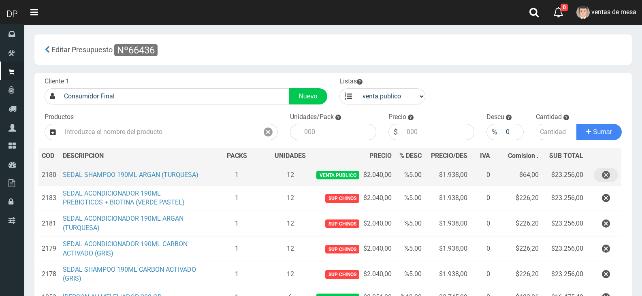
click at [602, 179] on icon "button" at bounding box center [606, 175] width 8 height 14
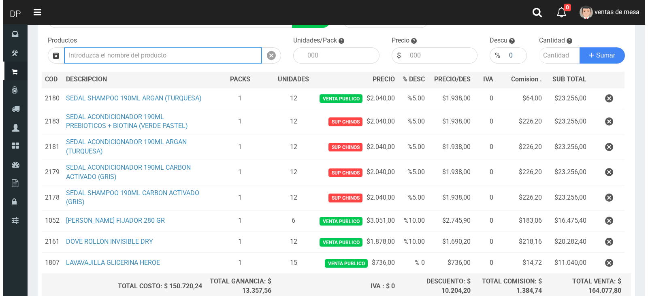
scroll to position [132, 0]
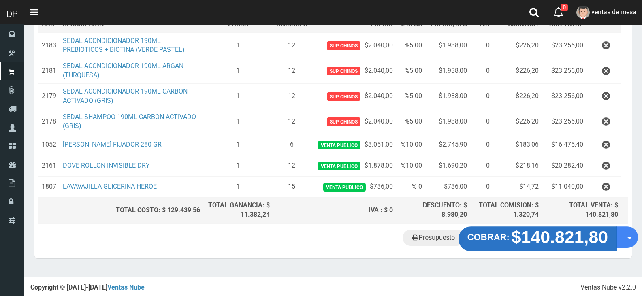
click at [509, 237] on strong "COBRAR:" at bounding box center [488, 237] width 42 height 10
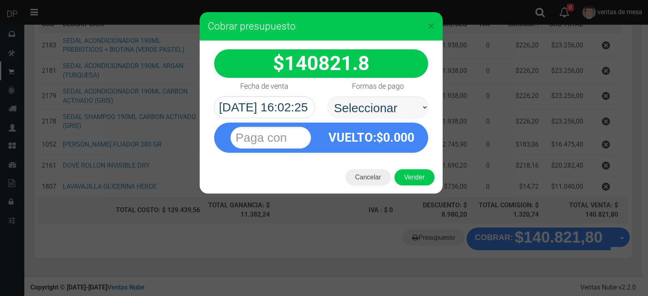
click at [378, 113] on select "Seleccionar Efectivo Tarjeta de Crédito Depósito Débito" at bounding box center [377, 107] width 101 height 22
select select "Efectivo"
click at [327, 96] on select "Seleccionar Efectivo Tarjeta de Crédito Depósito Débito" at bounding box center [377, 107] width 101 height 22
click at [409, 178] on button "Vender" at bounding box center [414, 177] width 40 height 16
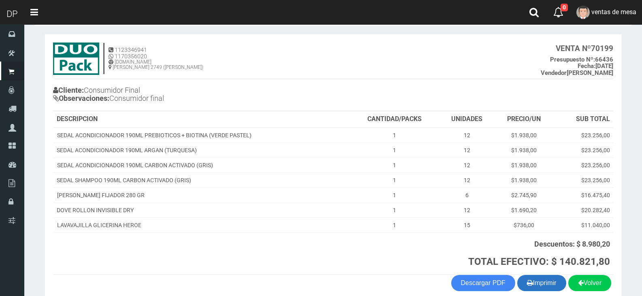
scroll to position [74, 0]
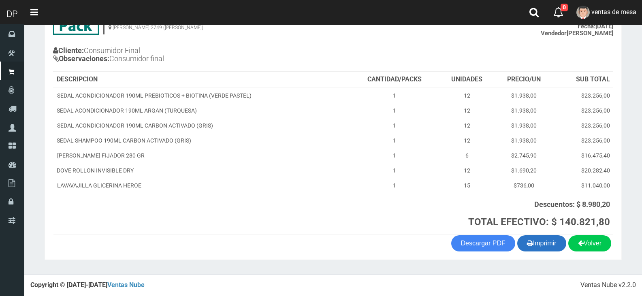
click at [549, 242] on button "Imprimir" at bounding box center [541, 243] width 49 height 16
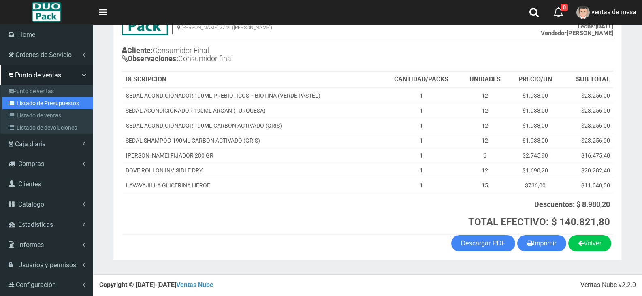
click at [29, 103] on link "Listado de Presupuestos" at bounding box center [47, 103] width 90 height 12
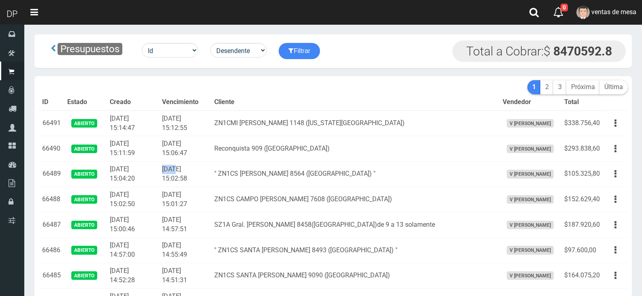
click at [173, 165] on td "2025-09-13 15:02:58" at bounding box center [185, 175] width 52 height 26
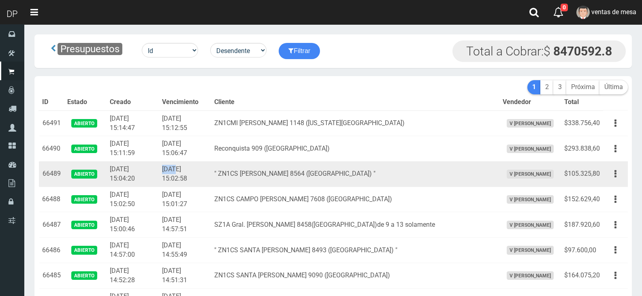
click at [174, 162] on td "2025-09-13 15:02:58" at bounding box center [185, 175] width 52 height 26
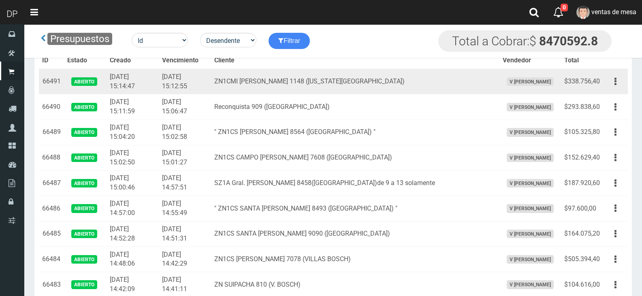
scroll to position [534, 0]
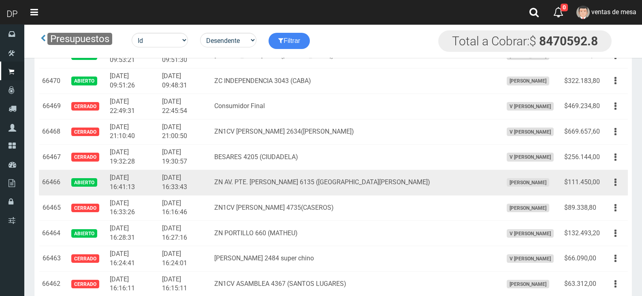
click at [604, 185] on td "Editar Imprimir Eliminar" at bounding box center [615, 183] width 25 height 26
click at [610, 189] on button "button" at bounding box center [615, 182] width 18 height 14
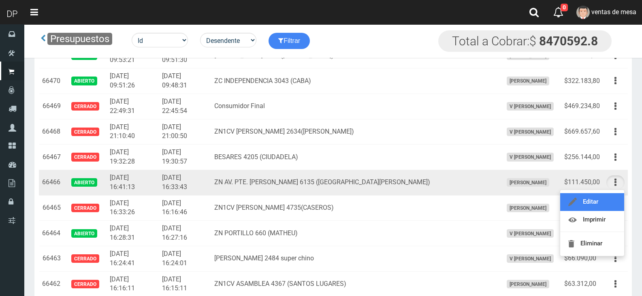
click at [606, 196] on link "Editar" at bounding box center [592, 202] width 64 height 18
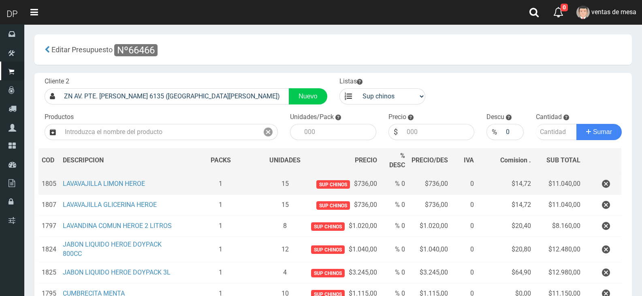
click at [606, 173] on th at bounding box center [602, 161] width 38 height 26
click at [606, 178] on icon "button" at bounding box center [606, 184] width 8 height 14
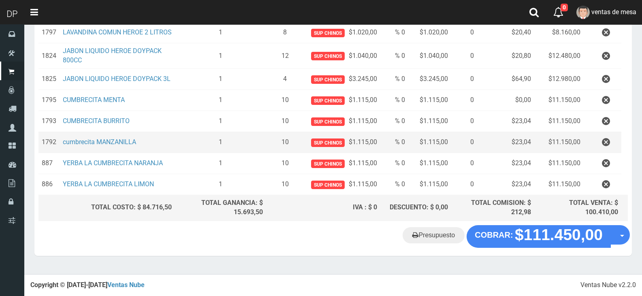
scroll to position [174, 0]
click at [597, 149] on button "button" at bounding box center [605, 142] width 24 height 14
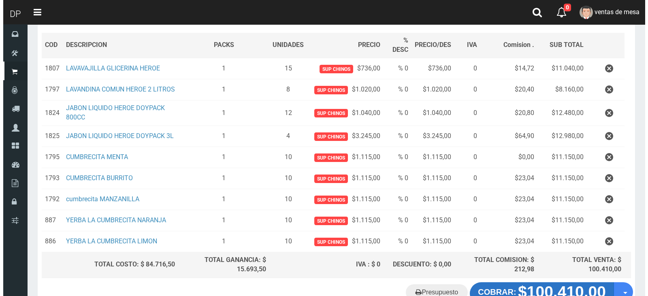
scroll to position [153, 0]
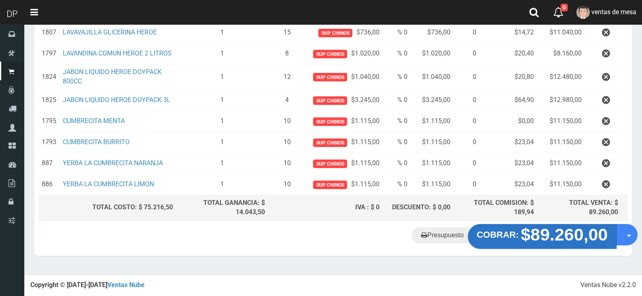
click at [530, 234] on strong "$89.260,00" at bounding box center [564, 234] width 87 height 19
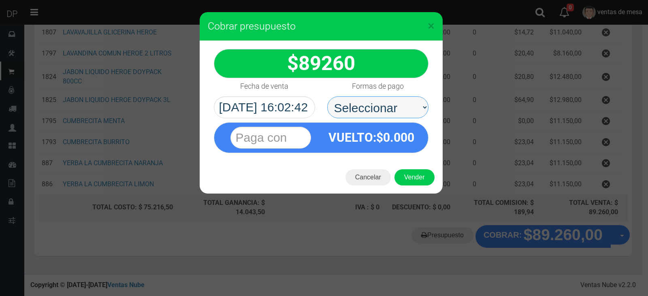
click at [372, 102] on select "Seleccionar Efectivo Tarjeta de Crédito Depósito Débito" at bounding box center [377, 107] width 101 height 22
select select "Efectivo"
click at [327, 96] on select "Seleccionar Efectivo Tarjeta de Crédito Depósito Débito" at bounding box center [377, 107] width 101 height 22
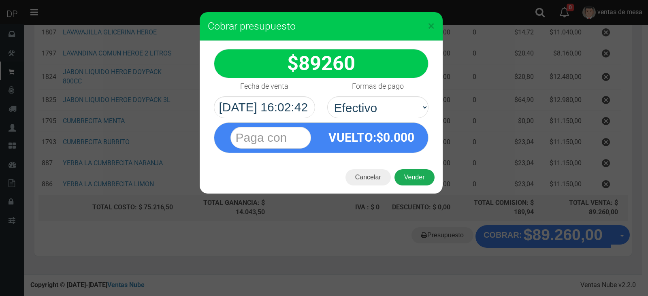
click at [405, 172] on button "Vender" at bounding box center [414, 177] width 40 height 16
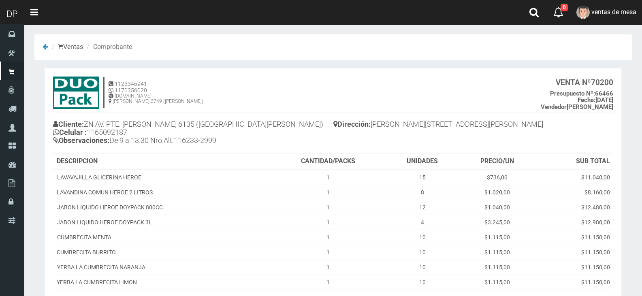
scroll to position [85, 0]
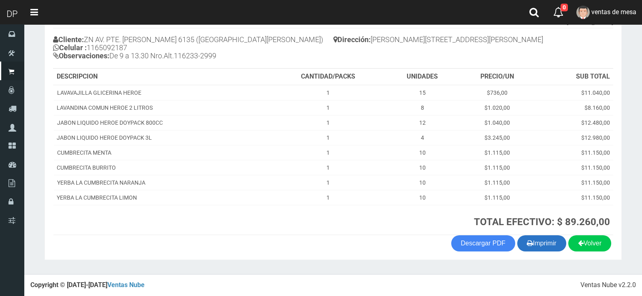
click at [557, 248] on button "Imprimir" at bounding box center [541, 243] width 49 height 16
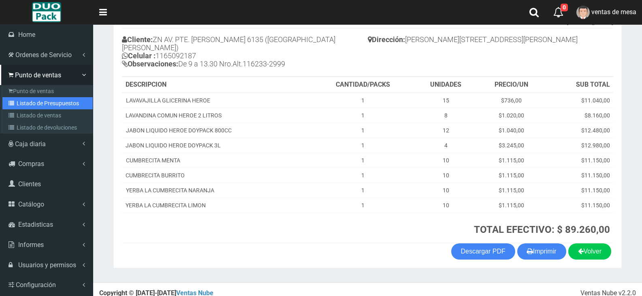
click at [20, 102] on link "Listado de Presupuestos" at bounding box center [47, 103] width 90 height 12
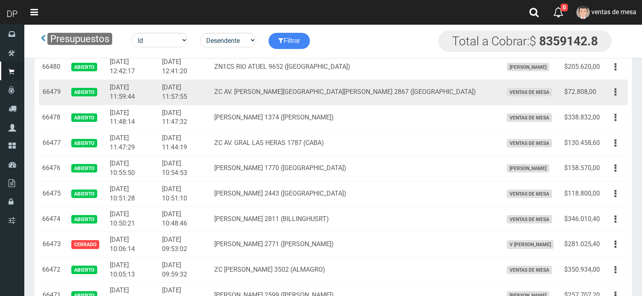
scroll to position [280, 0]
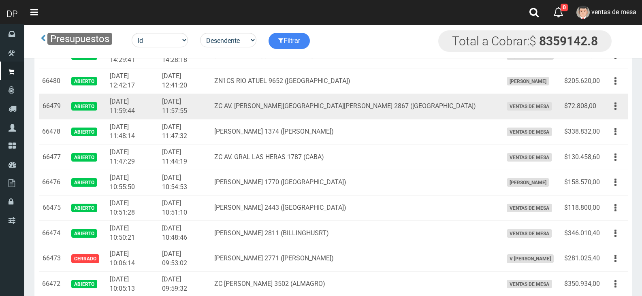
click at [615, 108] on icon "button" at bounding box center [615, 106] width 2 height 14
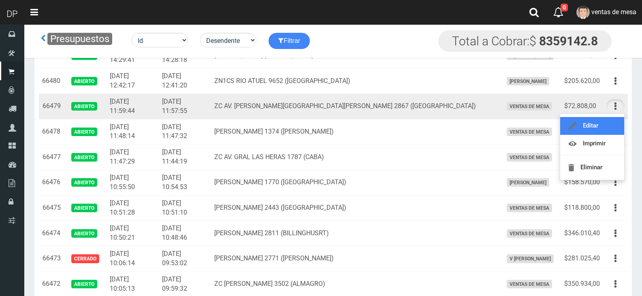
click at [611, 127] on link "Editar" at bounding box center [592, 126] width 64 height 18
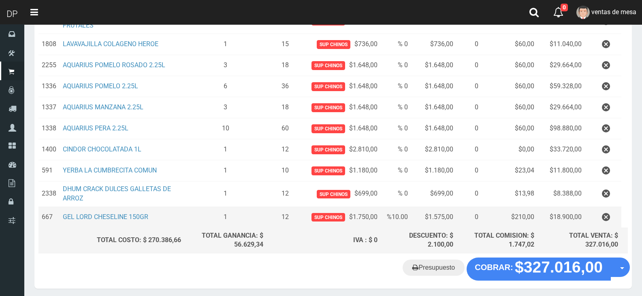
scroll to position [211, 0]
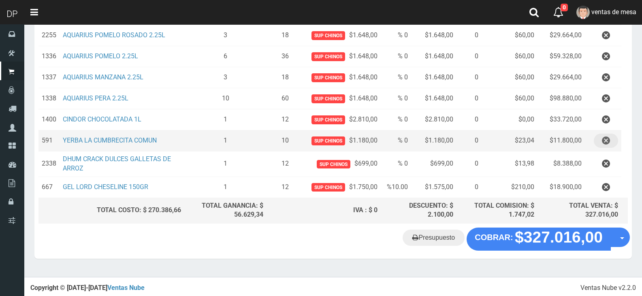
click at [609, 140] on icon "button" at bounding box center [606, 141] width 8 height 14
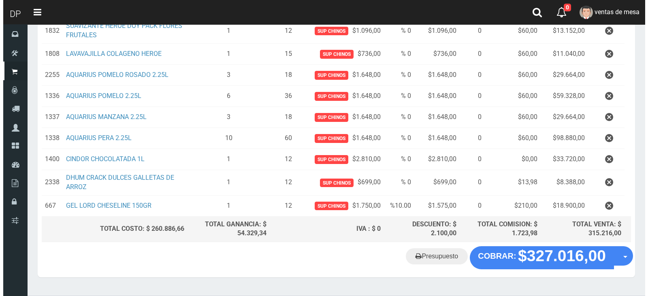
scroll to position [190, 0]
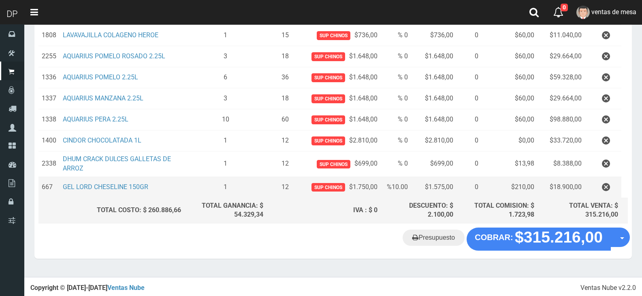
click at [583, 178] on td "$18.900,00" at bounding box center [560, 187] width 47 height 21
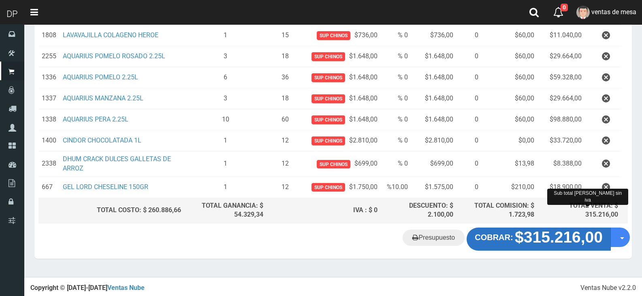
click at [570, 228] on button "COBRAR: $315.216,00" at bounding box center [538, 239] width 144 height 23
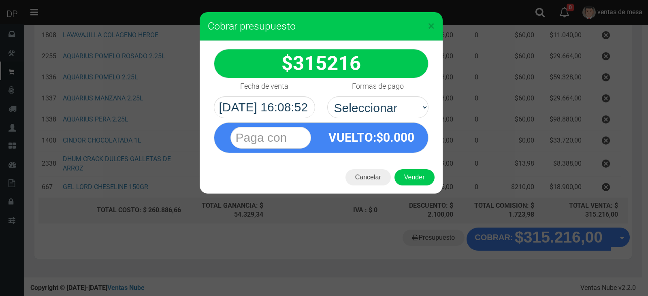
click at [401, 130] on span "0.000" at bounding box center [398, 137] width 31 height 14
click at [392, 104] on select "Seleccionar Efectivo Tarjeta de Crédito Depósito Débito" at bounding box center [377, 107] width 101 height 22
click at [415, 179] on button "Vender" at bounding box center [414, 177] width 40 height 16
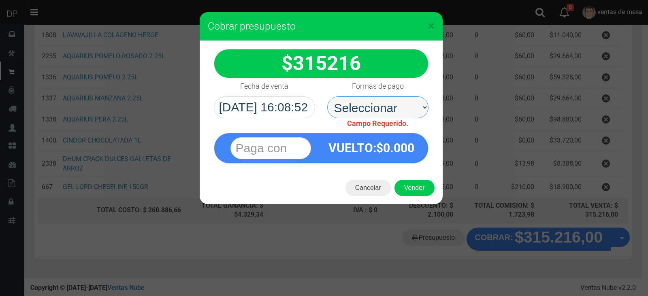
drag, startPoint x: 406, startPoint y: 111, endPoint x: 402, endPoint y: 117, distance: 7.2
click at [406, 111] on select "Seleccionar Efectivo Tarjeta de Crédito Depósito Débito" at bounding box center [377, 107] width 101 height 22
select select "Efectivo"
click at [327, 96] on select "Seleccionar Efectivo Tarjeta de Crédito Depósito Débito" at bounding box center [377, 107] width 101 height 22
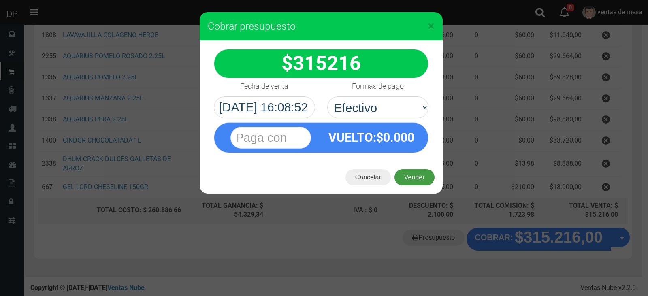
click at [411, 178] on button "Vender" at bounding box center [414, 177] width 40 height 16
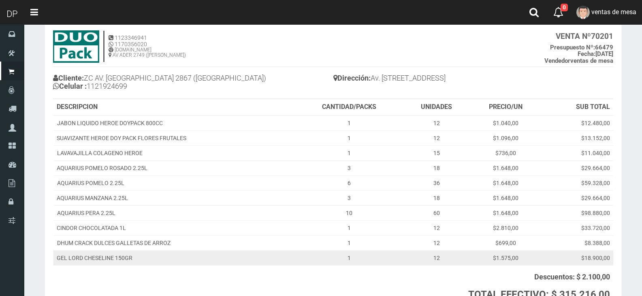
scroll to position [119, 0]
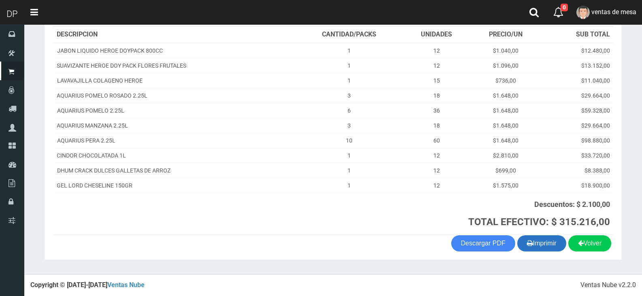
click at [527, 238] on icon "button" at bounding box center [530, 242] width 6 height 11
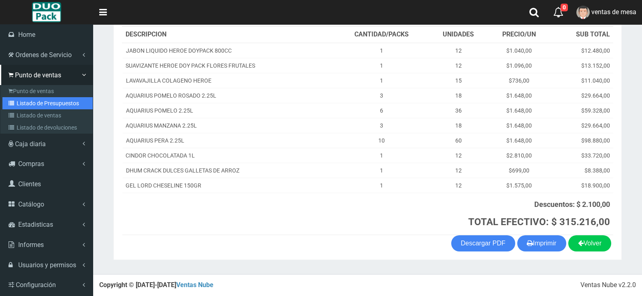
click at [14, 97] on link "Listado de Presupuestos" at bounding box center [47, 103] width 90 height 12
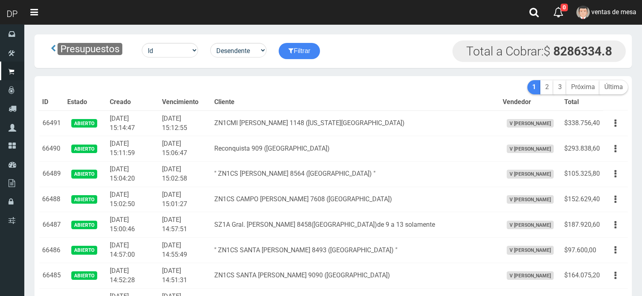
drag, startPoint x: 0, startPoint y: 0, endPoint x: 143, endPoint y: 90, distance: 168.8
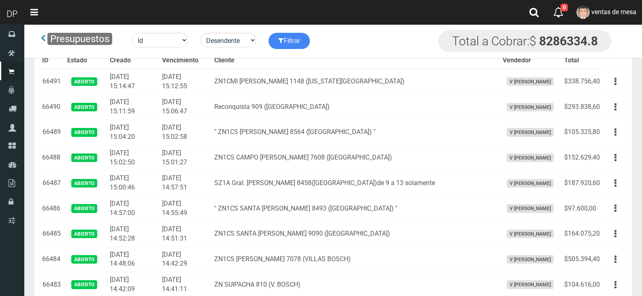
scroll to position [280, 0]
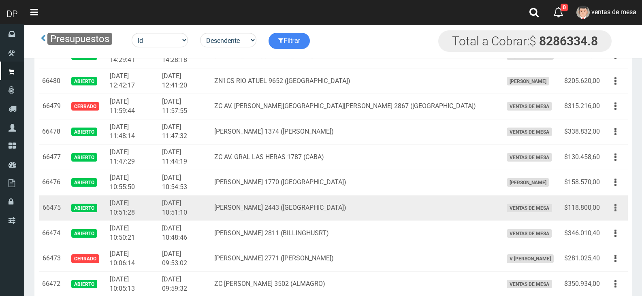
click at [616, 212] on button "button" at bounding box center [615, 208] width 18 height 14
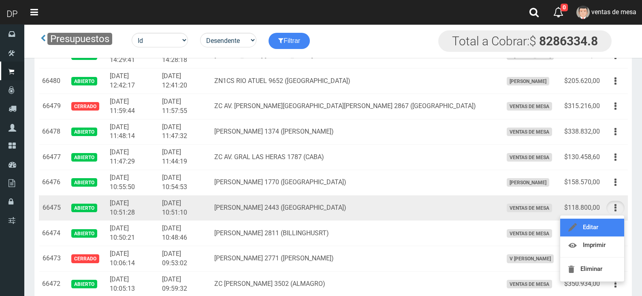
click at [615, 228] on link "Editar" at bounding box center [592, 228] width 64 height 18
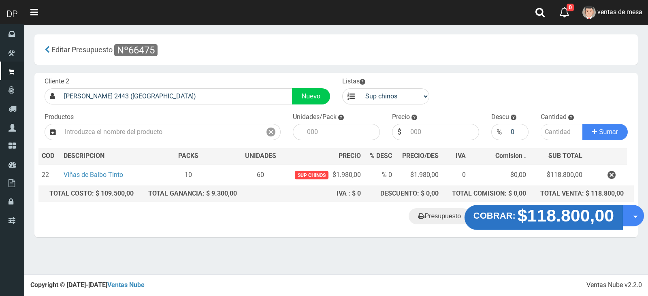
click at [505, 215] on strong "COBRAR:" at bounding box center [494, 216] width 42 height 10
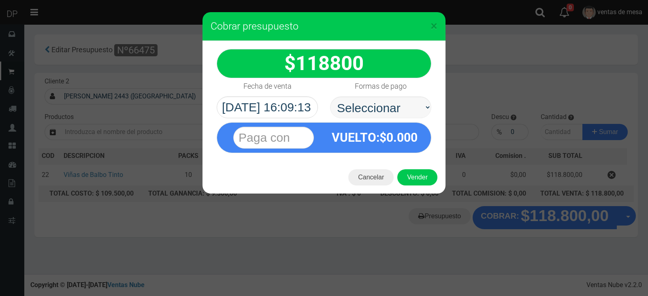
select select "Efectivo"
click at [330, 96] on select "Seleccionar Efectivo Tarjeta de Crédito Depósito Débito" at bounding box center [380, 107] width 101 height 22
click at [422, 169] on button "Vender" at bounding box center [417, 177] width 40 height 16
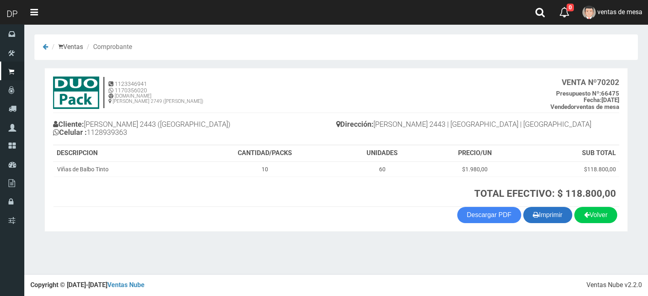
click at [556, 216] on button "Imprimir" at bounding box center [547, 215] width 49 height 16
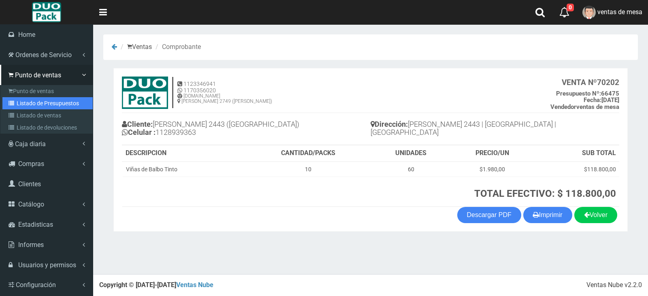
click at [16, 103] on icon at bounding box center [13, 103] width 8 height 6
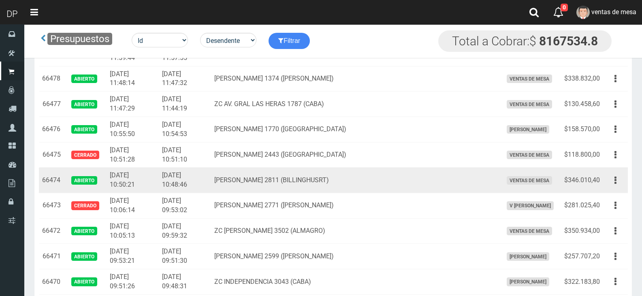
scroll to position [361, 0]
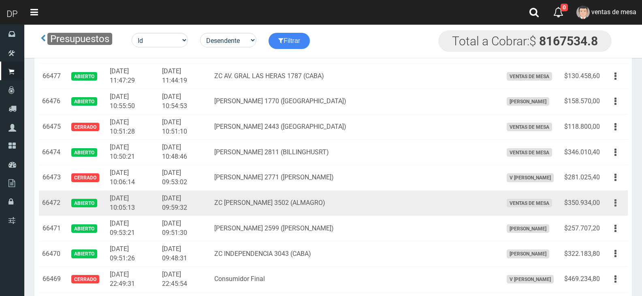
click at [612, 201] on button "button" at bounding box center [615, 203] width 18 height 14
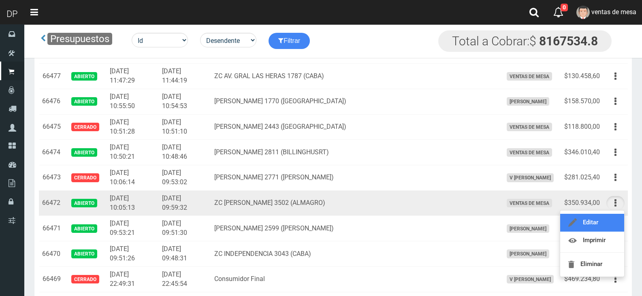
click at [608, 219] on link "Editar" at bounding box center [592, 223] width 64 height 18
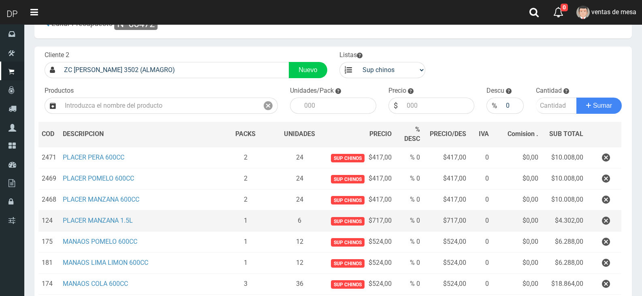
scroll to position [40, 0]
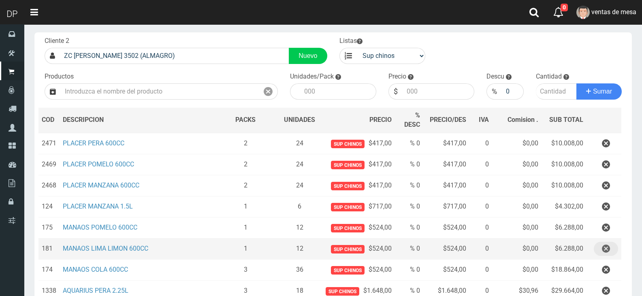
click at [607, 249] on icon "button" at bounding box center [606, 249] width 8 height 14
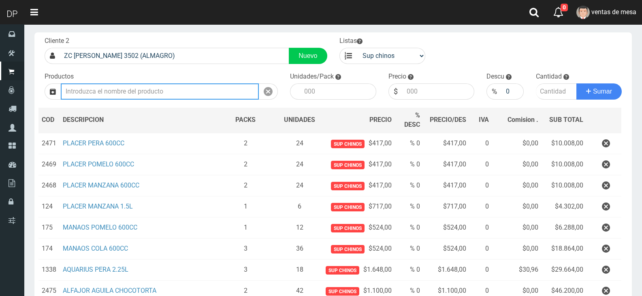
click at [170, 94] on input "text" at bounding box center [160, 91] width 198 height 16
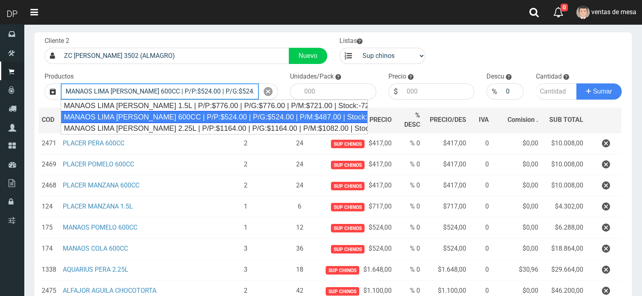
type input "MANAOS LIMA LIMON 600CC | P/P:$524.00 | P/G:$524.00 | P/M:$487.00 | Stock:-985"
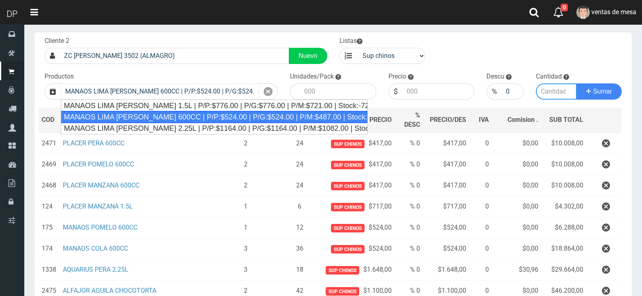
type input "12"
type input "524.00"
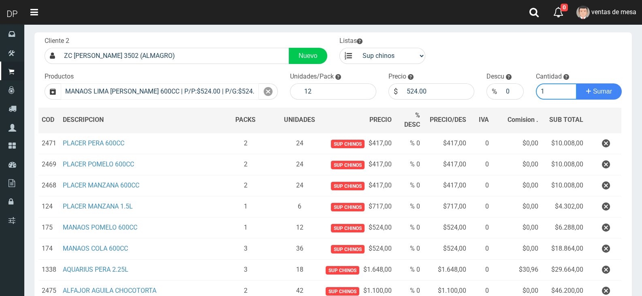
type input "1"
click at [576, 83] on button "Sumar" at bounding box center [598, 91] width 45 height 16
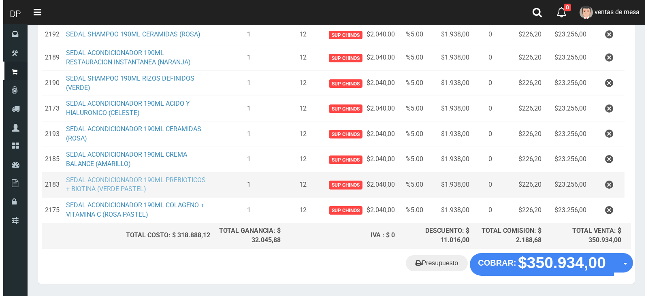
scroll to position [389, 0]
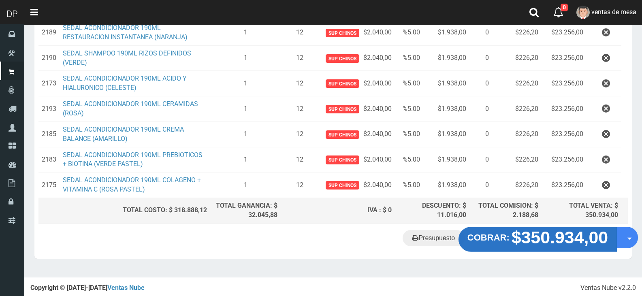
click at [501, 247] on button "COBRAR: $350.934,00" at bounding box center [537, 239] width 158 height 25
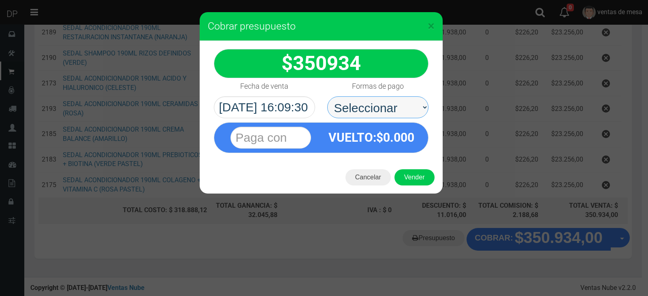
click at [369, 110] on select "Seleccionar Efectivo Tarjeta de Crédito Depósito Débito" at bounding box center [377, 107] width 101 height 22
select select "Efectivo"
click at [327, 96] on select "Seleccionar Efectivo Tarjeta de Crédito Depósito Débito" at bounding box center [377, 107] width 101 height 22
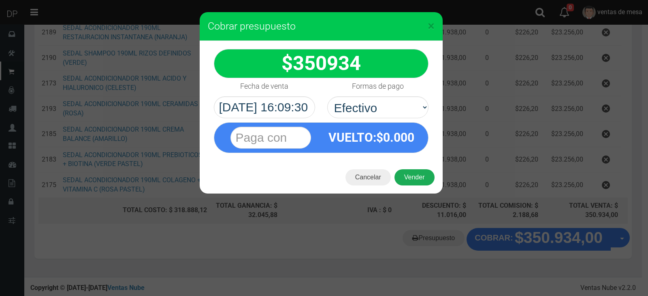
click at [410, 174] on button "Vender" at bounding box center [414, 177] width 40 height 16
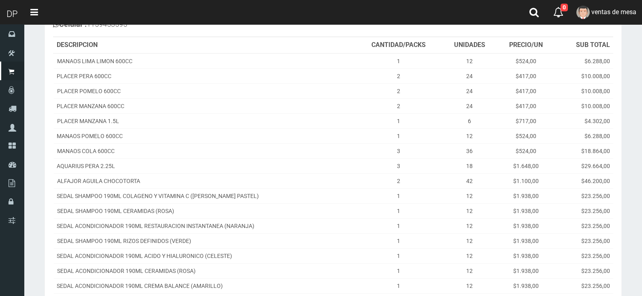
scroll to position [238, 0]
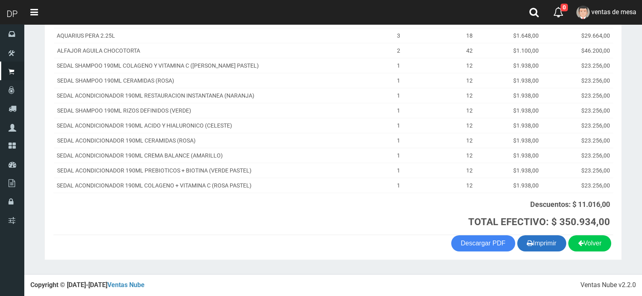
click at [521, 241] on button "Imprimir" at bounding box center [541, 243] width 49 height 16
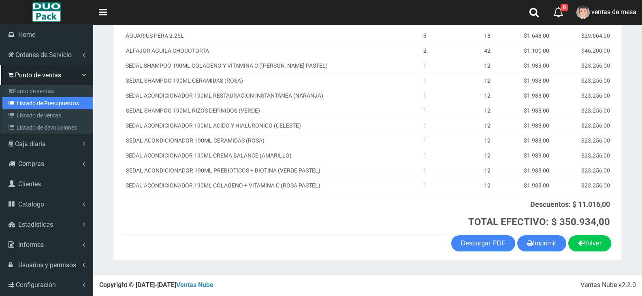
drag, startPoint x: 19, startPoint y: 98, endPoint x: 25, endPoint y: 95, distance: 6.2
click at [19, 98] on link "Listado de Presupuestos" at bounding box center [47, 103] width 90 height 12
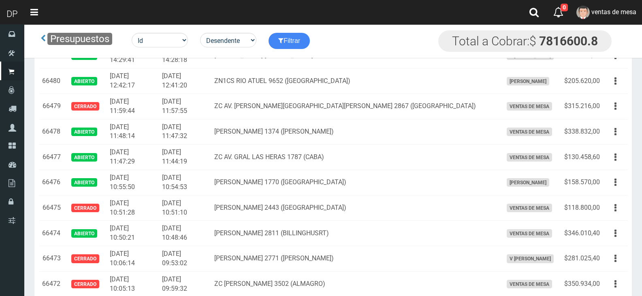
scroll to position [466, 0]
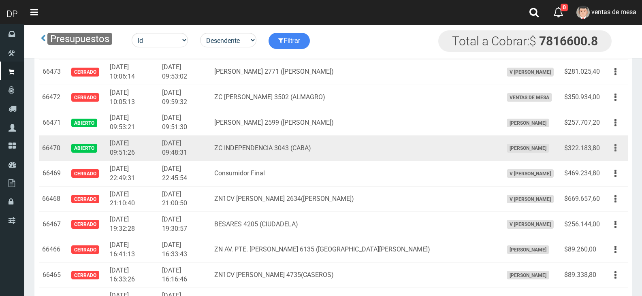
click at [609, 149] on button "button" at bounding box center [615, 148] width 18 height 14
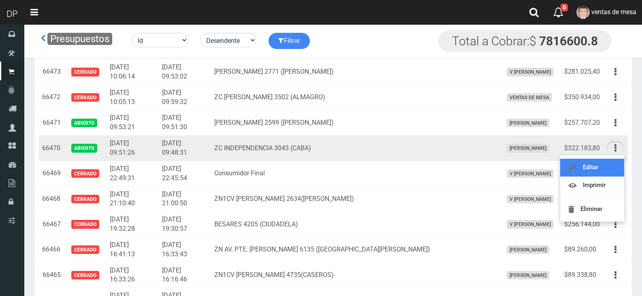
click at [605, 163] on link "Editar" at bounding box center [592, 168] width 64 height 18
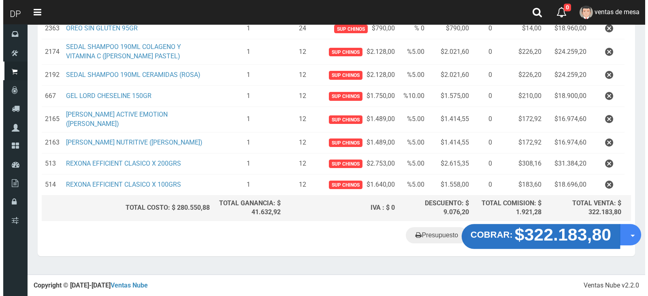
scroll to position [384, 0]
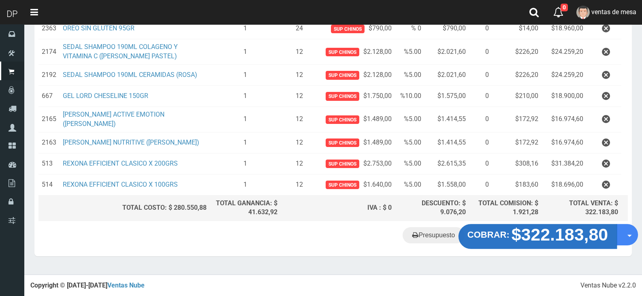
click at [502, 240] on strong "COBRAR:" at bounding box center [488, 235] width 42 height 10
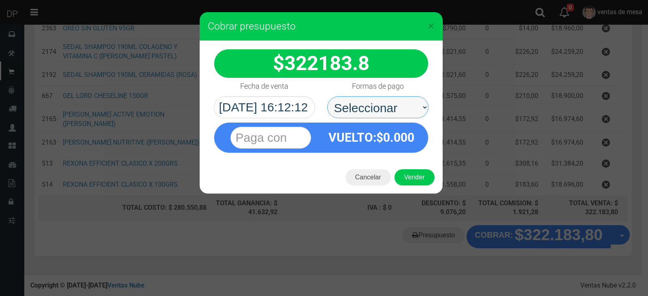
click at [382, 113] on select "Seleccionar Efectivo Tarjeta de Crédito Depósito Débito" at bounding box center [377, 107] width 101 height 22
select select "Efectivo"
click at [327, 96] on select "Seleccionar Efectivo Tarjeta de Crédito Depósito Débito" at bounding box center [377, 107] width 101 height 22
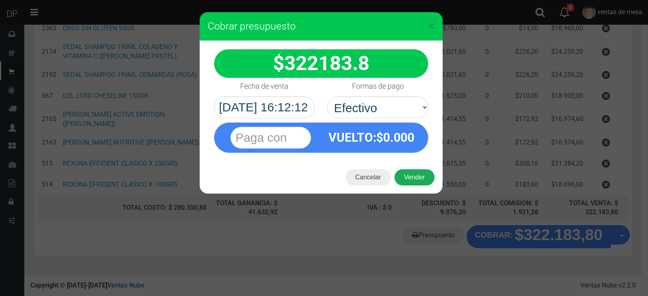
click at [415, 179] on button "Vender" at bounding box center [414, 177] width 40 height 16
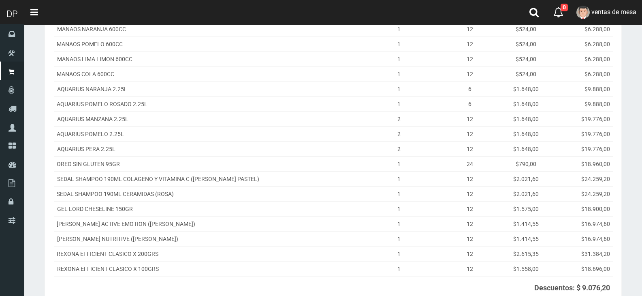
scroll to position [253, 0]
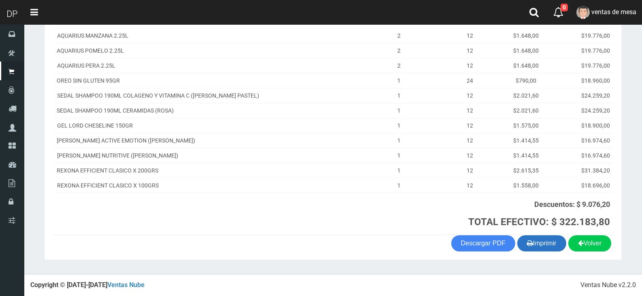
click at [545, 236] on button "Imprimir" at bounding box center [541, 243] width 49 height 16
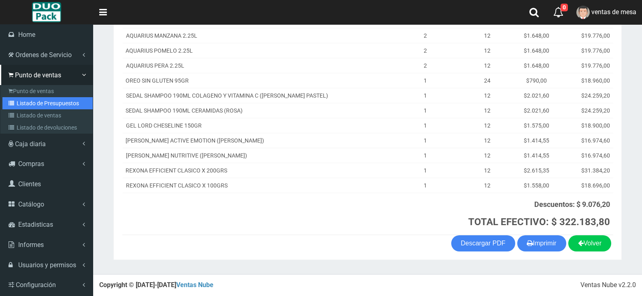
click at [37, 102] on link "Listado de Presupuestos" at bounding box center [47, 103] width 90 height 12
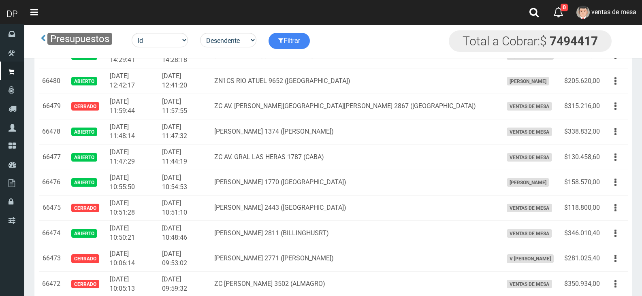
scroll to position [441, 0]
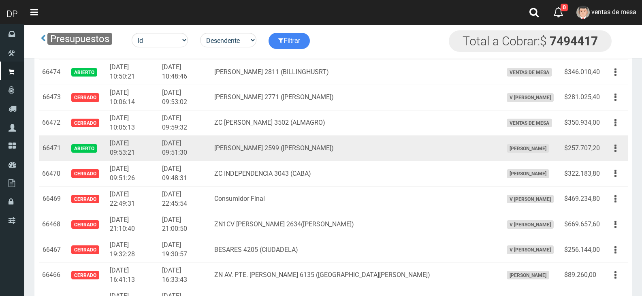
click at [605, 152] on td "Editar Imprimir Eliminar" at bounding box center [615, 149] width 25 height 26
click at [611, 152] on button "button" at bounding box center [615, 148] width 18 height 14
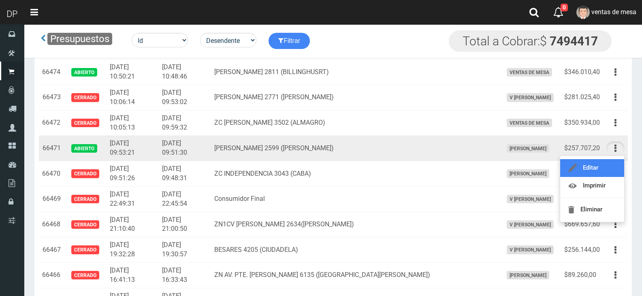
click at [607, 164] on link "Editar" at bounding box center [592, 168] width 64 height 18
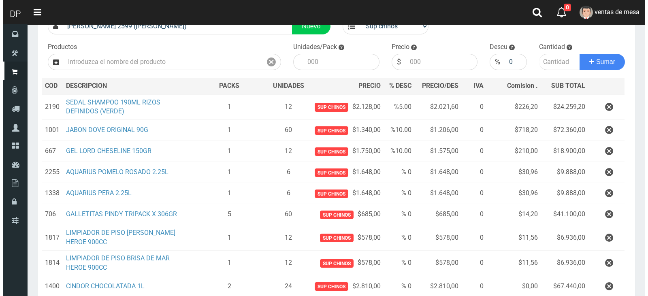
scroll to position [169, 0]
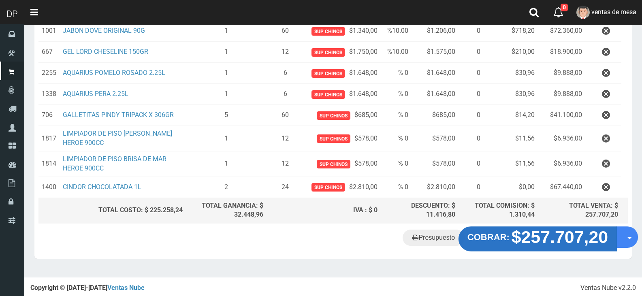
click at [564, 236] on strong "$257.707,20" at bounding box center [559, 237] width 97 height 19
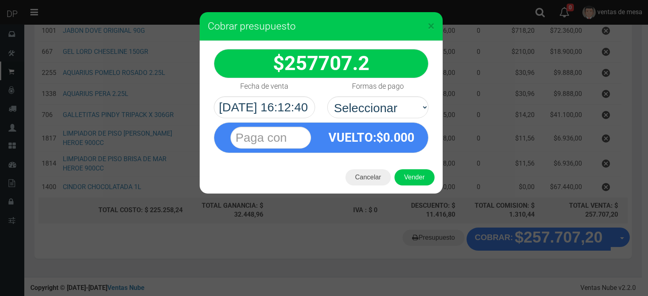
select select "Efectivo"
click at [327, 96] on select "Seleccionar Efectivo Tarjeta de Crédito Depósito Débito" at bounding box center [377, 107] width 101 height 22
click at [415, 179] on button "Vender" at bounding box center [414, 177] width 40 height 16
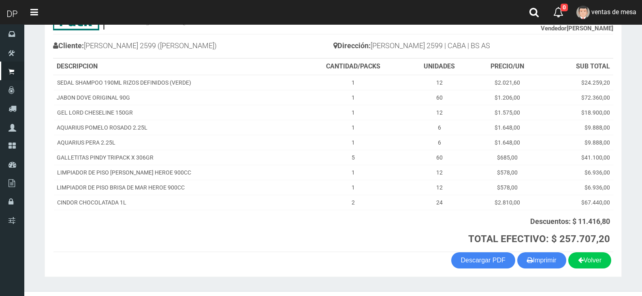
scroll to position [55, 0]
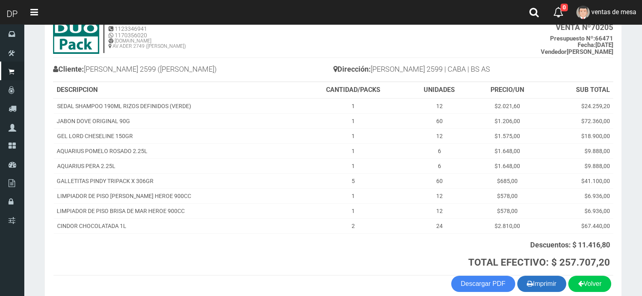
click at [542, 283] on button "Imprimir" at bounding box center [541, 284] width 49 height 16
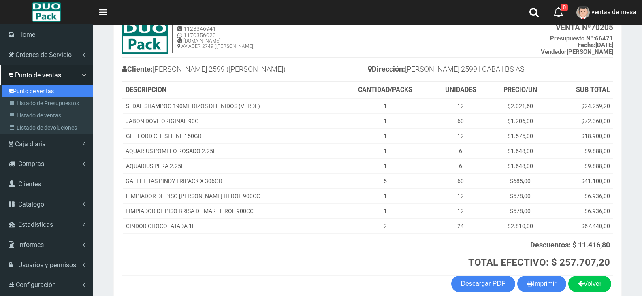
click at [36, 90] on link "Punto de ventas" at bounding box center [47, 91] width 90 height 12
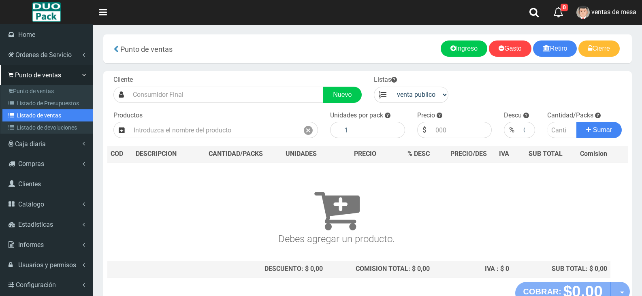
click at [15, 110] on link "Listado de ventas" at bounding box center [47, 115] width 90 height 12
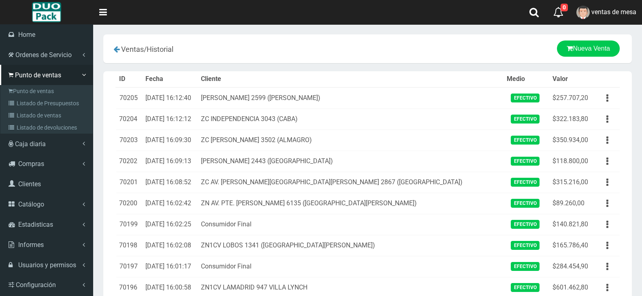
click at [16, 105] on icon at bounding box center [13, 103] width 8 height 6
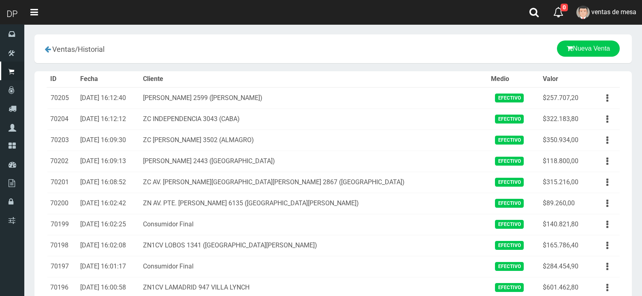
click at [77, 110] on td "70204" at bounding box center [62, 118] width 30 height 21
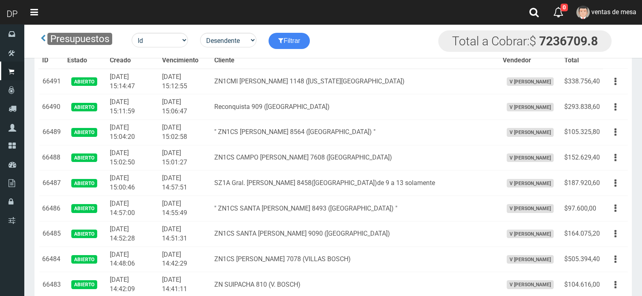
scroll to position [280, 0]
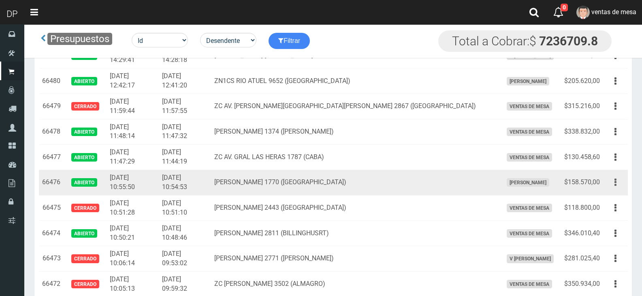
click at [618, 184] on button "button" at bounding box center [615, 182] width 18 height 14
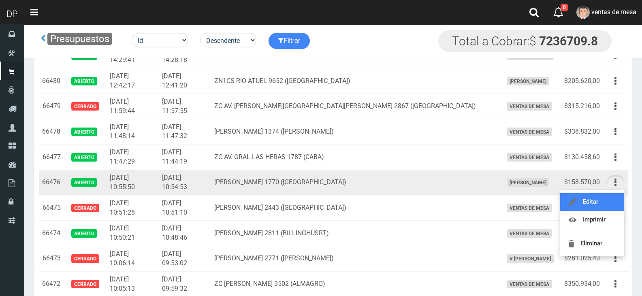
click at [610, 204] on link "Editar" at bounding box center [592, 202] width 64 height 18
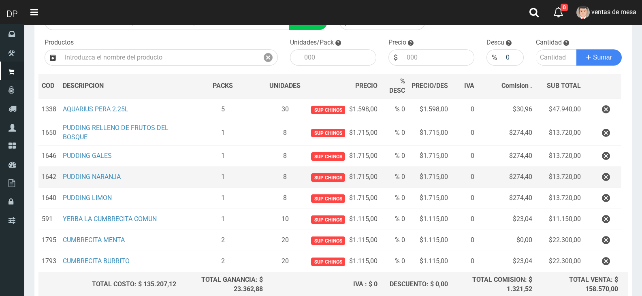
scroll to position [81, 0]
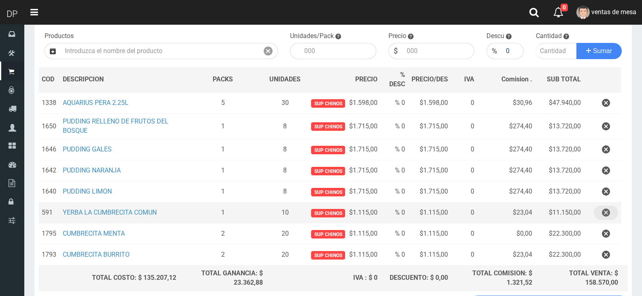
click at [600, 211] on button "button" at bounding box center [605, 213] width 24 height 14
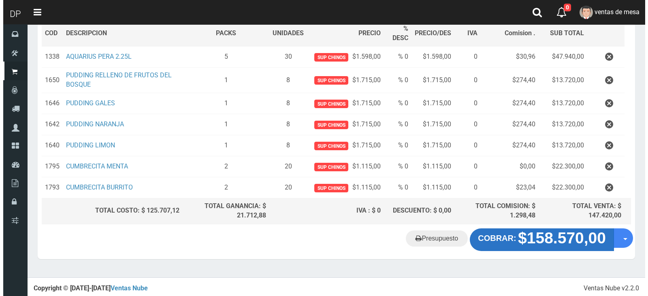
scroll to position [128, 0]
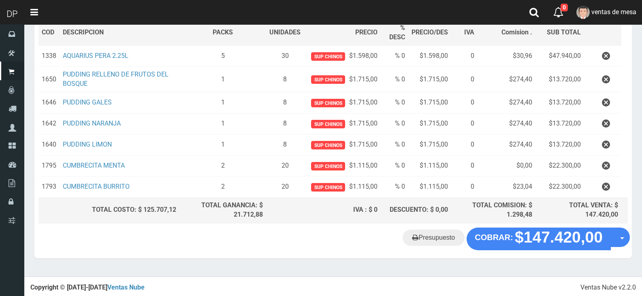
click at [534, 249] on div "Presupuesto COBRAR: $147.420,00 Opciones" at bounding box center [332, 243] width 597 height 31
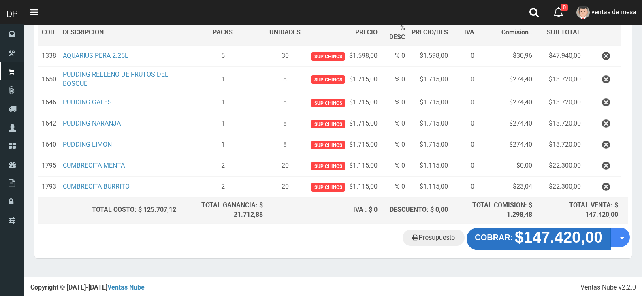
click at [517, 236] on button "COBRAR: $147.420,00" at bounding box center [538, 239] width 144 height 23
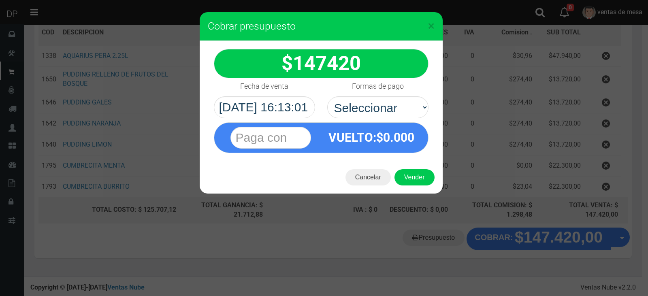
select select "Efectivo"
click at [327, 96] on select "Seleccionar Efectivo Tarjeta de Crédito Depósito Débito" at bounding box center [377, 107] width 101 height 22
click at [402, 175] on button "Vender" at bounding box center [414, 177] width 40 height 16
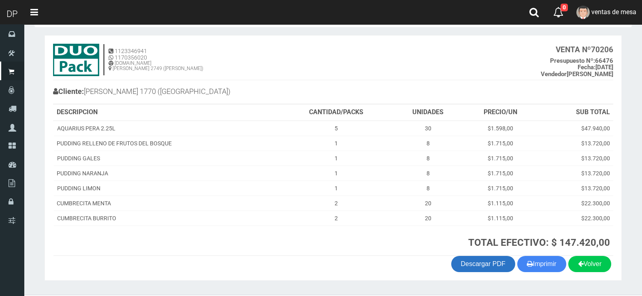
scroll to position [53, 0]
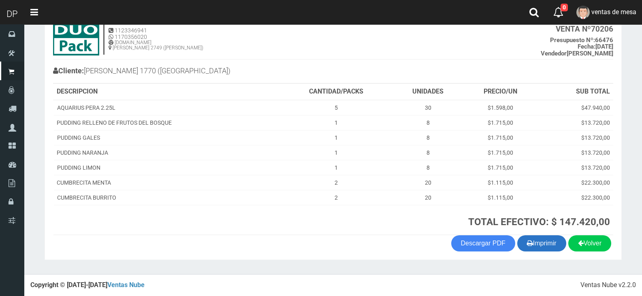
click at [532, 248] on button "Imprimir" at bounding box center [541, 243] width 49 height 16
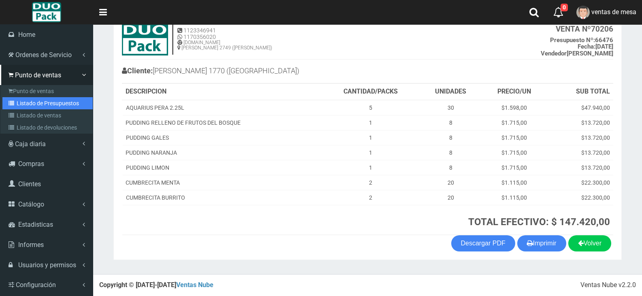
click at [11, 102] on icon at bounding box center [13, 103] width 8 height 6
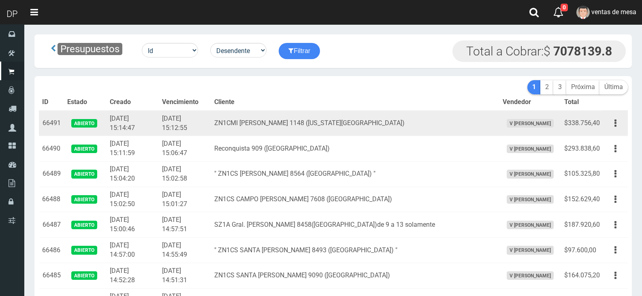
scroll to position [280, 0]
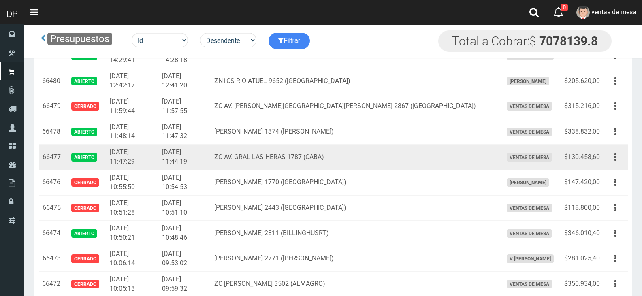
click at [618, 161] on button "button" at bounding box center [615, 157] width 18 height 14
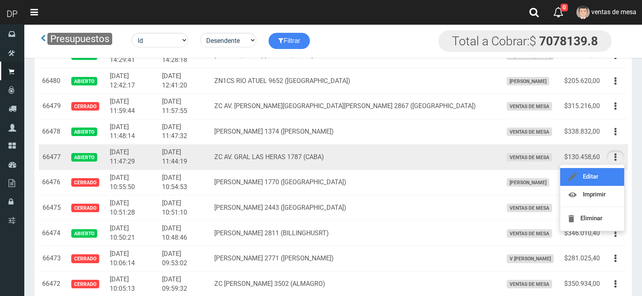
click at [611, 174] on link "Editar" at bounding box center [592, 177] width 64 height 18
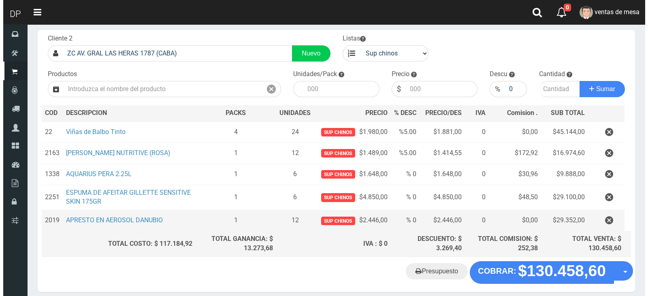
scroll to position [86, 0]
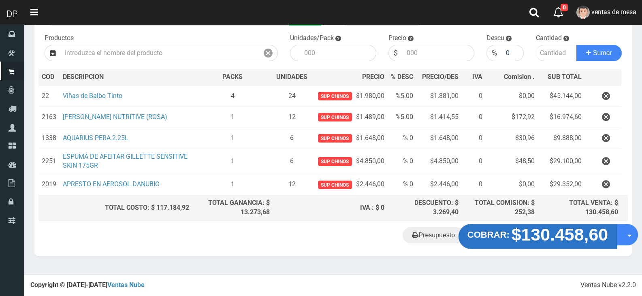
click at [533, 243] on strong "$130.458,60" at bounding box center [559, 234] width 97 height 19
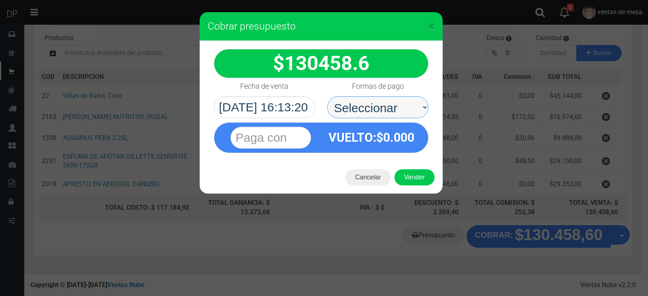
click at [364, 106] on select "Seleccionar Efectivo Tarjeta de Crédito Depósito Débito" at bounding box center [377, 107] width 101 height 22
select select "Efectivo"
click at [327, 96] on select "Seleccionar Efectivo Tarjeta de Crédito Depósito Débito" at bounding box center [377, 107] width 101 height 22
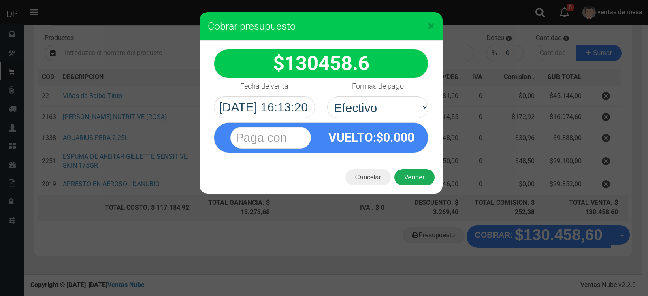
click at [402, 177] on button "Vender" at bounding box center [414, 177] width 40 height 16
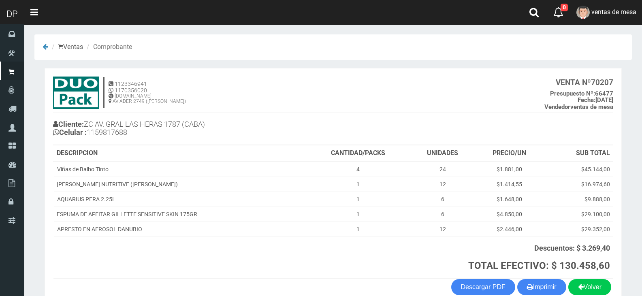
scroll to position [44, 0]
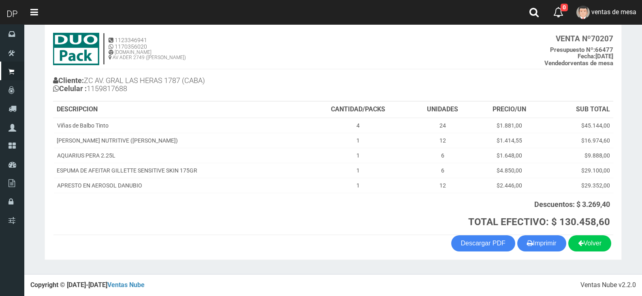
click at [546, 259] on section "1123346941 1170356020 [DOMAIN_NAME] AV ADER 2749 ([PERSON_NAME]) VENTA Nº 70207…" at bounding box center [333, 142] width 577 height 236
click at [545, 251] on button "Imprimir" at bounding box center [541, 243] width 49 height 16
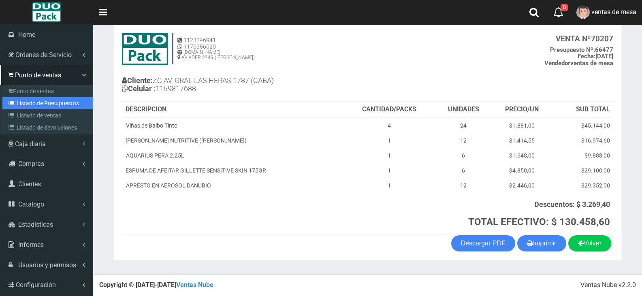
click at [20, 104] on link "Listado de Presupuestos" at bounding box center [47, 103] width 90 height 12
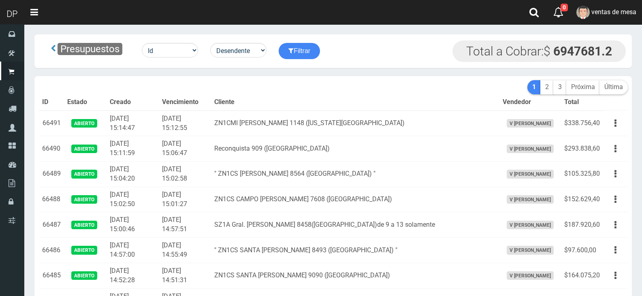
scroll to position [280, 0]
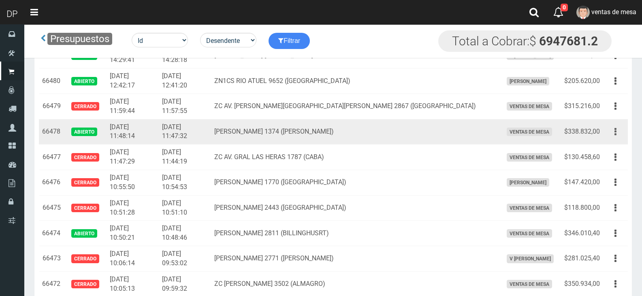
click at [608, 130] on button "button" at bounding box center [615, 132] width 18 height 14
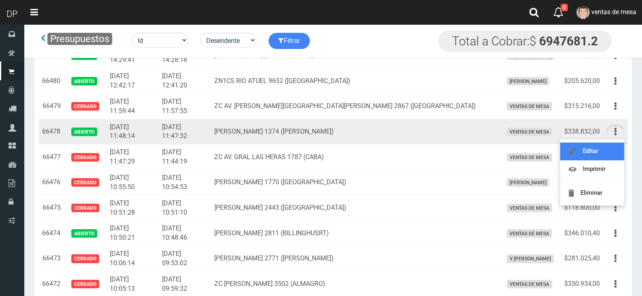
click at [608, 150] on link "Editar" at bounding box center [592, 151] width 64 height 18
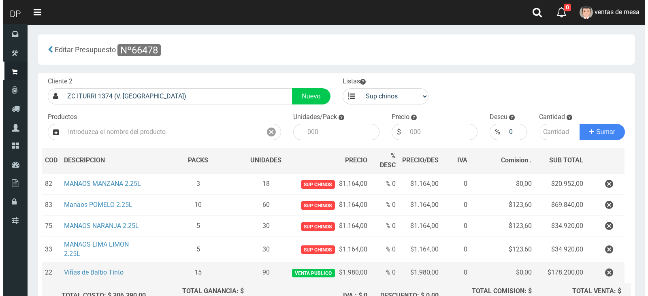
scroll to position [86, 0]
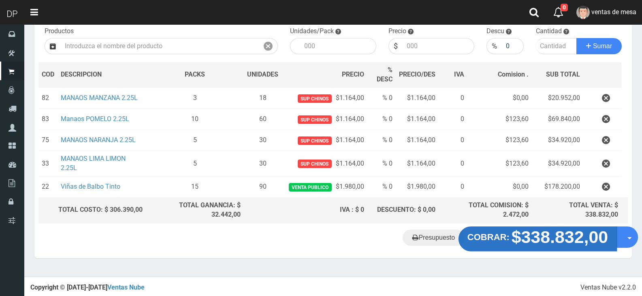
click at [544, 228] on button "COBRAR: $338.832,00" at bounding box center [537, 238] width 158 height 25
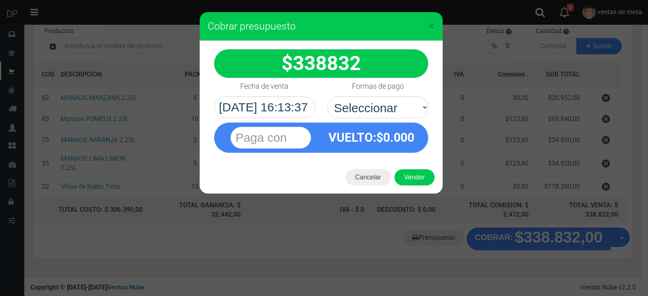
click at [540, 239] on div "× Cobrar presupuesto 338832 :$" at bounding box center [324, 148] width 648 height 296
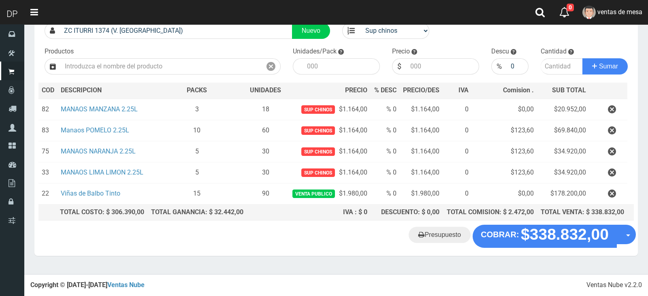
scroll to position [63, 0]
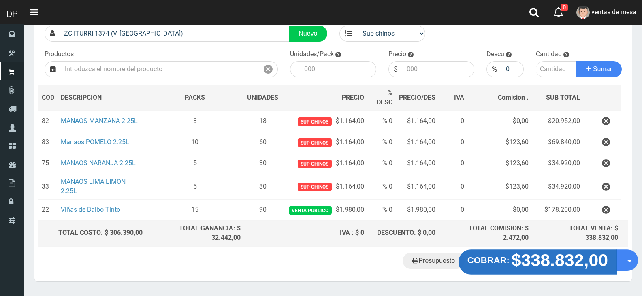
click at [483, 270] on button "COBRAR: $338.832,00" at bounding box center [537, 261] width 158 height 25
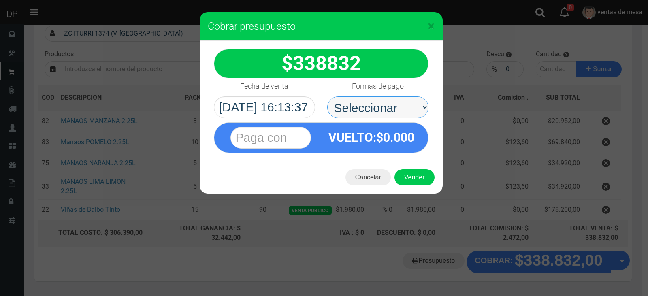
click at [359, 107] on select "Seleccionar Efectivo Tarjeta de Crédito Depósito Débito" at bounding box center [377, 107] width 101 height 22
select select "Efectivo"
click at [327, 96] on select "Seleccionar Efectivo Tarjeta de Crédito Depósito Débito" at bounding box center [377, 107] width 101 height 22
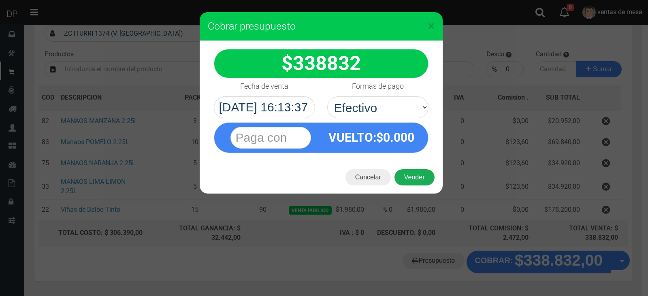
click at [413, 175] on button "Vender" at bounding box center [414, 177] width 40 height 16
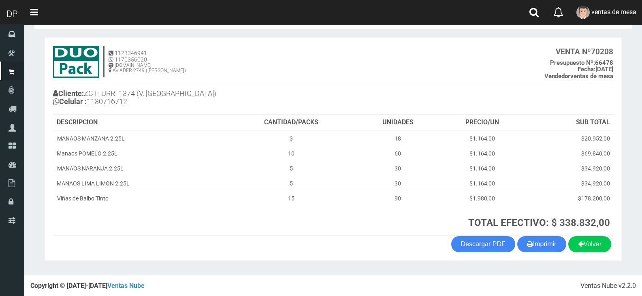
scroll to position [32, 0]
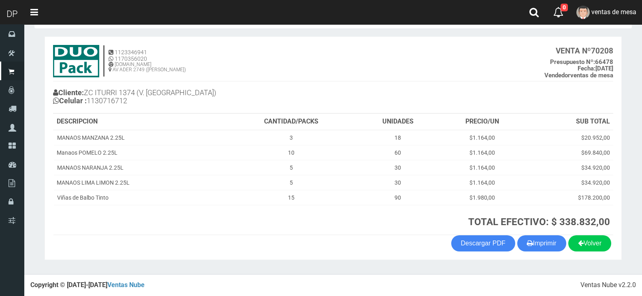
click at [540, 253] on section "1123346941 1170356020 [DOMAIN_NAME] AV ADER 2749 ([PERSON_NAME]) VENTA Nº 70208…" at bounding box center [333, 147] width 577 height 223
click at [539, 249] on button "Imprimir" at bounding box center [541, 243] width 49 height 16
